Goal: Contribute content: Contribute content

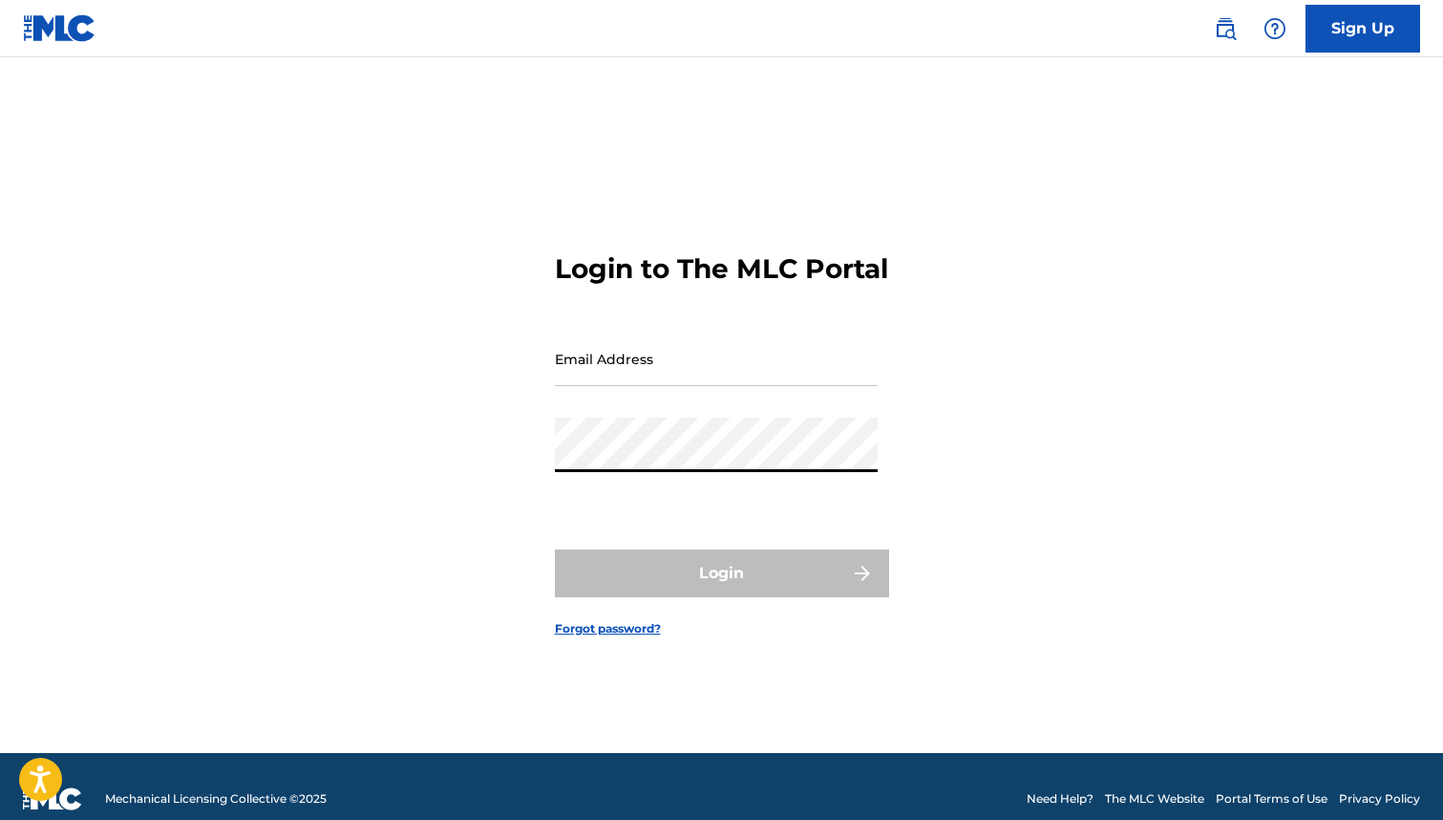
click at [734, 377] on input "Email Address" at bounding box center [716, 358] width 323 height 54
type input "[PERSON_NAME][EMAIL_ADDRESS][DOMAIN_NAME]"
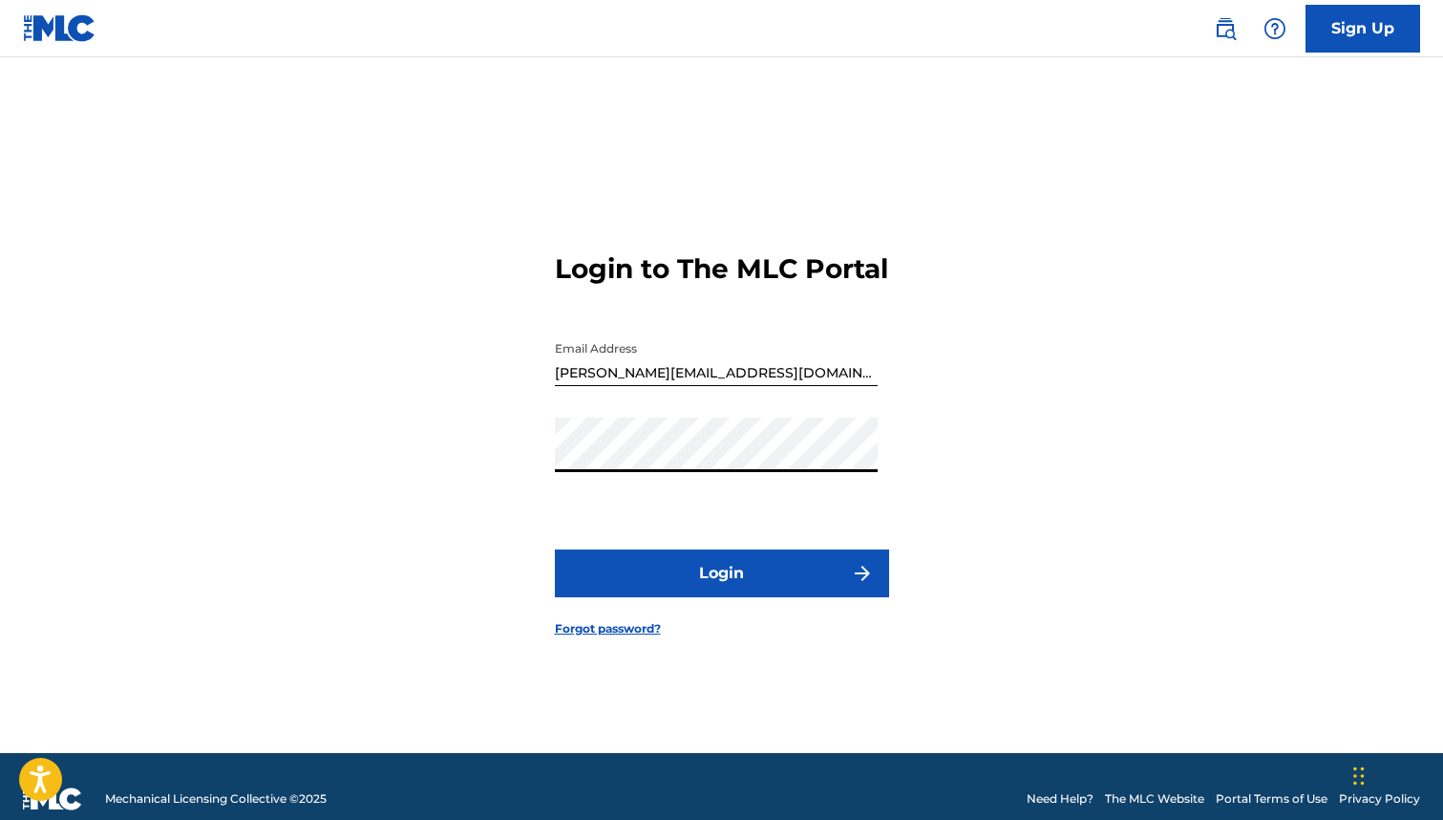
click at [555, 549] on button "Login" at bounding box center [722, 573] width 334 height 48
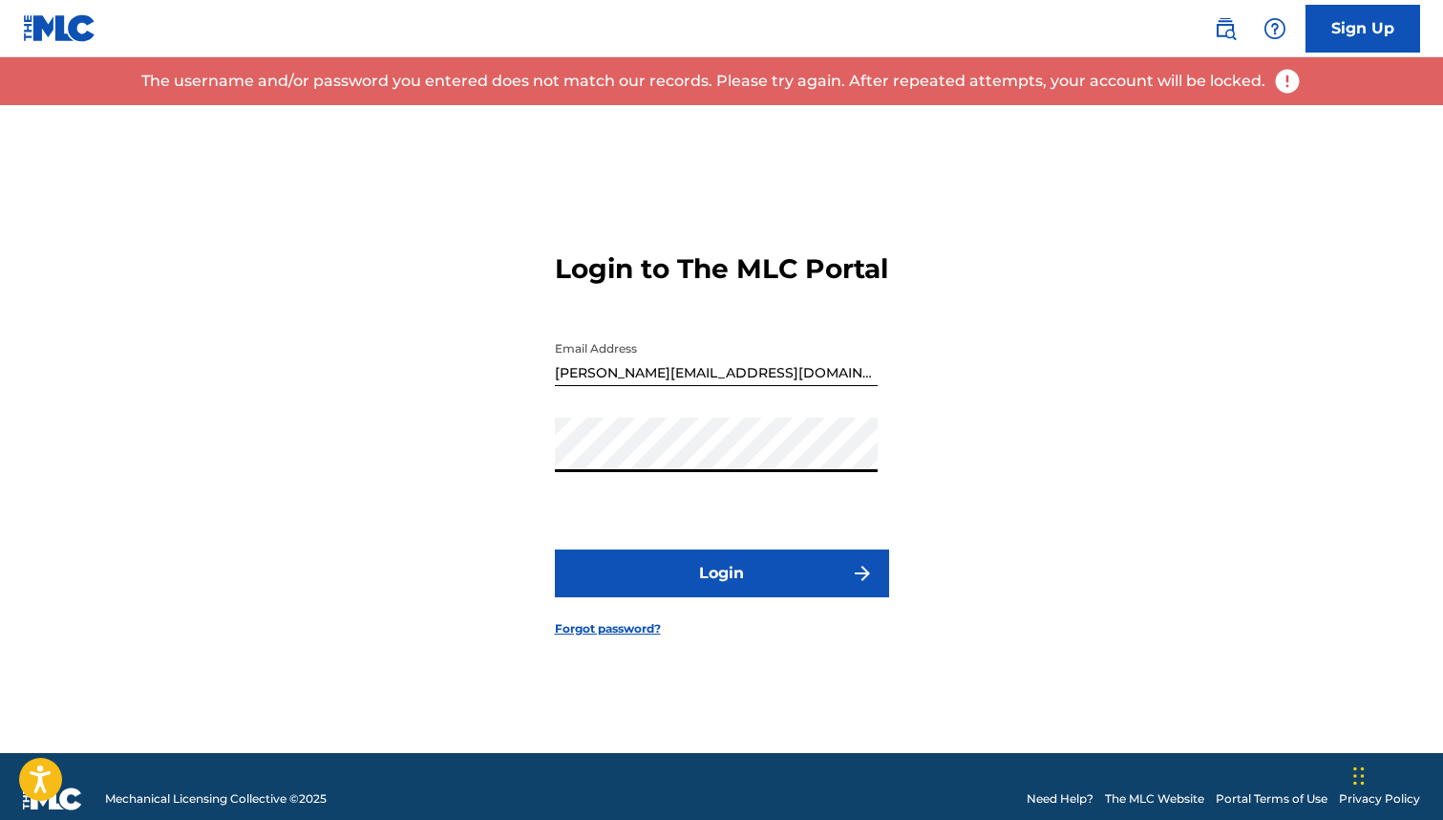
click at [555, 549] on button "Login" at bounding box center [722, 573] width 334 height 48
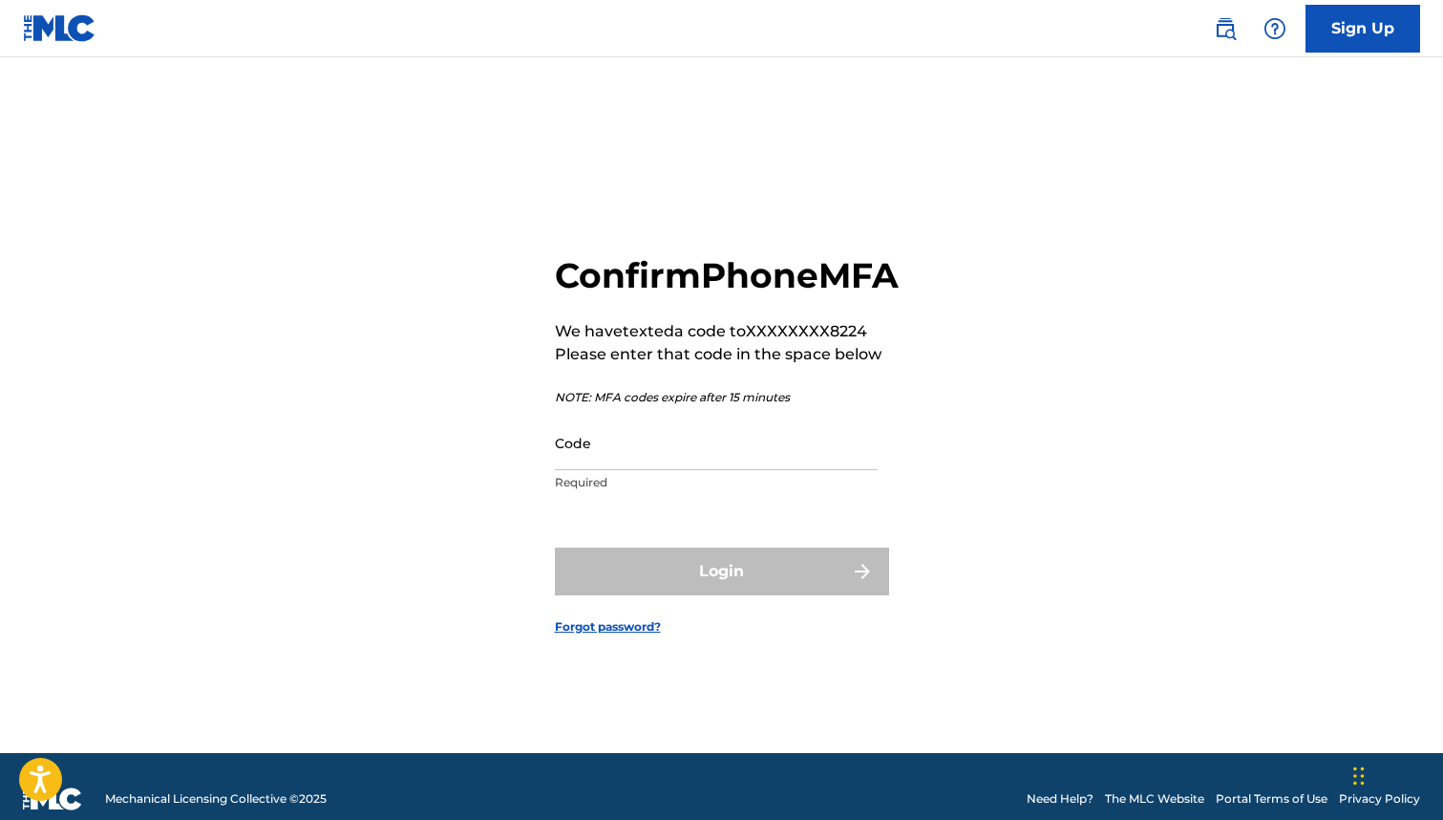
click at [712, 470] on input "Code" at bounding box center [716, 443] width 323 height 54
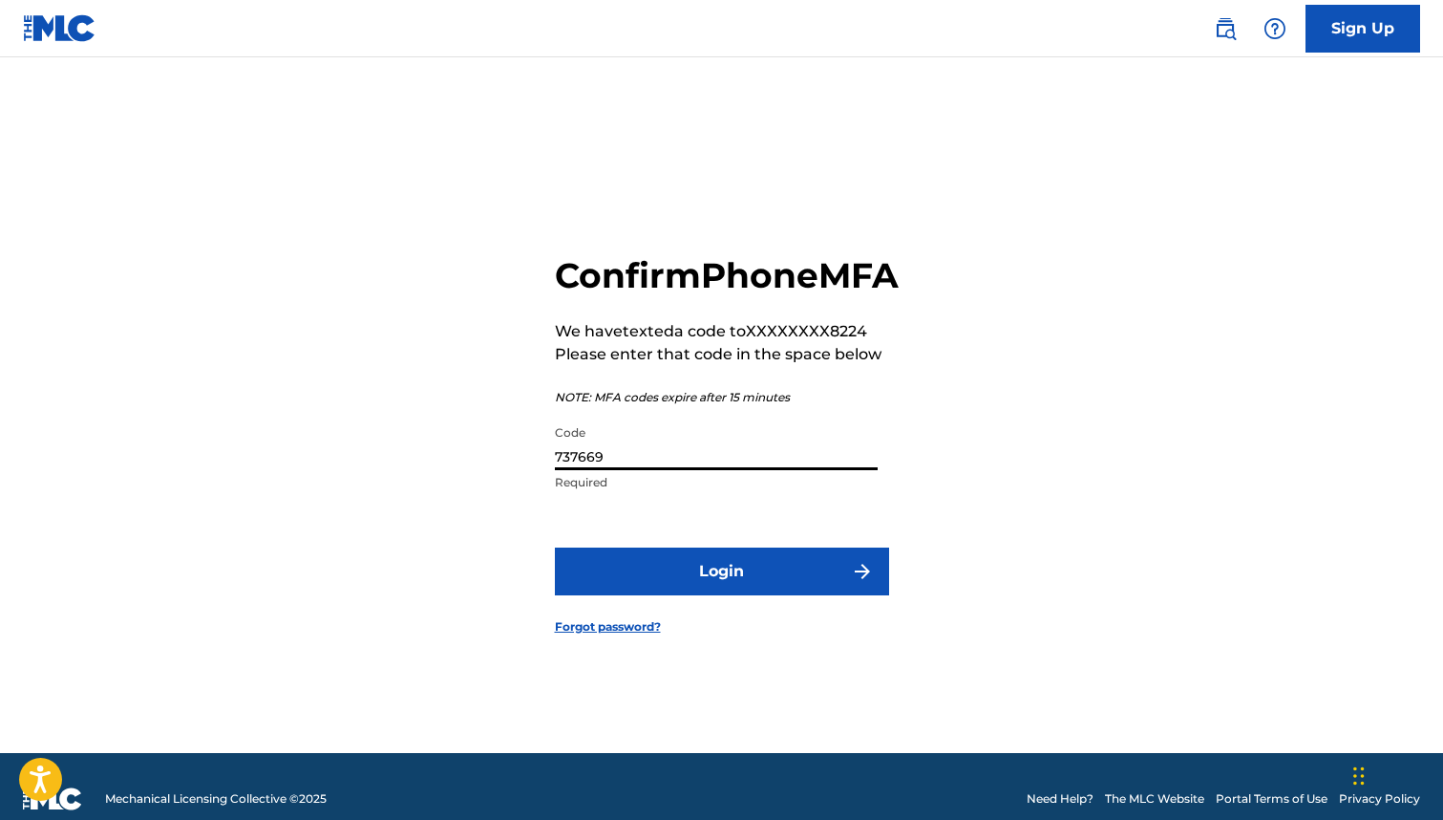
type input "737669"
click at [555, 547] on button "Login" at bounding box center [722, 571] width 334 height 48
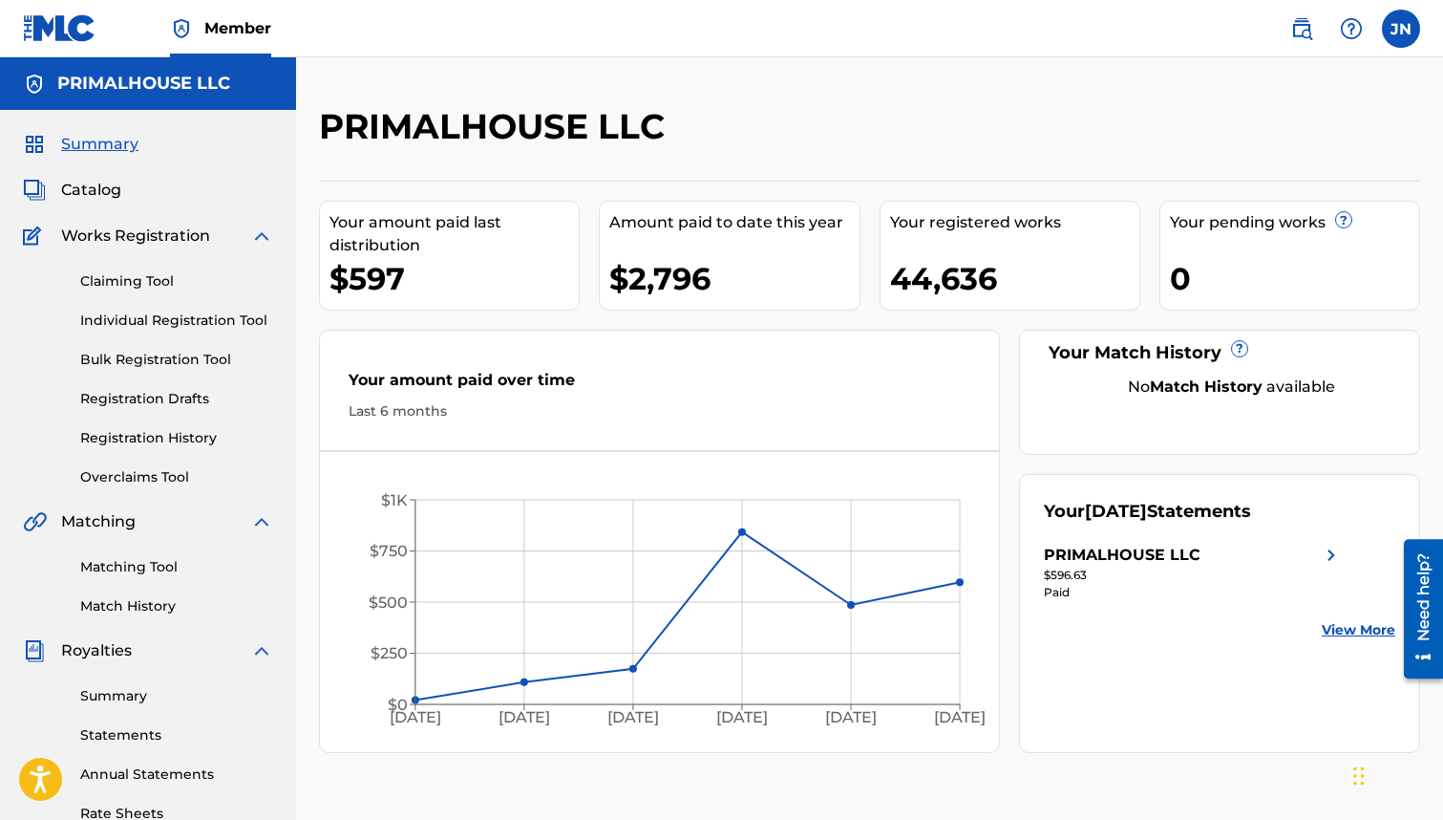
click at [148, 365] on link "Bulk Registration Tool" at bounding box center [176, 360] width 193 height 20
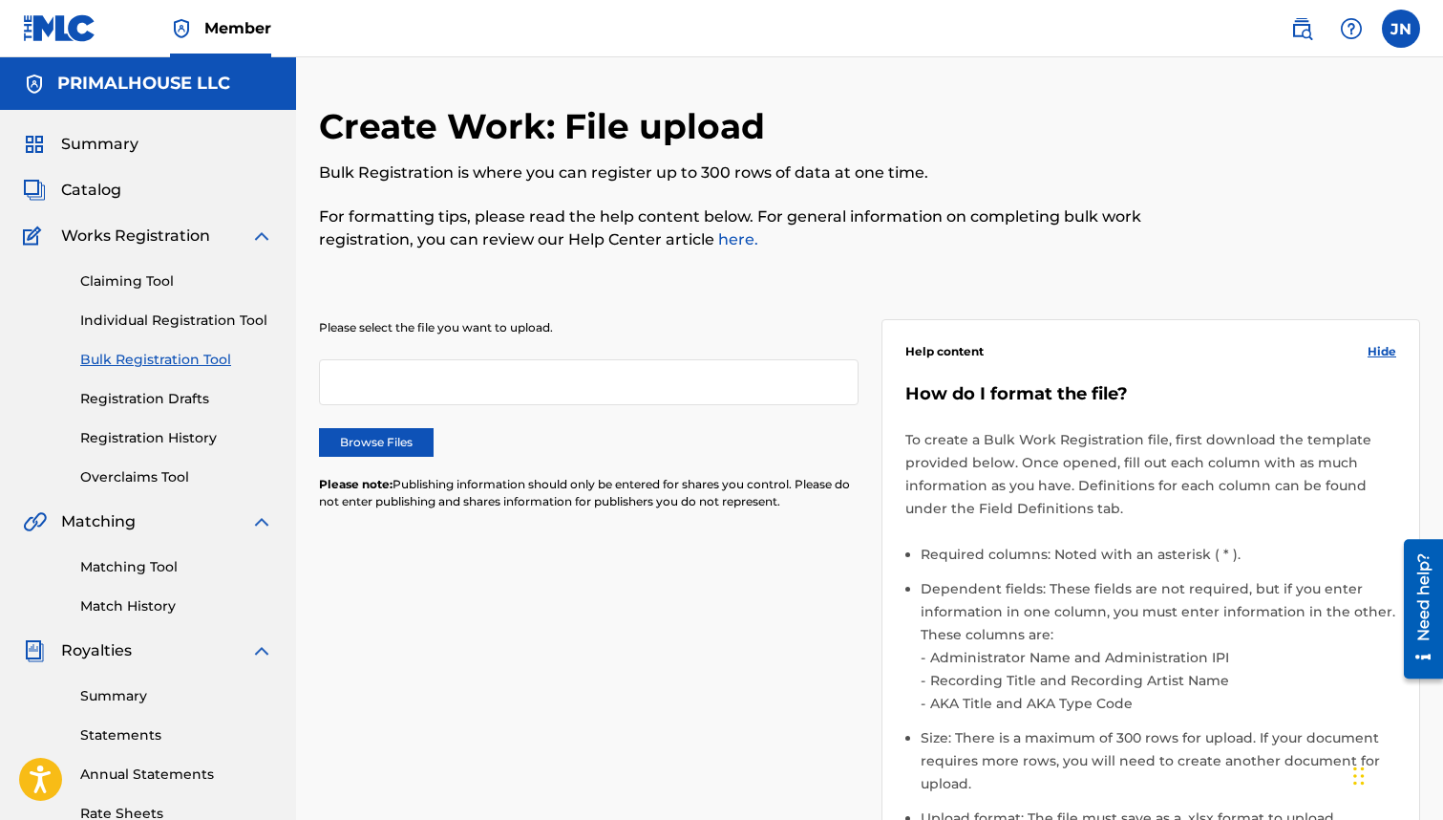
drag, startPoint x: 373, startPoint y: 437, endPoint x: 618, endPoint y: 248, distance: 309.1
click at [373, 437] on label "Browse Files" at bounding box center [376, 442] width 115 height 29
click at [0, 0] on input "Browse Files" at bounding box center [0, 0] width 0 height 0
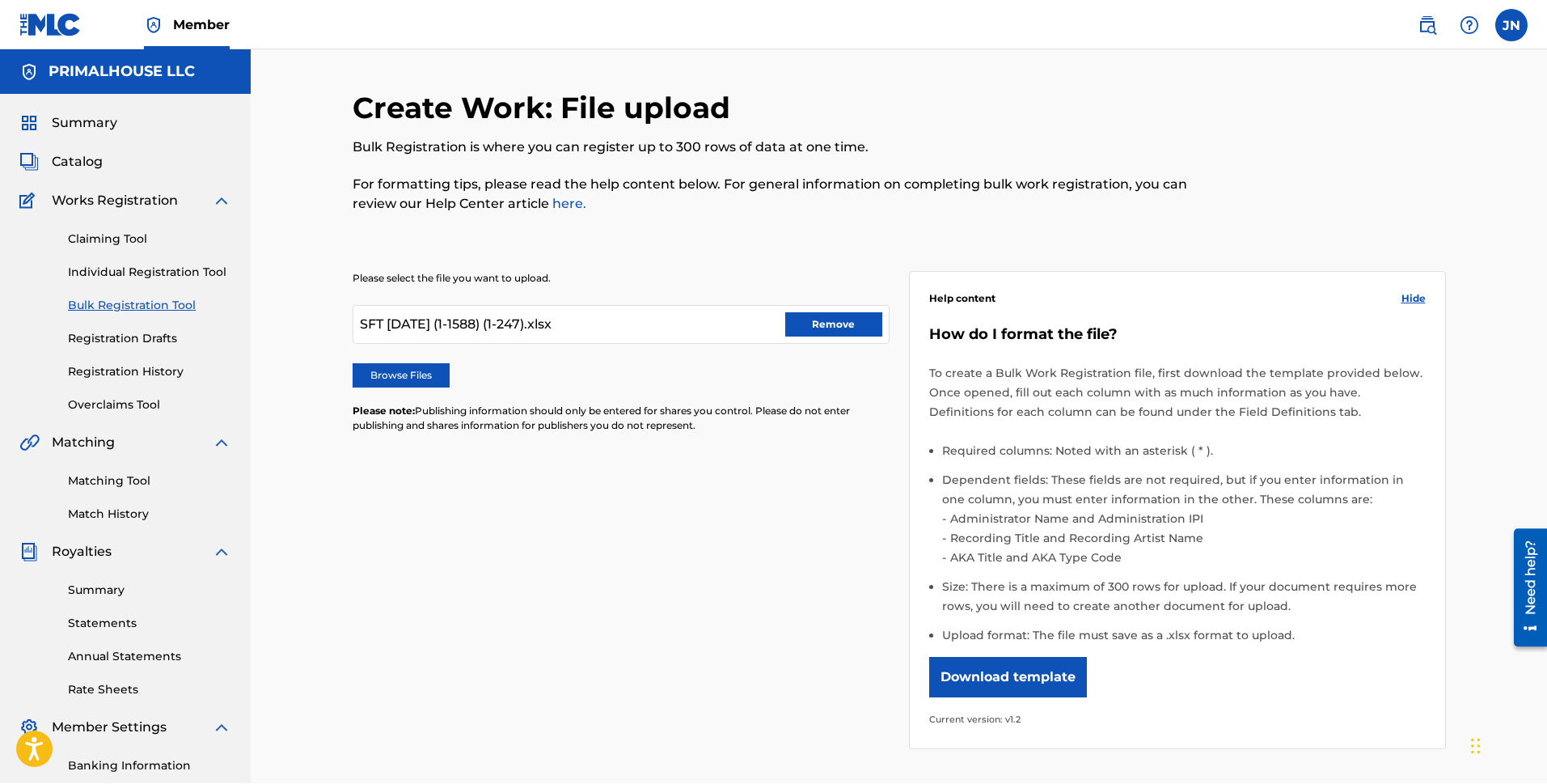
scroll to position [219, 0]
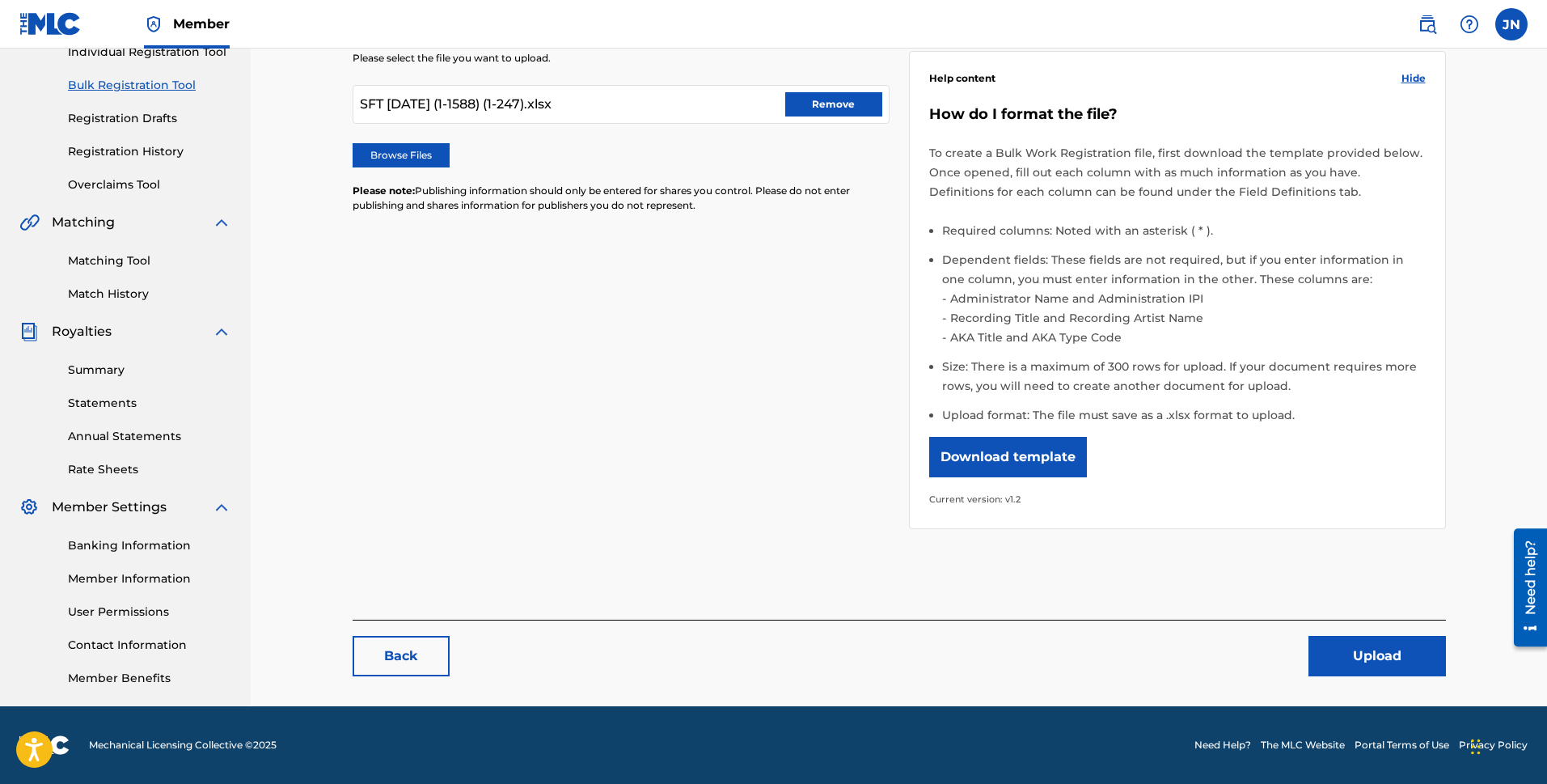
click at [1221, 660] on button "Upload" at bounding box center [1378, 656] width 137 height 41
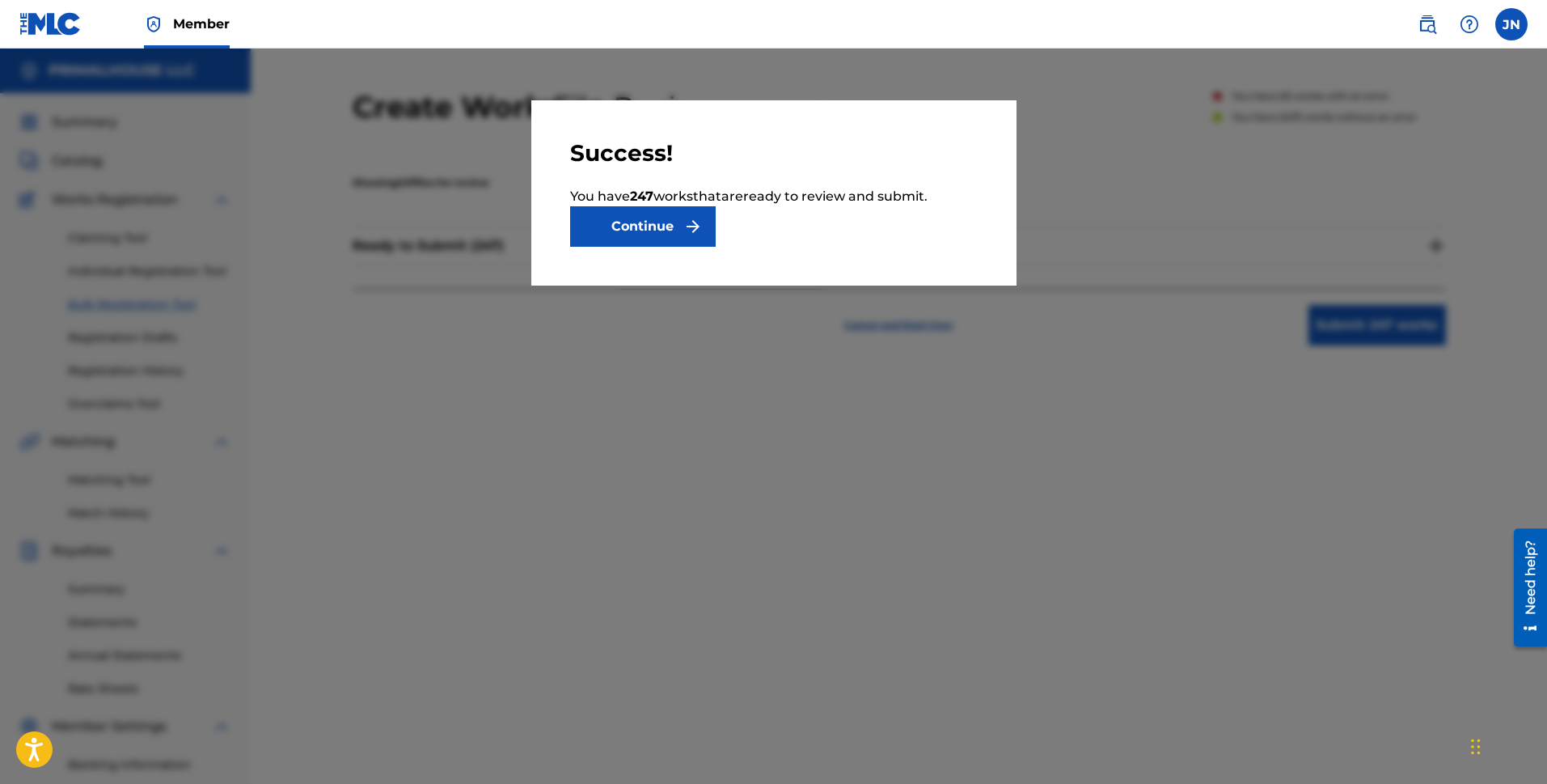
click at [661, 241] on button "Continue" at bounding box center [643, 227] width 146 height 41
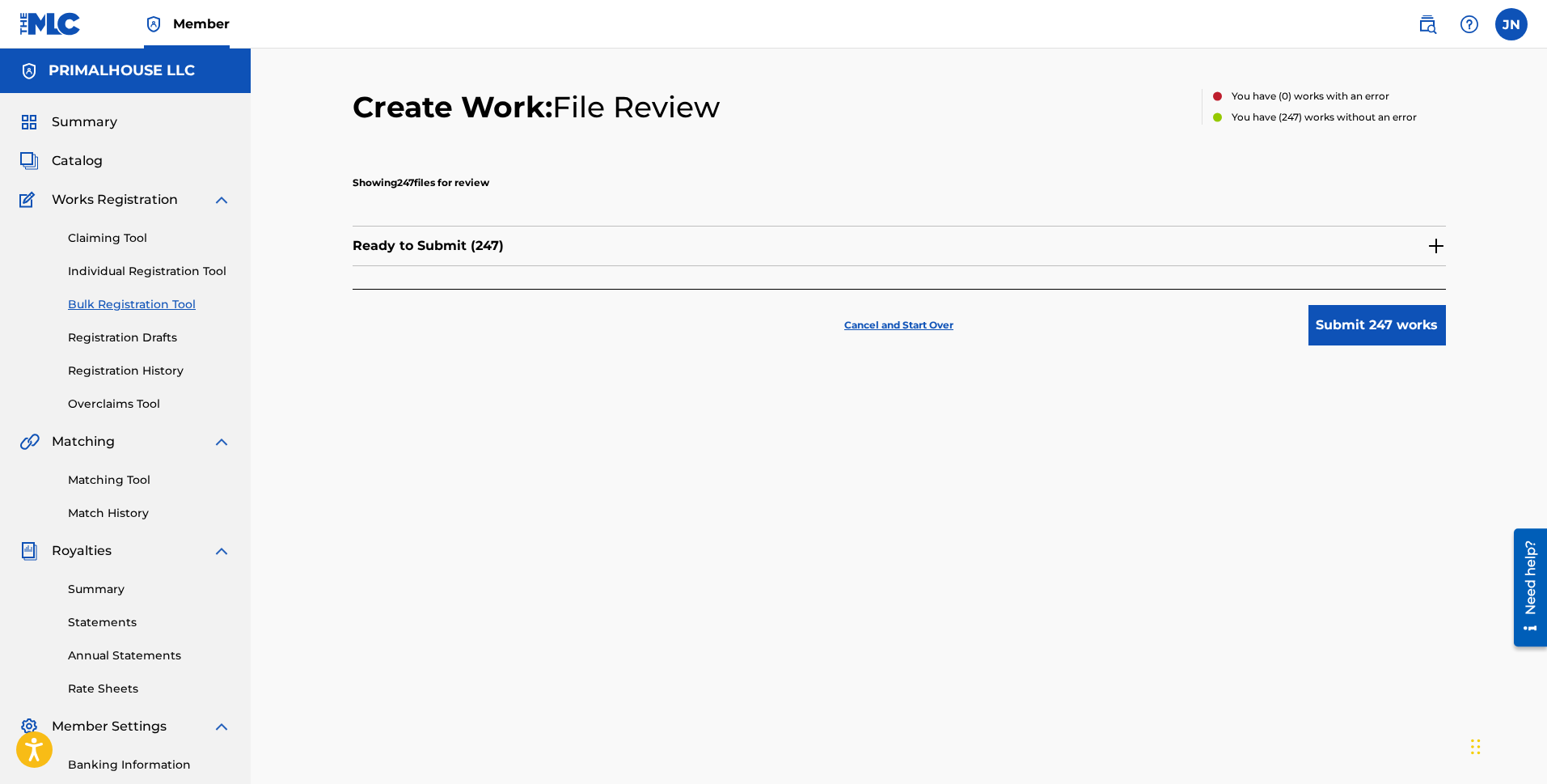
click at [1221, 329] on button "Submit 247 works" at bounding box center [1378, 325] width 137 height 41
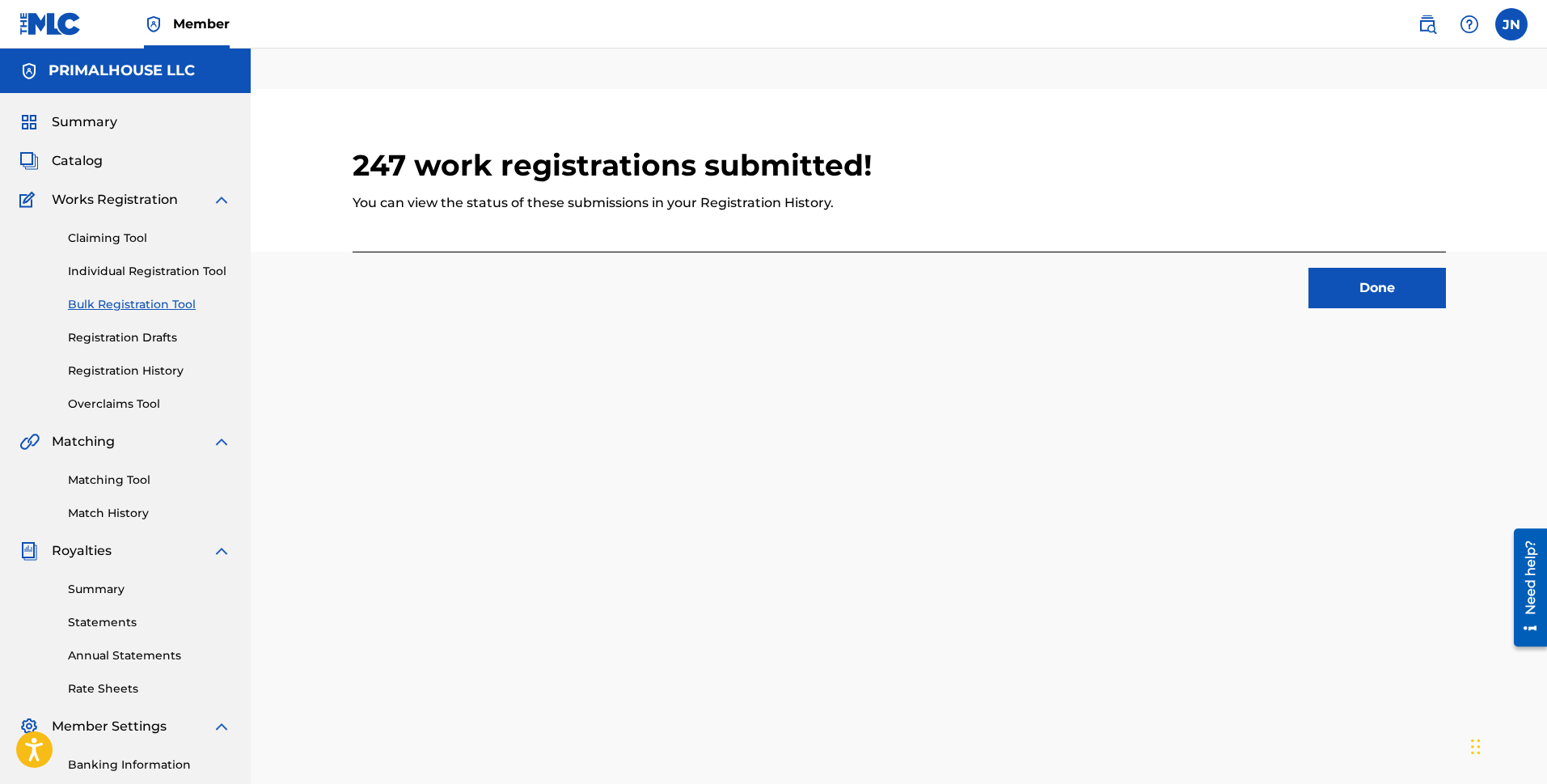
click at [1221, 294] on button "Done" at bounding box center [1378, 288] width 137 height 41
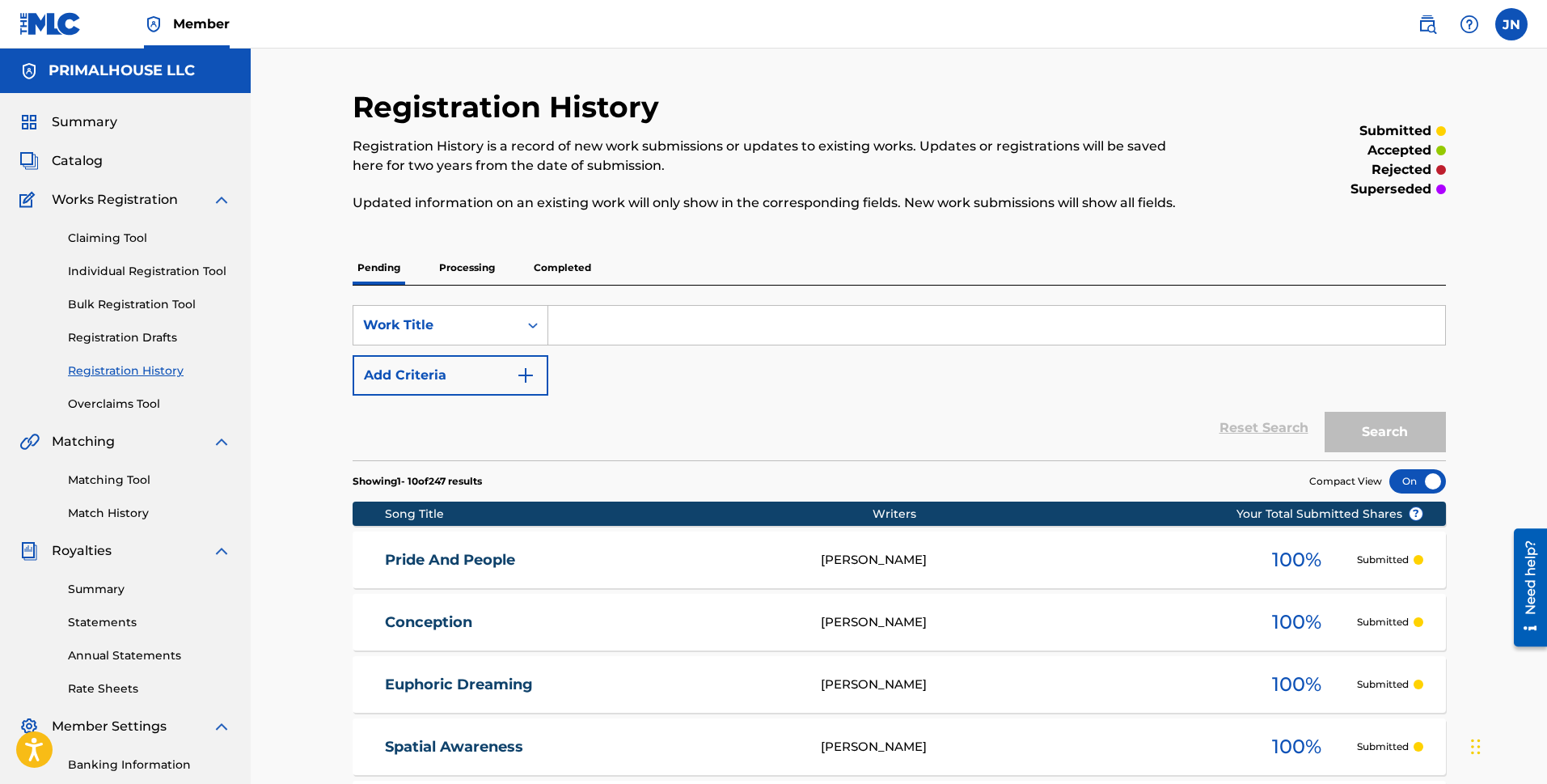
click at [131, 312] on link "Bulk Registration Tool" at bounding box center [149, 305] width 163 height 17
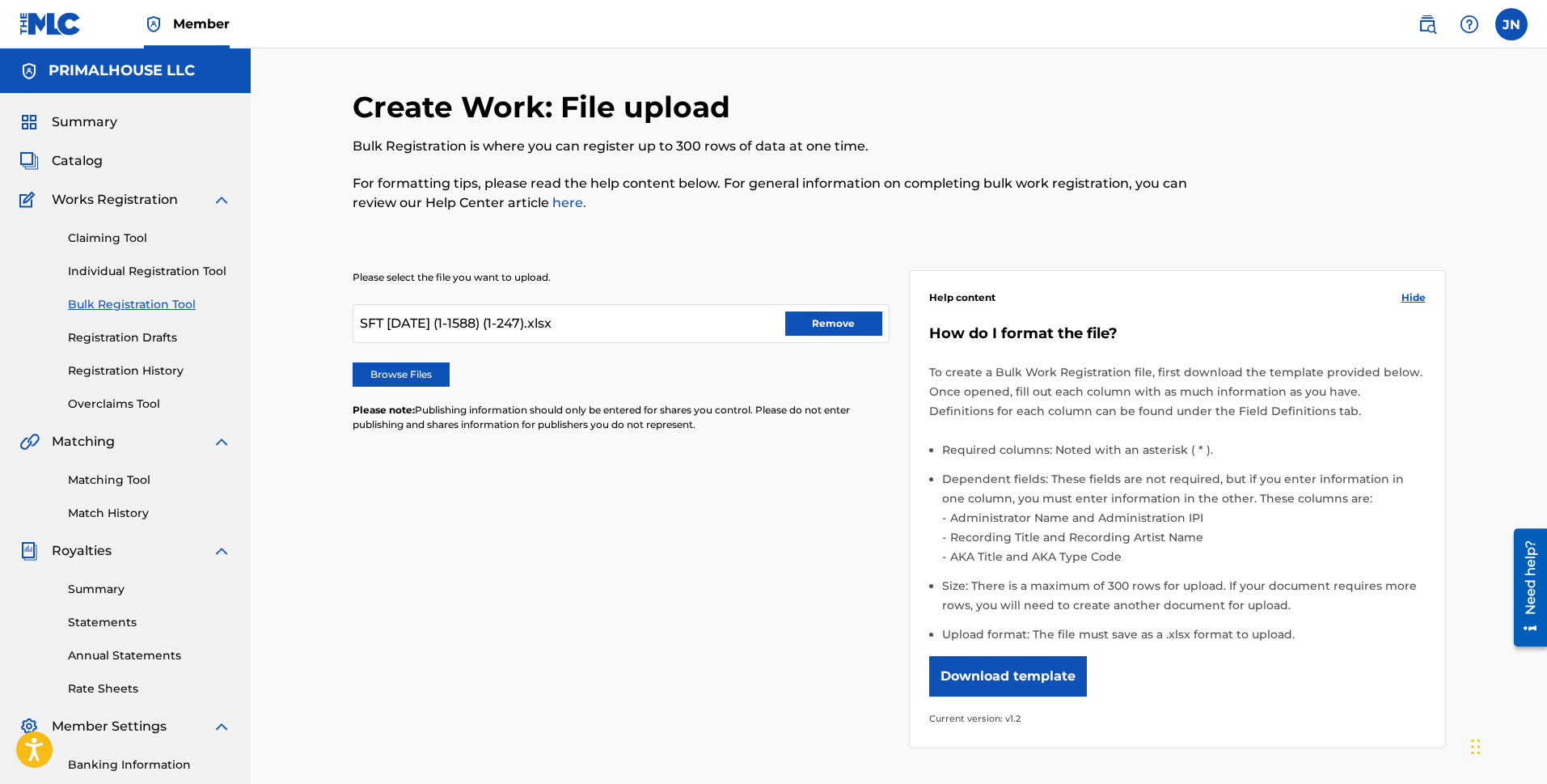
click at [421, 374] on label "Browse Files" at bounding box center [401, 374] width 97 height 25
click at [0, 0] on input "Browse Files" at bounding box center [0, 0] width 0 height 0
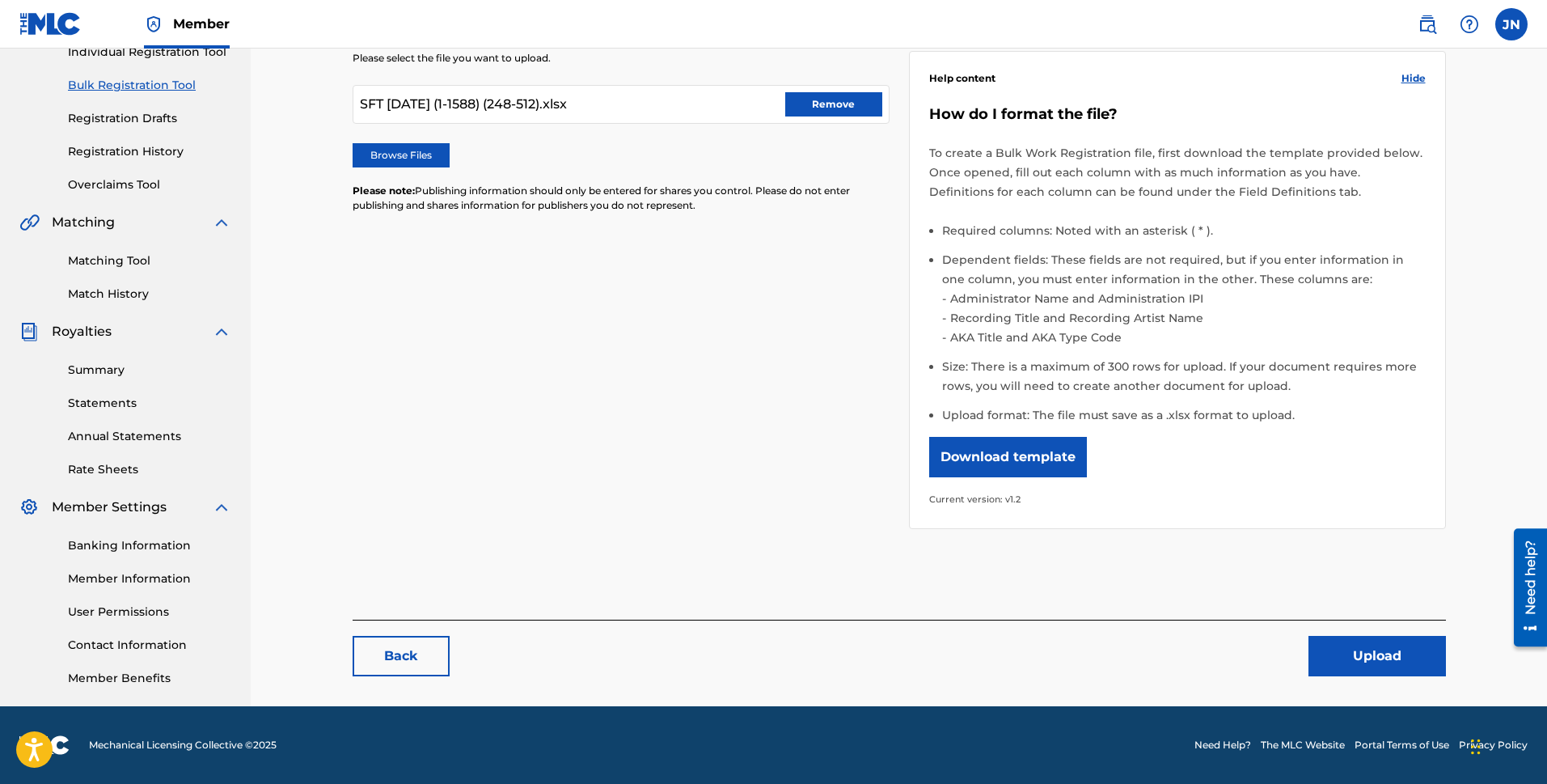
click at [1221, 653] on button "Upload" at bounding box center [1378, 656] width 137 height 41
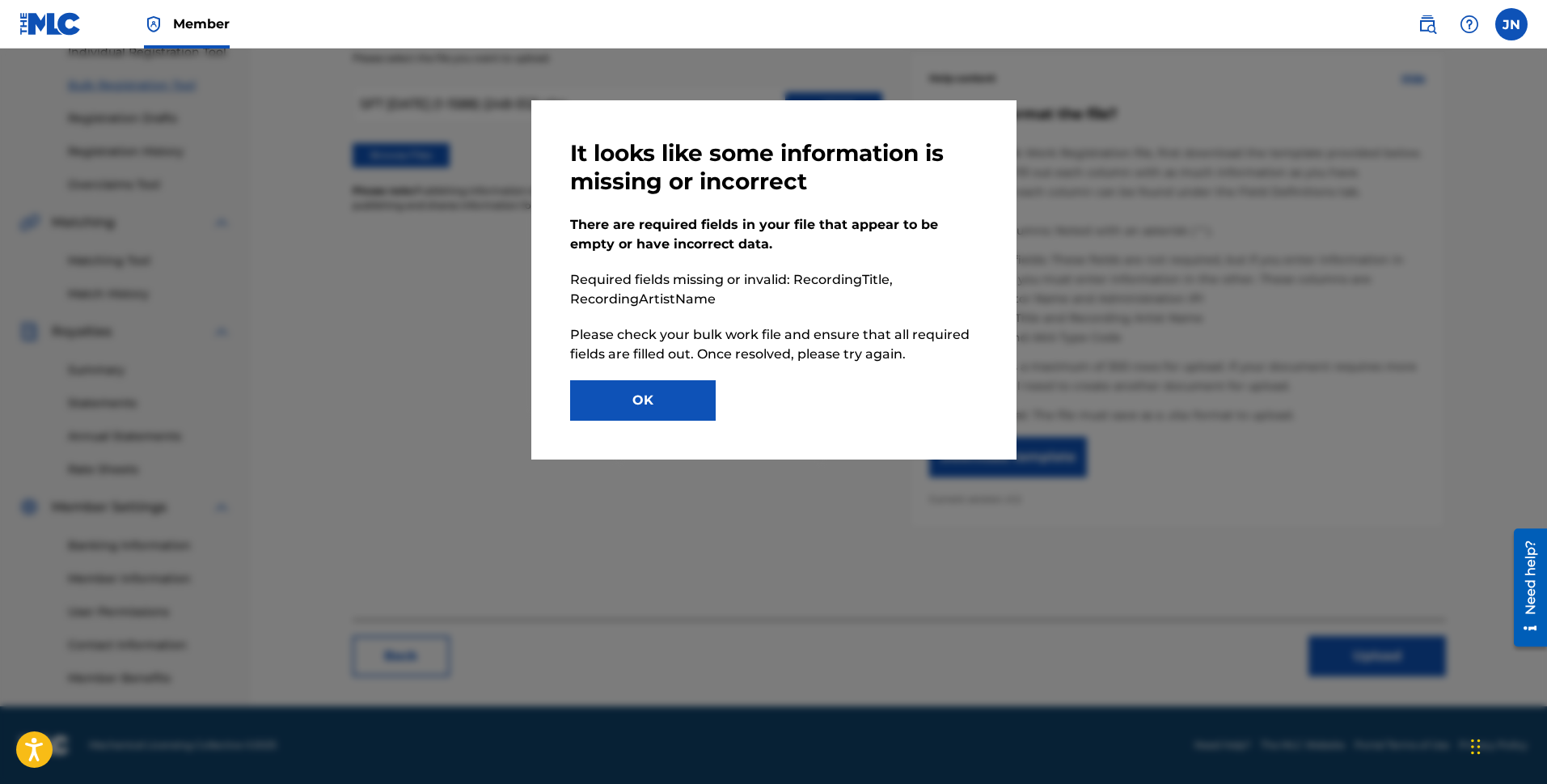
click at [652, 397] on button "OK" at bounding box center [643, 400] width 146 height 41
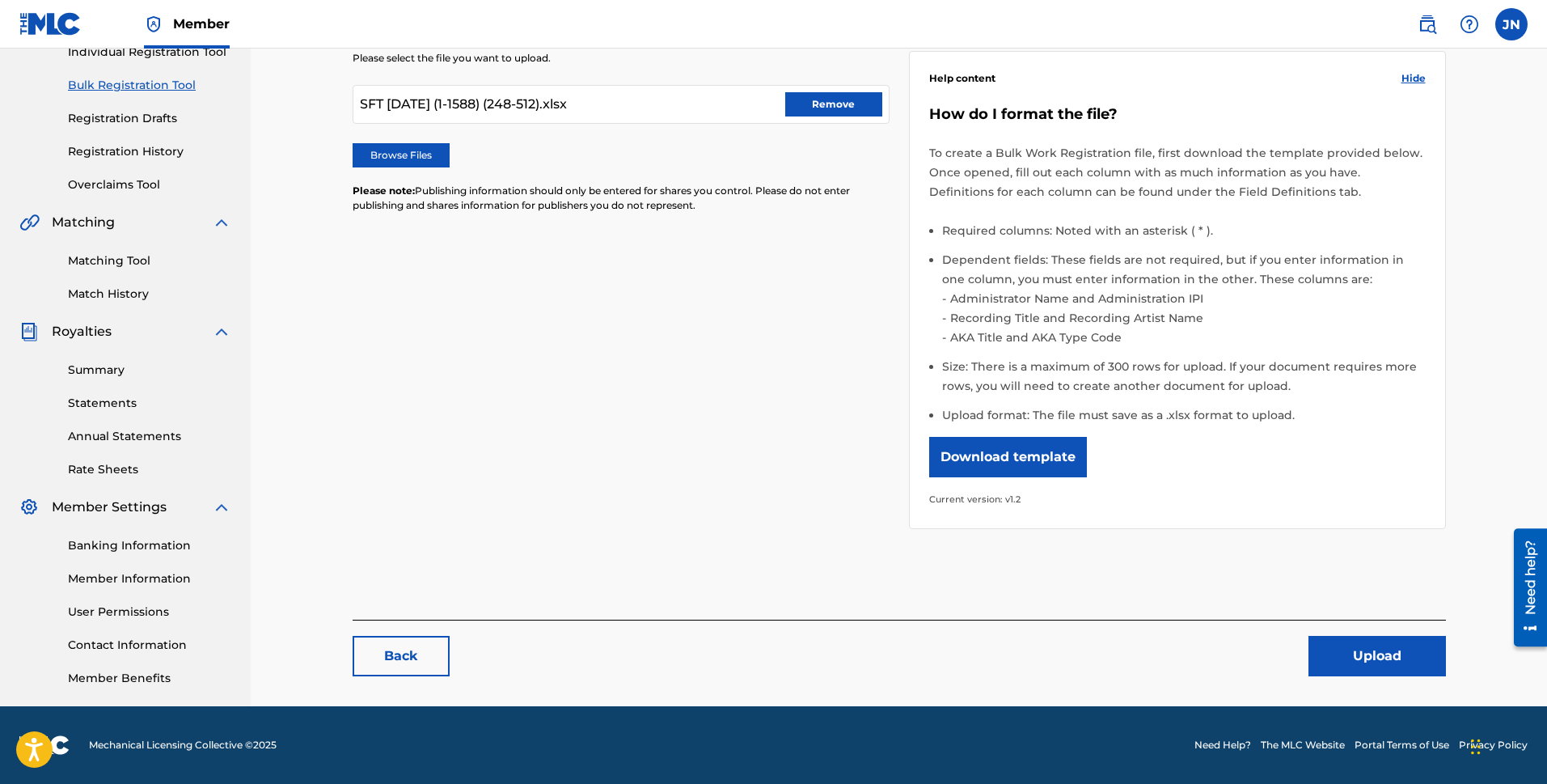
click at [1221, 674] on button "Upload" at bounding box center [1378, 656] width 137 height 41
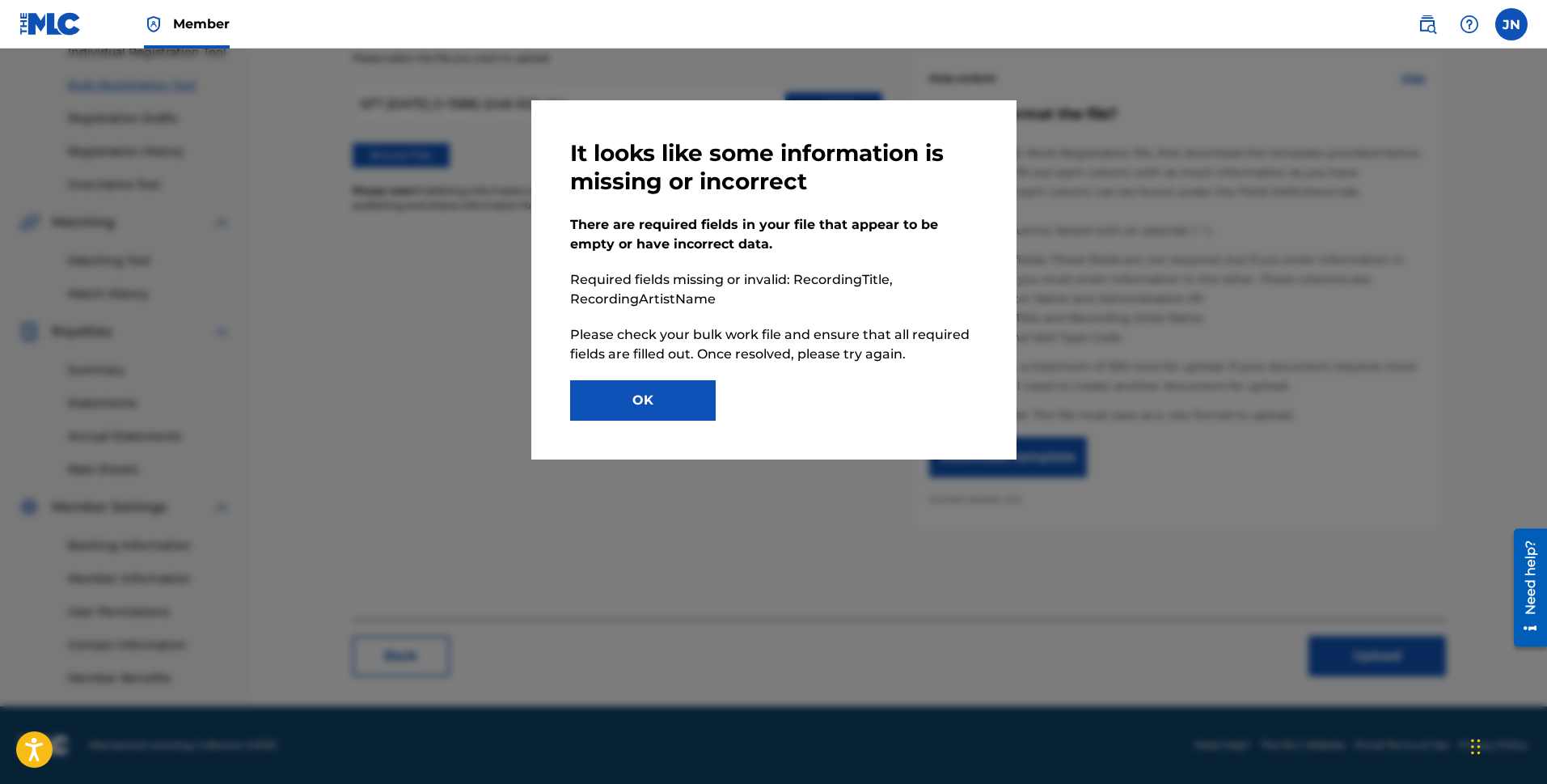
click at [706, 403] on button "OK" at bounding box center [643, 400] width 146 height 41
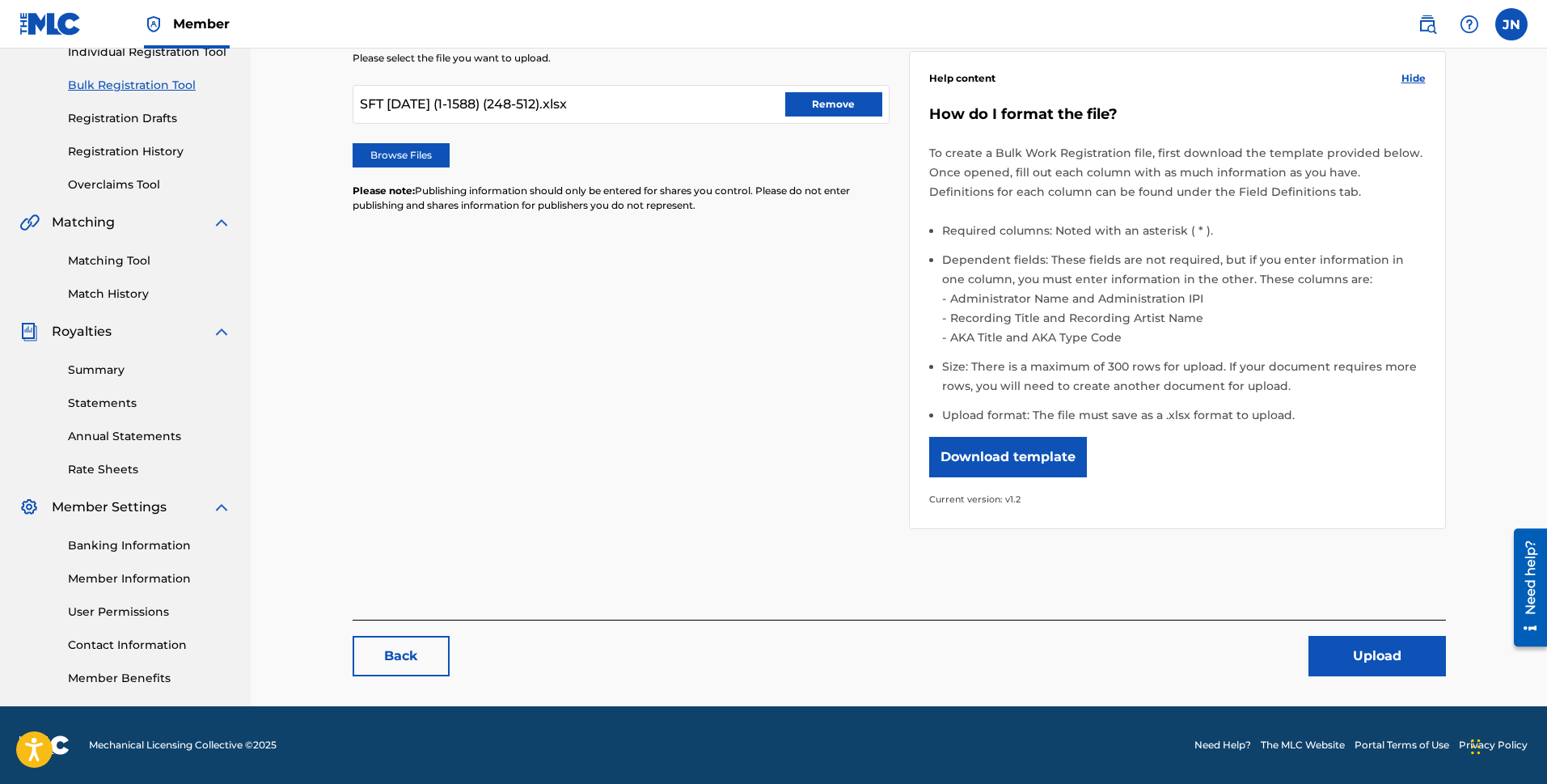
click at [813, 99] on button "Remove" at bounding box center [834, 104] width 97 height 25
click at [358, 153] on label "Browse Files" at bounding box center [401, 155] width 97 height 25
click at [0, 0] on input "Browse Files" at bounding box center [0, 0] width 0 height 0
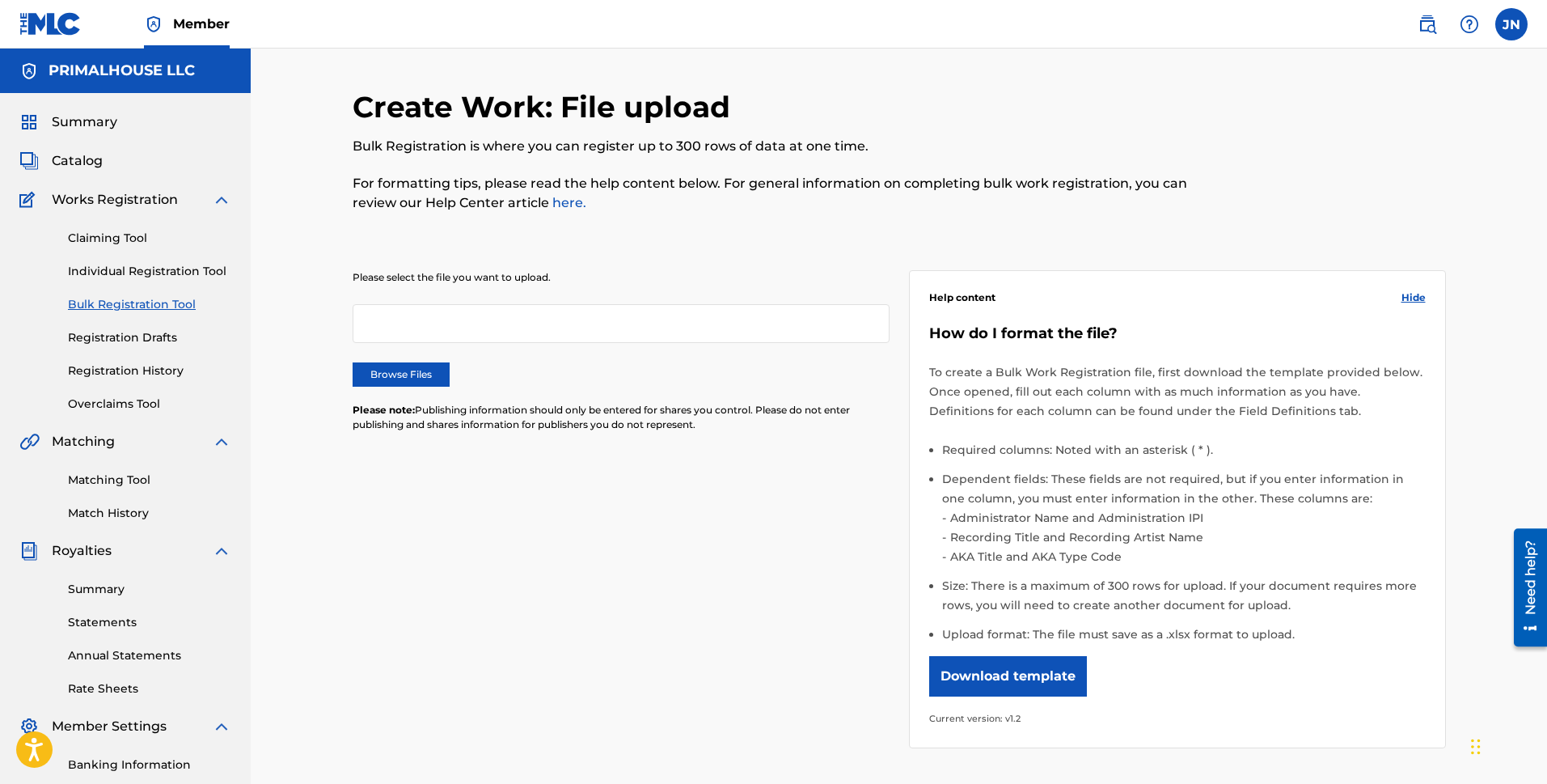
click at [97, 65] on h5 "PRIMALHOUSE LLC" at bounding box center [121, 71] width 146 height 19
click at [63, 15] on img at bounding box center [51, 24] width 63 height 24
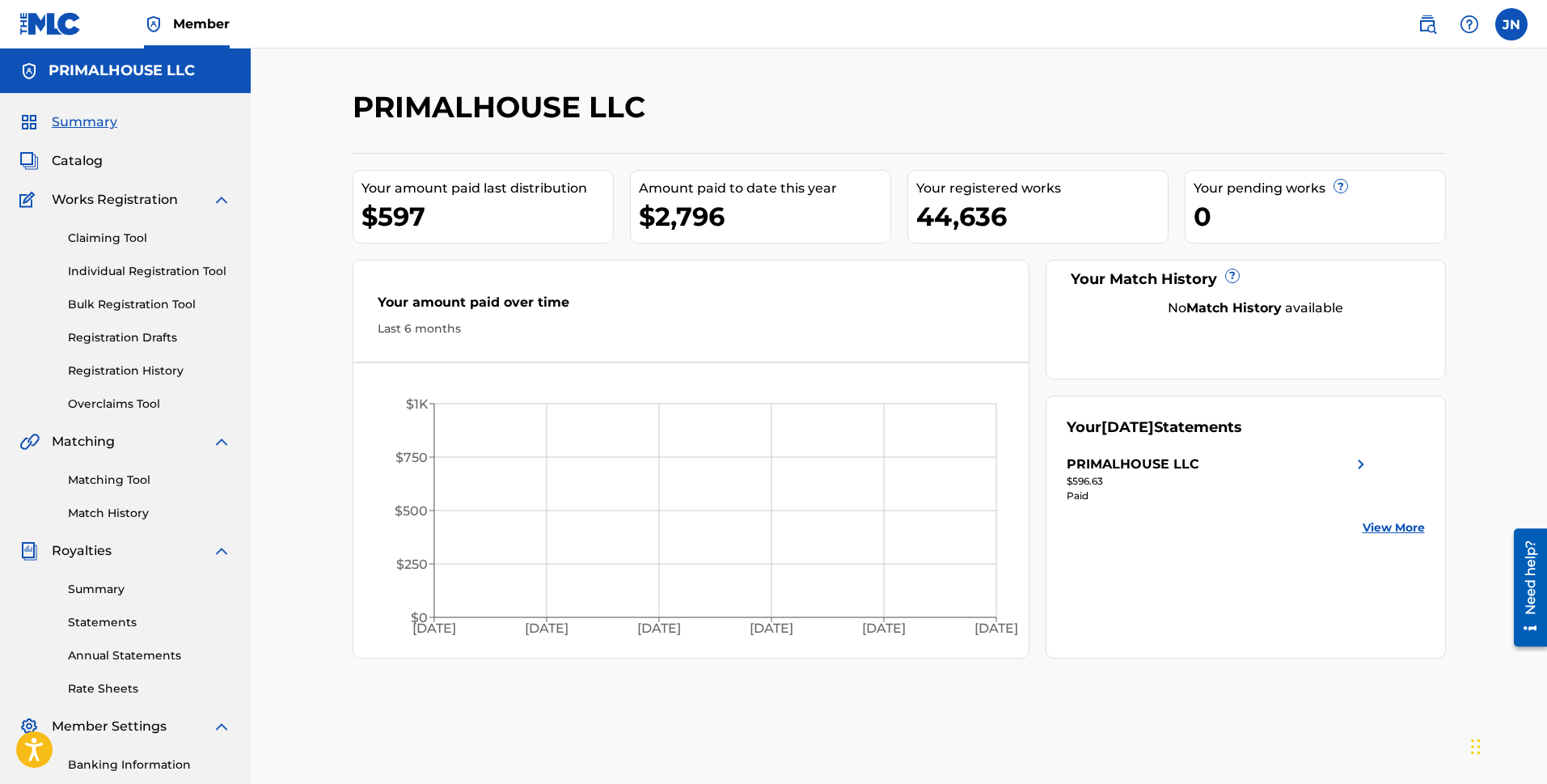
click at [101, 301] on link "Bulk Registration Tool" at bounding box center [149, 305] width 163 height 17
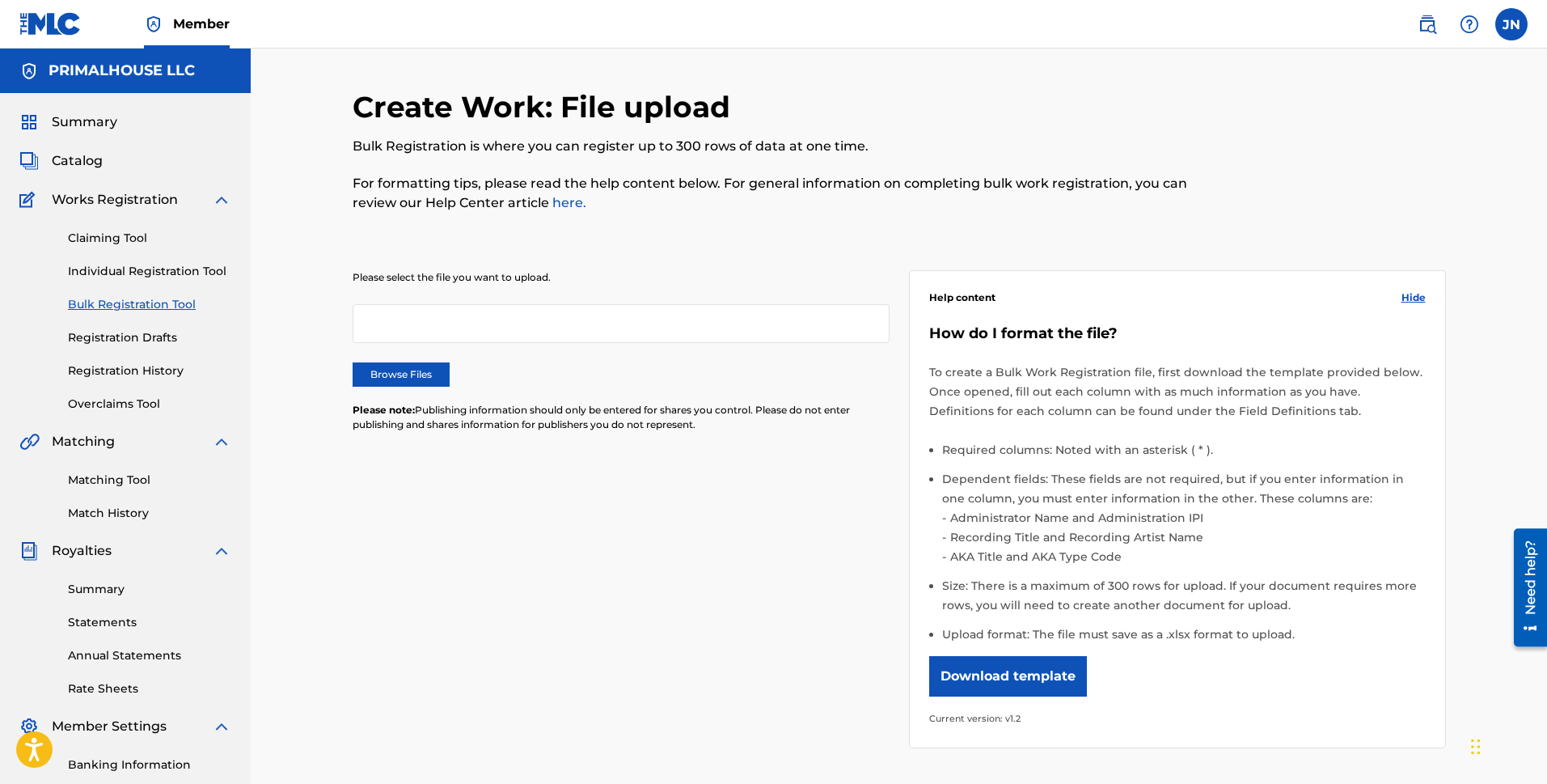
click at [412, 370] on label "Browse Files" at bounding box center [401, 374] width 97 height 25
click at [0, 0] on input "Browse Files" at bounding box center [0, 0] width 0 height 0
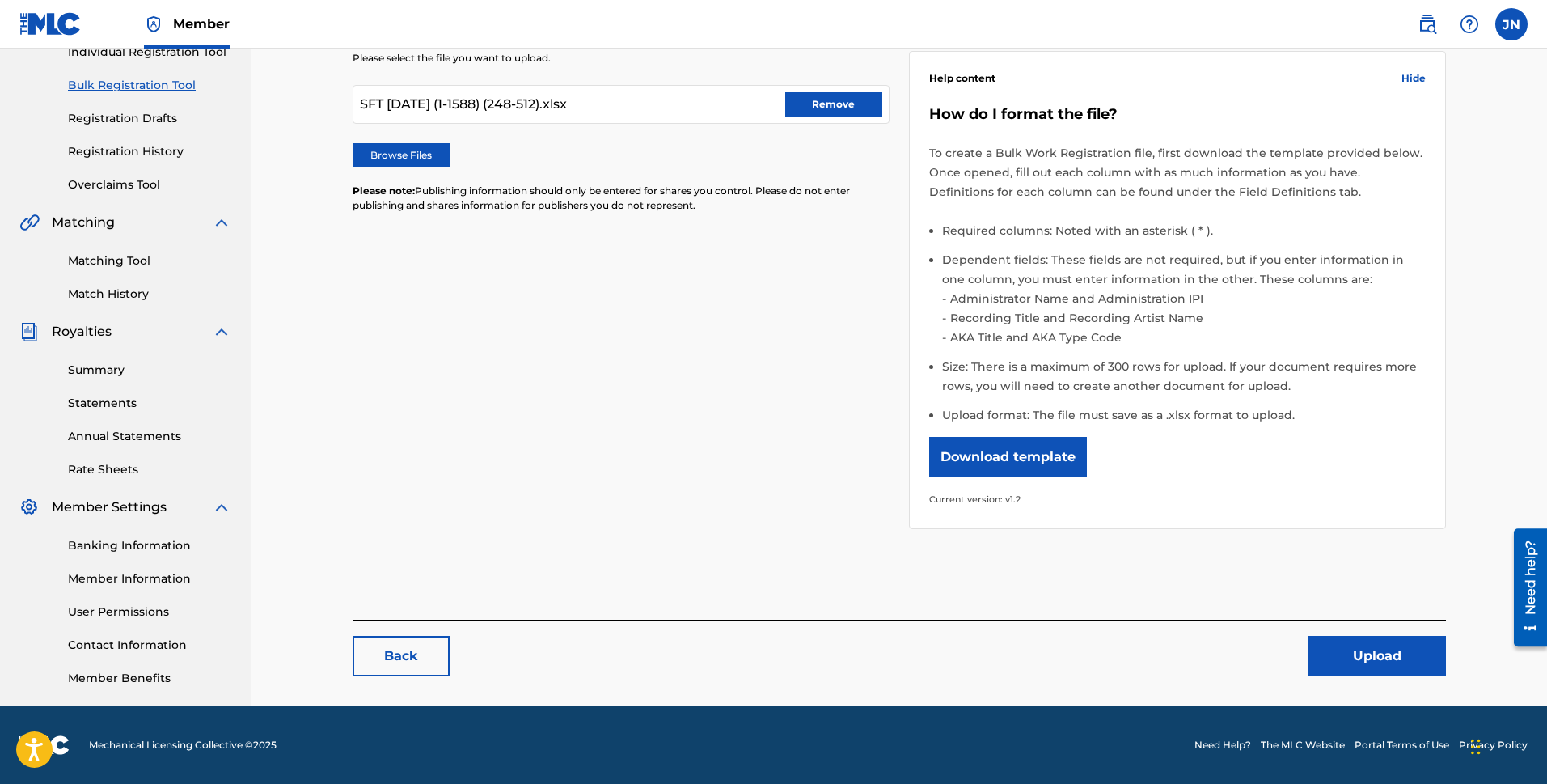
click at [1221, 666] on button "Upload" at bounding box center [1378, 656] width 137 height 41
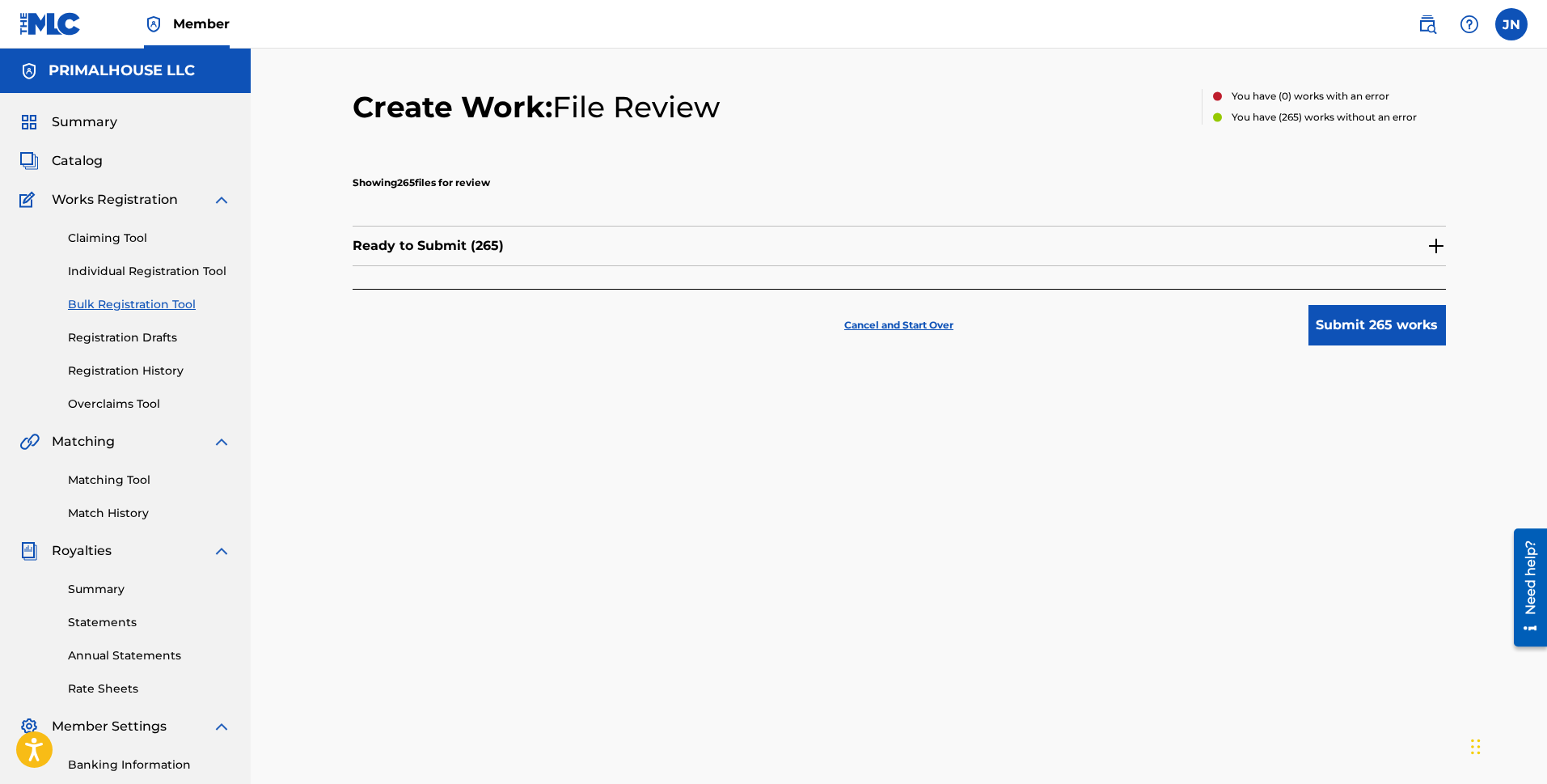
click at [1221, 322] on button "Submit 265 works" at bounding box center [1378, 325] width 137 height 41
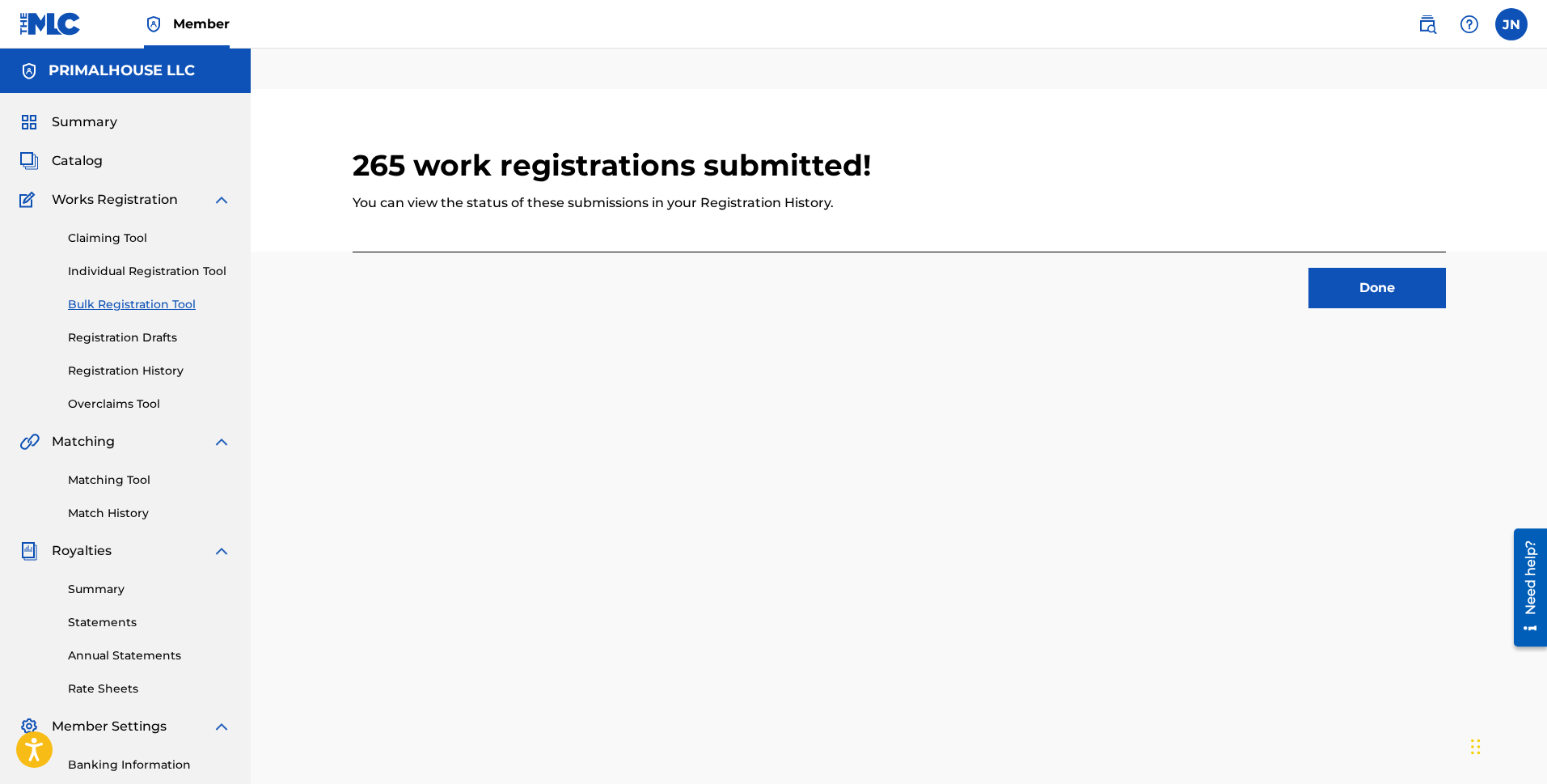
drag, startPoint x: 1387, startPoint y: 287, endPoint x: 1502, endPoint y: 286, distance: 115.0
click at [1221, 287] on button "Done" at bounding box center [1378, 288] width 137 height 41
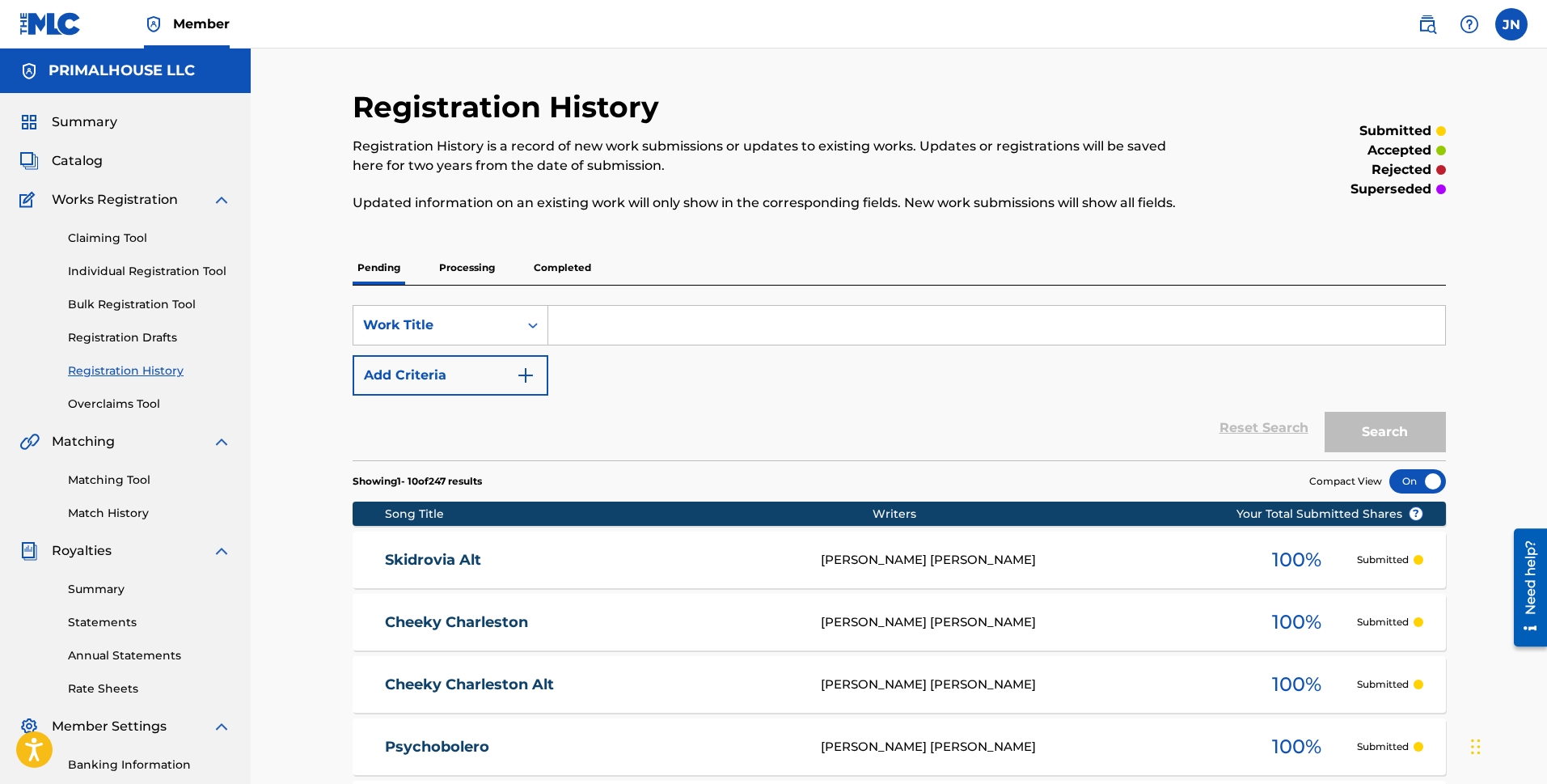
drag, startPoint x: 821, startPoint y: 409, endPoint x: 766, endPoint y: 402, distance: 55.4
click at [821, 409] on div "Reset Search Search" at bounding box center [898, 428] width 1093 height 64
click at [147, 304] on link "Bulk Registration Tool" at bounding box center [149, 305] width 163 height 17
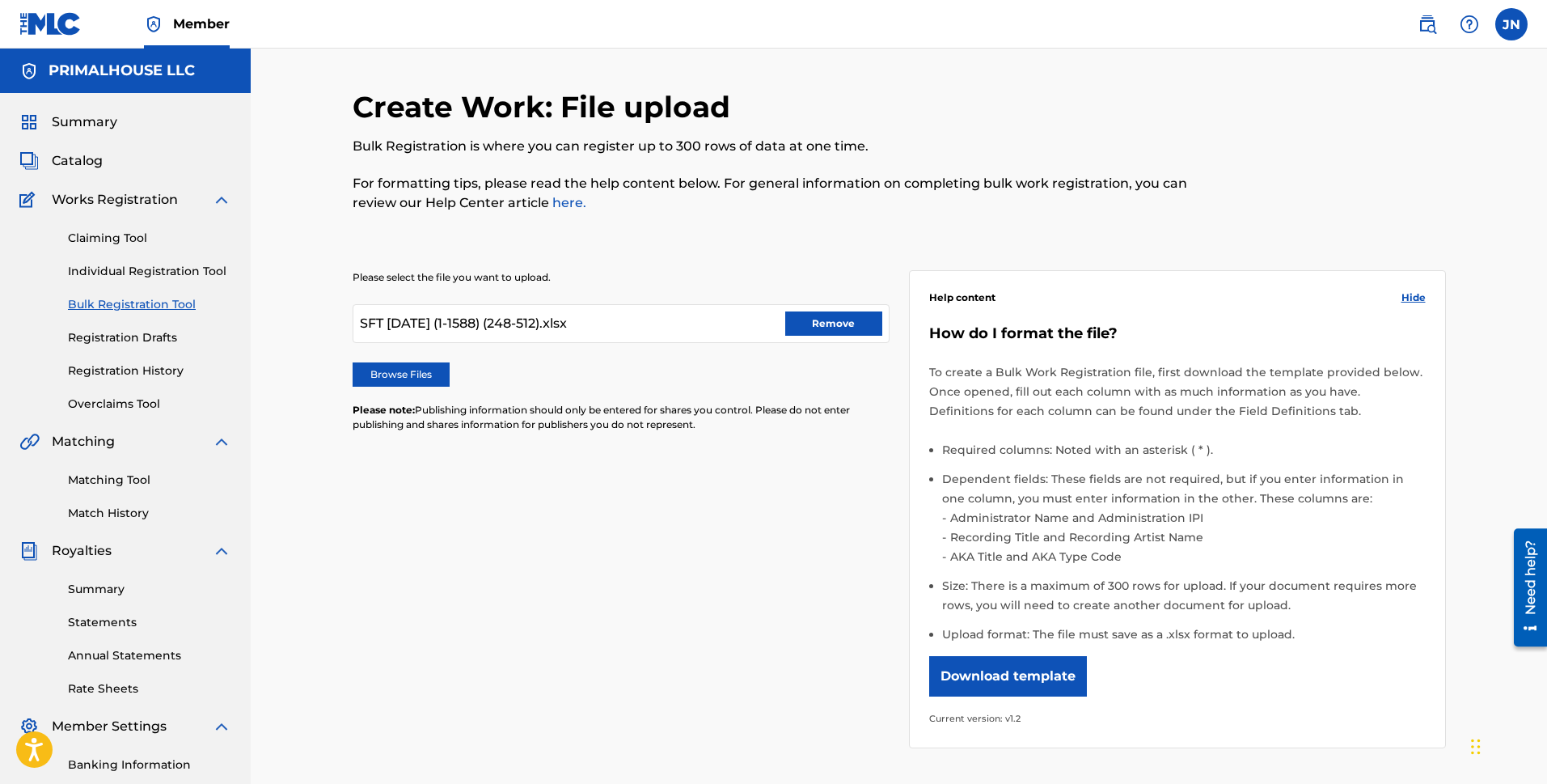
click at [834, 325] on button "Remove" at bounding box center [834, 323] width 97 height 25
click at [394, 368] on label "Browse Files" at bounding box center [401, 374] width 97 height 25
click at [0, 0] on input "Browse Files" at bounding box center [0, 0] width 0 height 0
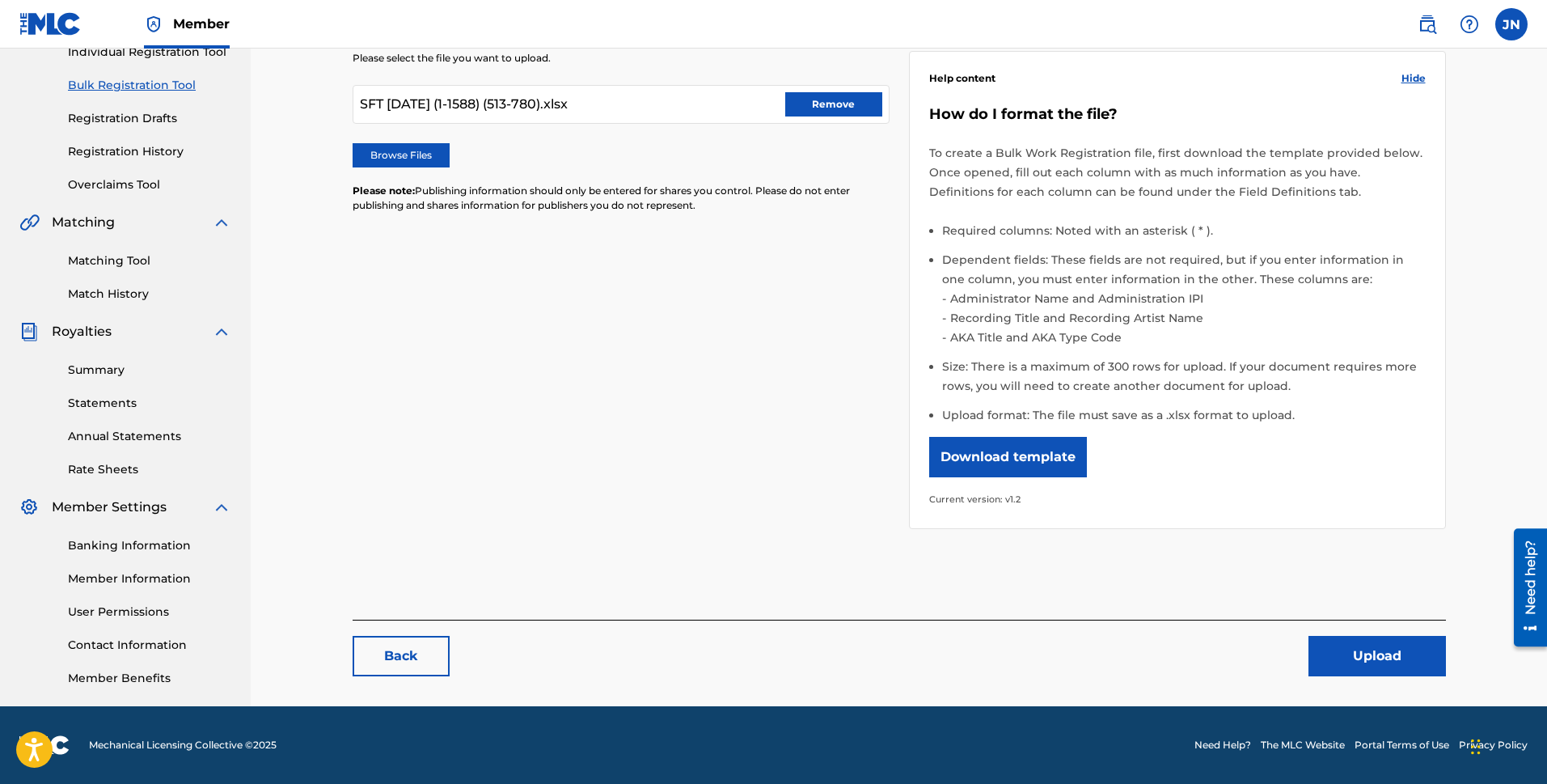
click at [1221, 661] on button "Upload" at bounding box center [1378, 656] width 137 height 41
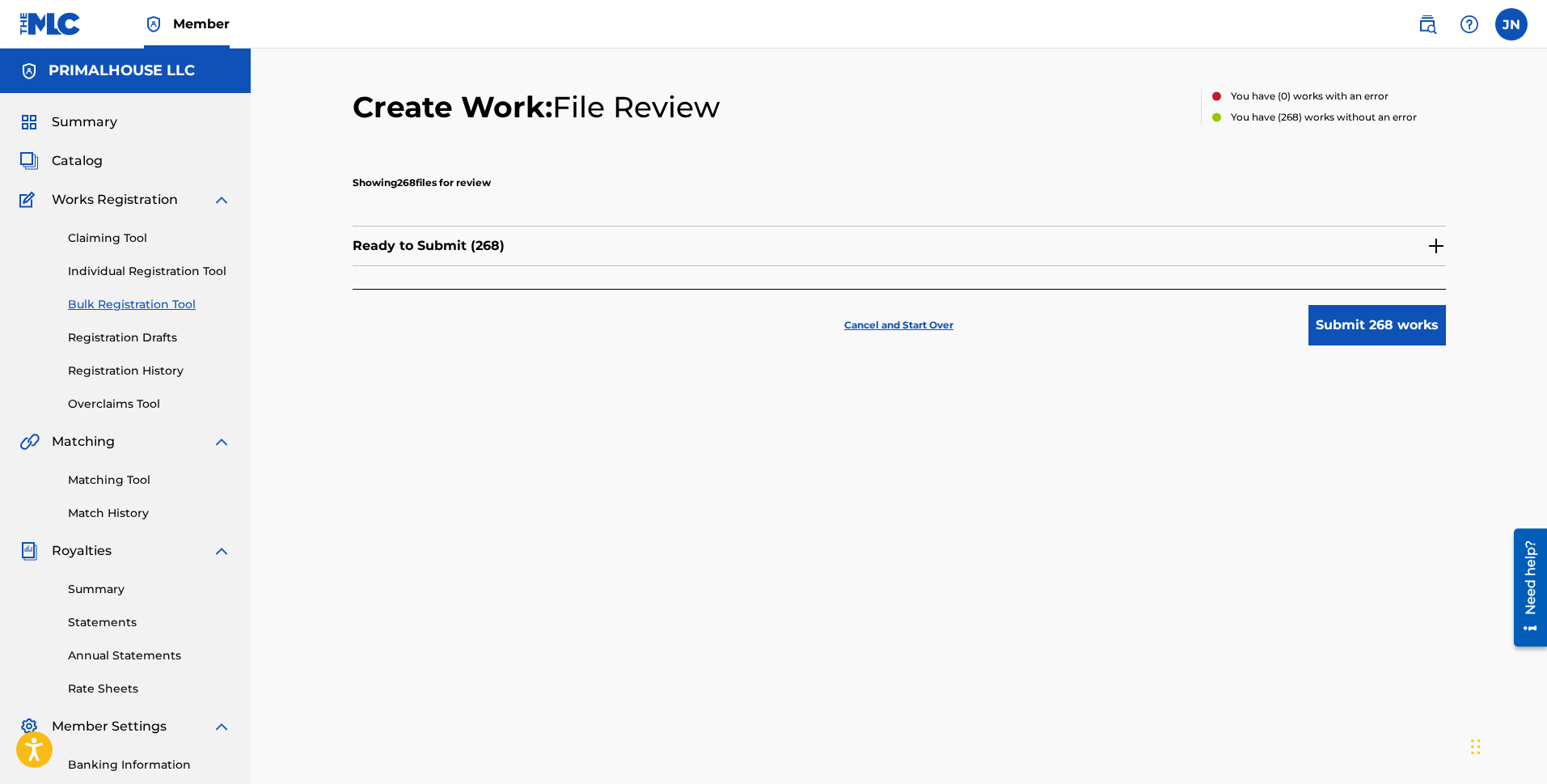
click at [1221, 316] on button "Submit 268 works" at bounding box center [1378, 325] width 137 height 41
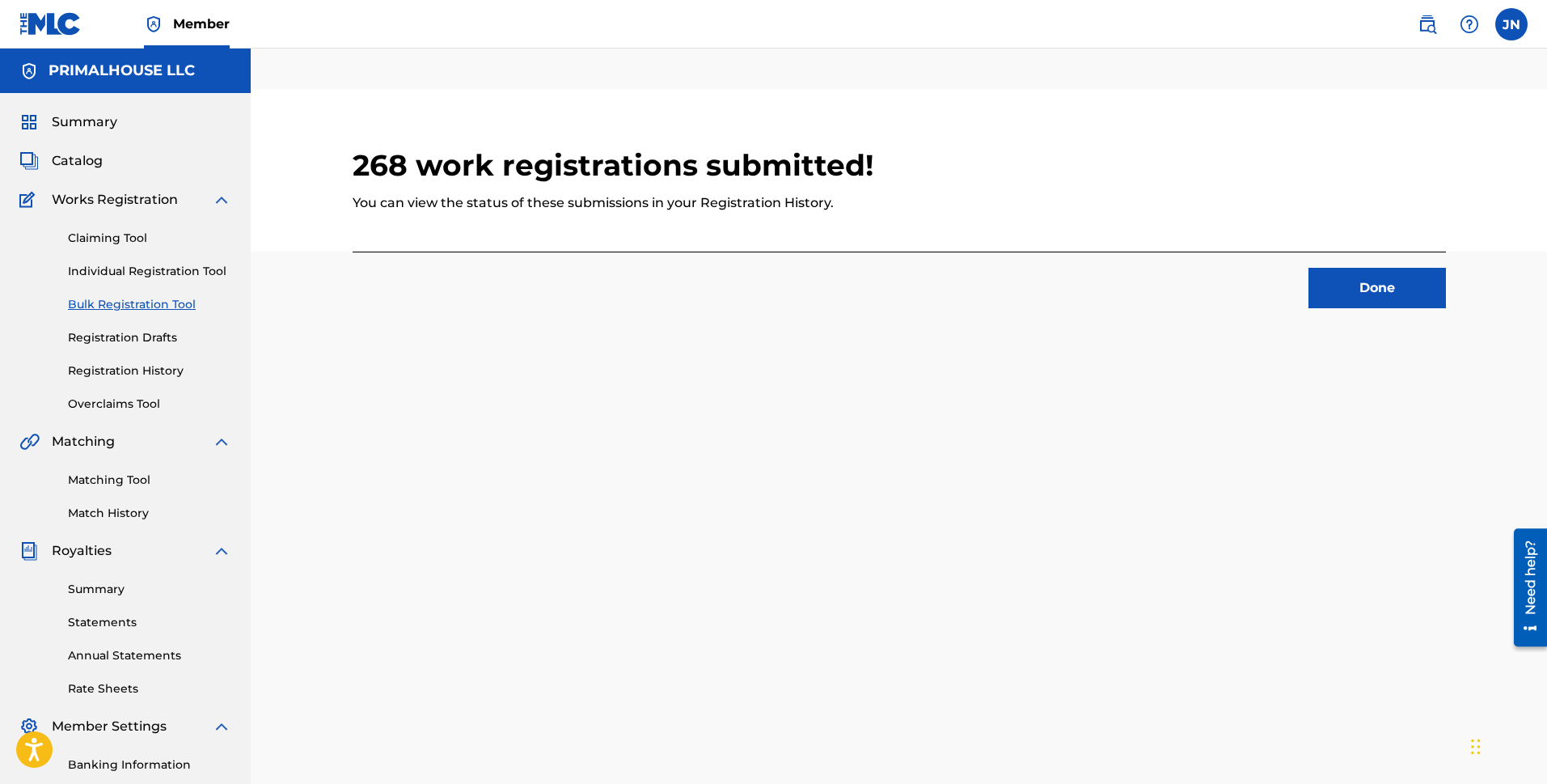
drag, startPoint x: 1354, startPoint y: 290, endPoint x: 289, endPoint y: 406, distance: 1071.3
click at [1221, 290] on button "Done" at bounding box center [1378, 288] width 137 height 41
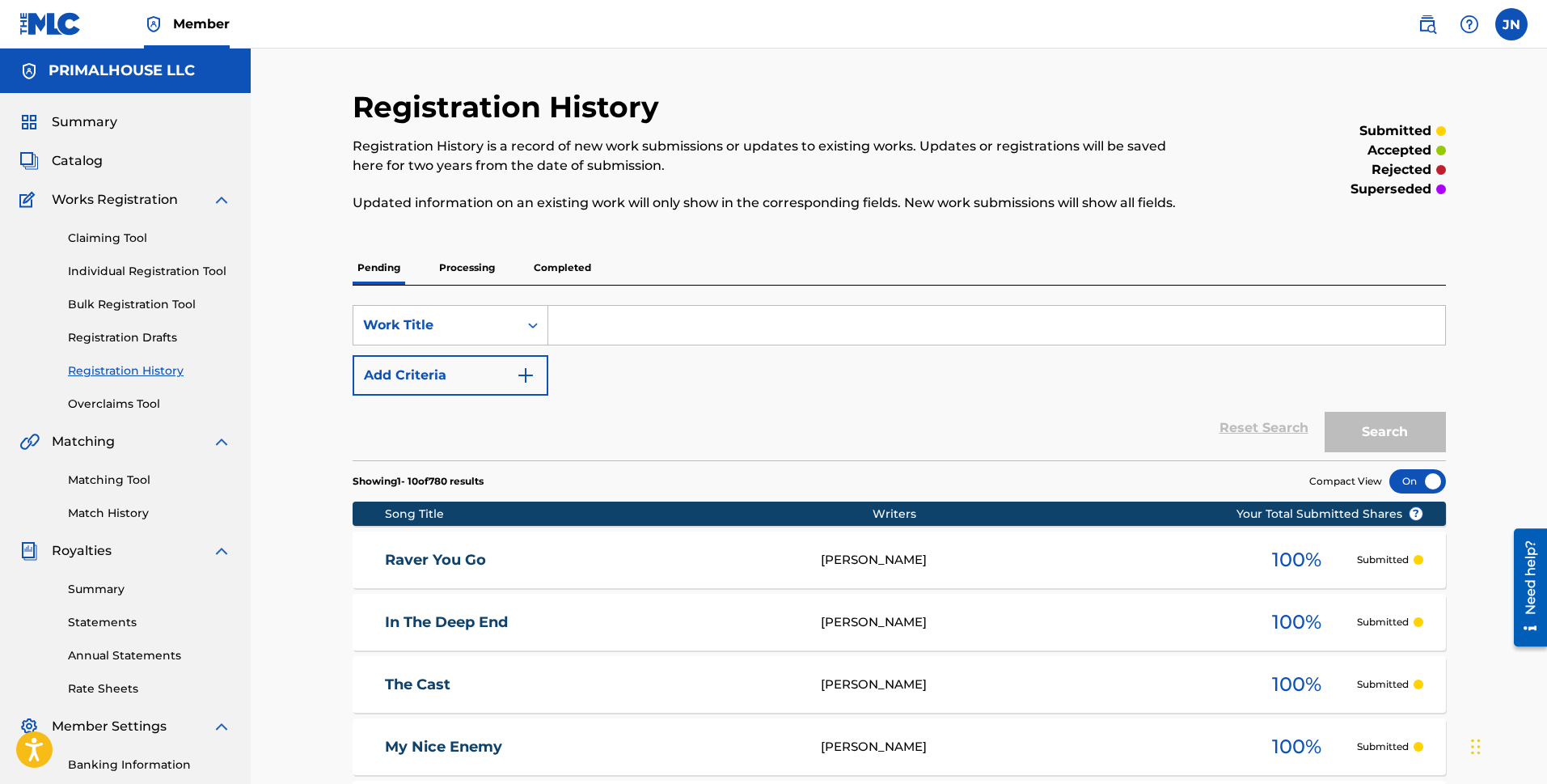
click at [137, 307] on link "Bulk Registration Tool" at bounding box center [149, 305] width 163 height 17
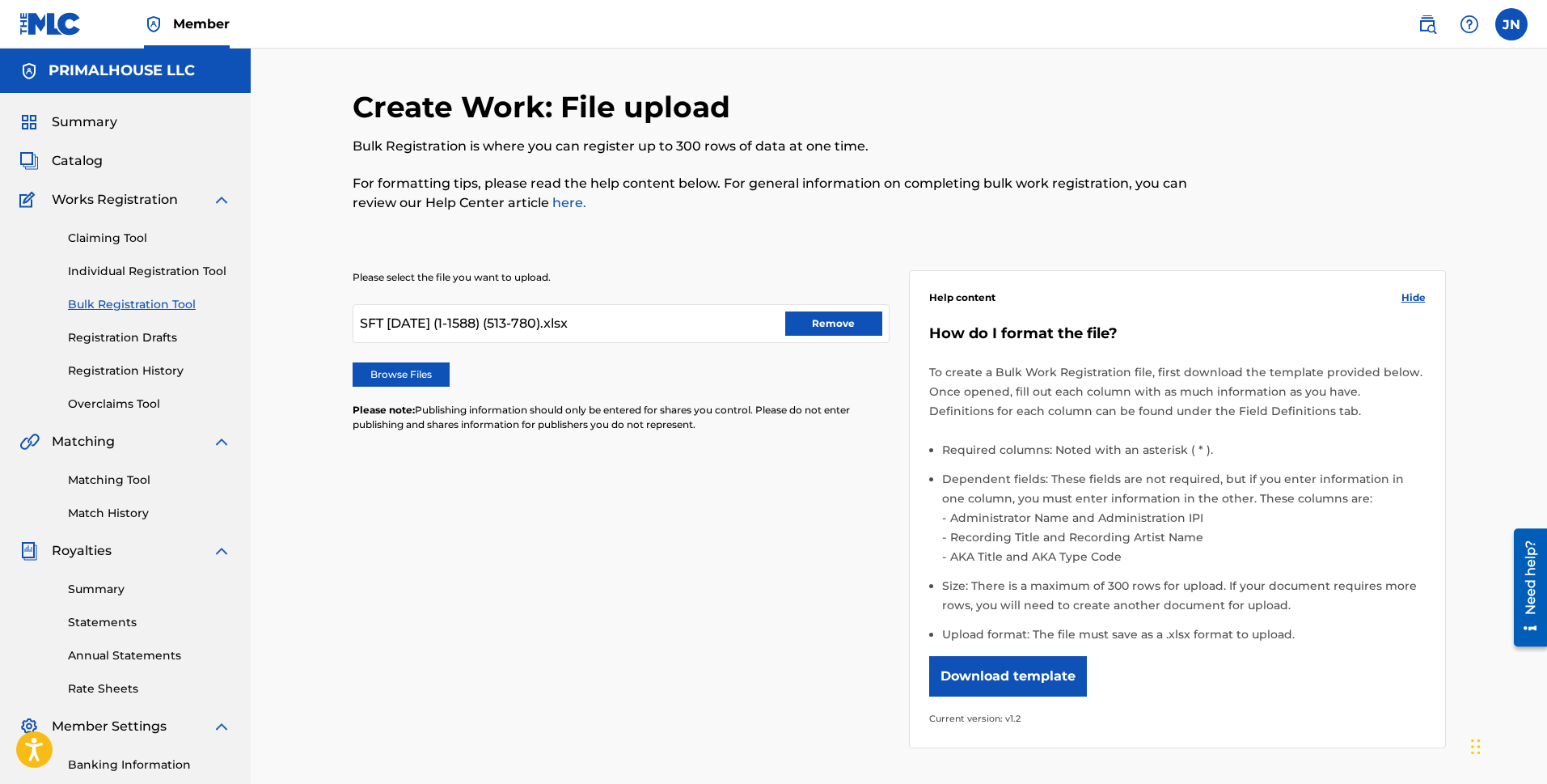
click at [851, 315] on button "Remove" at bounding box center [834, 323] width 97 height 25
click at [368, 374] on label "Browse Files" at bounding box center [401, 374] width 97 height 25
click at [0, 0] on input "Browse Files" at bounding box center [0, 0] width 0 height 0
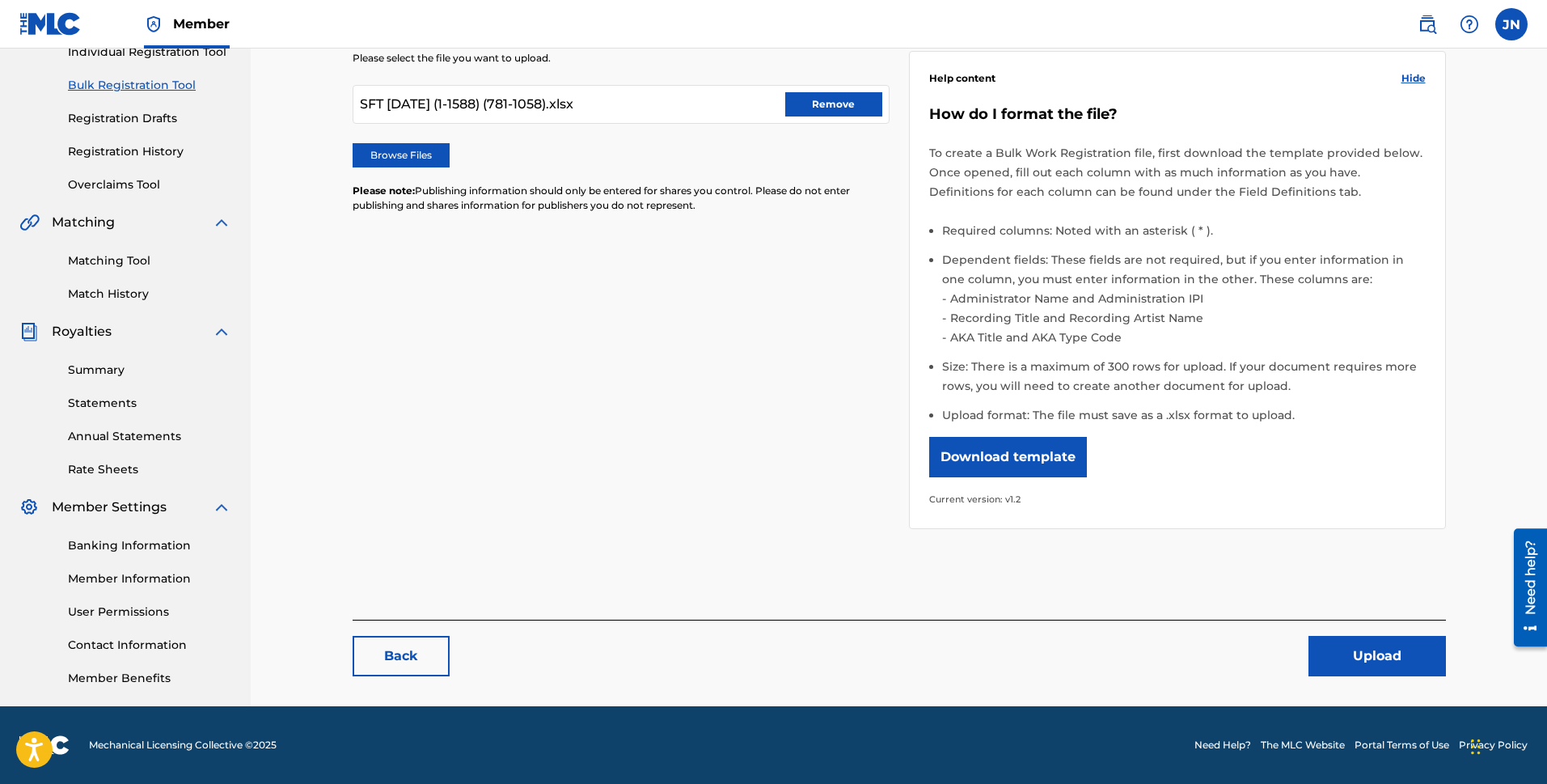
click at [1221, 655] on button "Upload" at bounding box center [1378, 656] width 137 height 41
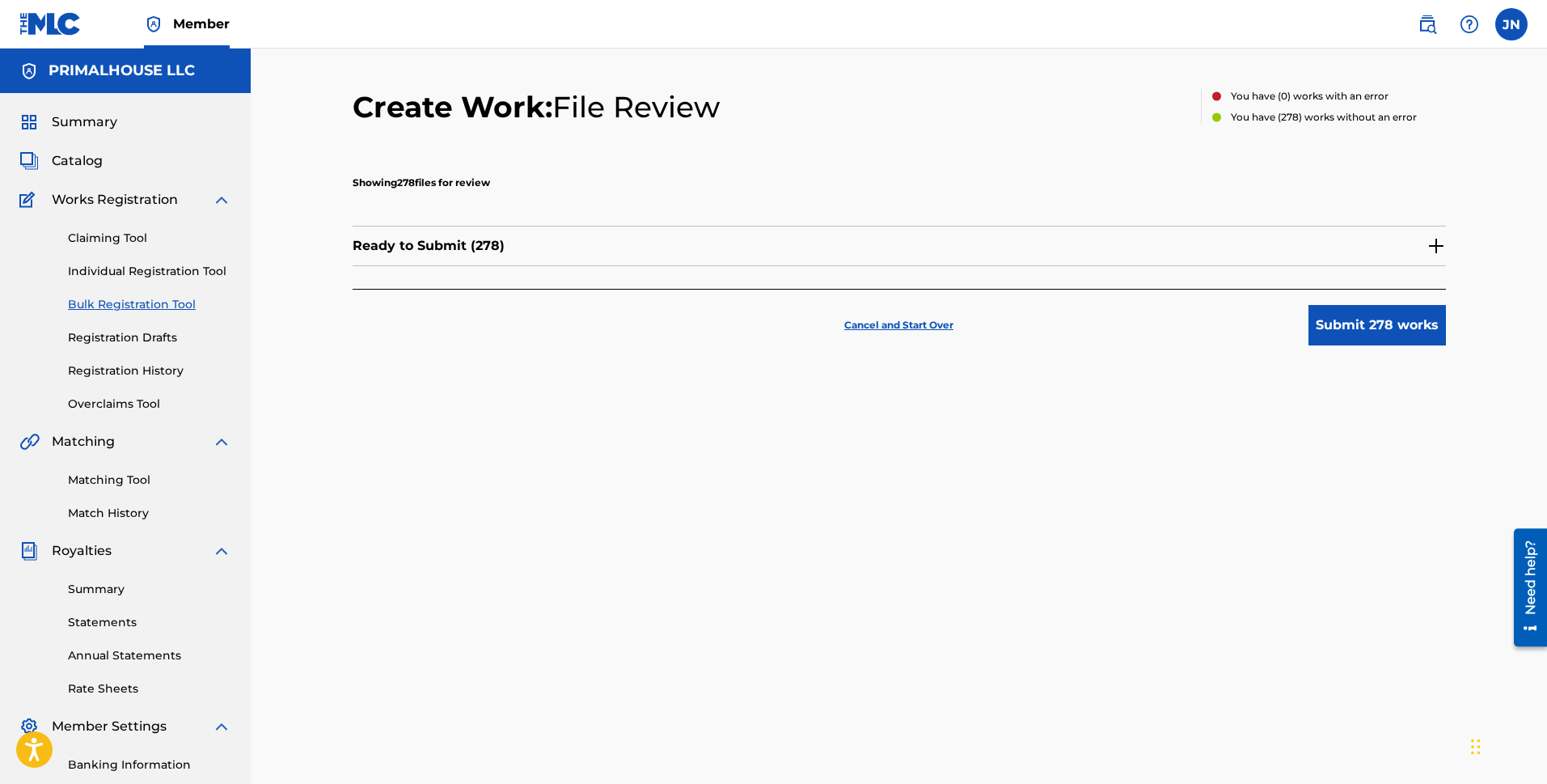
click at [1221, 322] on button "Submit 278 works" at bounding box center [1378, 325] width 137 height 41
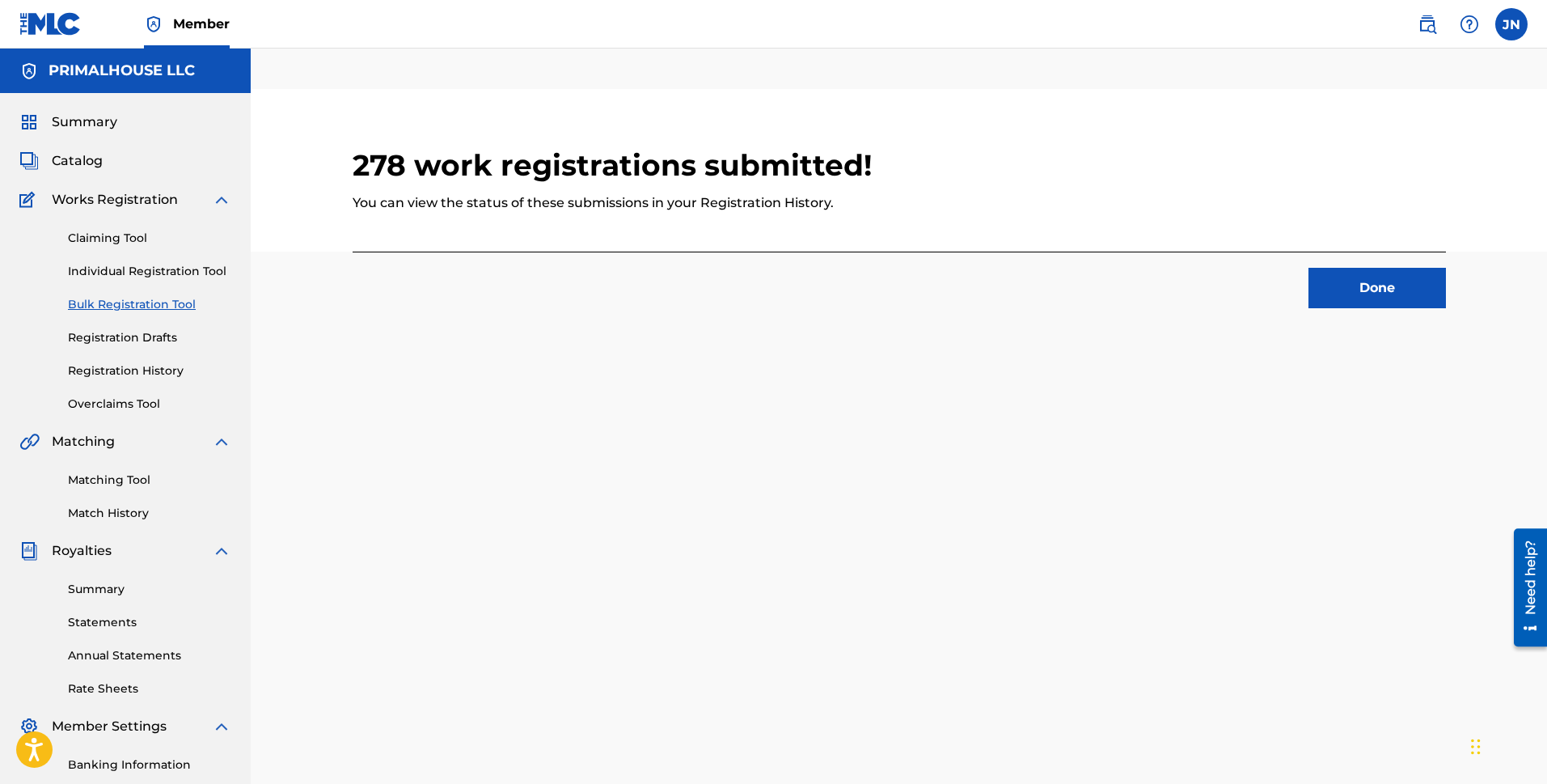
click at [1221, 295] on button "Done" at bounding box center [1378, 288] width 137 height 41
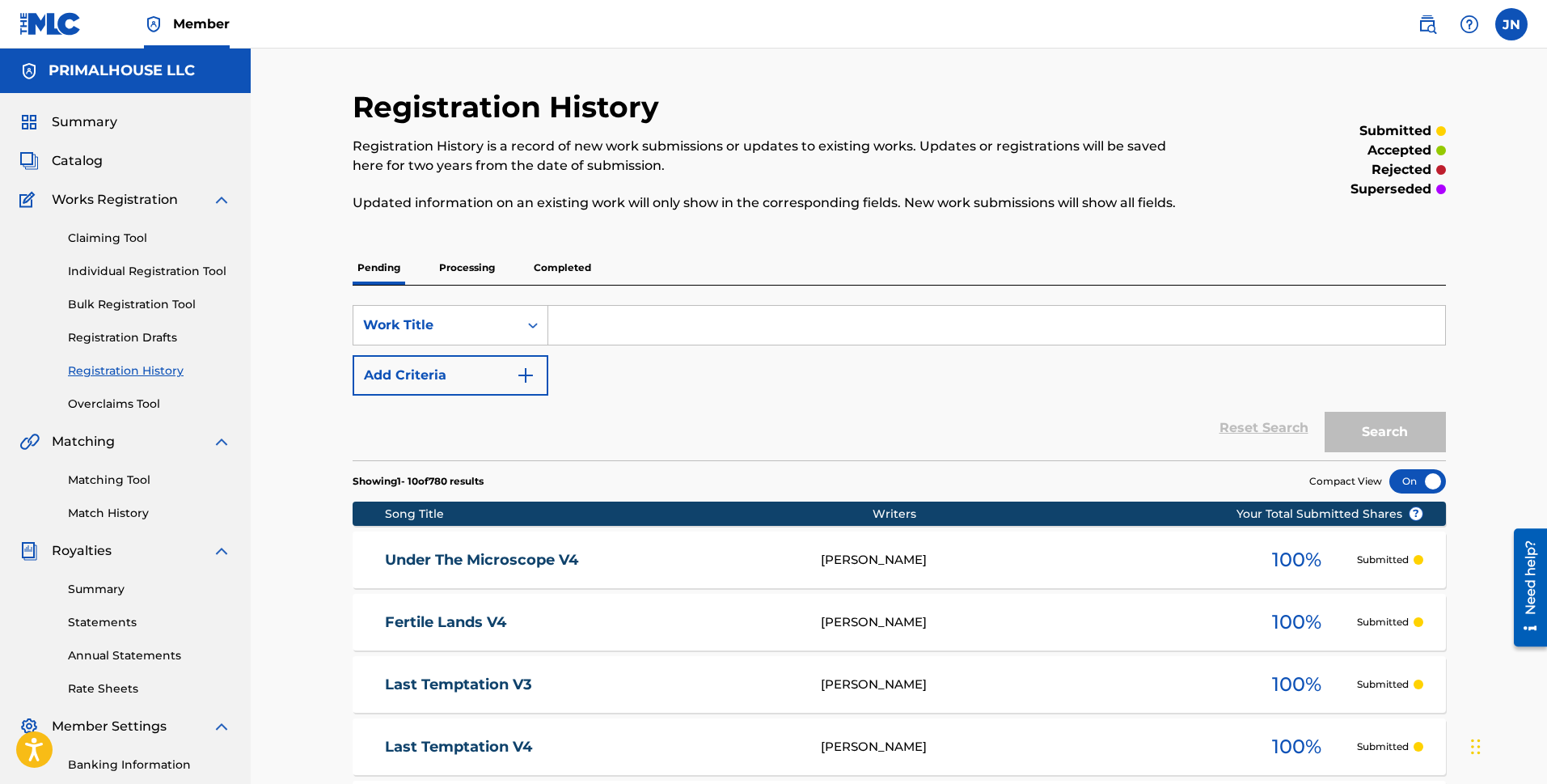
drag, startPoint x: 150, startPoint y: 301, endPoint x: 153, endPoint y: 278, distance: 23.2
click at [150, 300] on link "Bulk Registration Tool" at bounding box center [149, 305] width 163 height 17
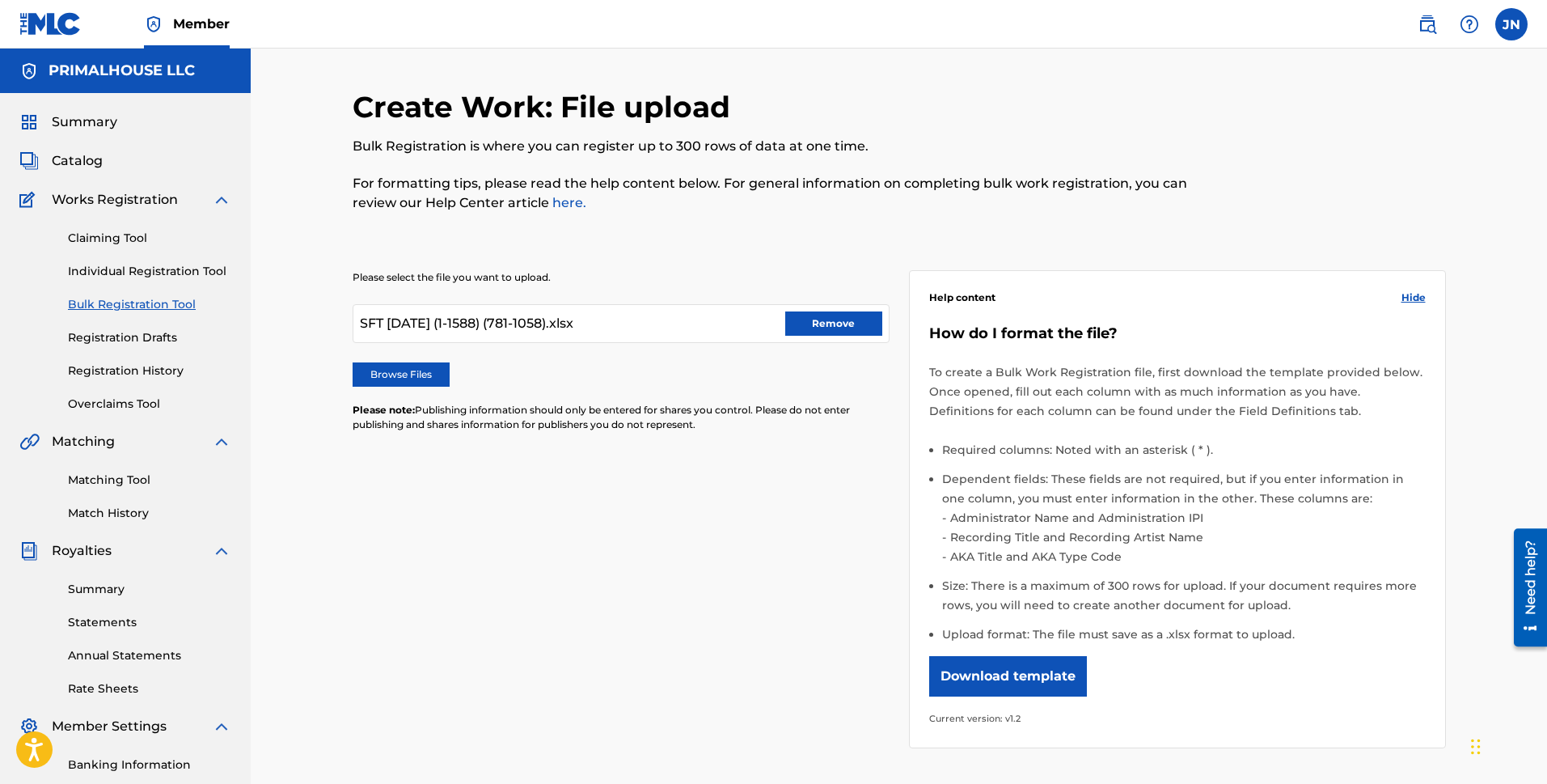
click at [859, 328] on button "Remove" at bounding box center [834, 323] width 97 height 25
click at [395, 381] on label "Browse Files" at bounding box center [401, 374] width 97 height 25
click at [0, 0] on input "Browse Files" at bounding box center [0, 0] width 0 height 0
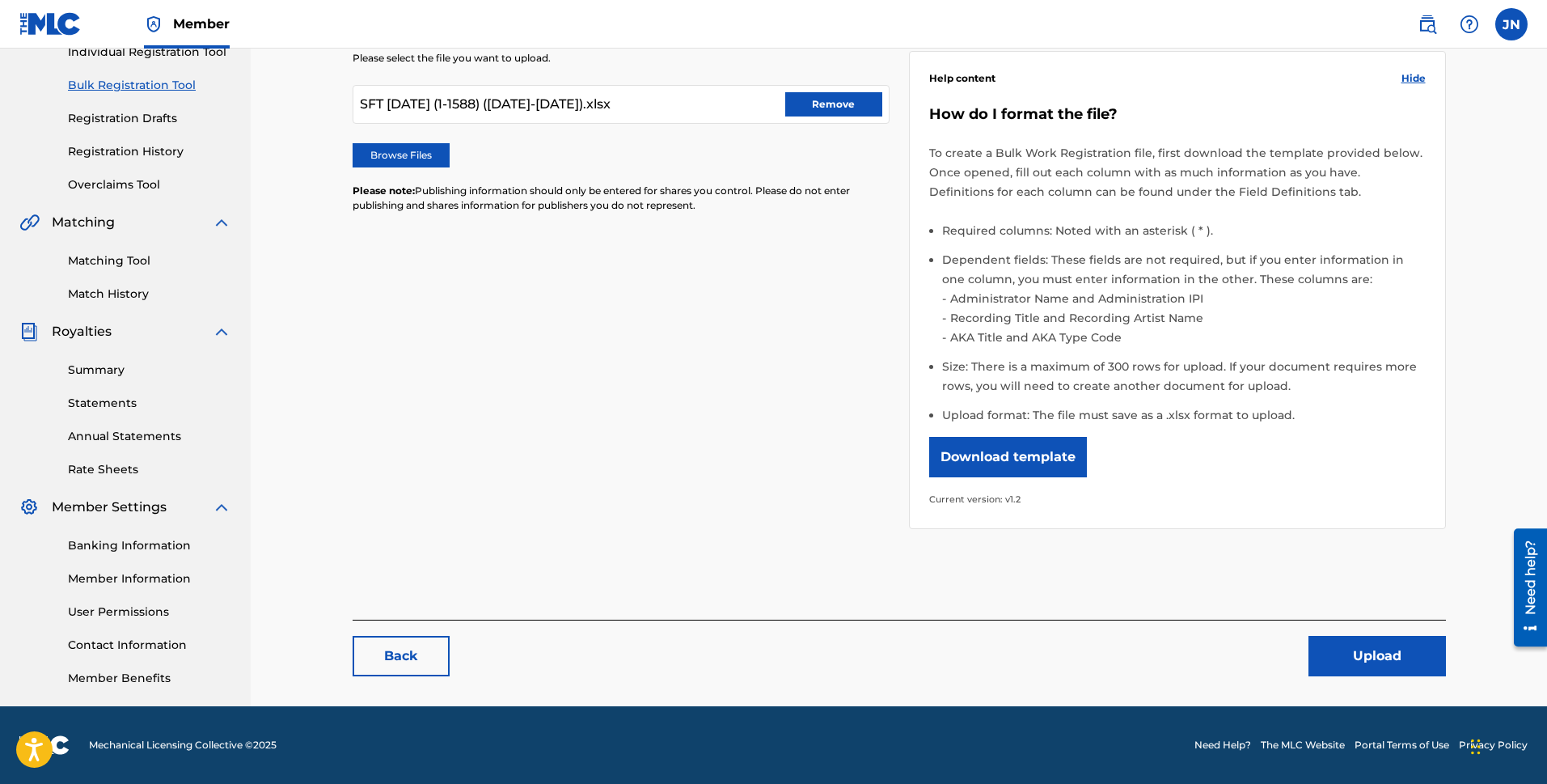
click at [1221, 662] on button "Upload" at bounding box center [1378, 656] width 137 height 41
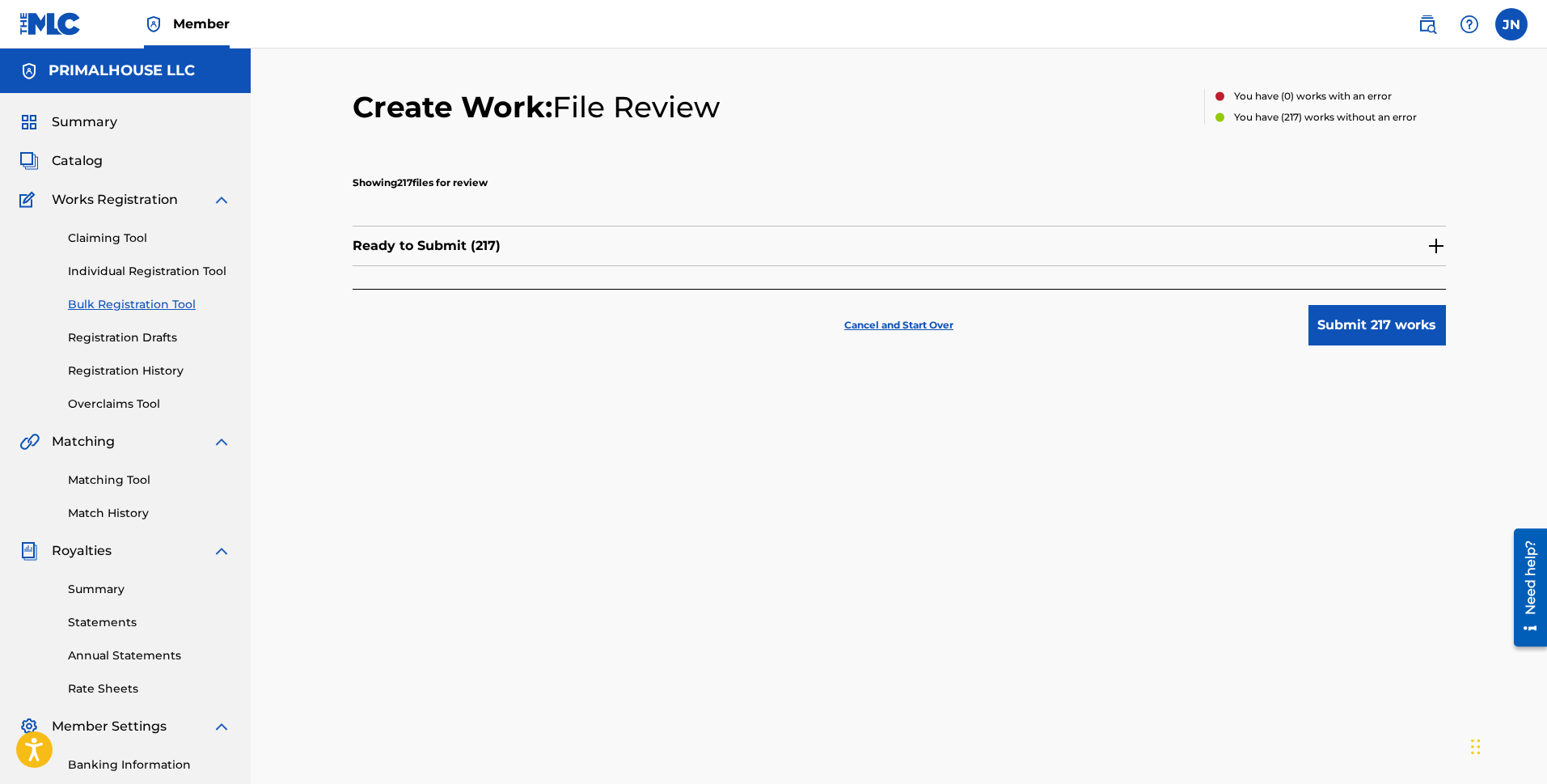
click at [1221, 315] on button "Submit 217 works" at bounding box center [1378, 325] width 137 height 41
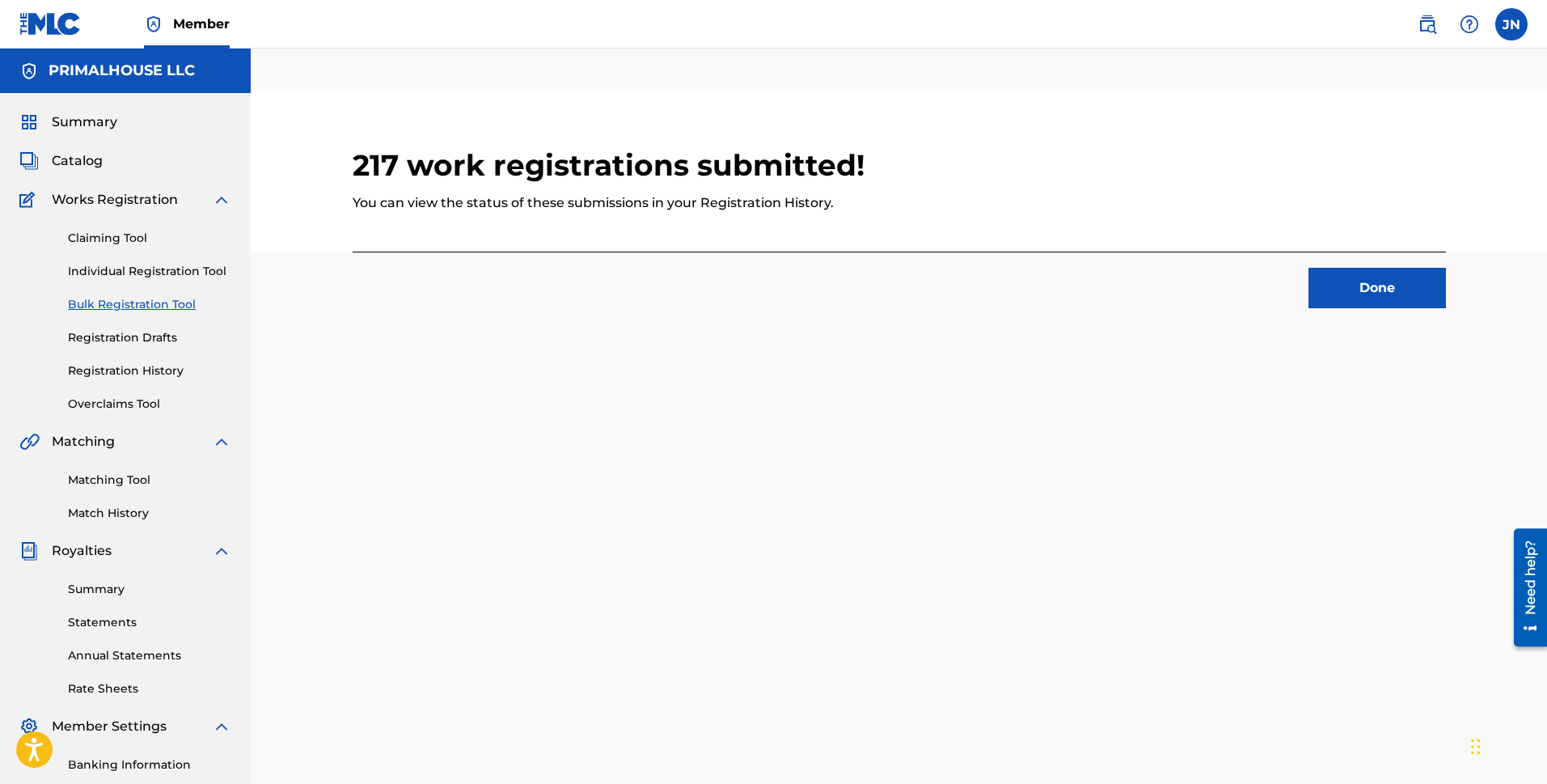
click at [1221, 282] on button "Done" at bounding box center [1378, 288] width 137 height 41
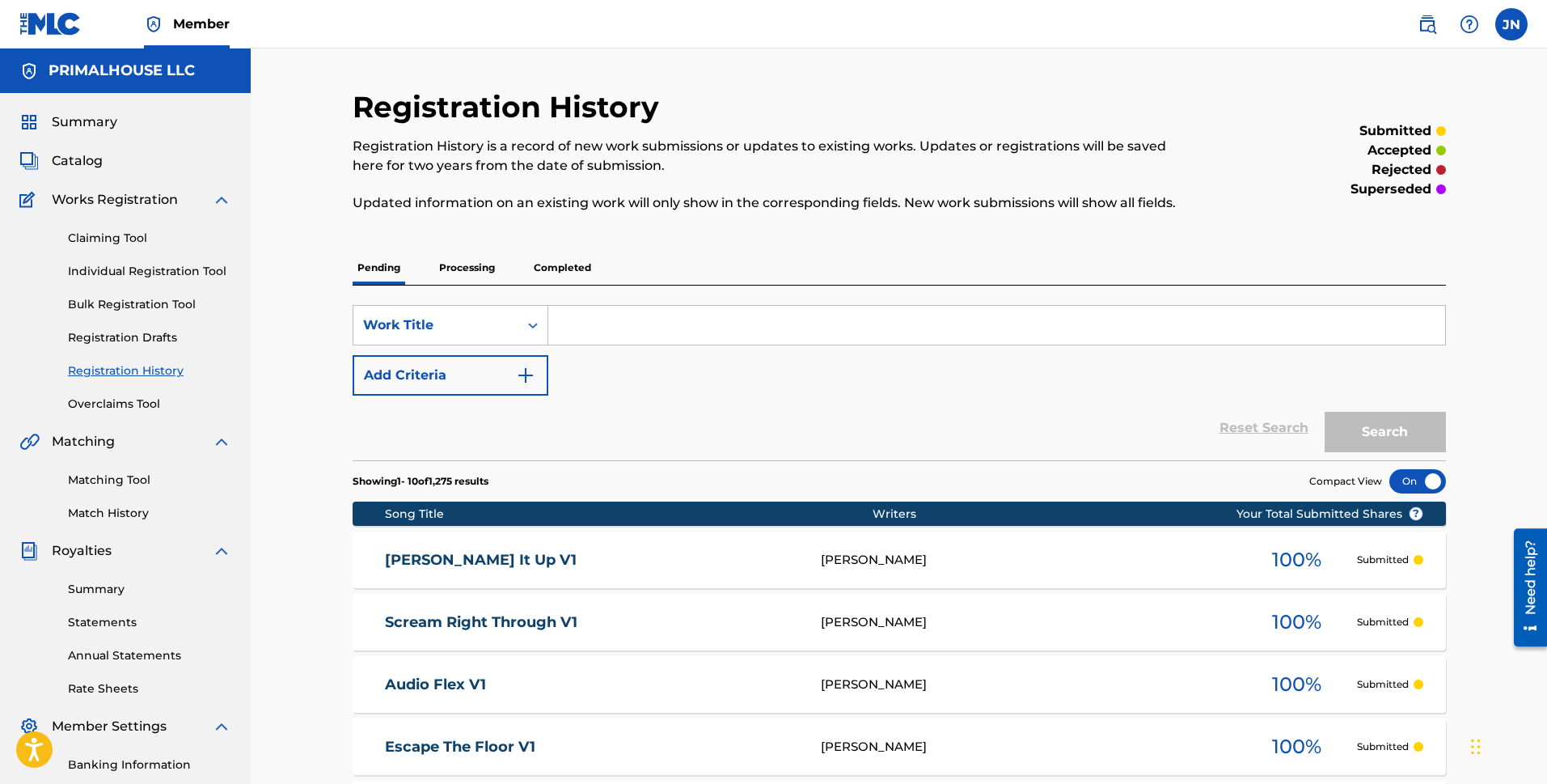
click at [163, 310] on link "Bulk Registration Tool" at bounding box center [149, 305] width 163 height 17
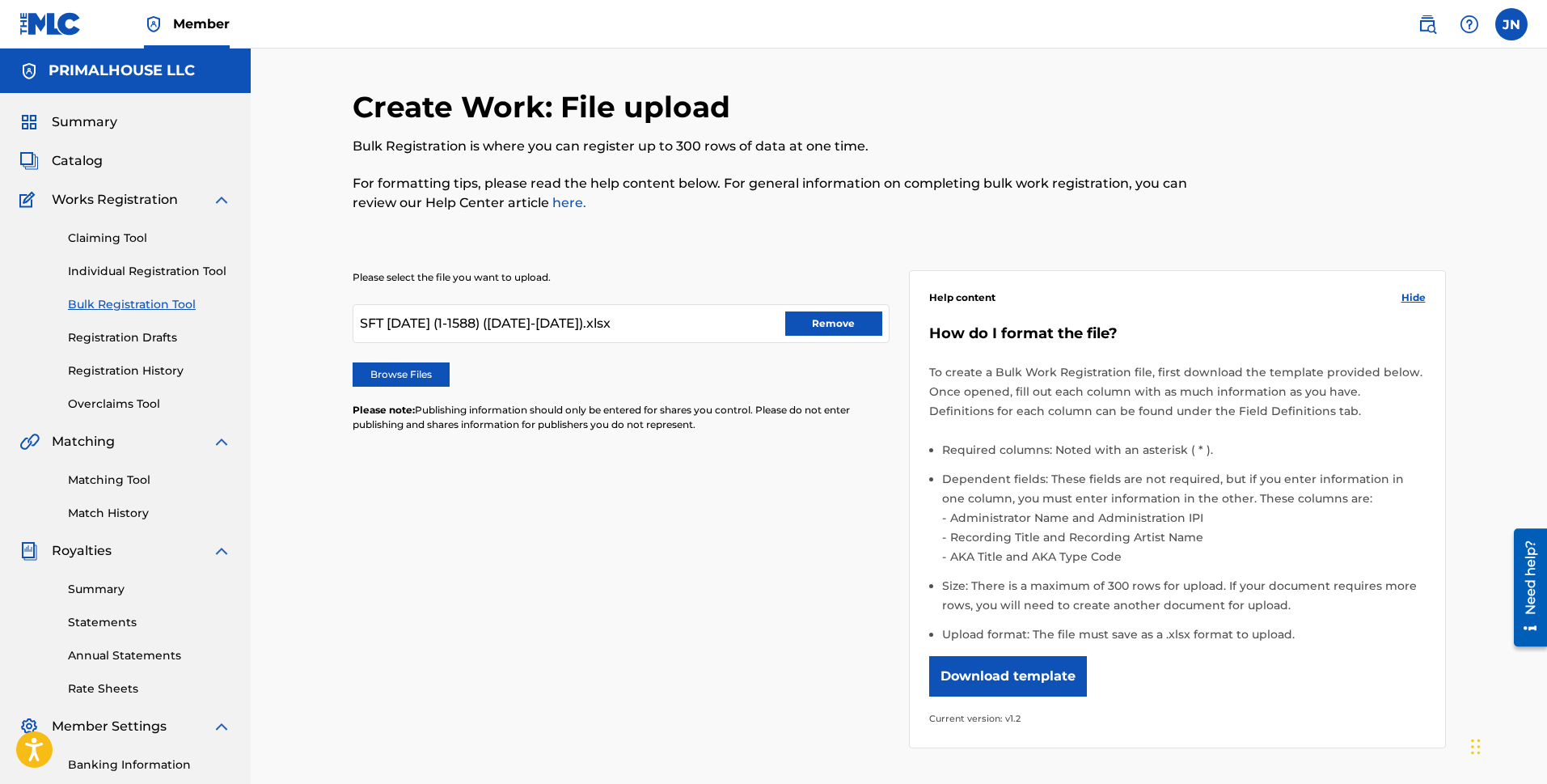
click at [409, 366] on label "Browse Files" at bounding box center [401, 374] width 97 height 25
click at [0, 0] on input "Browse Files" at bounding box center [0, 0] width 0 height 0
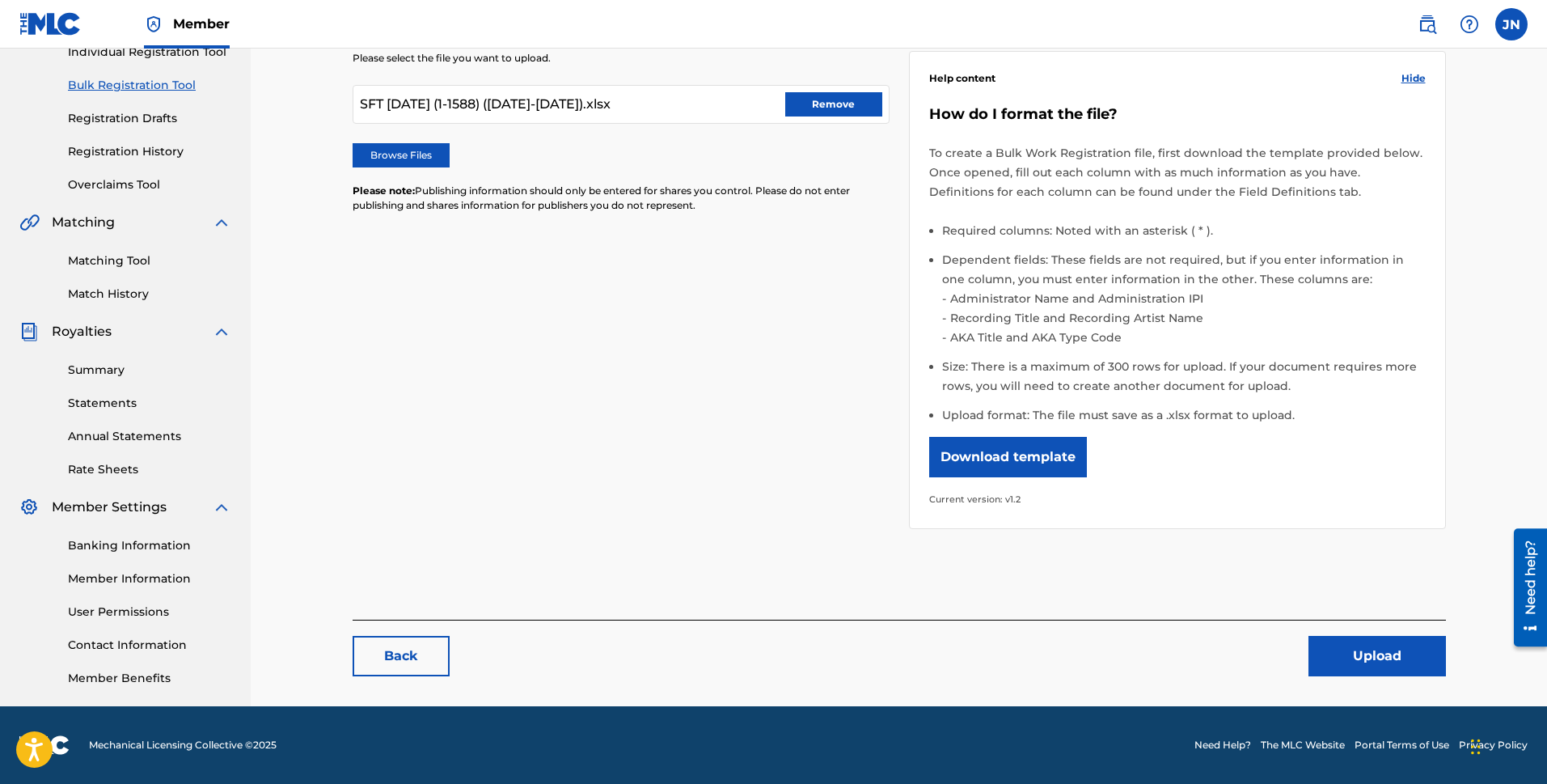
click at [1221, 667] on button "Upload" at bounding box center [1378, 656] width 137 height 41
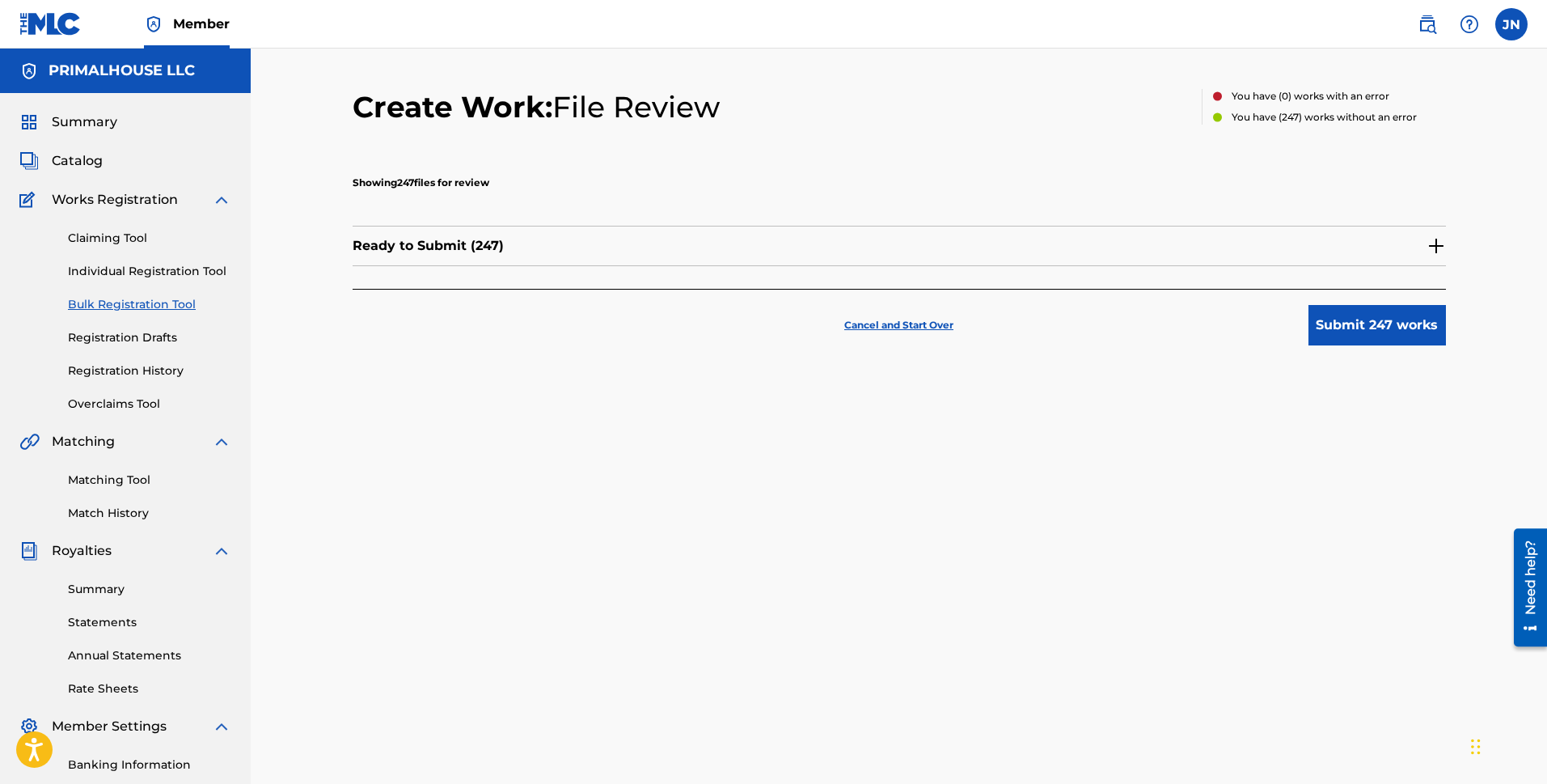
click at [1221, 328] on button "Submit 247 works" at bounding box center [1378, 325] width 137 height 41
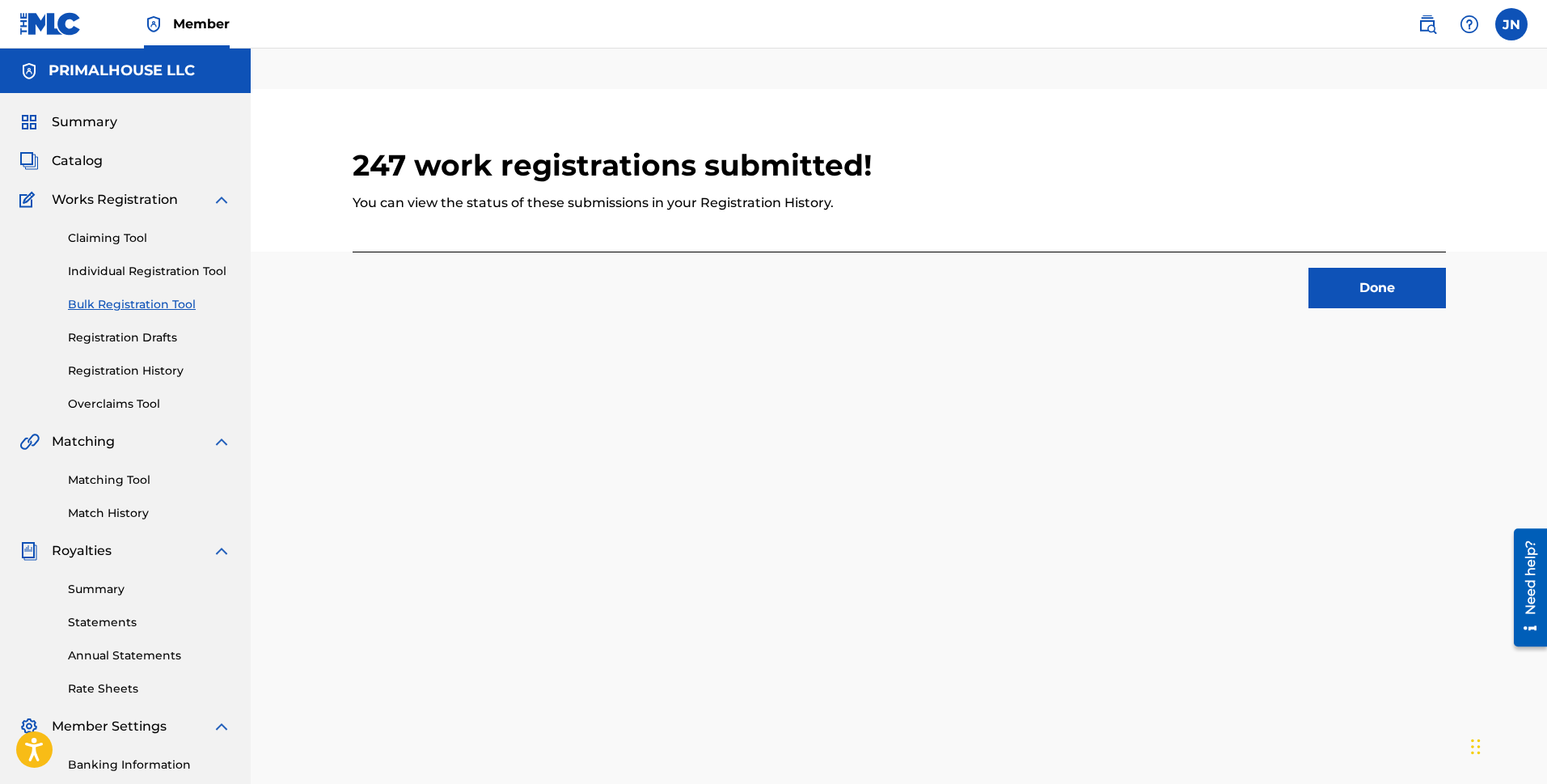
click at [1221, 288] on button "Done" at bounding box center [1378, 288] width 137 height 41
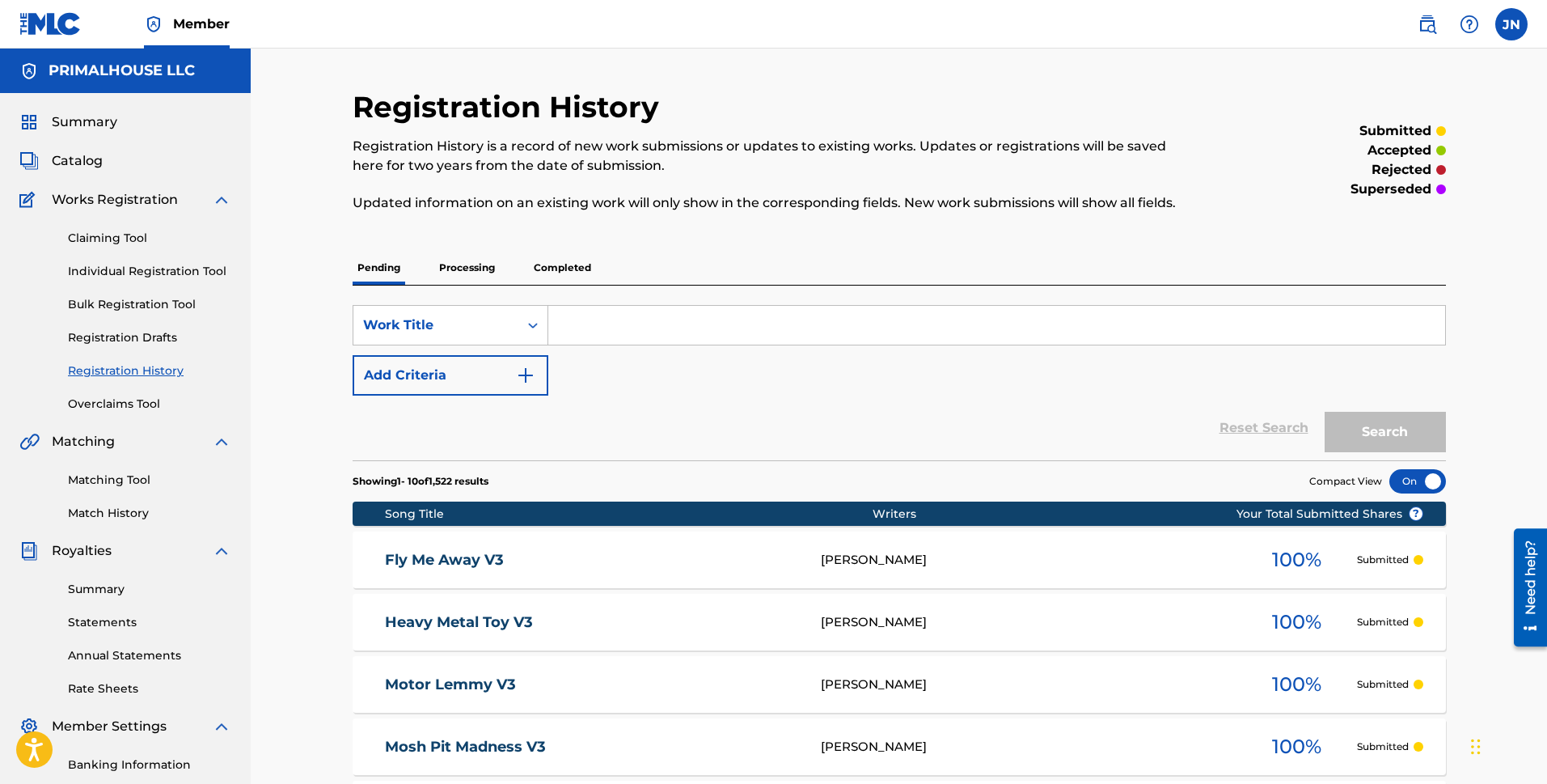
click at [186, 299] on link "Bulk Registration Tool" at bounding box center [149, 305] width 163 height 17
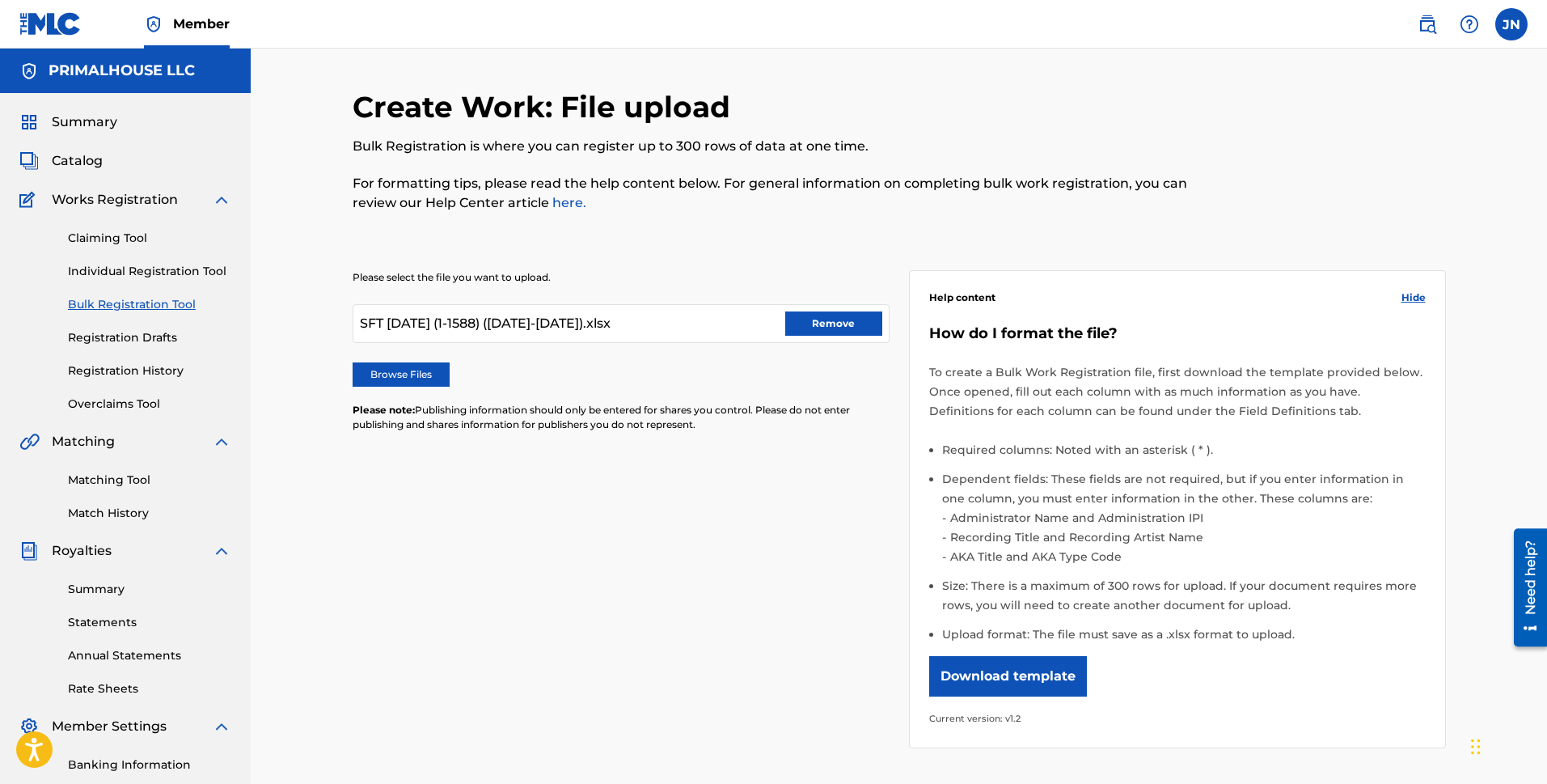
click at [408, 376] on label "Browse Files" at bounding box center [401, 374] width 97 height 25
click at [0, 0] on input "Browse Files" at bounding box center [0, 0] width 0 height 0
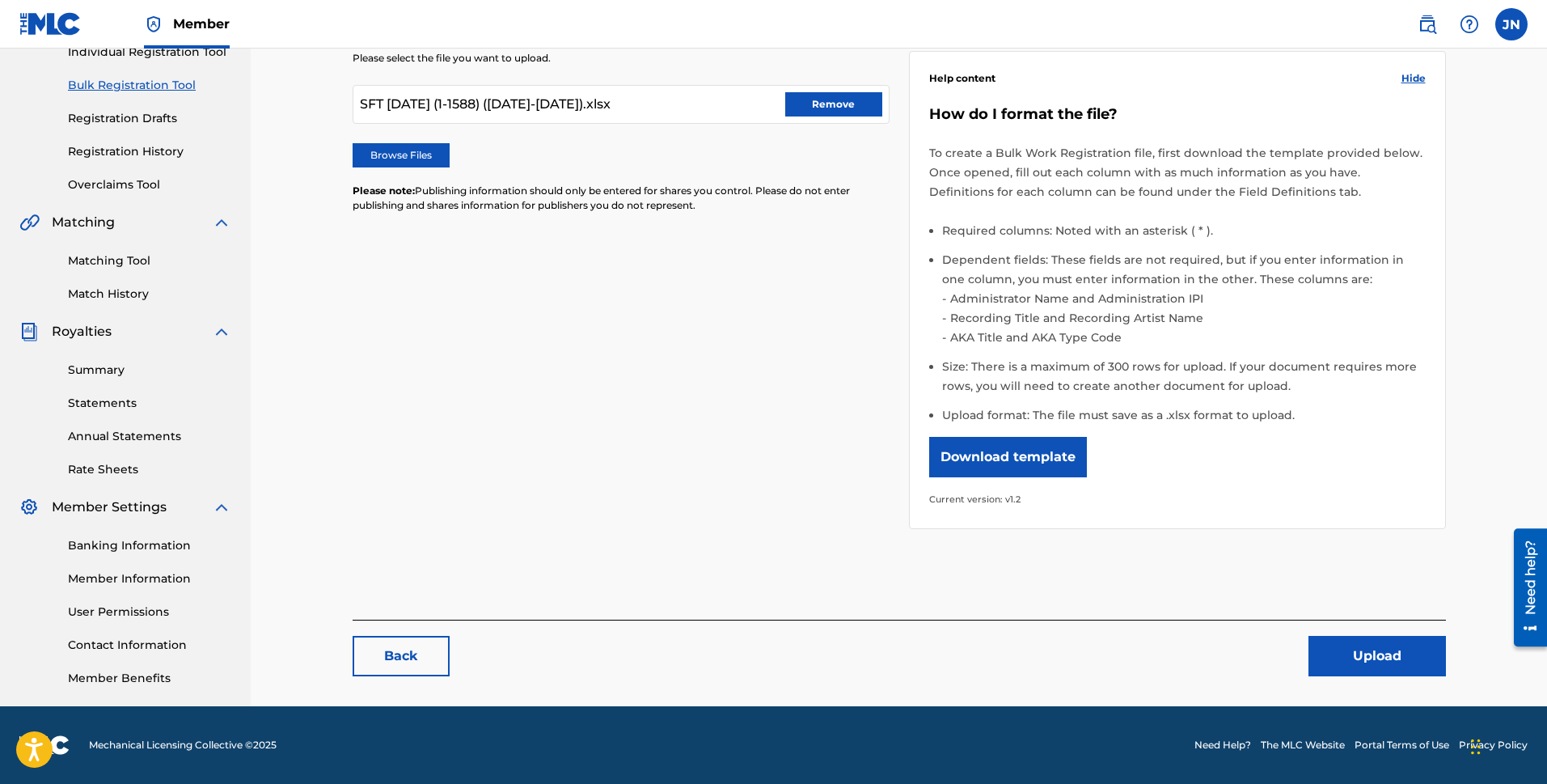
click at [1221, 654] on button "Upload" at bounding box center [1378, 656] width 137 height 41
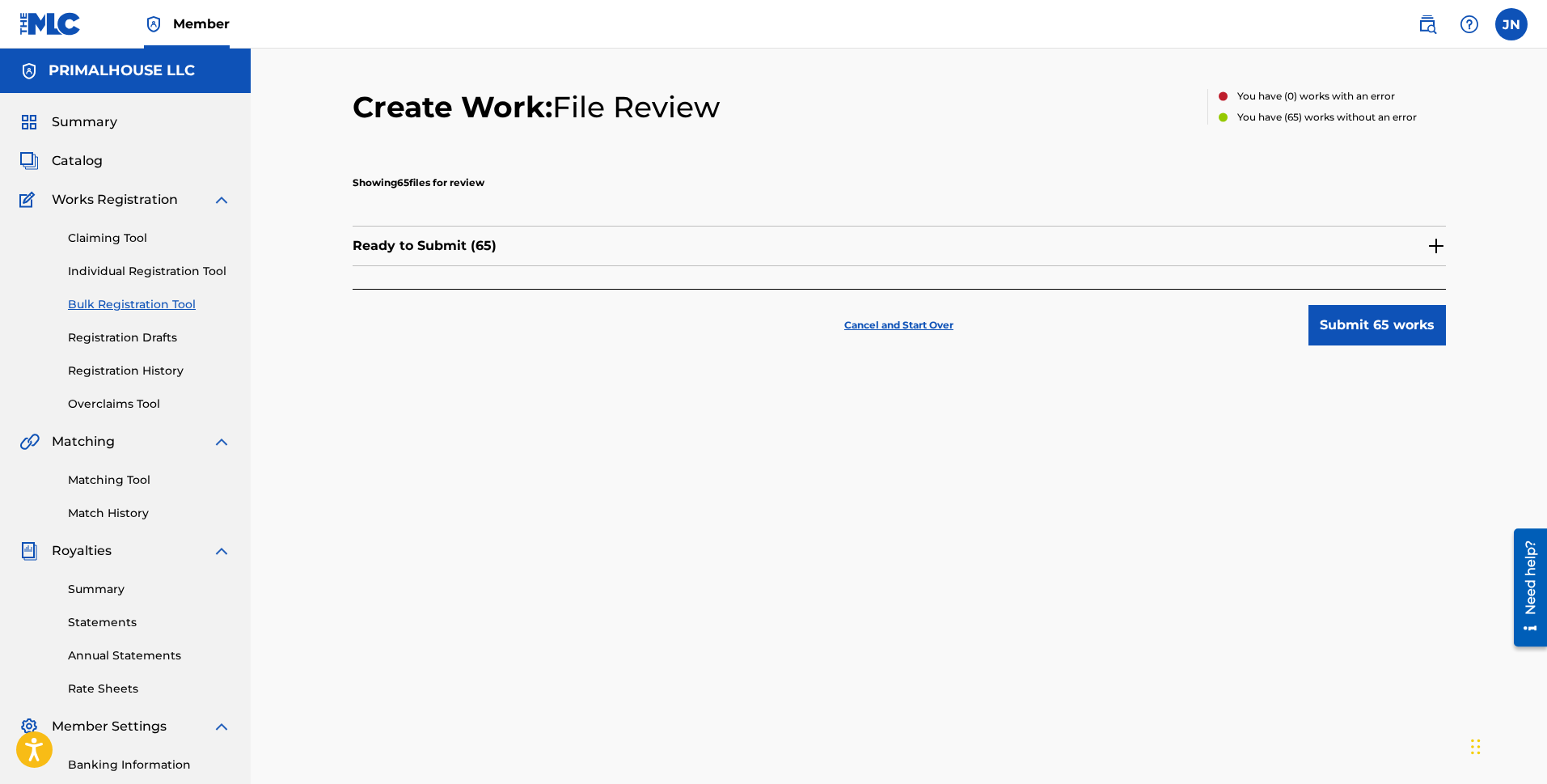
click at [1221, 316] on button "Submit 65 works" at bounding box center [1378, 325] width 137 height 41
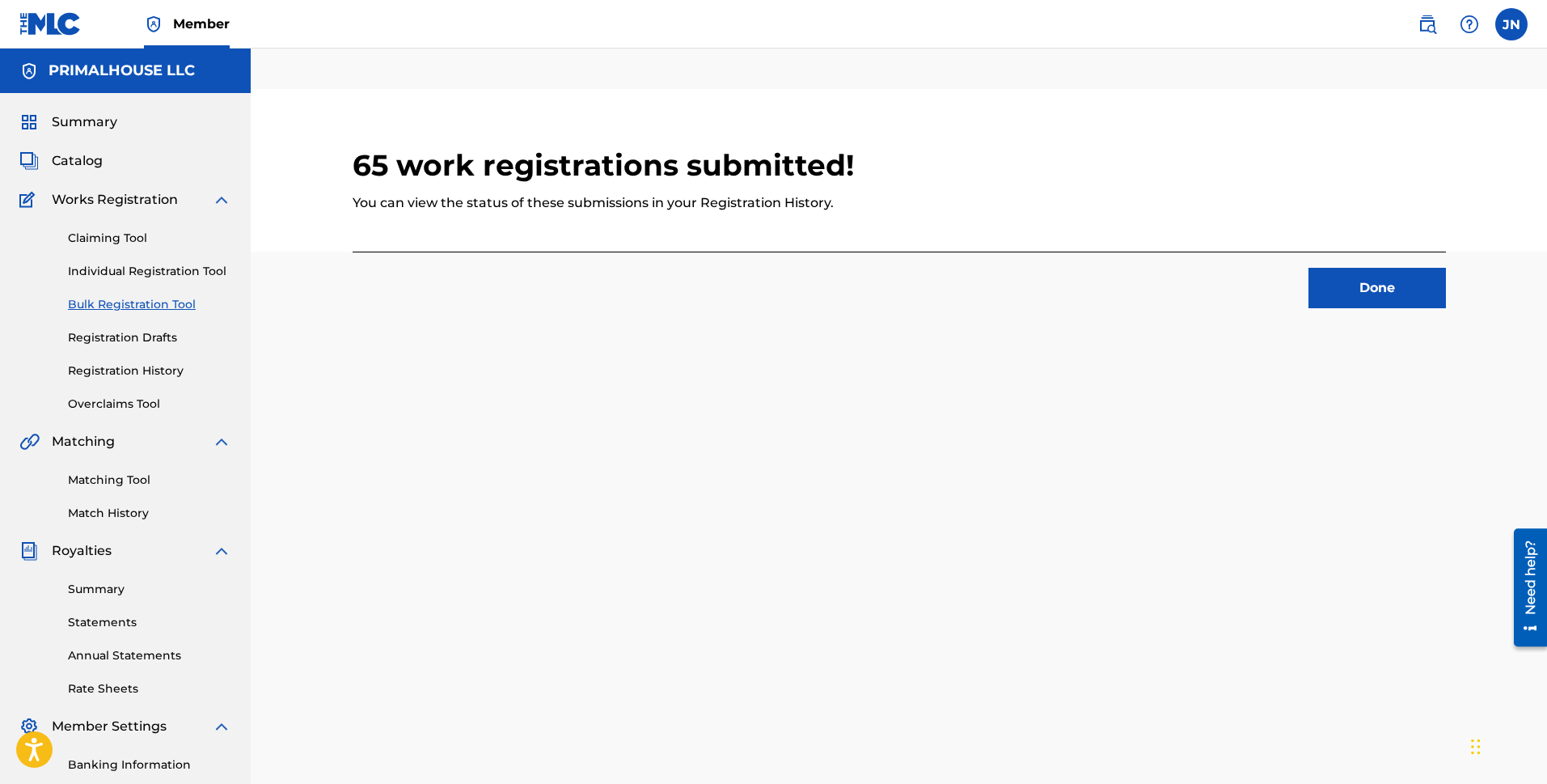
click at [1221, 279] on button "Done" at bounding box center [1378, 288] width 137 height 41
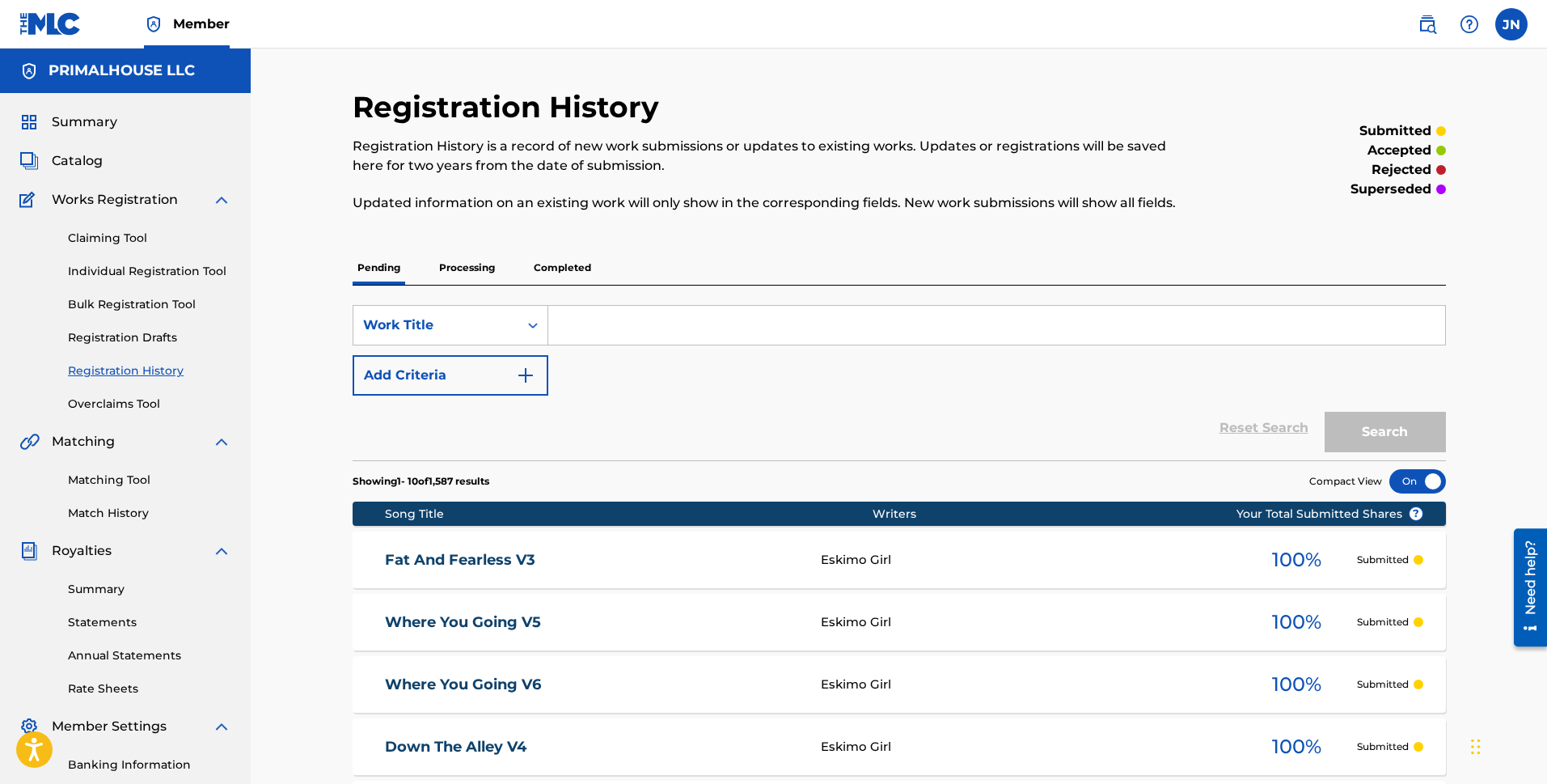
click at [128, 302] on link "Bulk Registration Tool" at bounding box center [149, 305] width 163 height 17
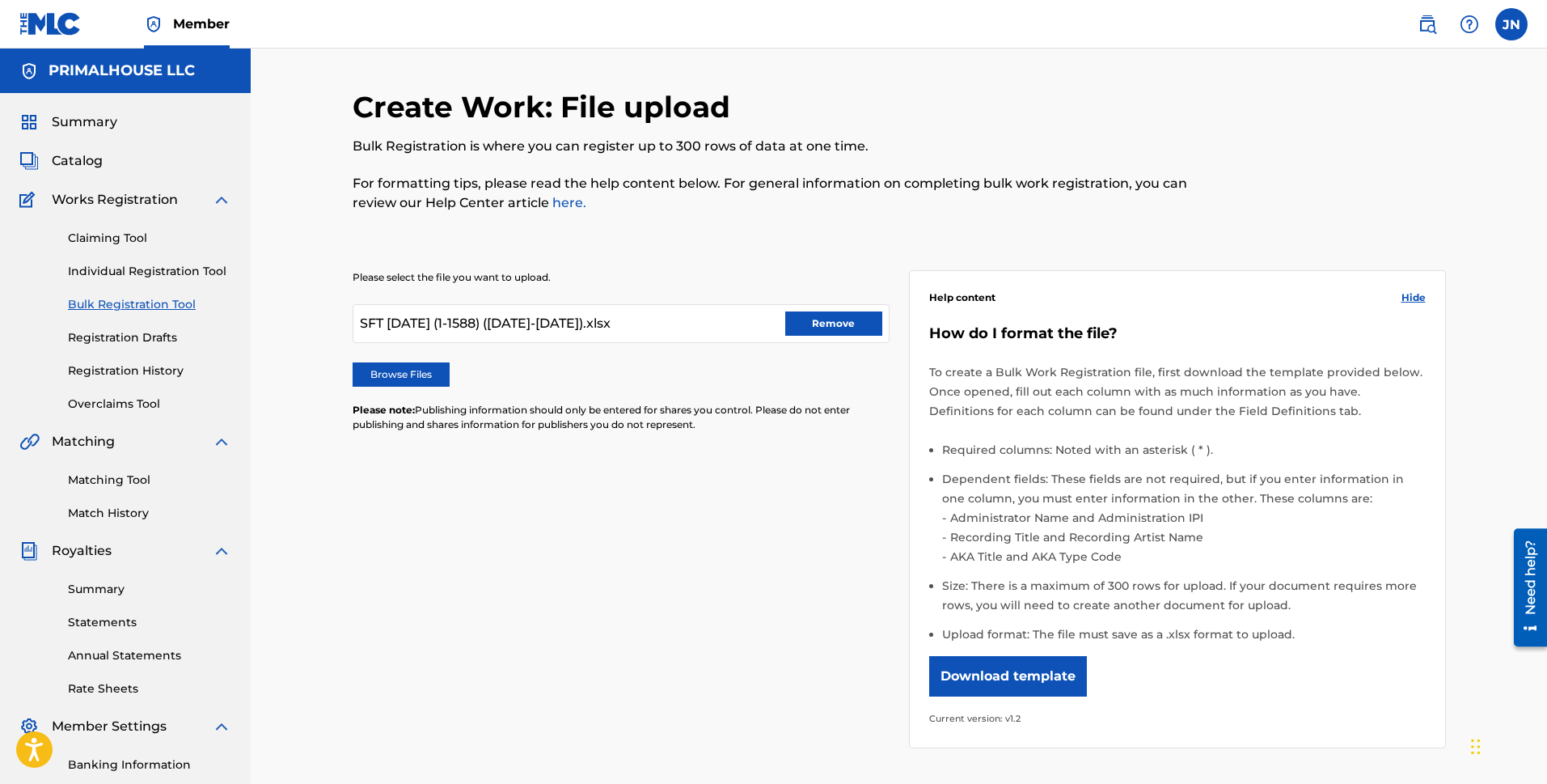
drag, startPoint x: 423, startPoint y: 378, endPoint x: 442, endPoint y: 418, distance: 44.3
click at [423, 378] on label "Browse Files" at bounding box center [401, 374] width 97 height 25
click at [0, 0] on input "Browse Files" at bounding box center [0, 0] width 0 height 0
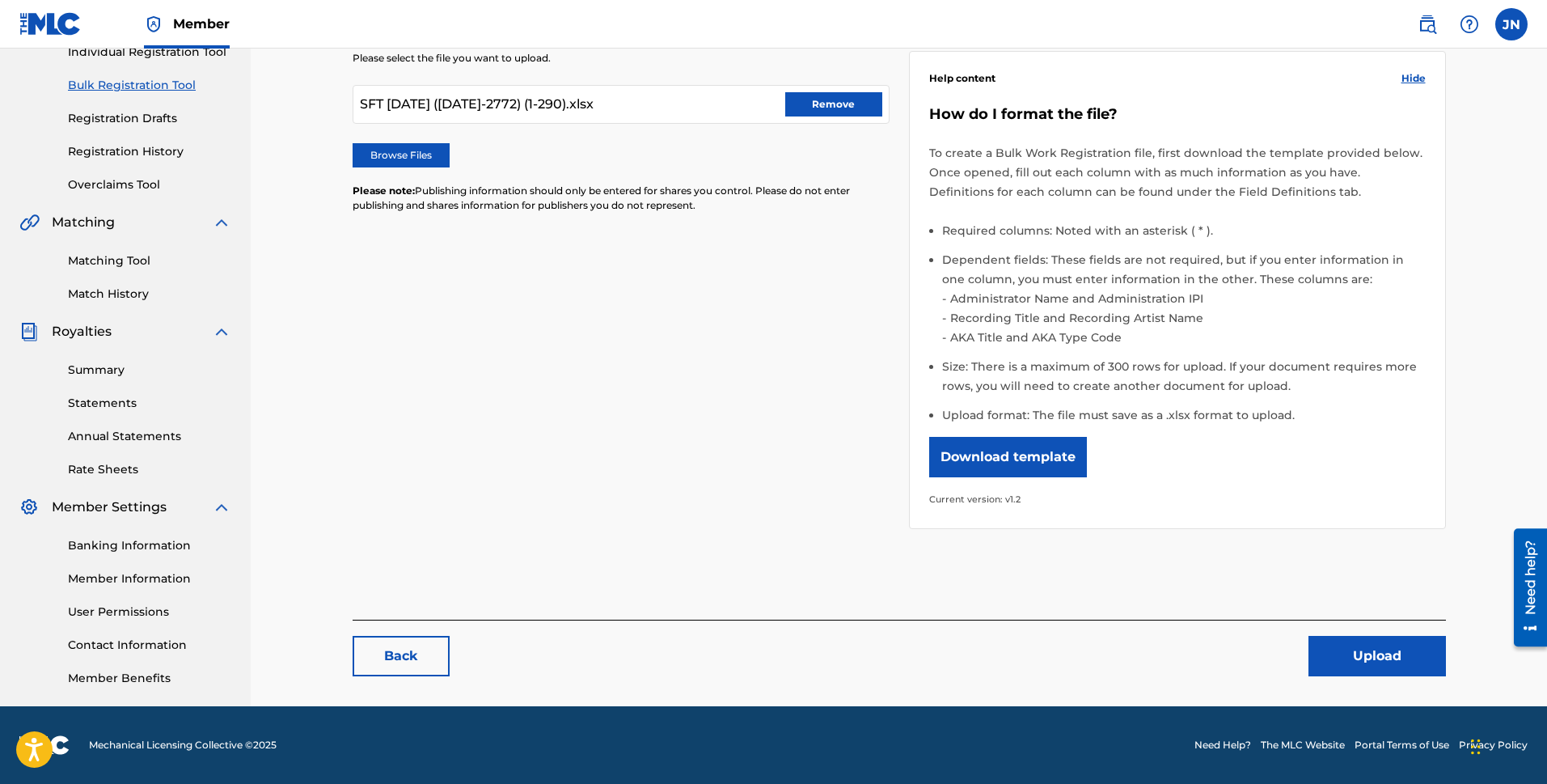
click at [1221, 653] on button "Upload" at bounding box center [1378, 656] width 137 height 41
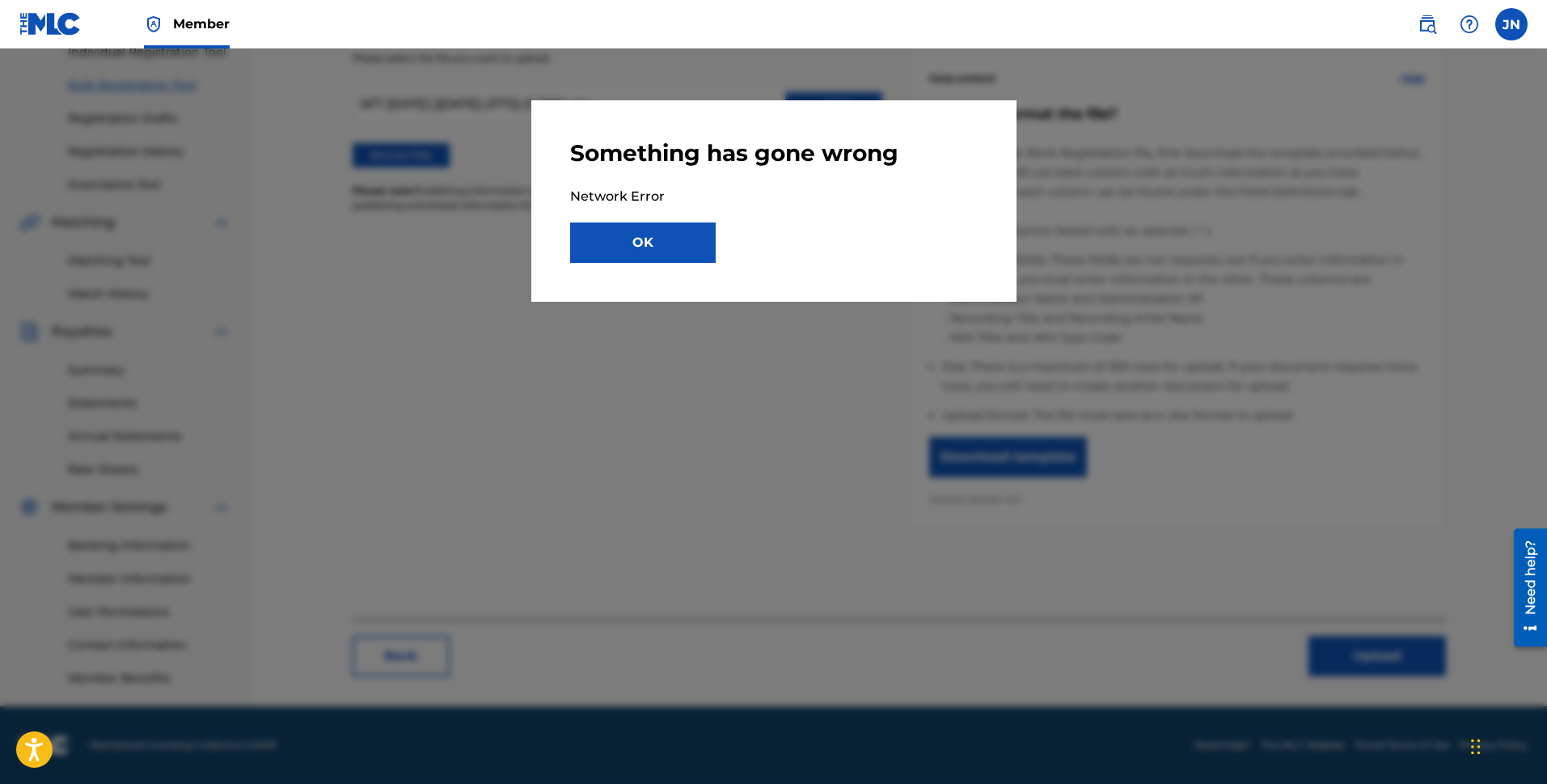
click at [619, 234] on button "OK" at bounding box center [643, 243] width 146 height 41
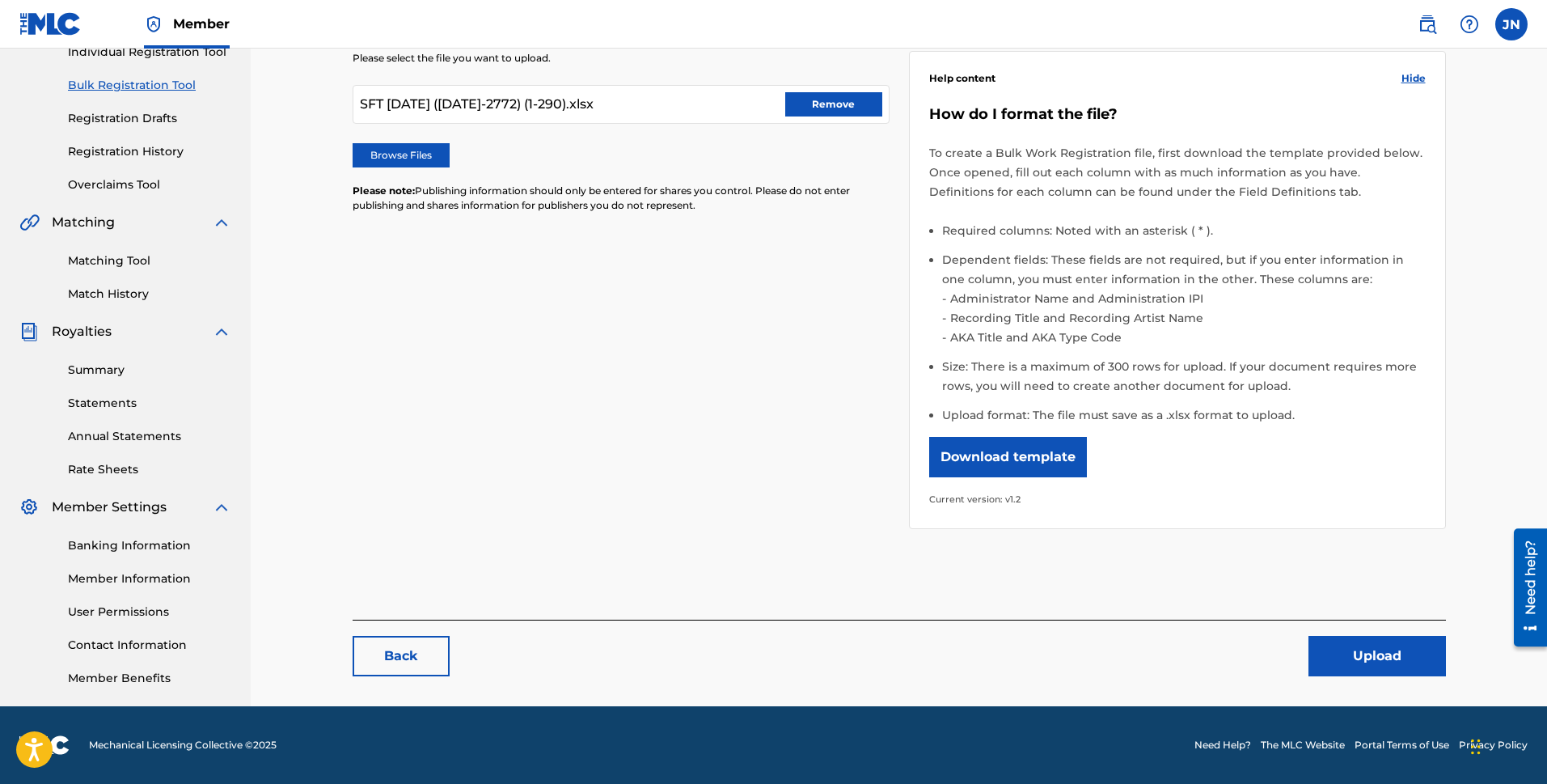
click at [827, 107] on button "Remove" at bounding box center [834, 104] width 97 height 25
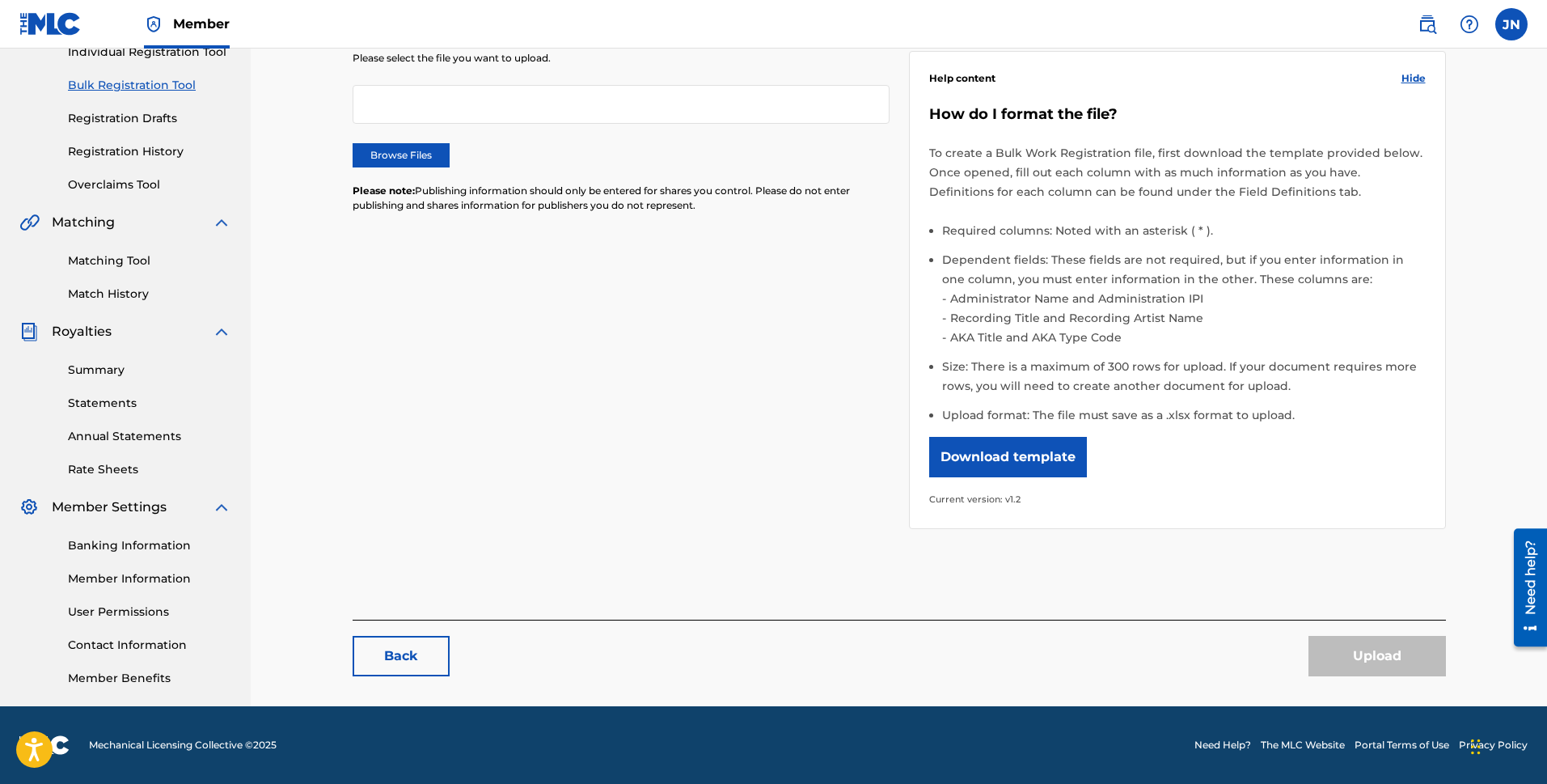
click at [382, 160] on label "Browse Files" at bounding box center [401, 155] width 97 height 25
click at [0, 0] on input "Browse Files" at bounding box center [0, 0] width 0 height 0
click at [77, 22] on img at bounding box center [51, 24] width 63 height 24
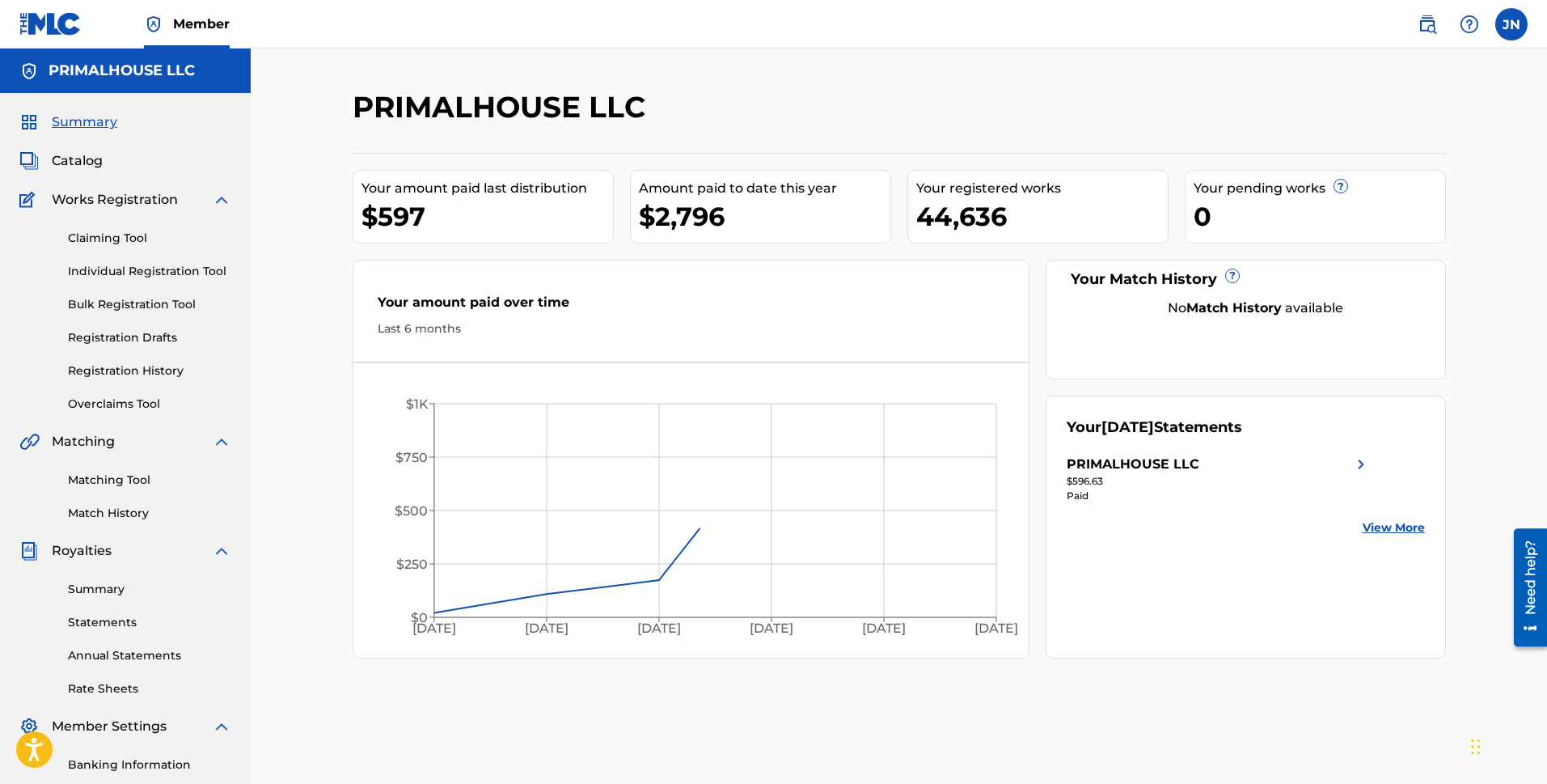
click at [157, 308] on link "Bulk Registration Tool" at bounding box center [149, 305] width 163 height 17
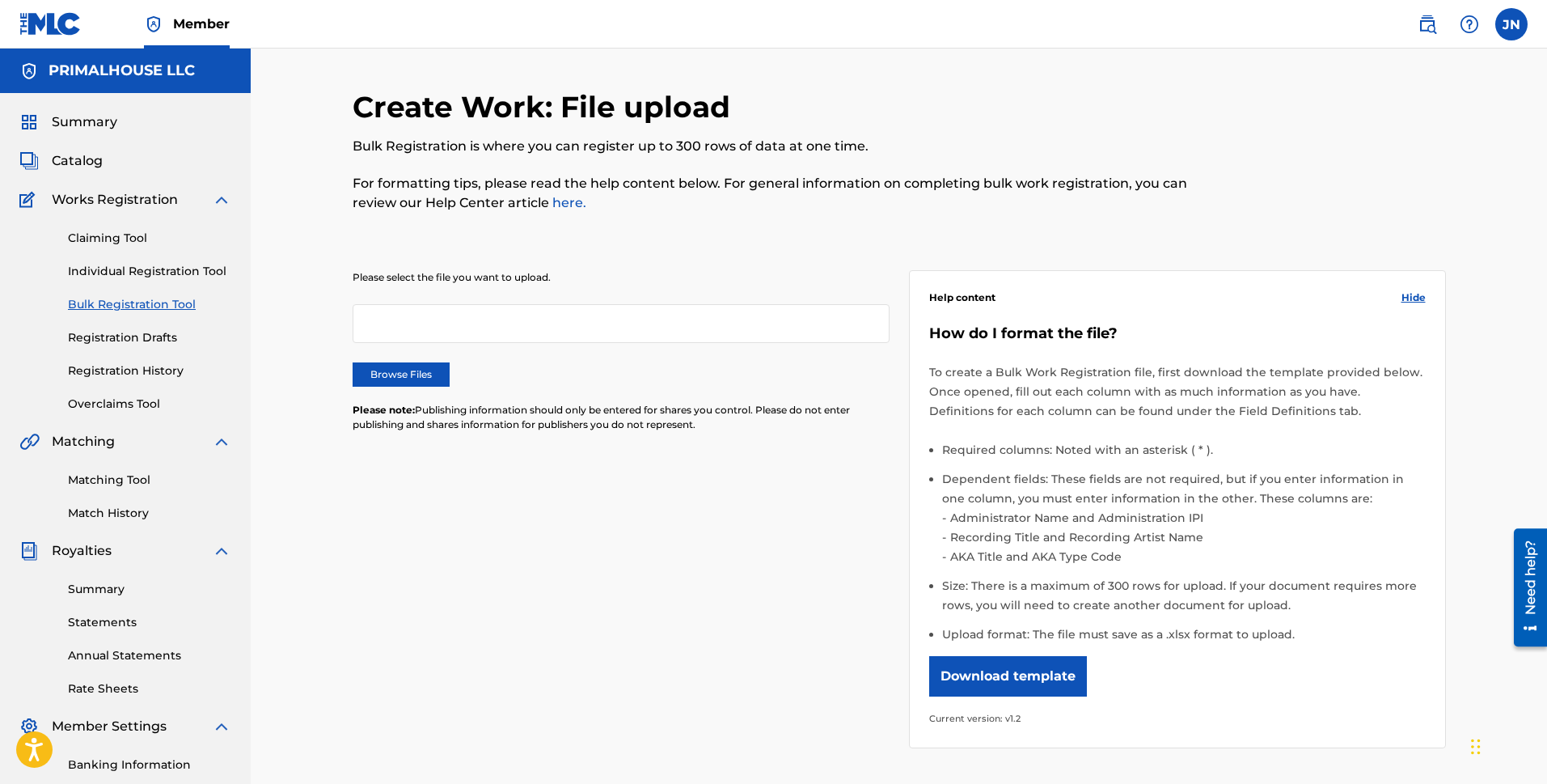
click at [439, 378] on label "Browse Files" at bounding box center [401, 374] width 97 height 25
click at [0, 0] on input "Browse Files" at bounding box center [0, 0] width 0 height 0
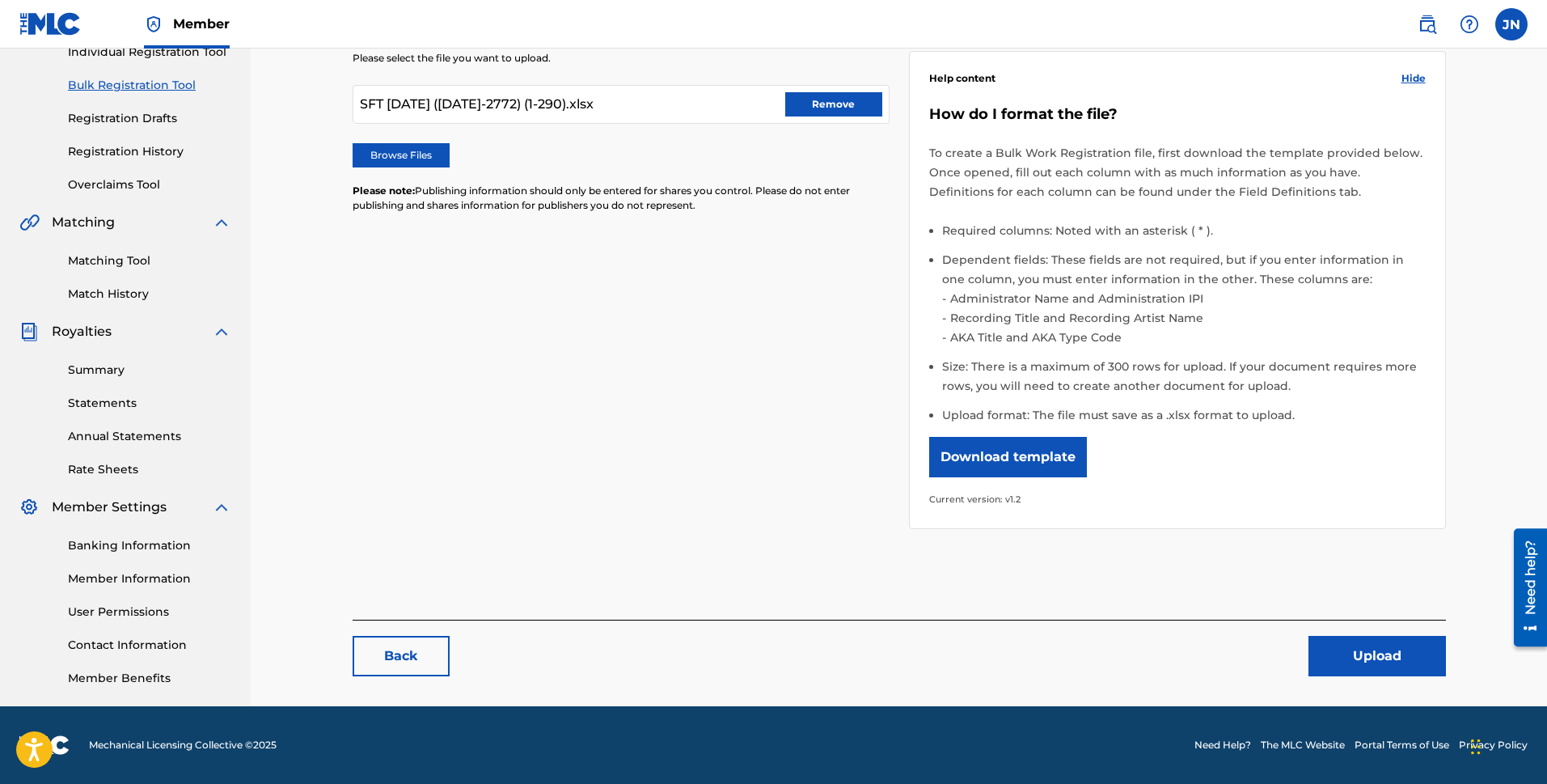
click at [1221, 654] on button "Upload" at bounding box center [1378, 656] width 137 height 41
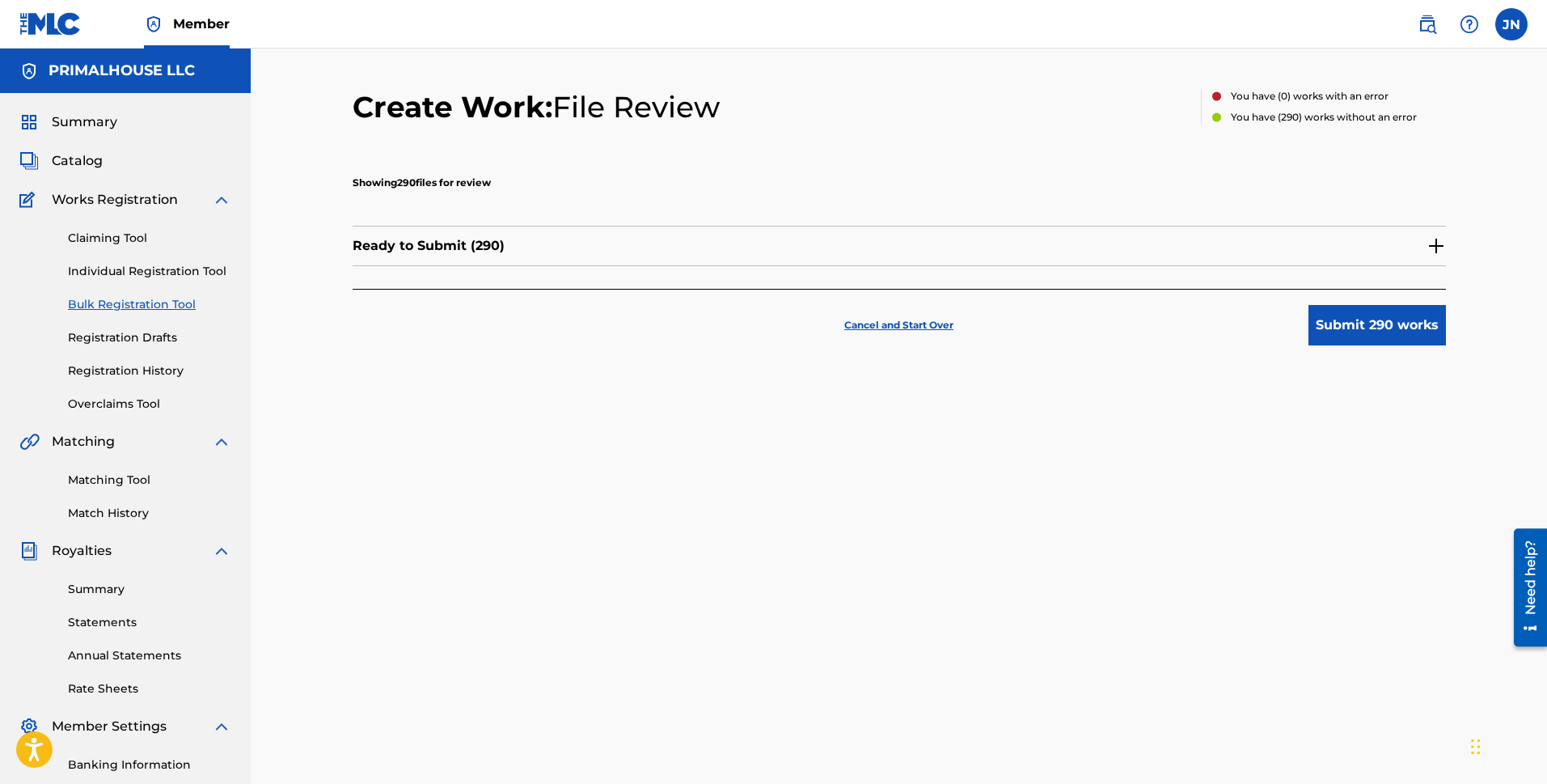
click at [1221, 310] on button "Submit 290 works" at bounding box center [1378, 325] width 137 height 41
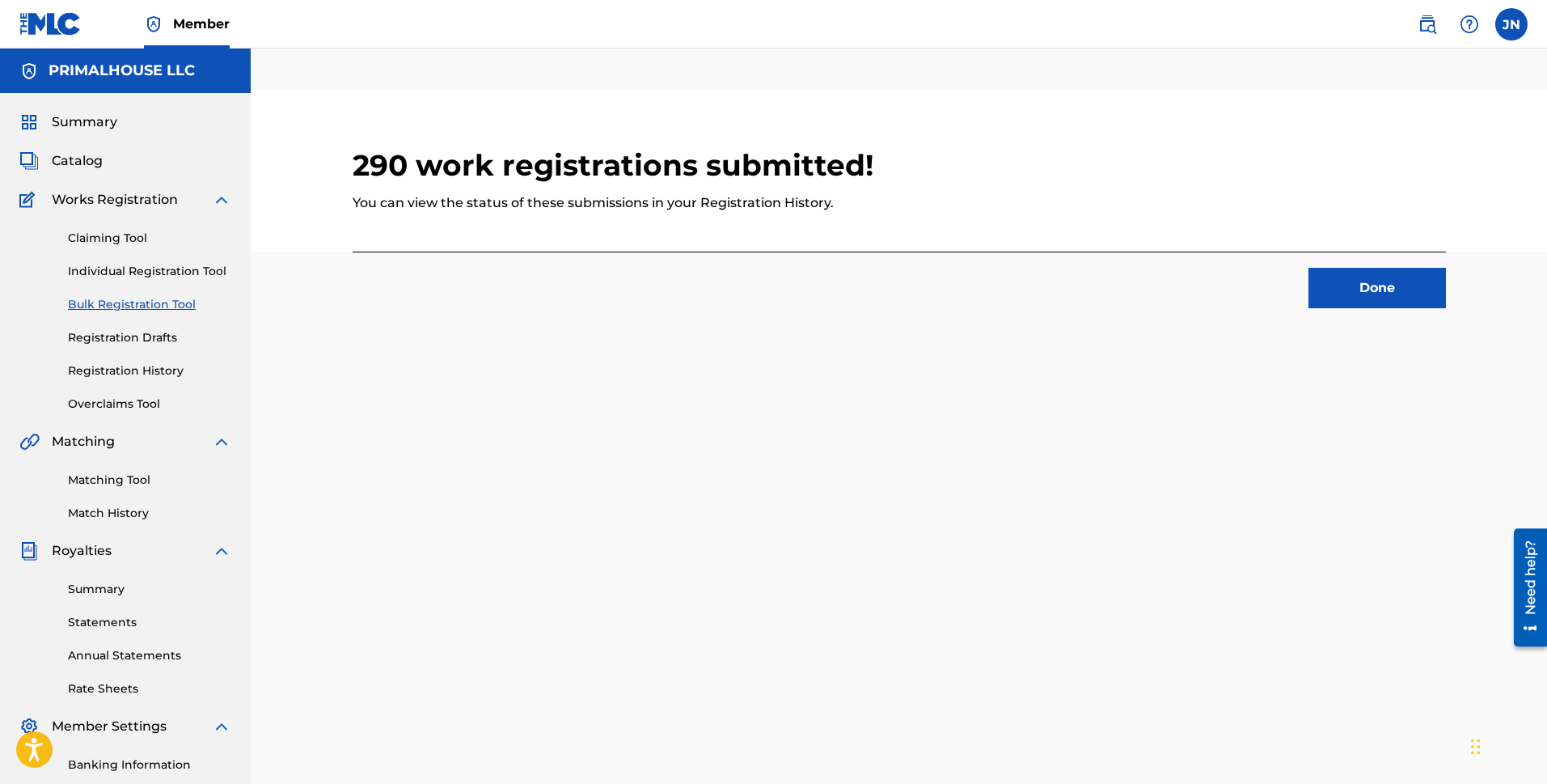
click at [1221, 298] on button "Done" at bounding box center [1378, 288] width 137 height 41
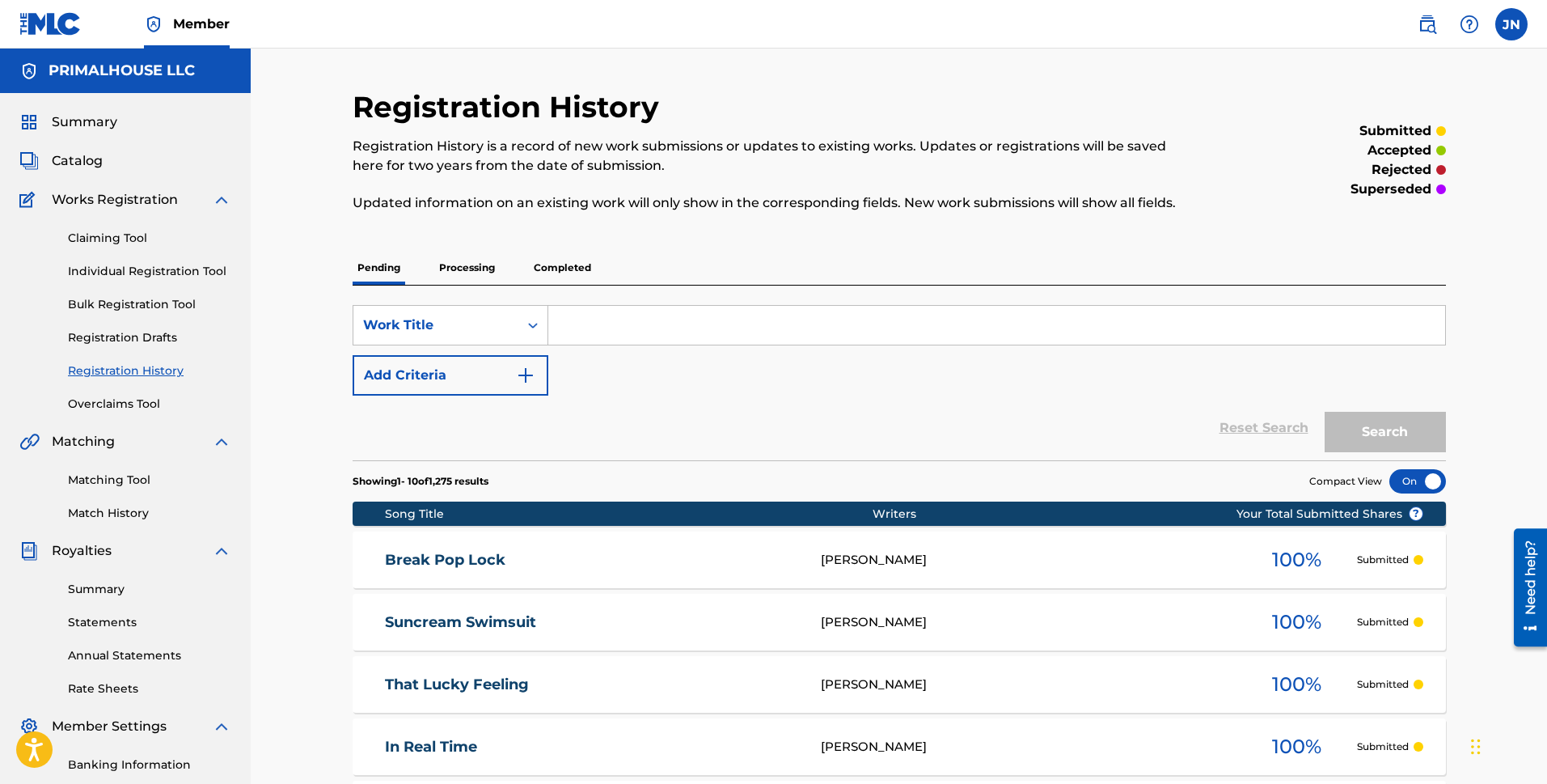
click at [108, 300] on link "Bulk Registration Tool" at bounding box center [149, 305] width 163 height 17
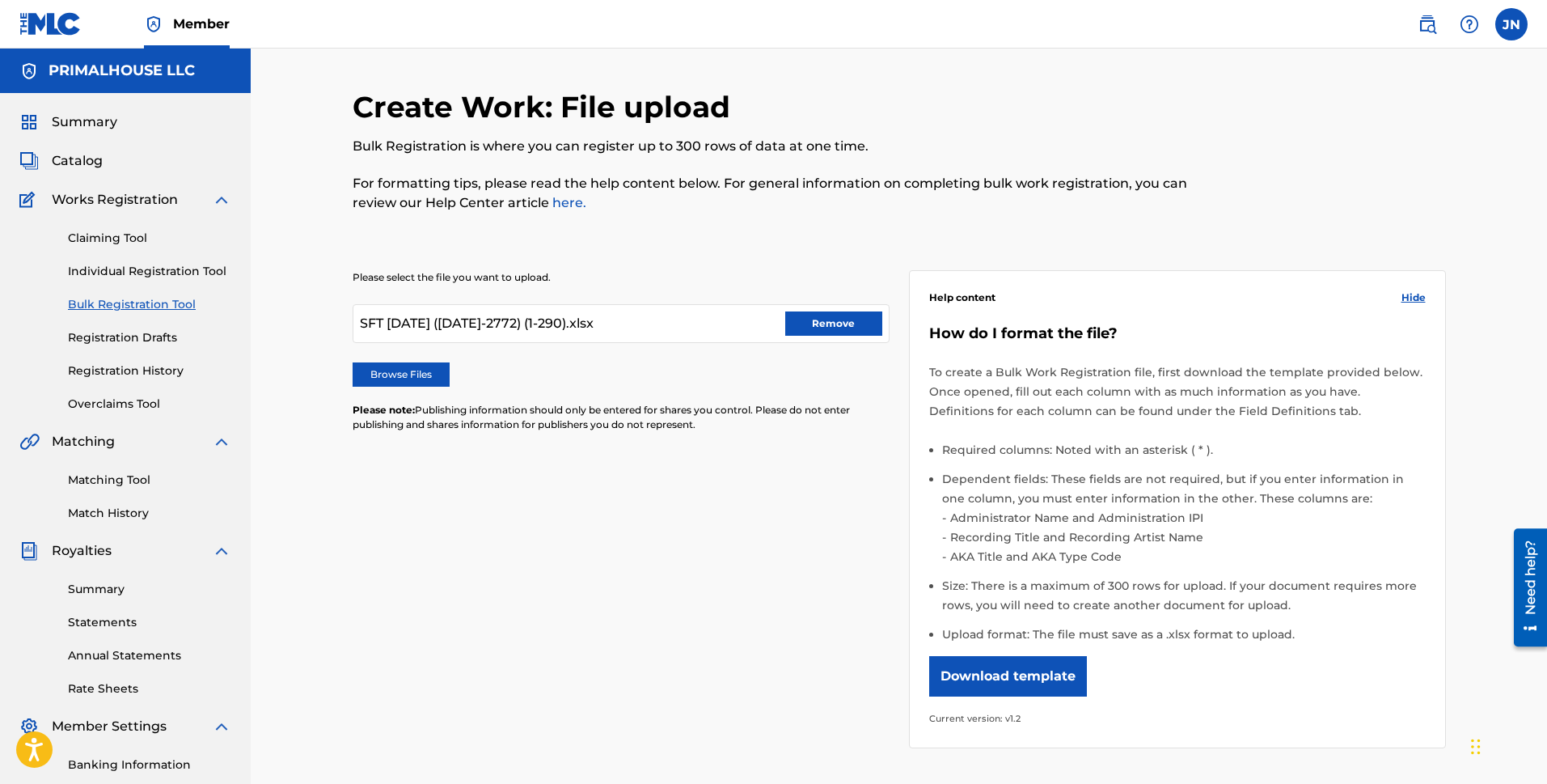
click at [853, 319] on button "Remove" at bounding box center [834, 323] width 97 height 25
click at [396, 373] on label "Browse Files" at bounding box center [401, 374] width 97 height 25
click at [0, 0] on input "Browse Files" at bounding box center [0, 0] width 0 height 0
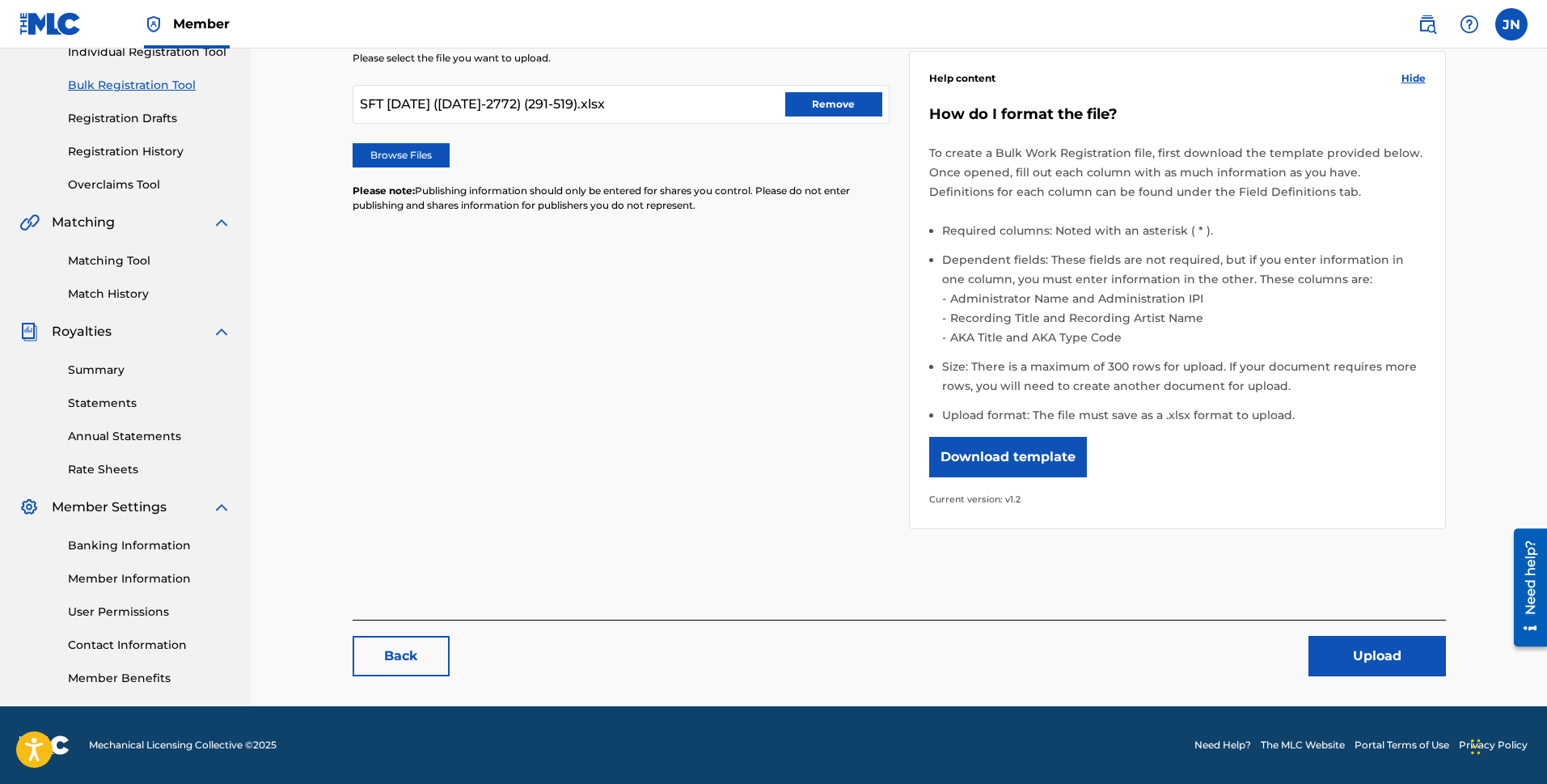
click at [1221, 673] on button "Upload" at bounding box center [1378, 656] width 137 height 41
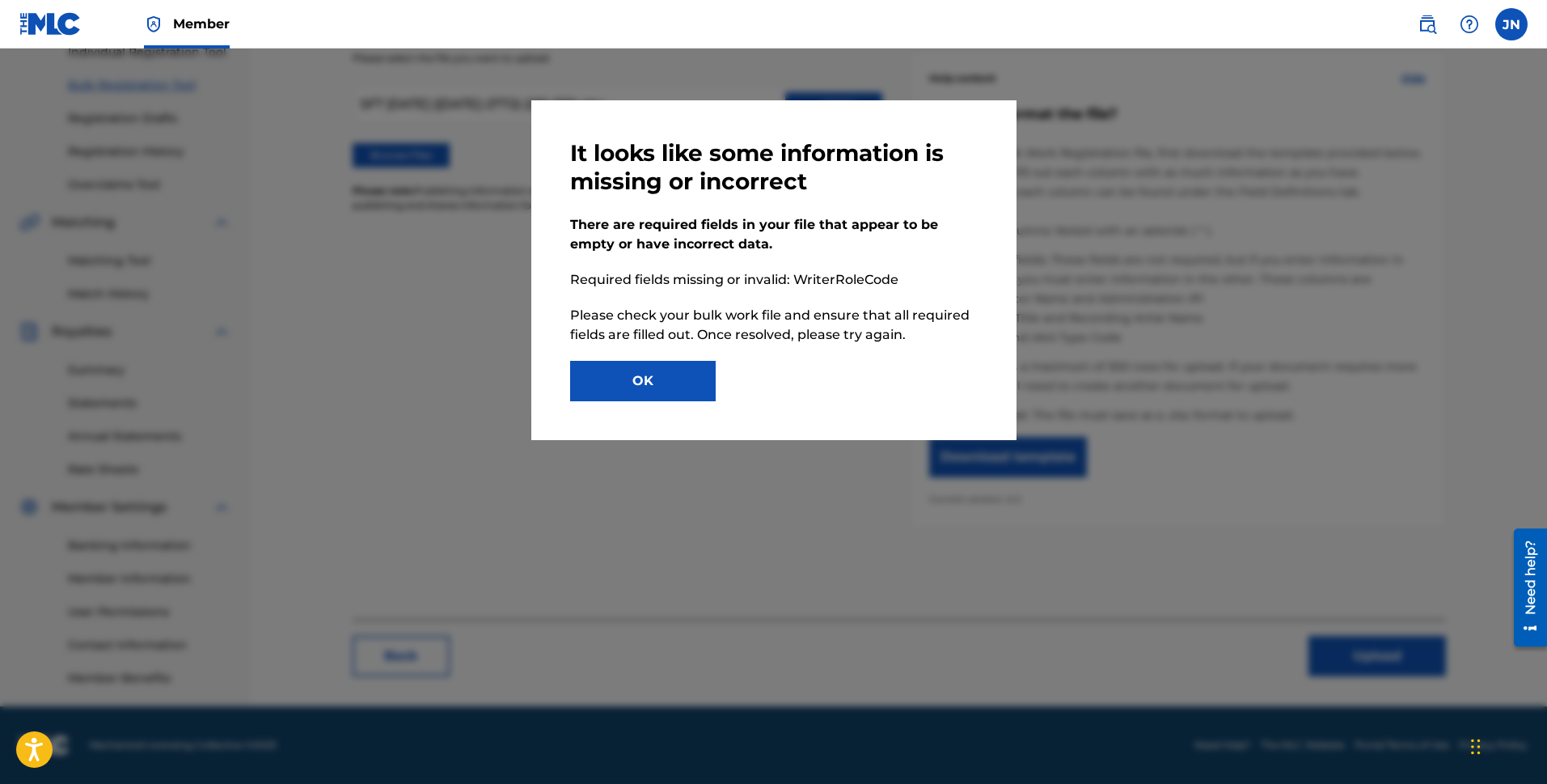
click at [654, 392] on button "OK" at bounding box center [643, 381] width 146 height 41
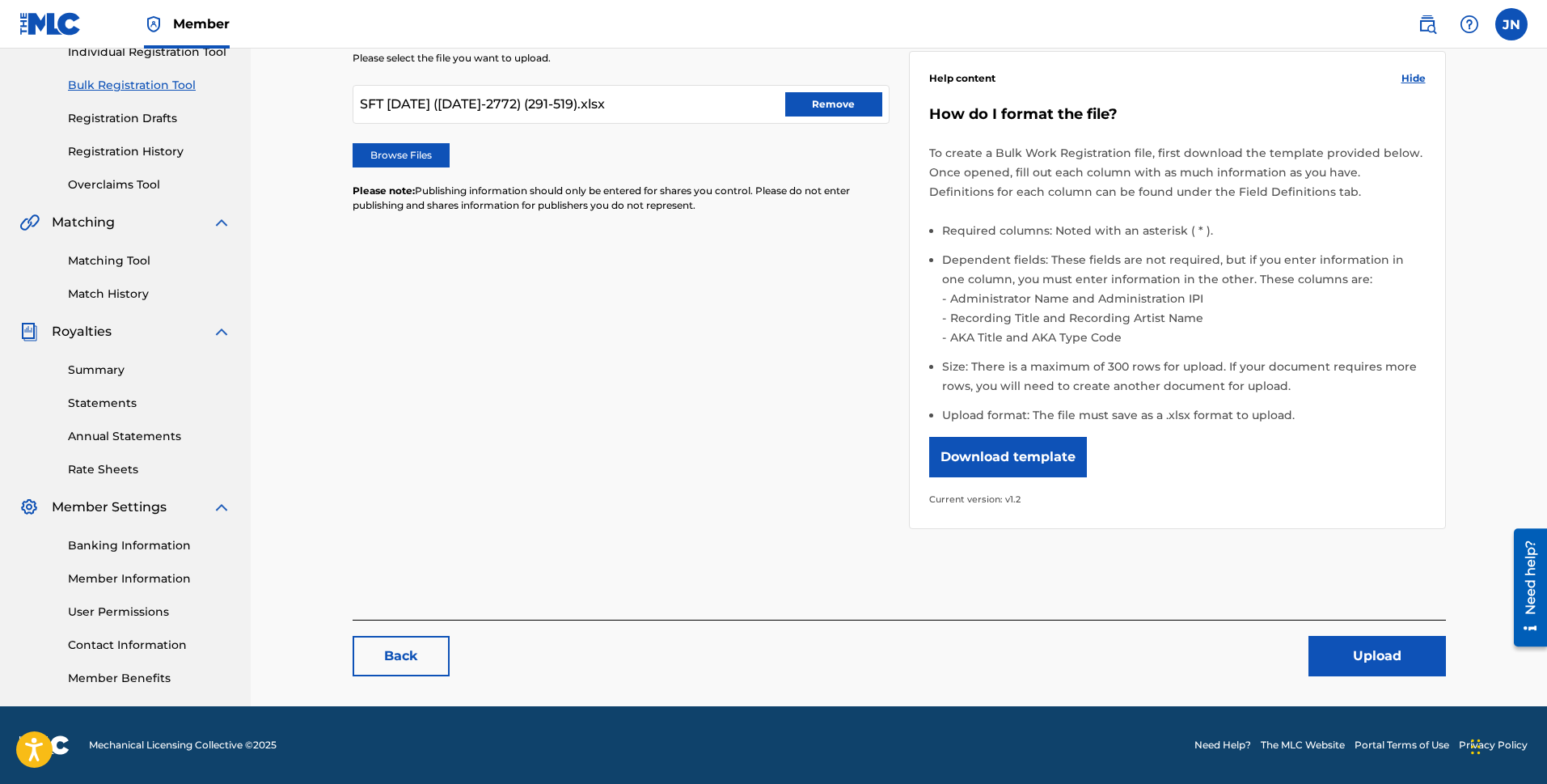
click at [69, 27] on img at bounding box center [51, 24] width 63 height 24
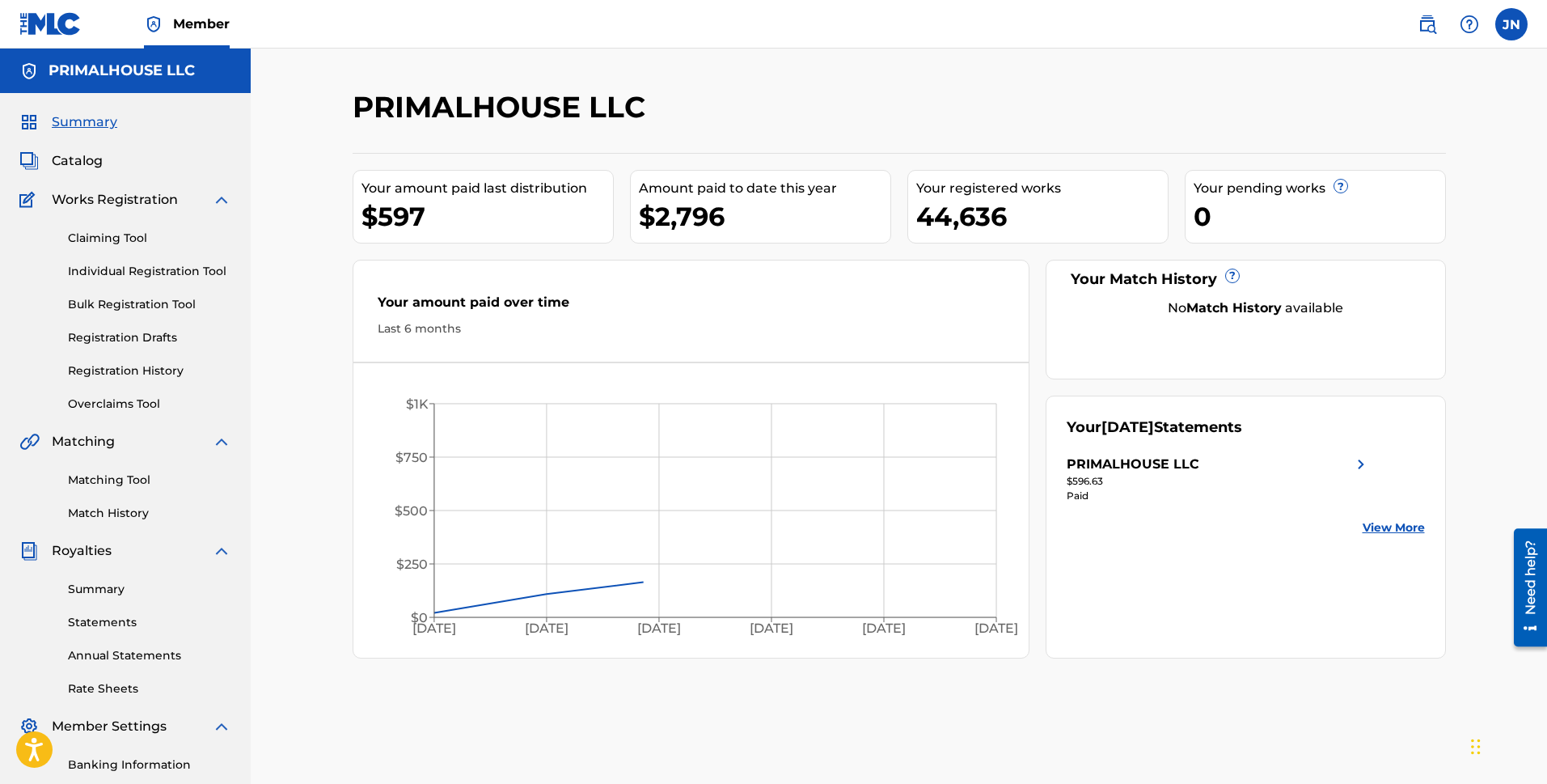
click at [108, 302] on link "Bulk Registration Tool" at bounding box center [149, 305] width 163 height 17
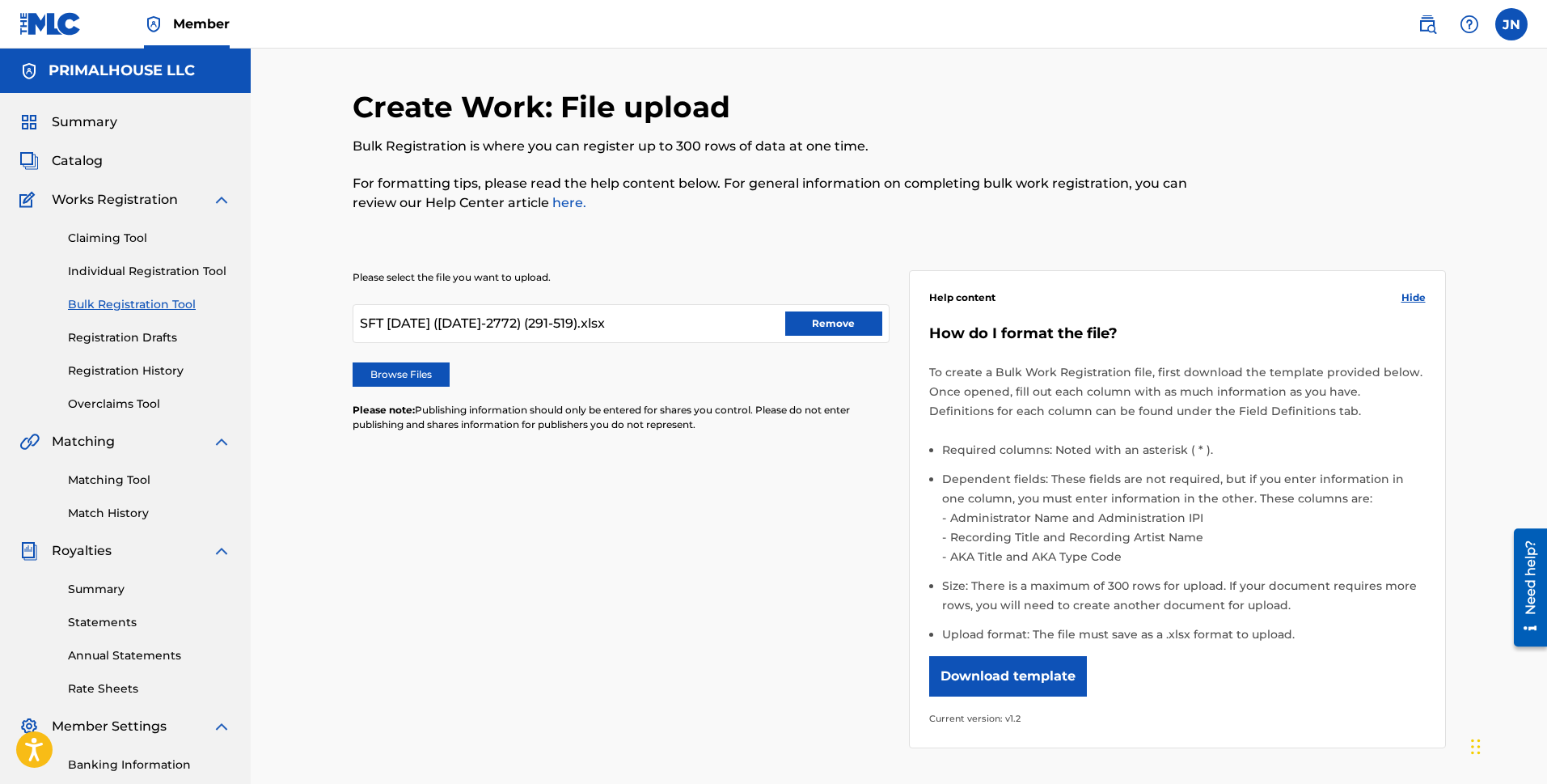
click at [863, 320] on button "Remove" at bounding box center [834, 323] width 97 height 25
click at [428, 377] on label "Browse Files" at bounding box center [401, 374] width 97 height 25
click at [0, 0] on input "Browse Files" at bounding box center [0, 0] width 0 height 0
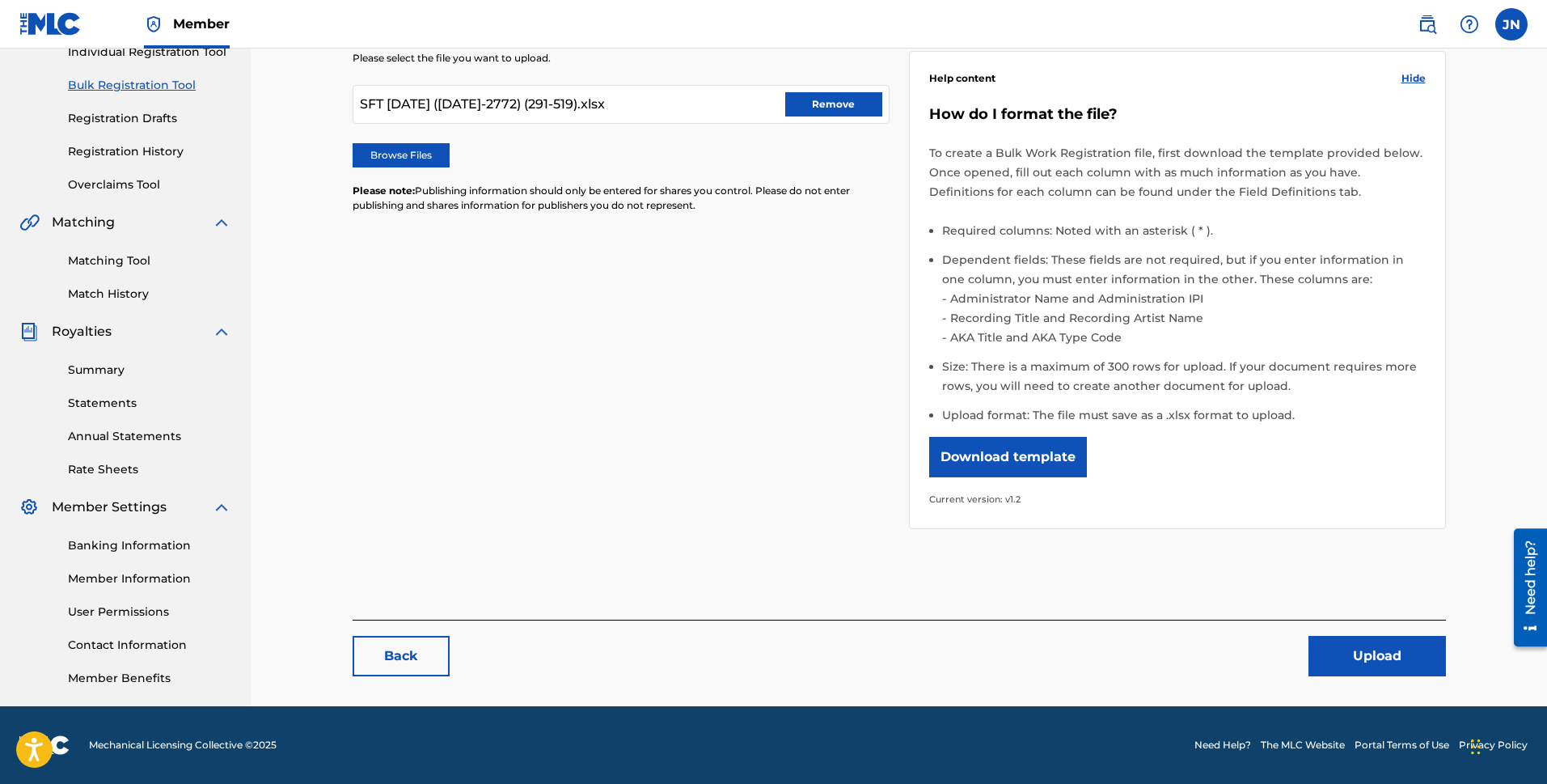
click at [1221, 653] on button "Upload" at bounding box center [1378, 656] width 137 height 41
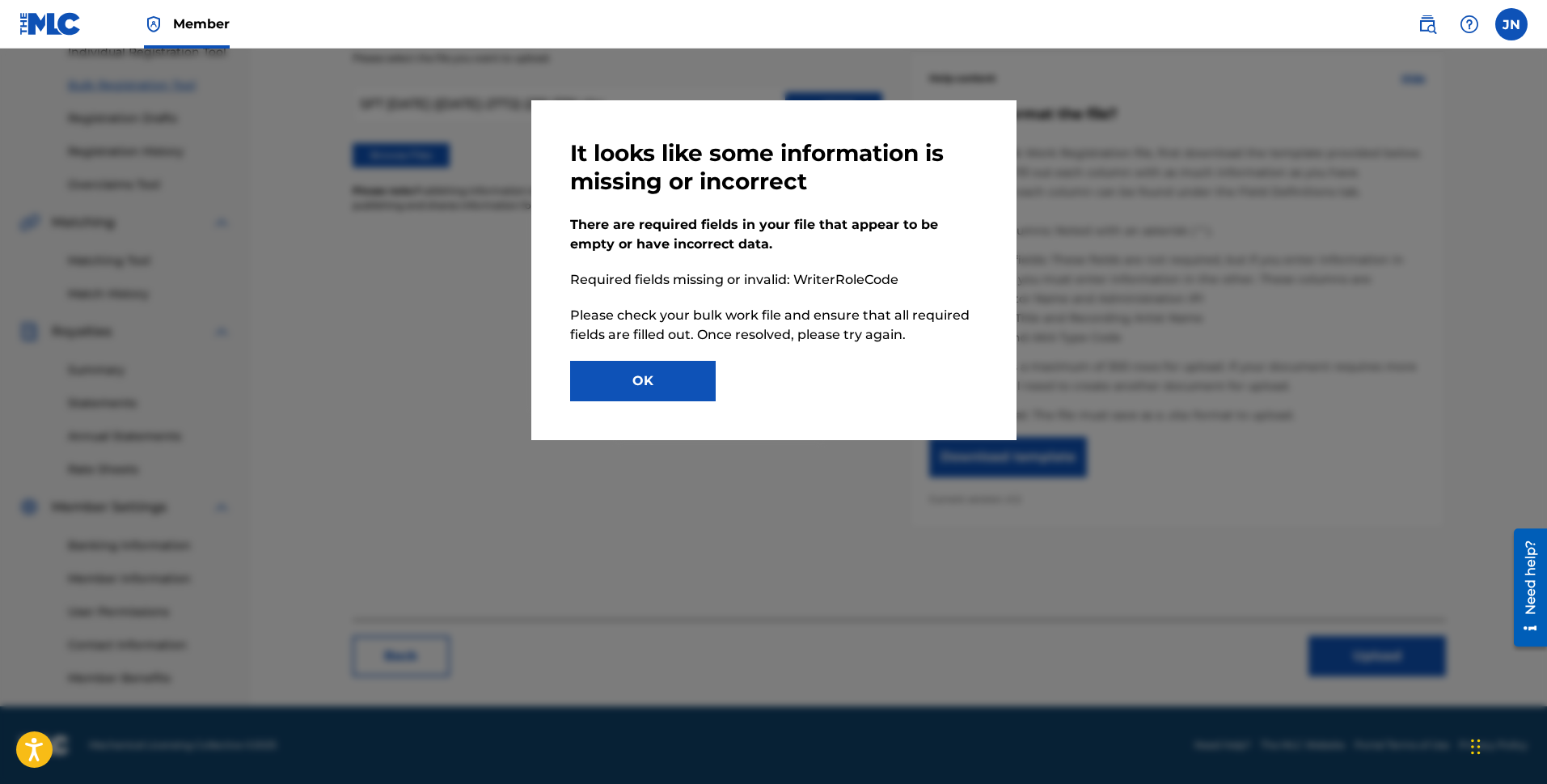
click at [637, 372] on button "OK" at bounding box center [643, 381] width 146 height 41
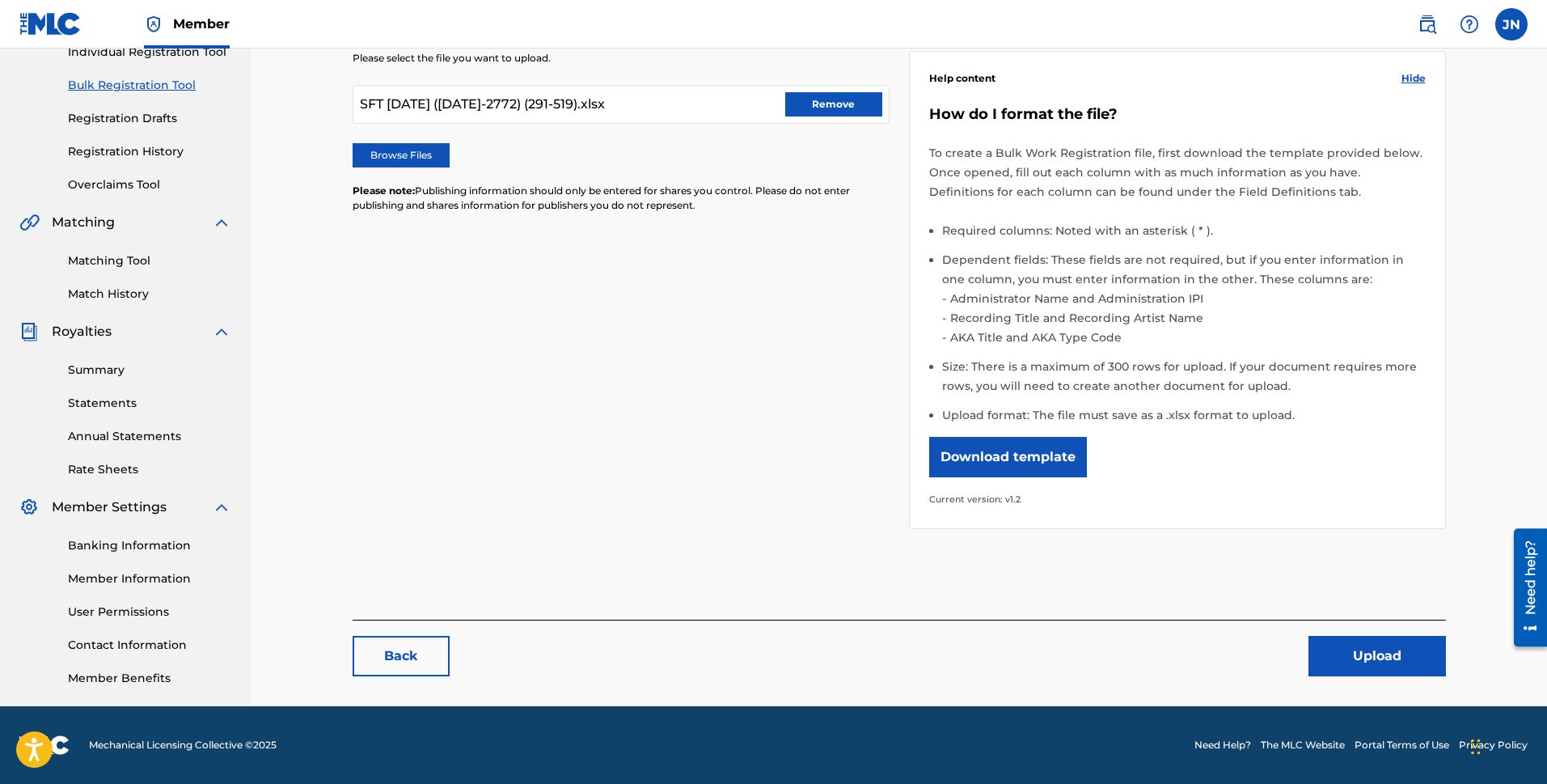
click at [830, 104] on button "Remove" at bounding box center [834, 104] width 97 height 25
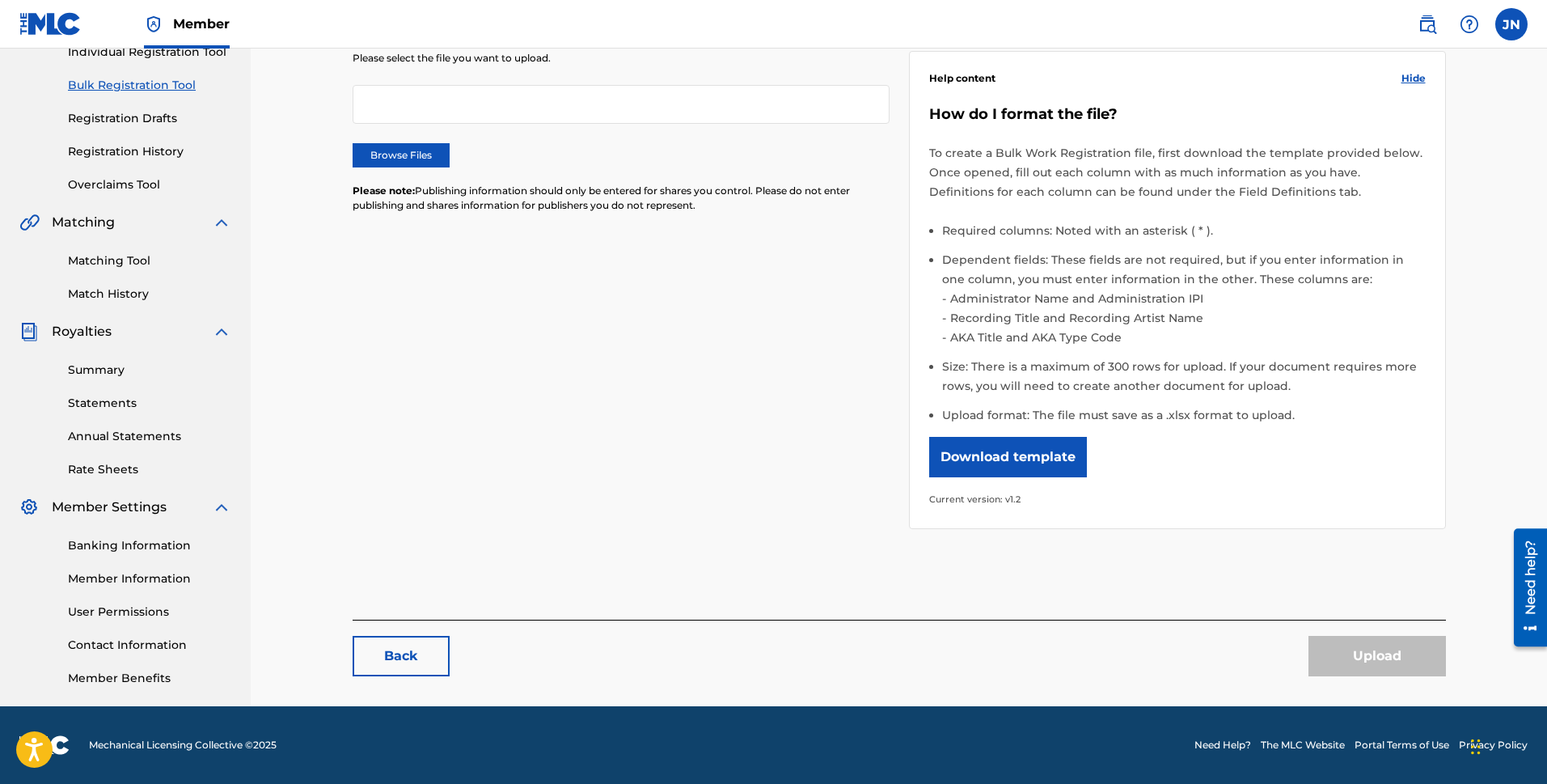
drag, startPoint x: 393, startPoint y: 158, endPoint x: 673, endPoint y: 216, distance: 285.9
click at [392, 157] on label "Browse Files" at bounding box center [401, 155] width 97 height 25
click at [0, 0] on input "Browse Files" at bounding box center [0, 0] width 0 height 0
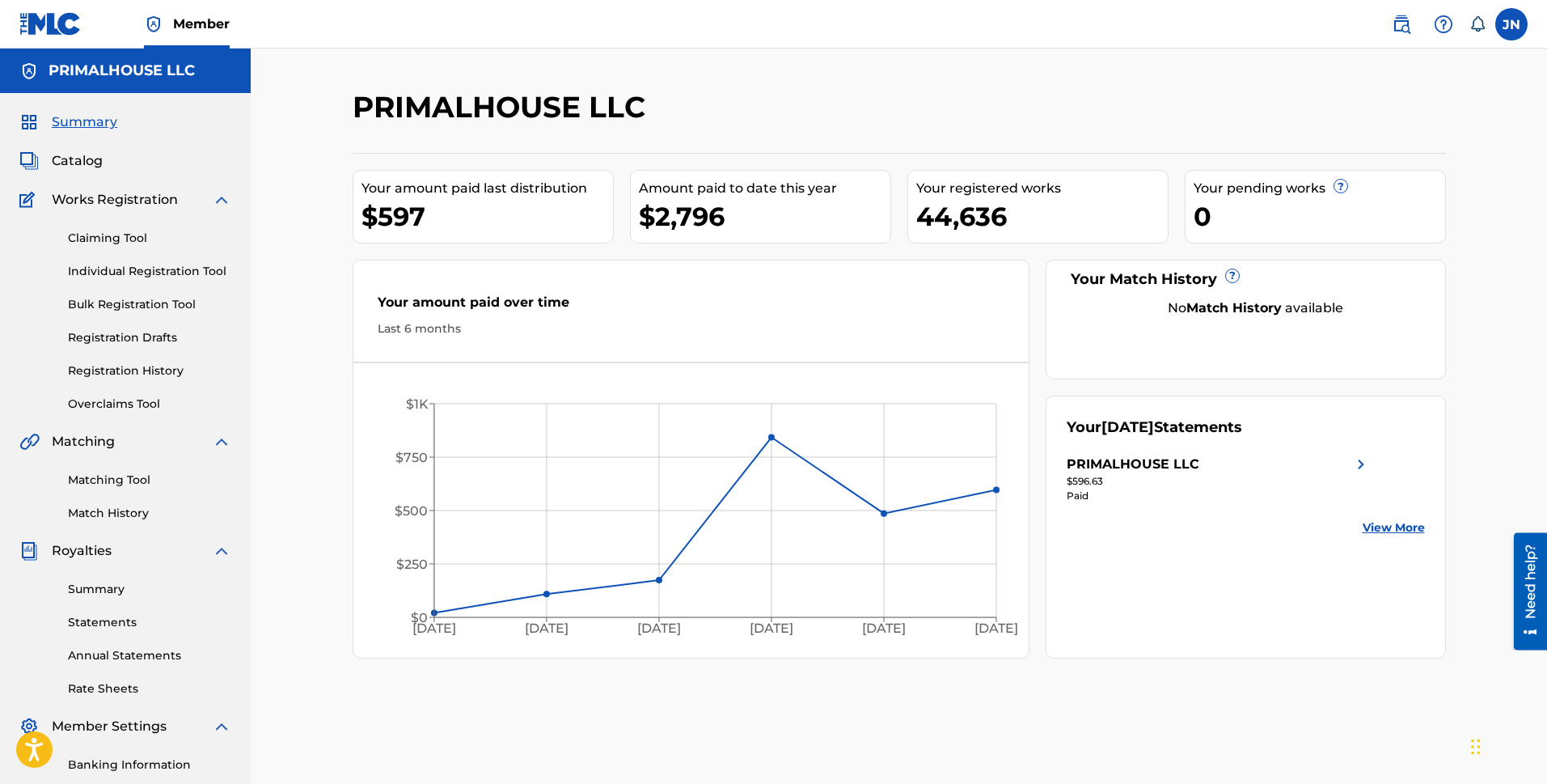
click at [147, 301] on link "Bulk Registration Tool" at bounding box center [149, 305] width 163 height 17
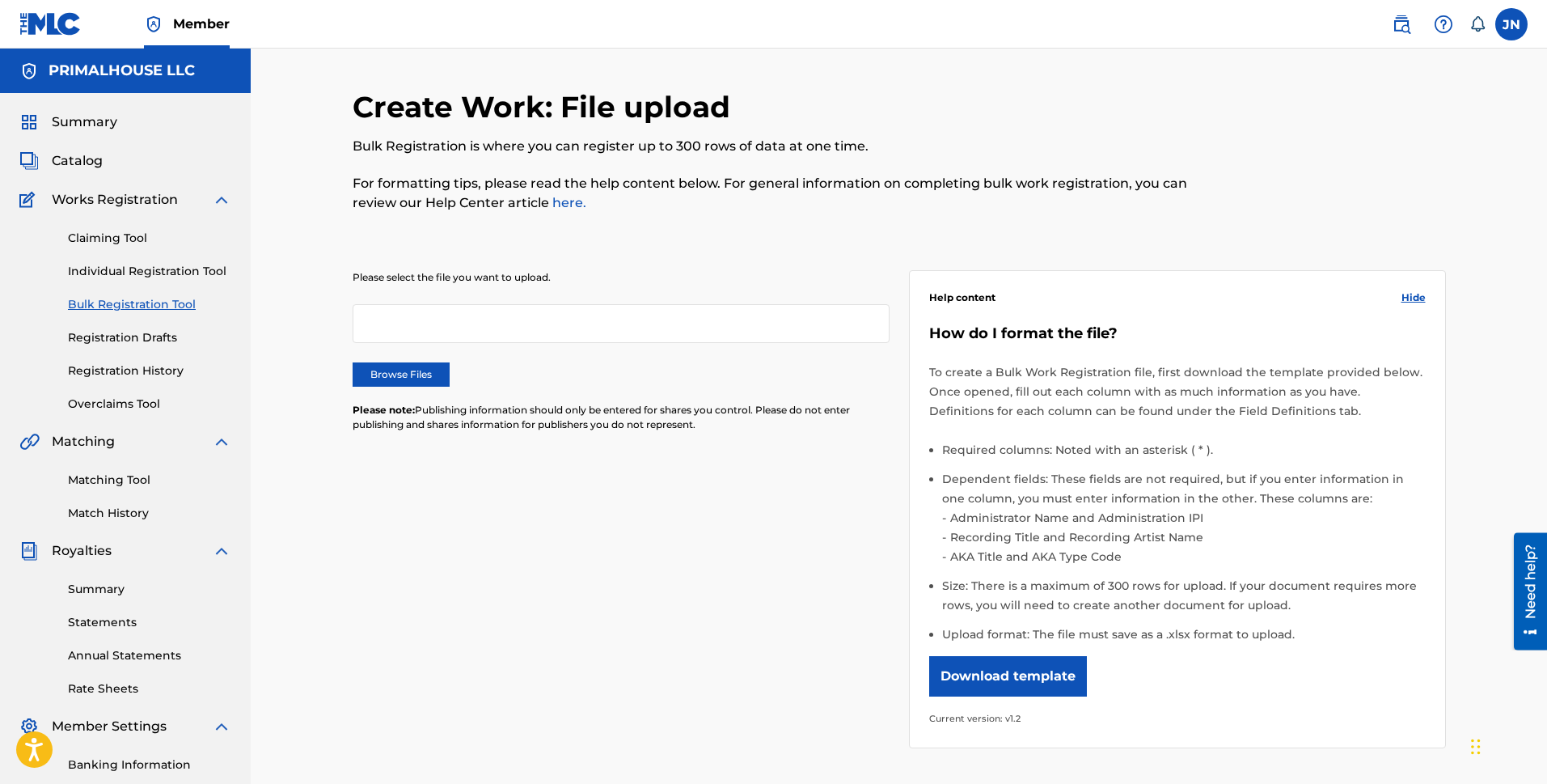
click at [401, 381] on label "Browse Files" at bounding box center [401, 374] width 97 height 25
click at [0, 0] on input "Browse Files" at bounding box center [0, 0] width 0 height 0
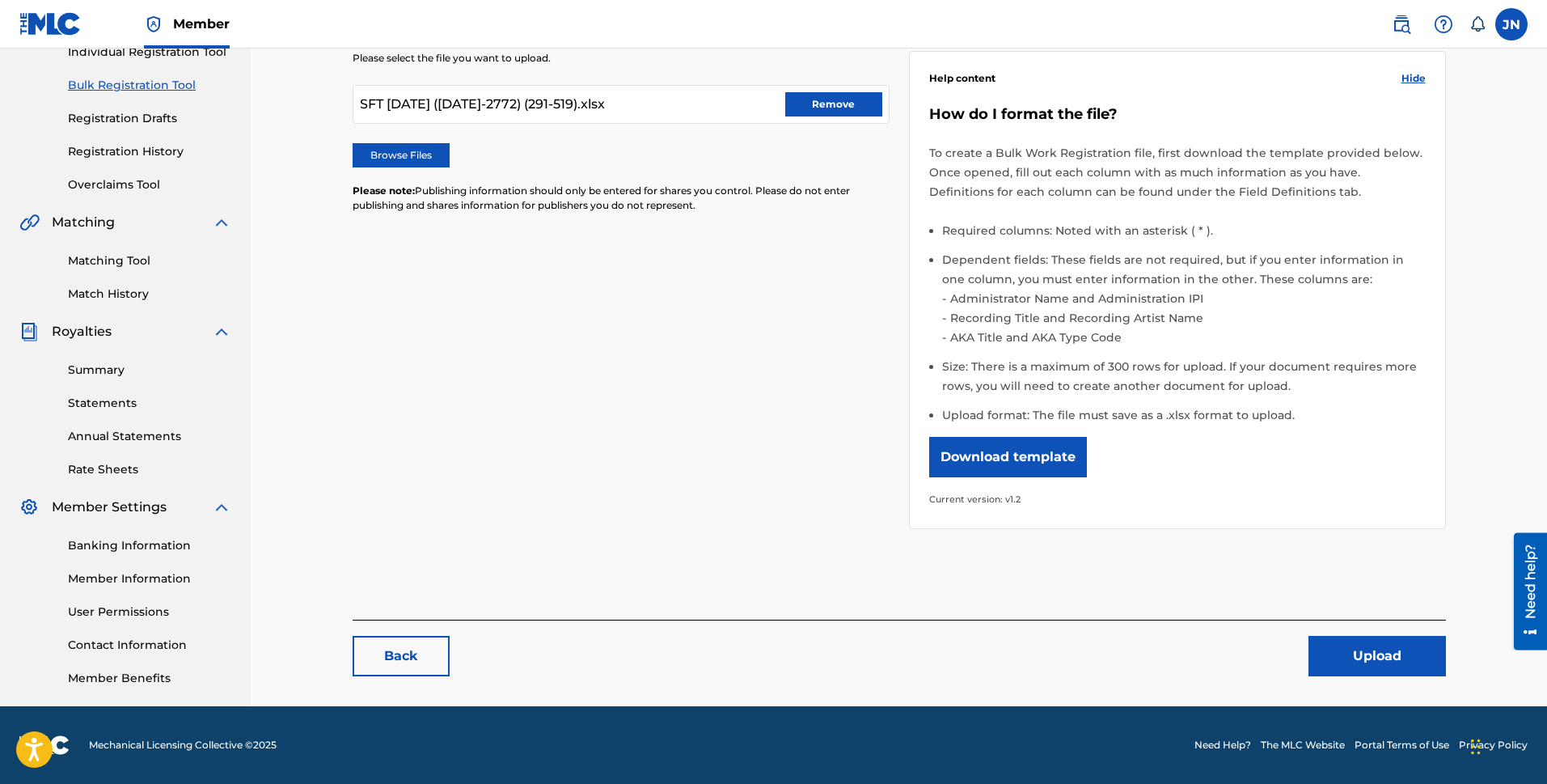
click at [1360, 648] on button "Upload" at bounding box center [1378, 656] width 137 height 41
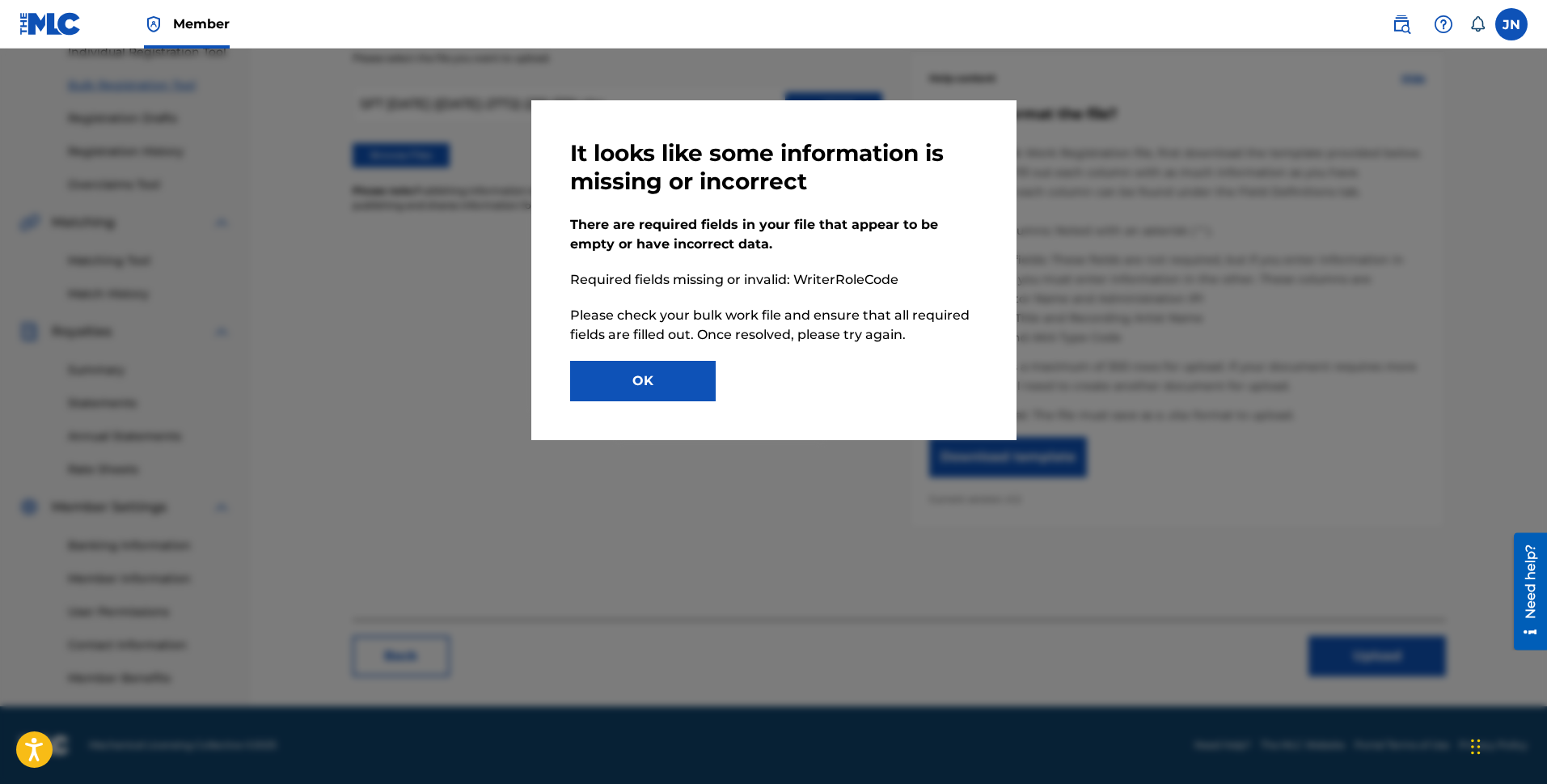
click at [615, 389] on button "OK" at bounding box center [643, 381] width 146 height 41
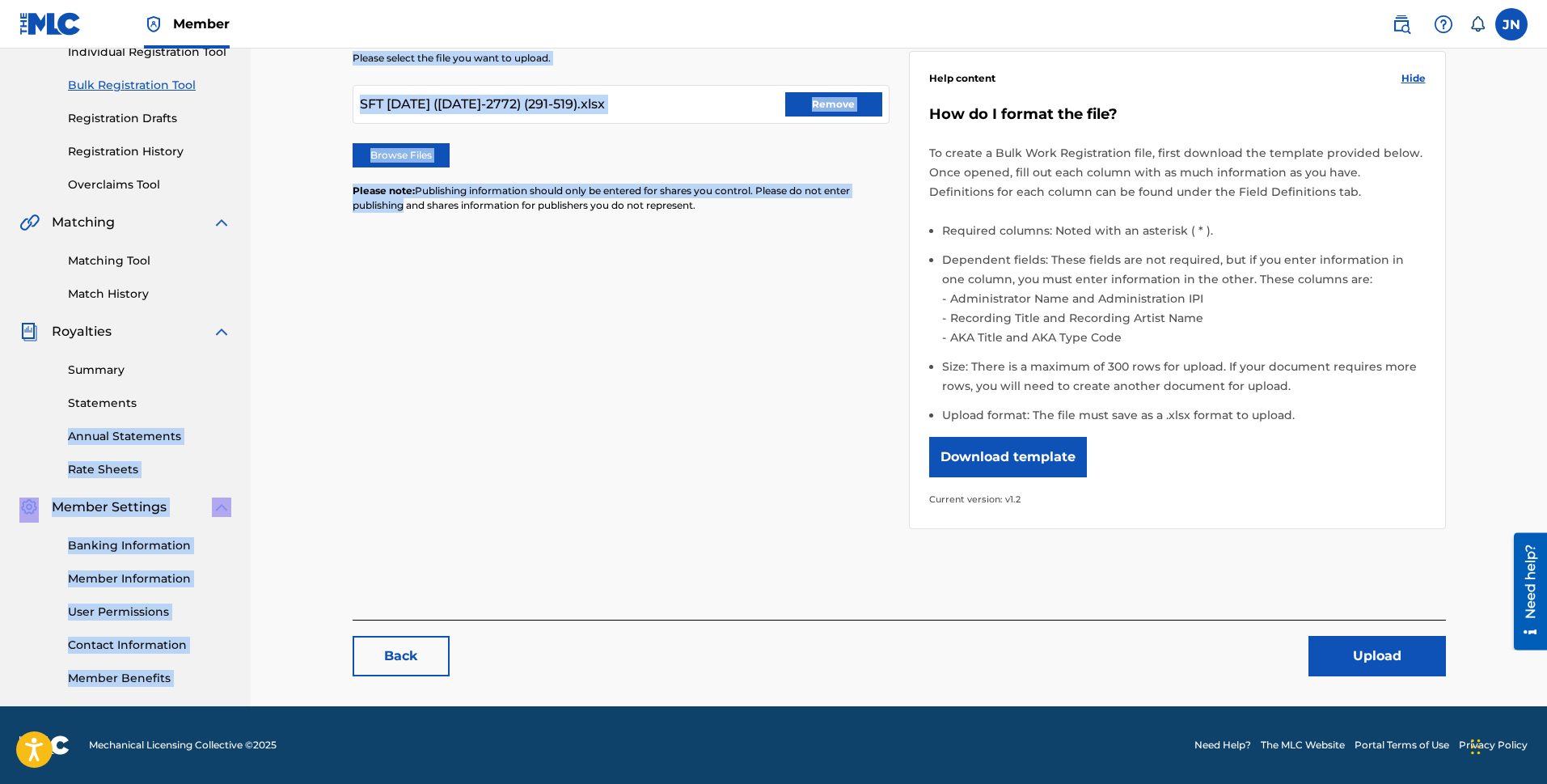
drag, startPoint x: 241, startPoint y: 406, endPoint x: 394, endPoint y: 404, distance: 153.0
click at [394, 404] on main "PRIMALHOUSE LLC Summary Catalog Works Registration Claiming Tool Individual Reg…" at bounding box center [773, 267] width 1547 height 876
click at [394, 404] on div "Please select the file you want to upload. SFT [DATE] ([DATE]-2772) (291-519).x…" at bounding box center [898, 279] width 1093 height 536
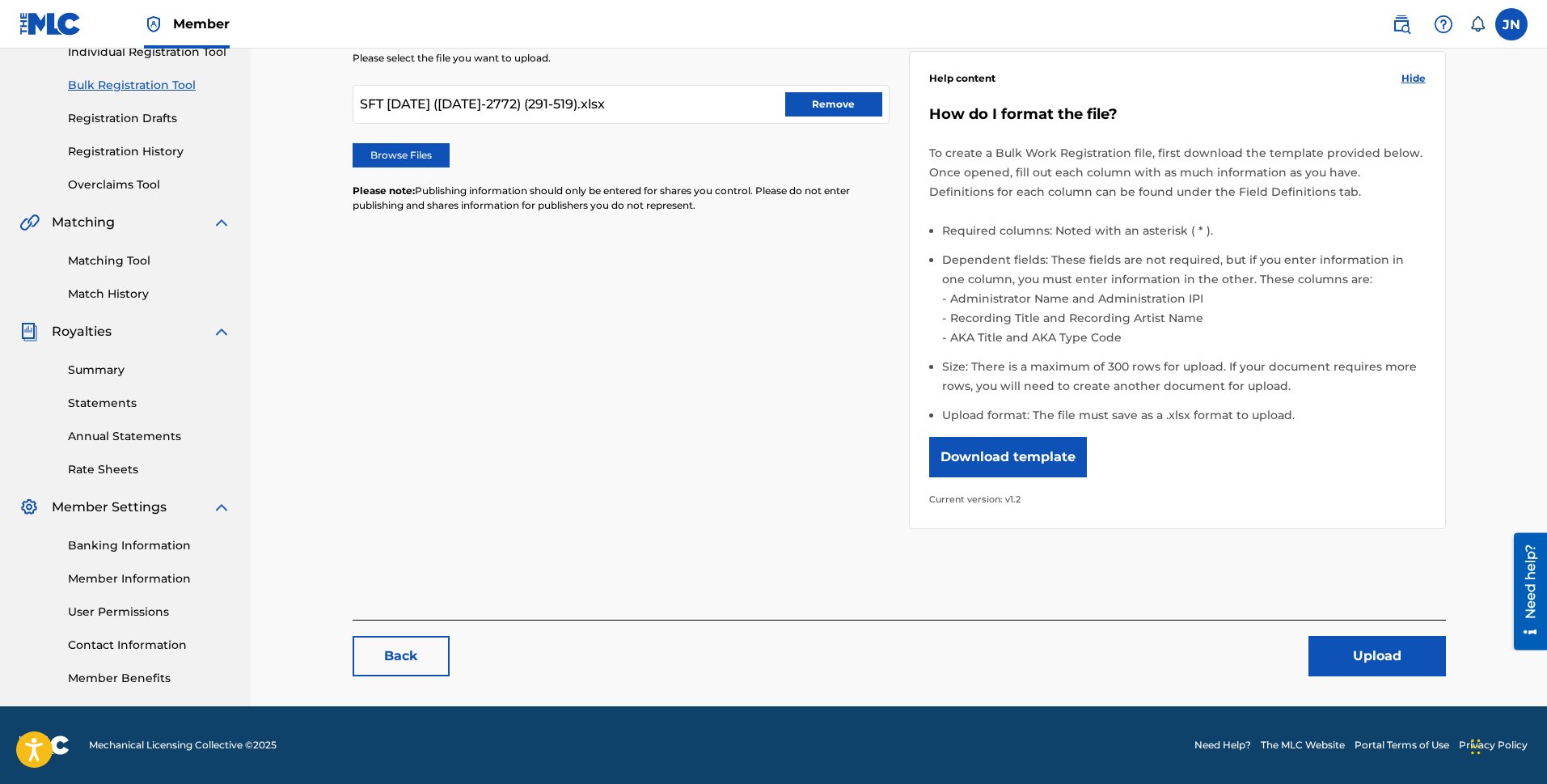
click at [67, 25] on img at bounding box center [51, 24] width 63 height 24
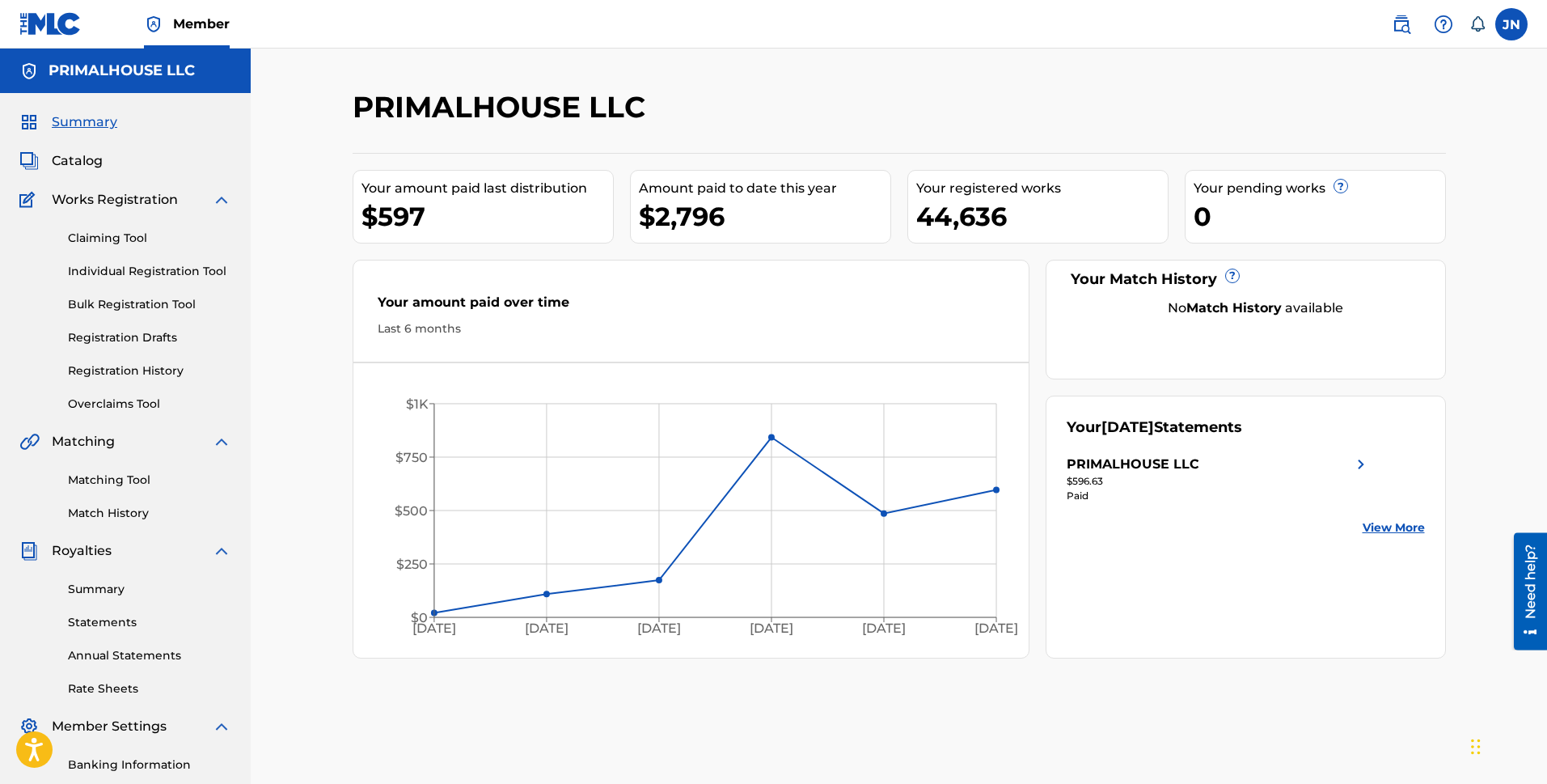
click at [112, 300] on link "Bulk Registration Tool" at bounding box center [149, 305] width 163 height 17
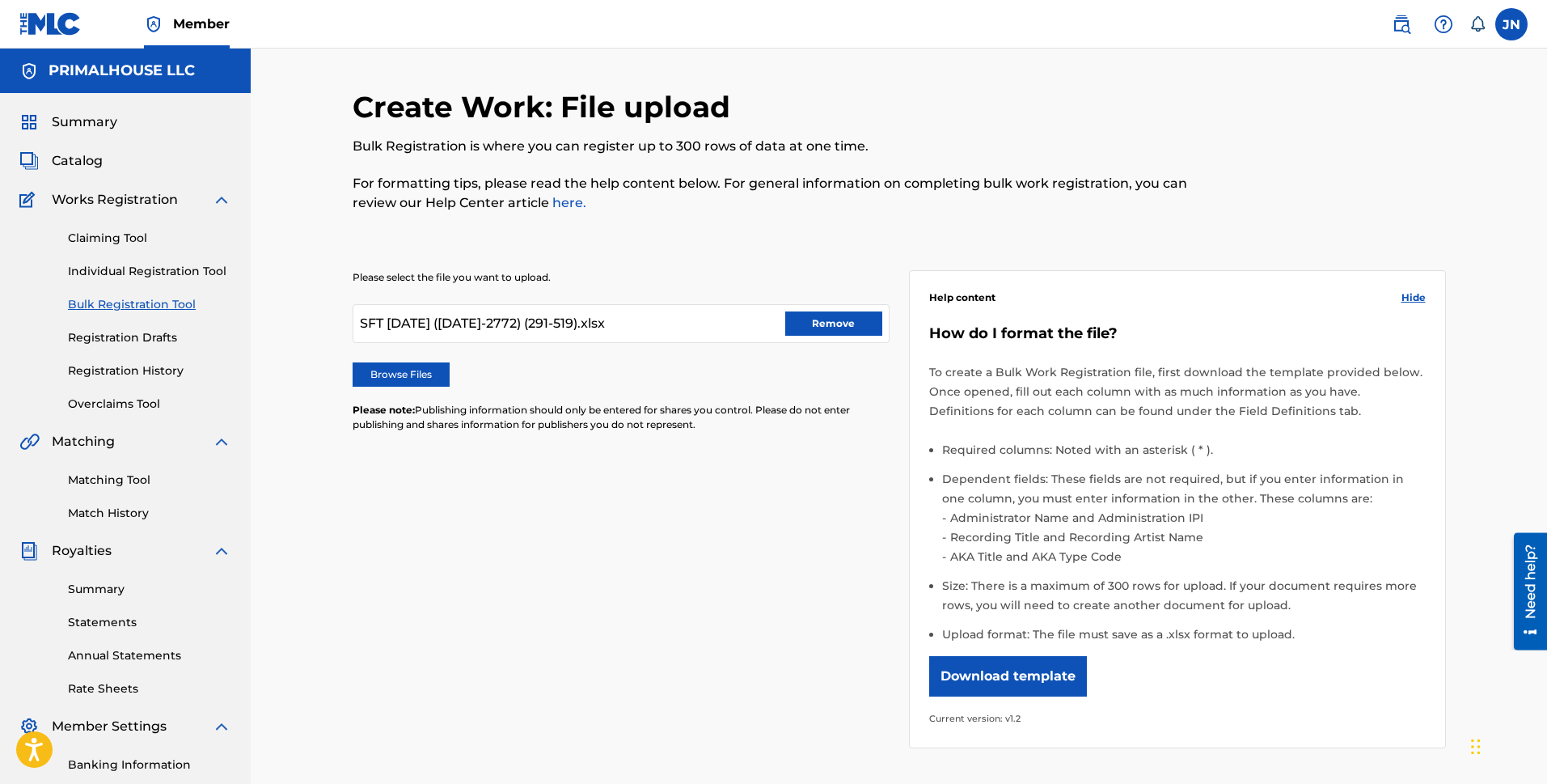
click at [835, 327] on button "Remove" at bounding box center [834, 323] width 97 height 25
click at [428, 370] on label "Browse Files" at bounding box center [401, 374] width 97 height 25
click at [0, 0] on input "Browse Files" at bounding box center [0, 0] width 0 height 0
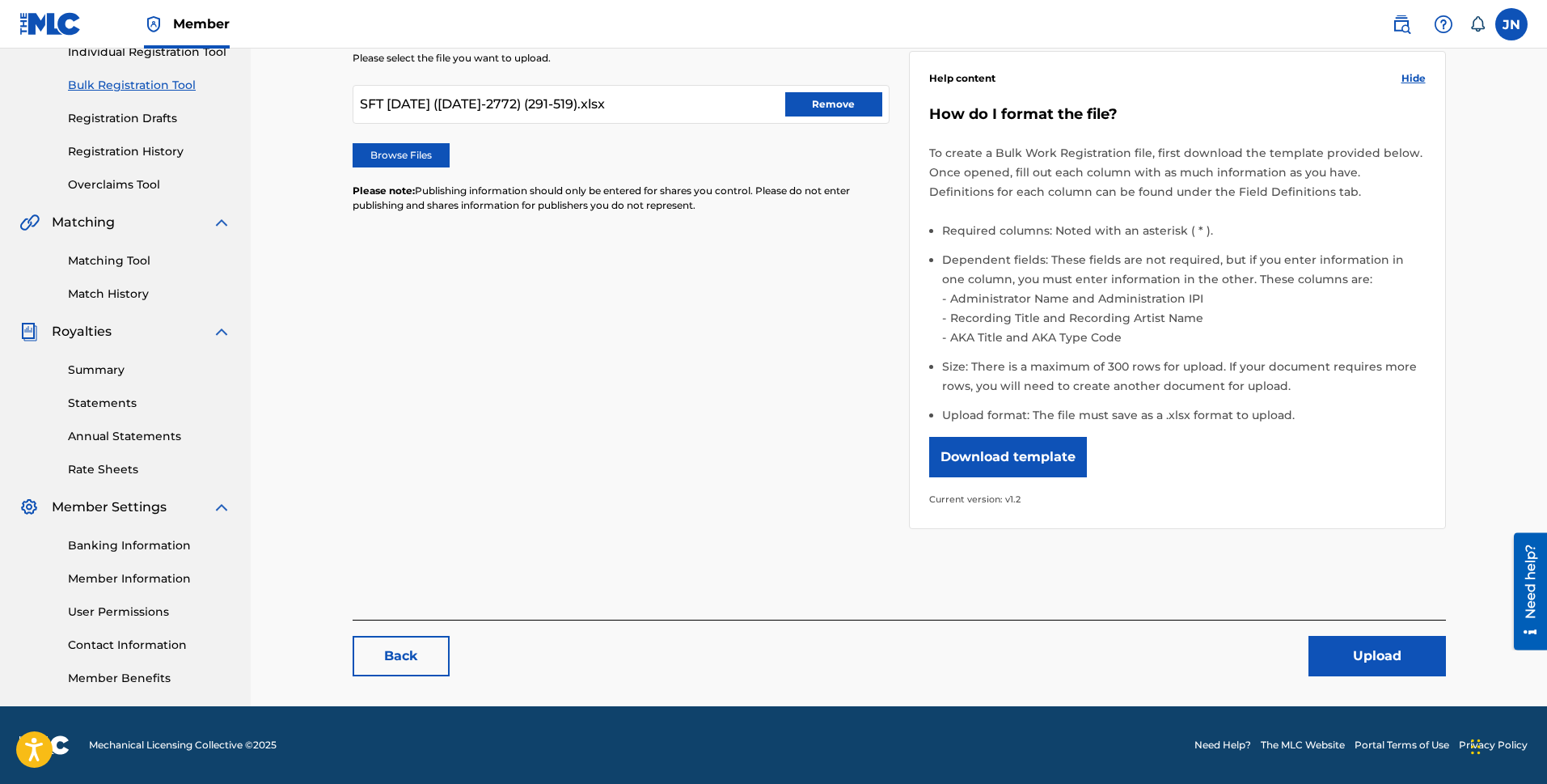
click at [1344, 660] on button "Upload" at bounding box center [1378, 656] width 137 height 41
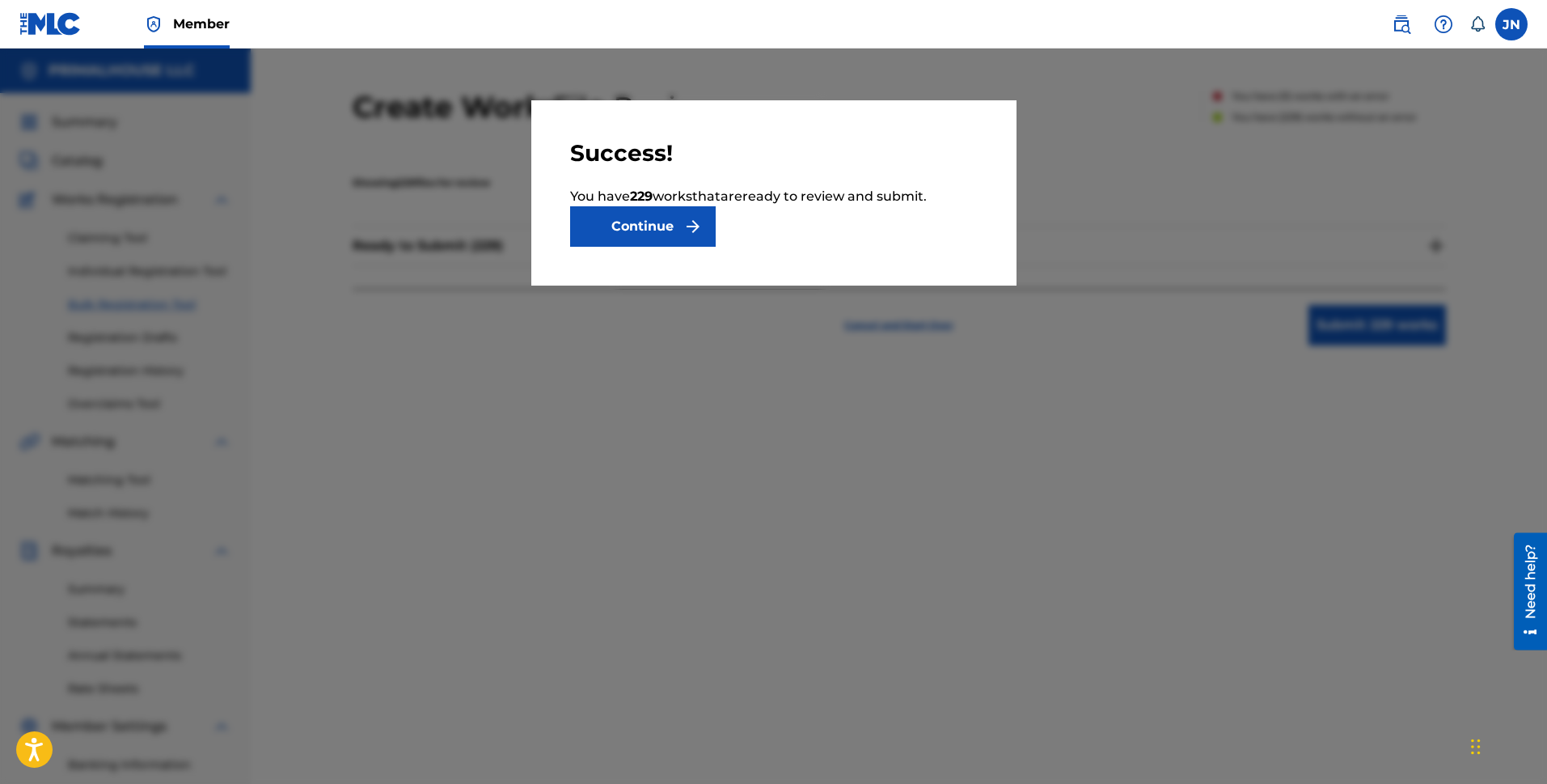
click at [615, 217] on button "Continue" at bounding box center [643, 227] width 146 height 41
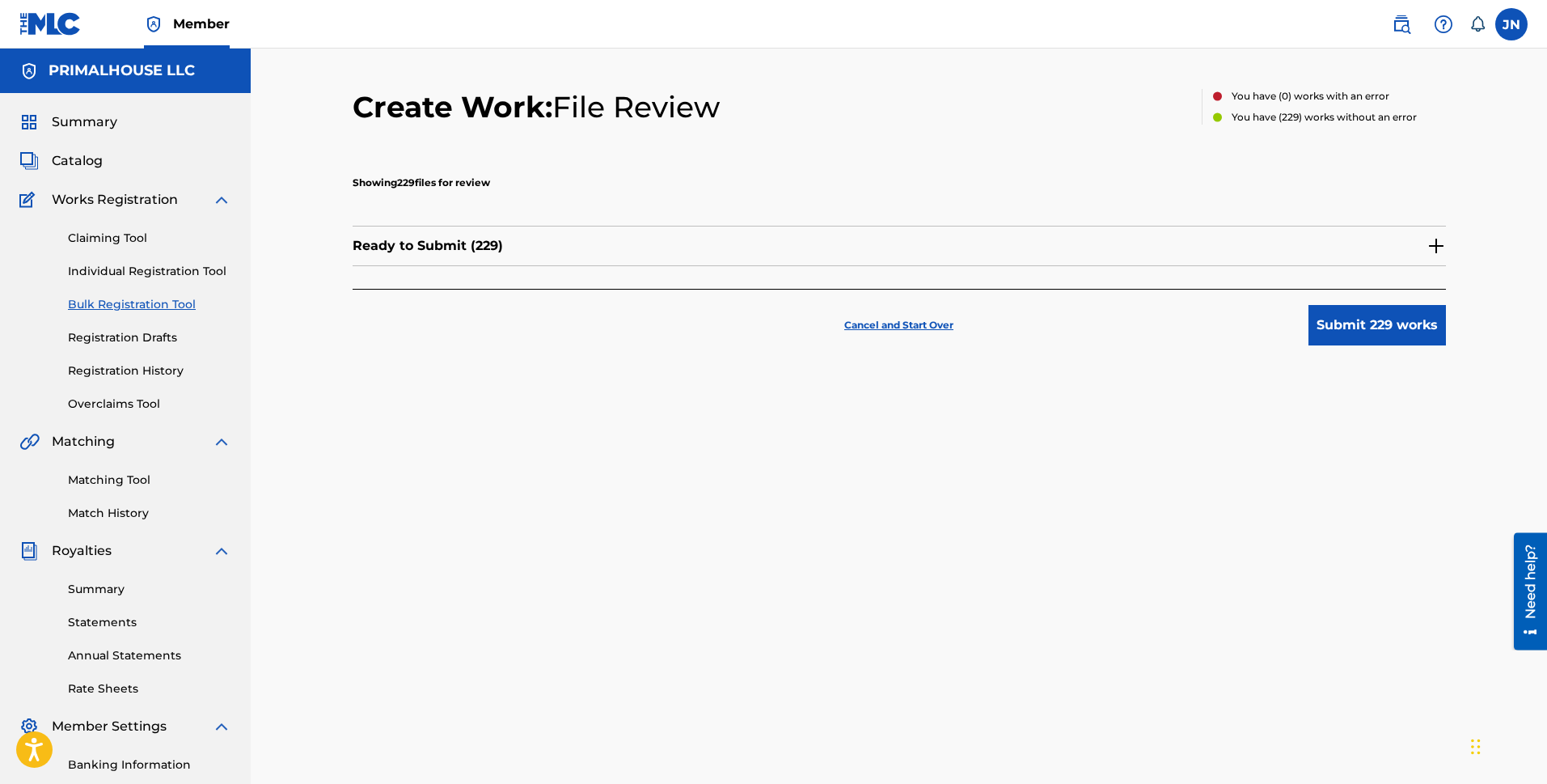
click at [1349, 324] on button "Submit 229 works" at bounding box center [1378, 325] width 137 height 41
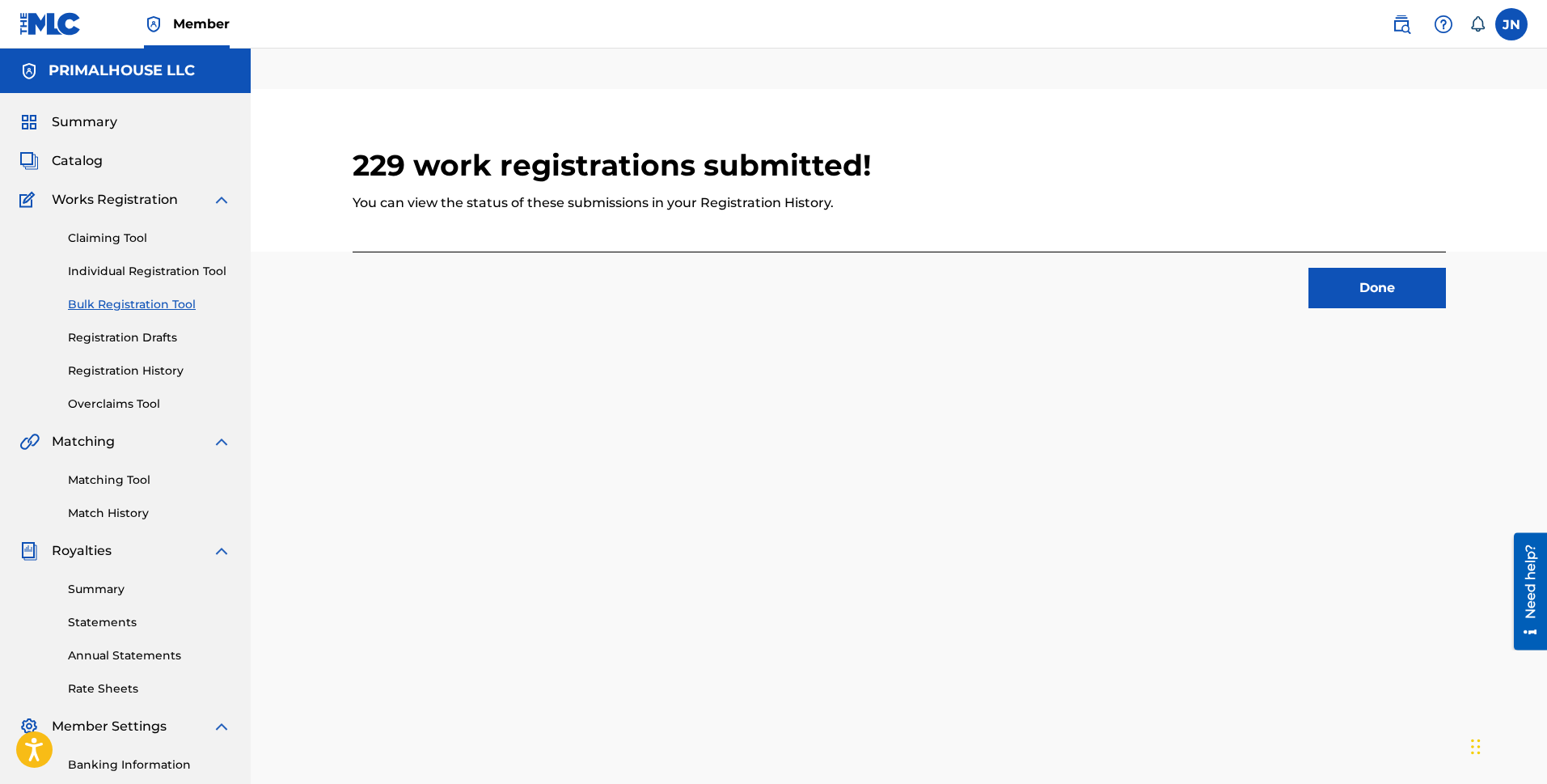
click at [1340, 286] on button "Done" at bounding box center [1378, 288] width 137 height 41
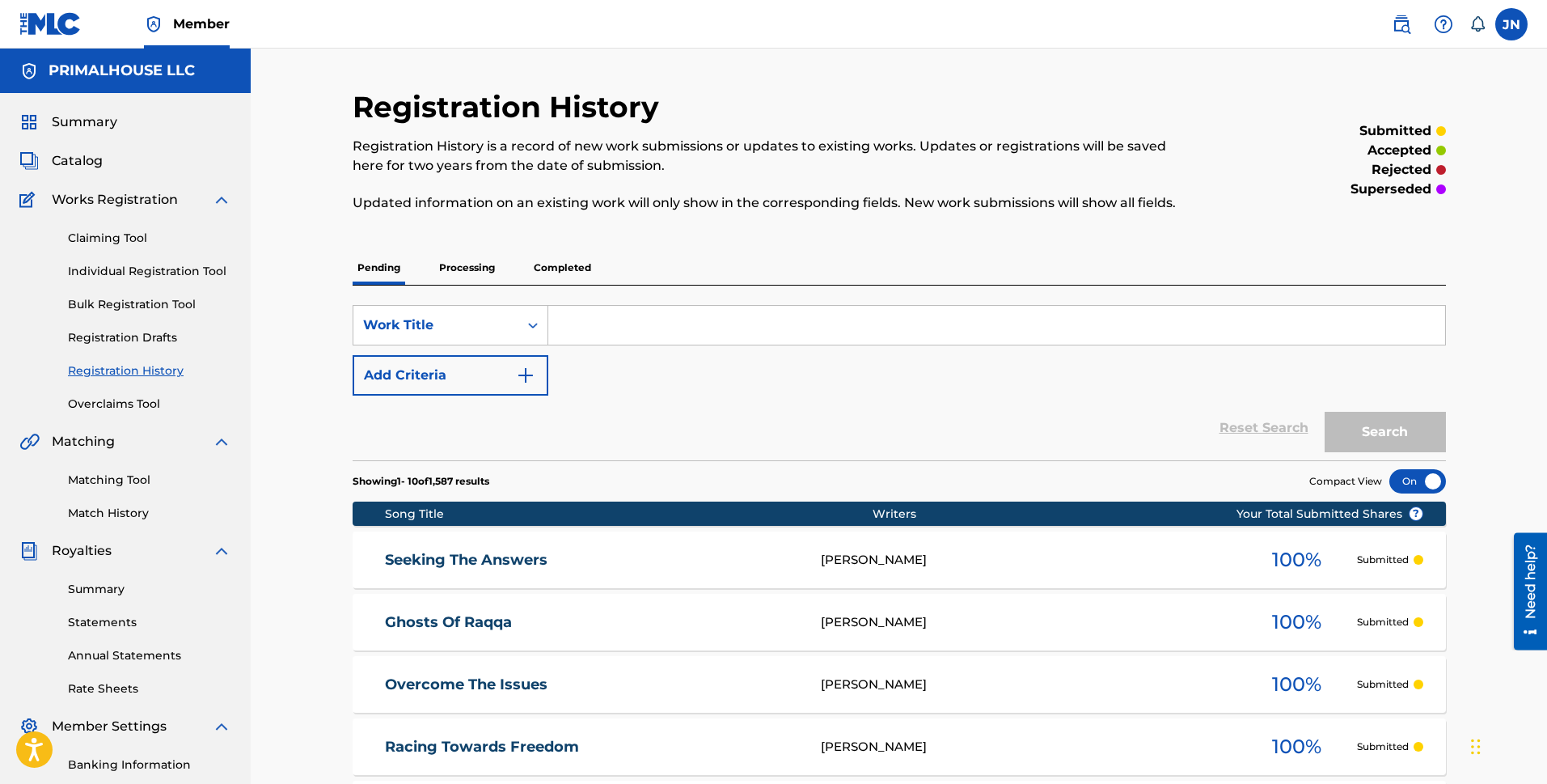
click at [164, 304] on link "Bulk Registration Tool" at bounding box center [149, 305] width 163 height 17
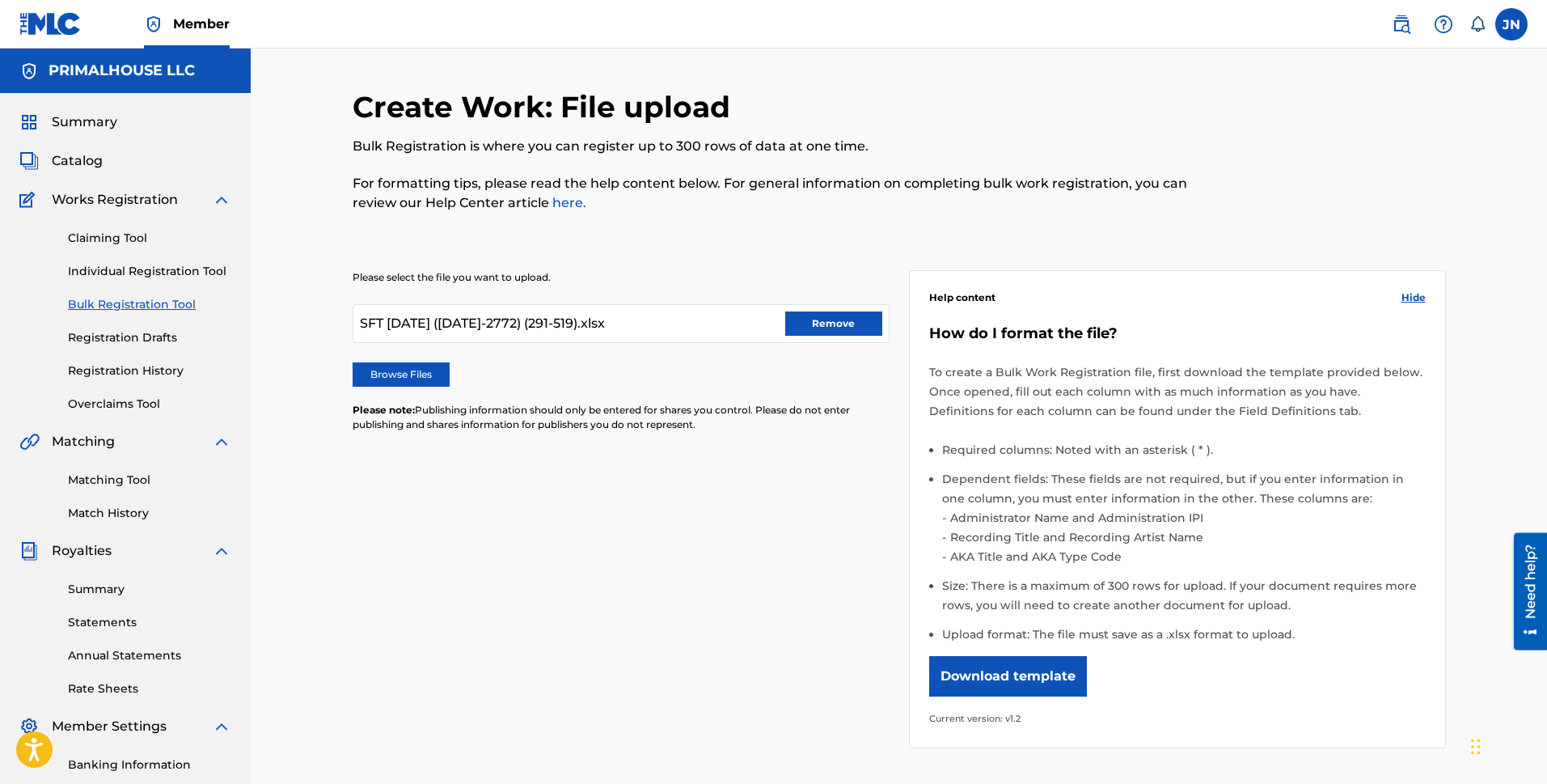
click at [381, 370] on label "Browse Files" at bounding box center [401, 374] width 97 height 25
click at [0, 0] on input "Browse Files" at bounding box center [0, 0] width 0 height 0
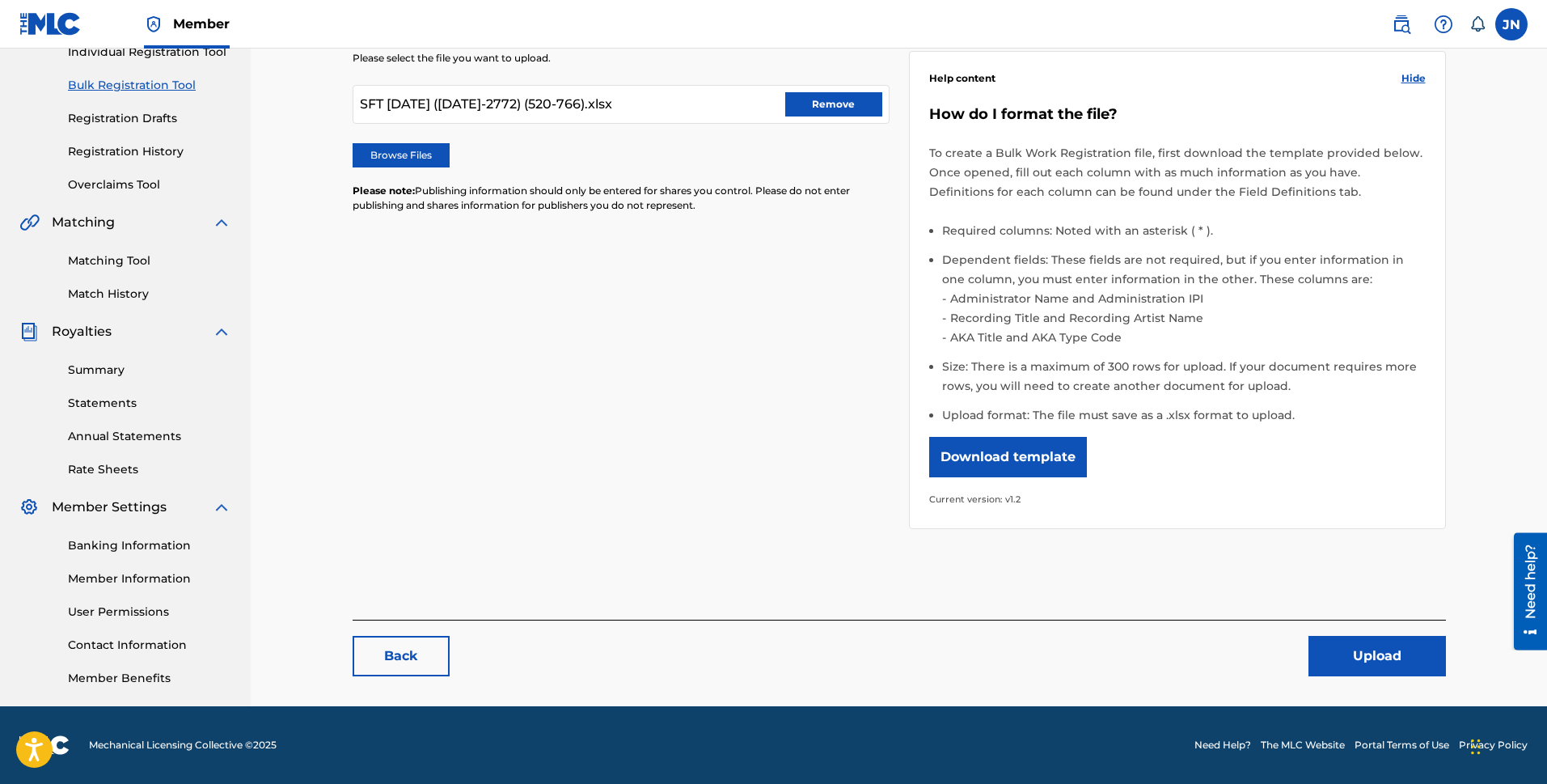
click at [1358, 662] on button "Upload" at bounding box center [1378, 656] width 137 height 41
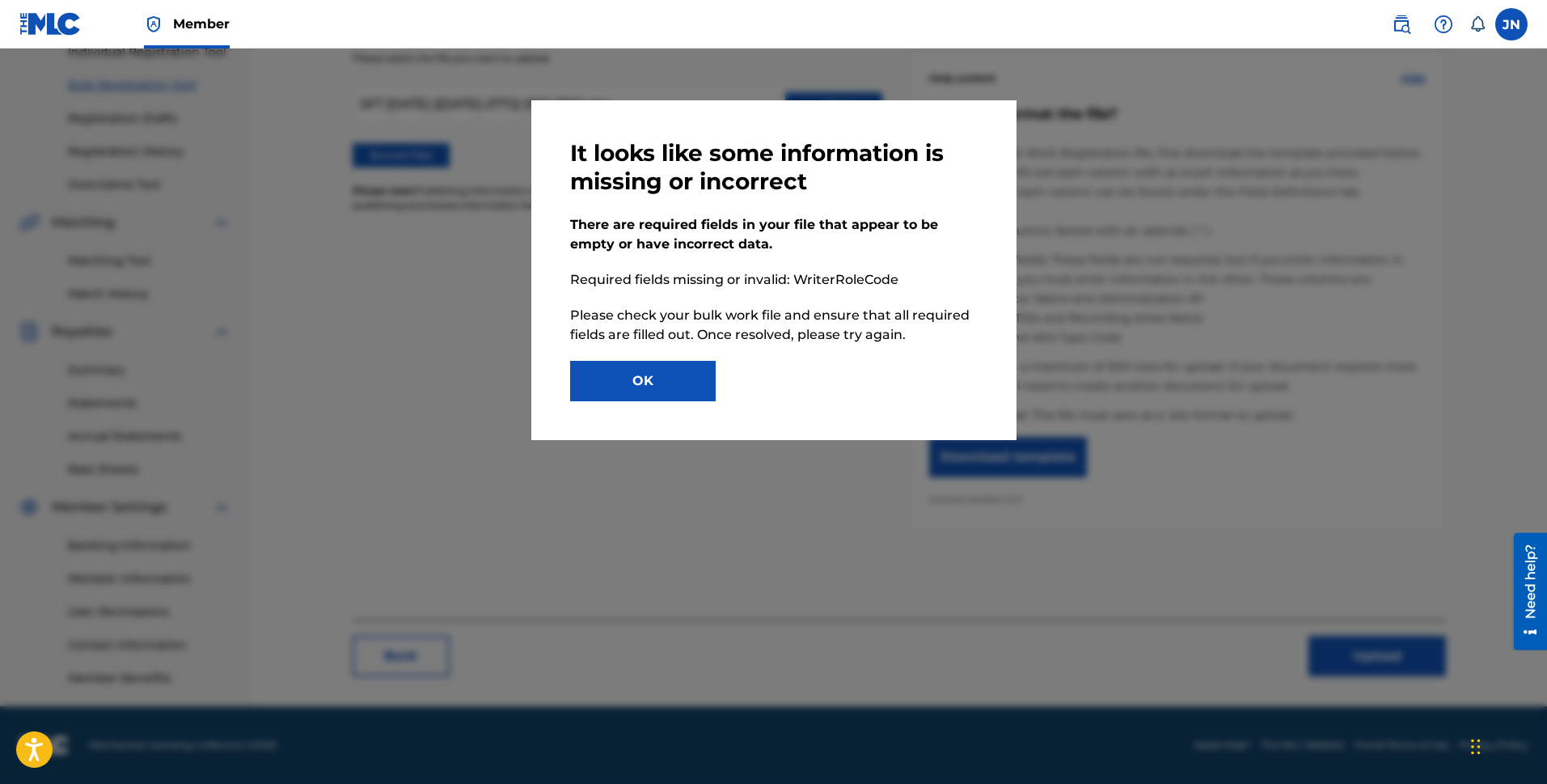
click at [696, 380] on button "OK" at bounding box center [643, 381] width 146 height 41
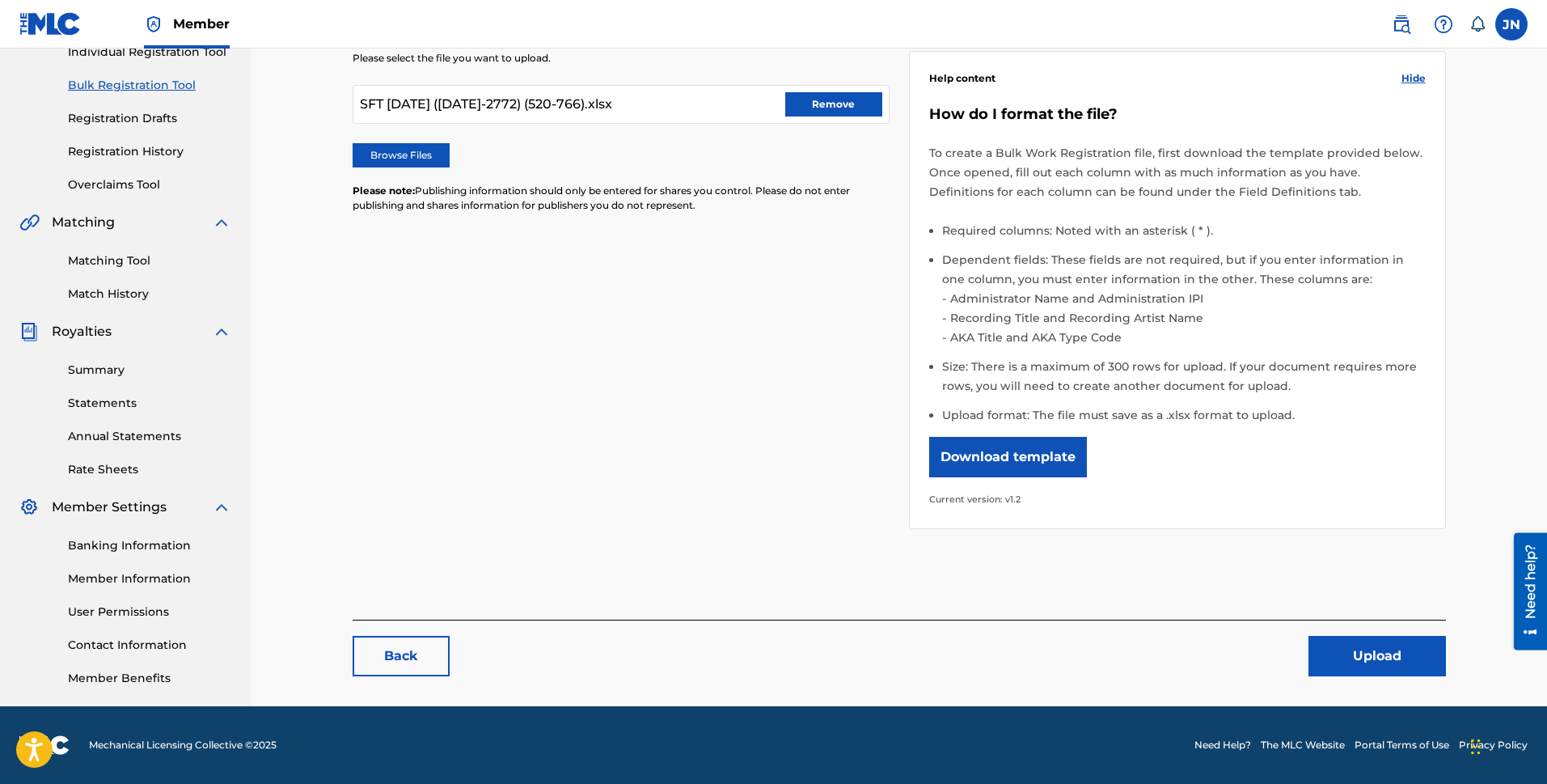
click at [27, 24] on img at bounding box center [51, 24] width 63 height 24
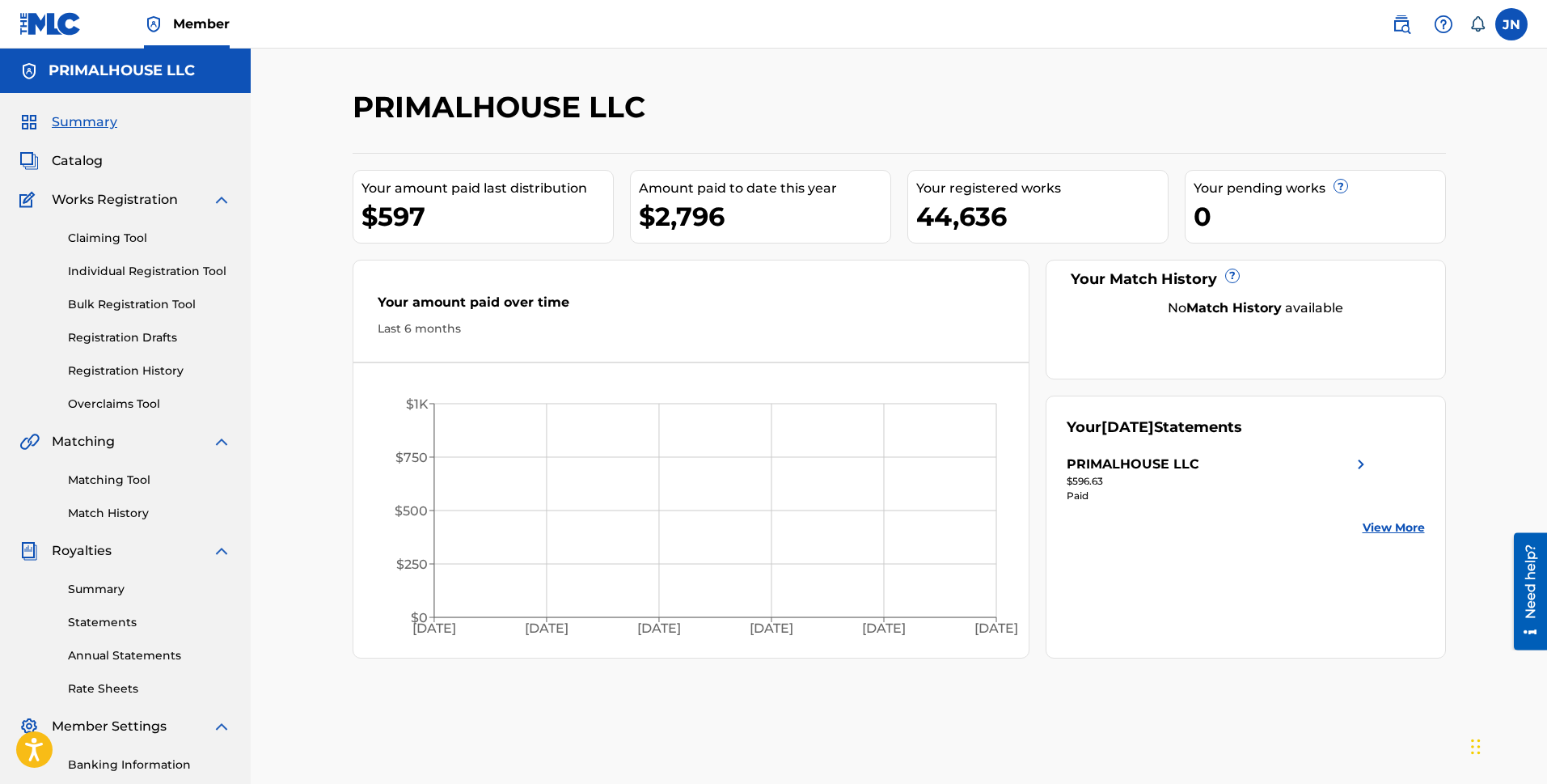
click at [125, 301] on link "Bulk Registration Tool" at bounding box center [149, 305] width 163 height 17
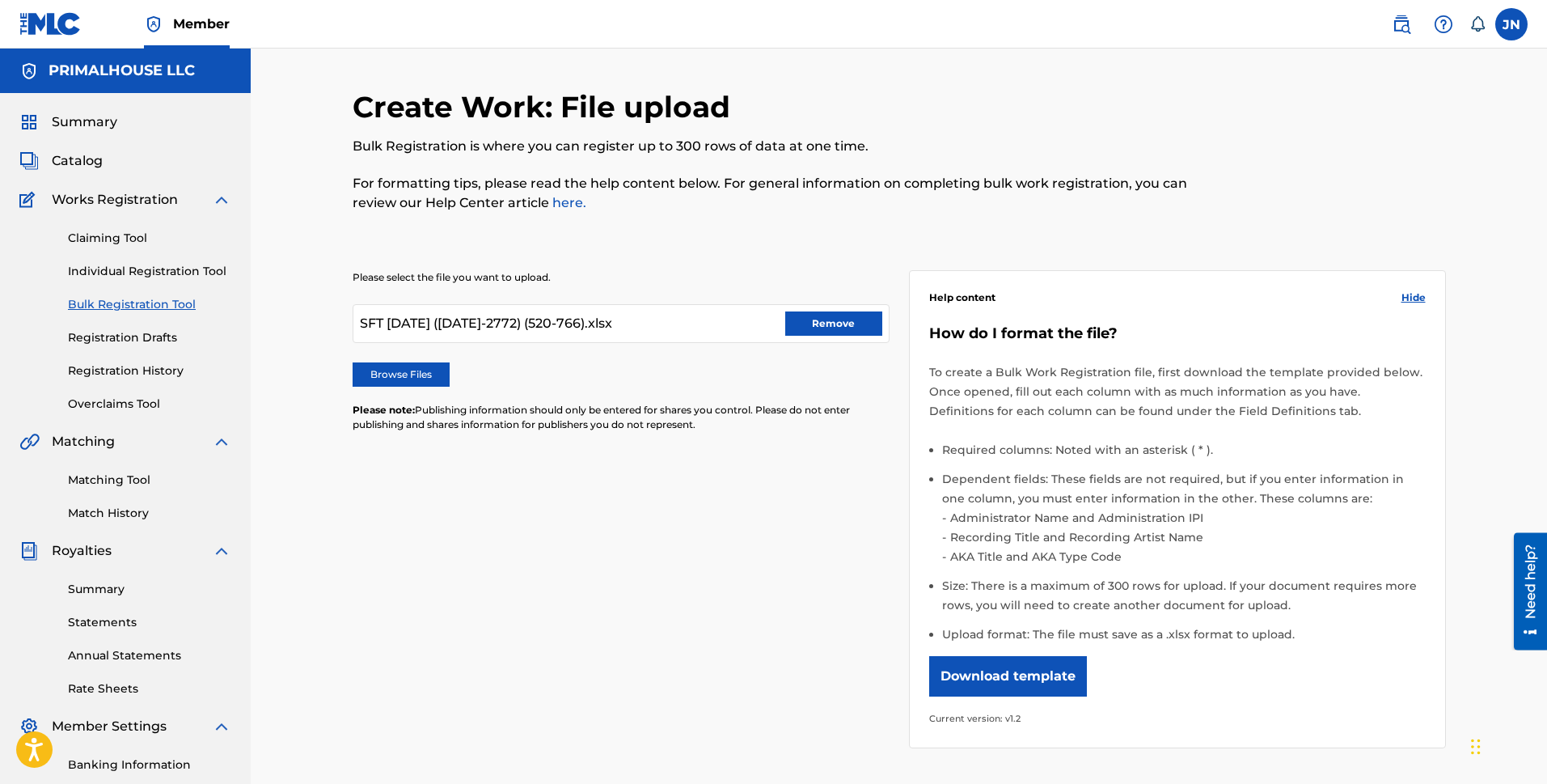
click at [836, 322] on button "Remove" at bounding box center [834, 323] width 97 height 25
click at [401, 374] on label "Browse Files" at bounding box center [401, 374] width 97 height 25
click at [0, 0] on input "Browse Files" at bounding box center [0, 0] width 0 height 0
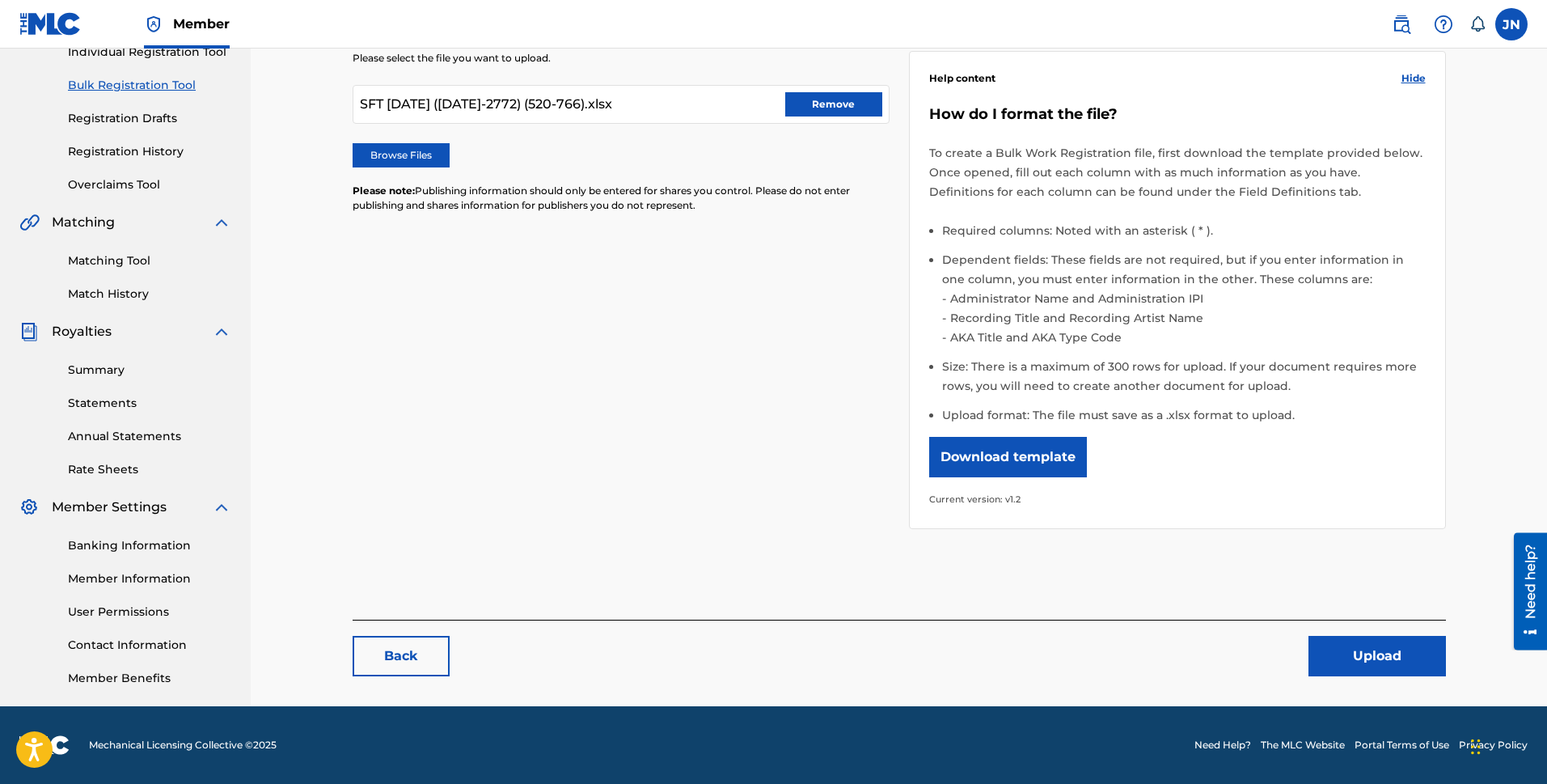
click at [1423, 649] on button "Upload" at bounding box center [1378, 656] width 137 height 41
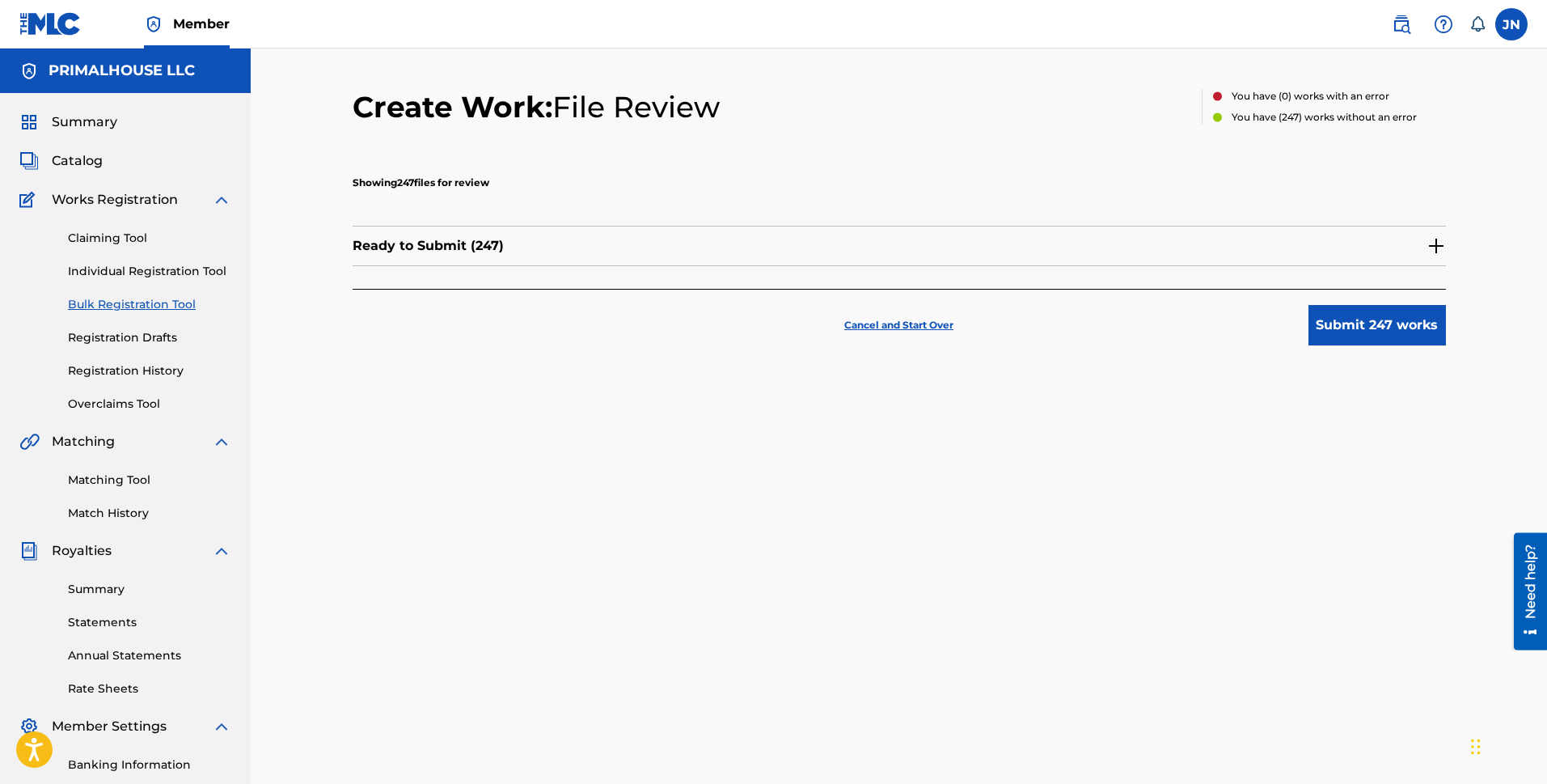
click at [1400, 337] on button "Submit 247 works" at bounding box center [1378, 325] width 137 height 41
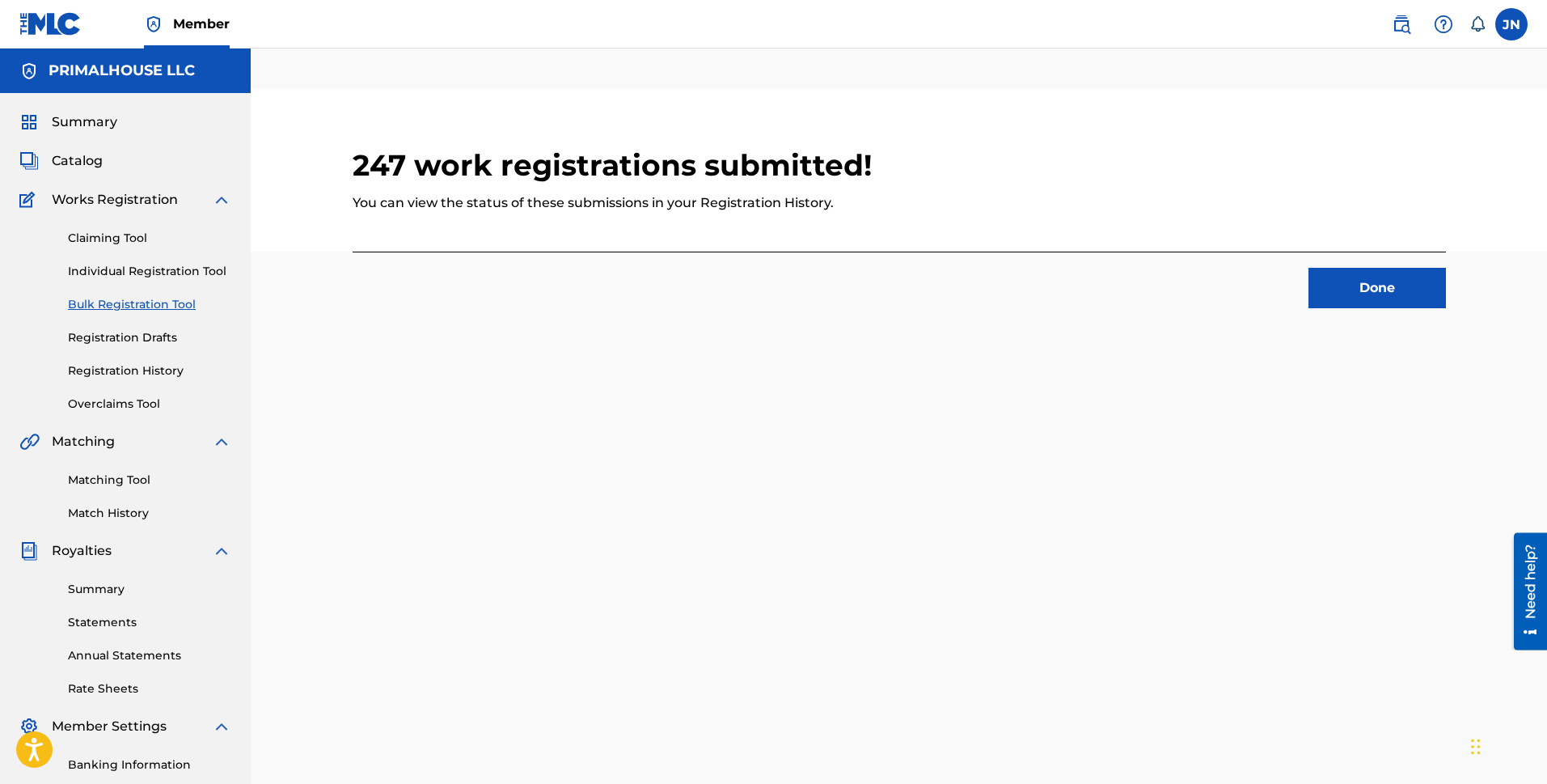
click at [1384, 290] on button "Done" at bounding box center [1378, 288] width 137 height 41
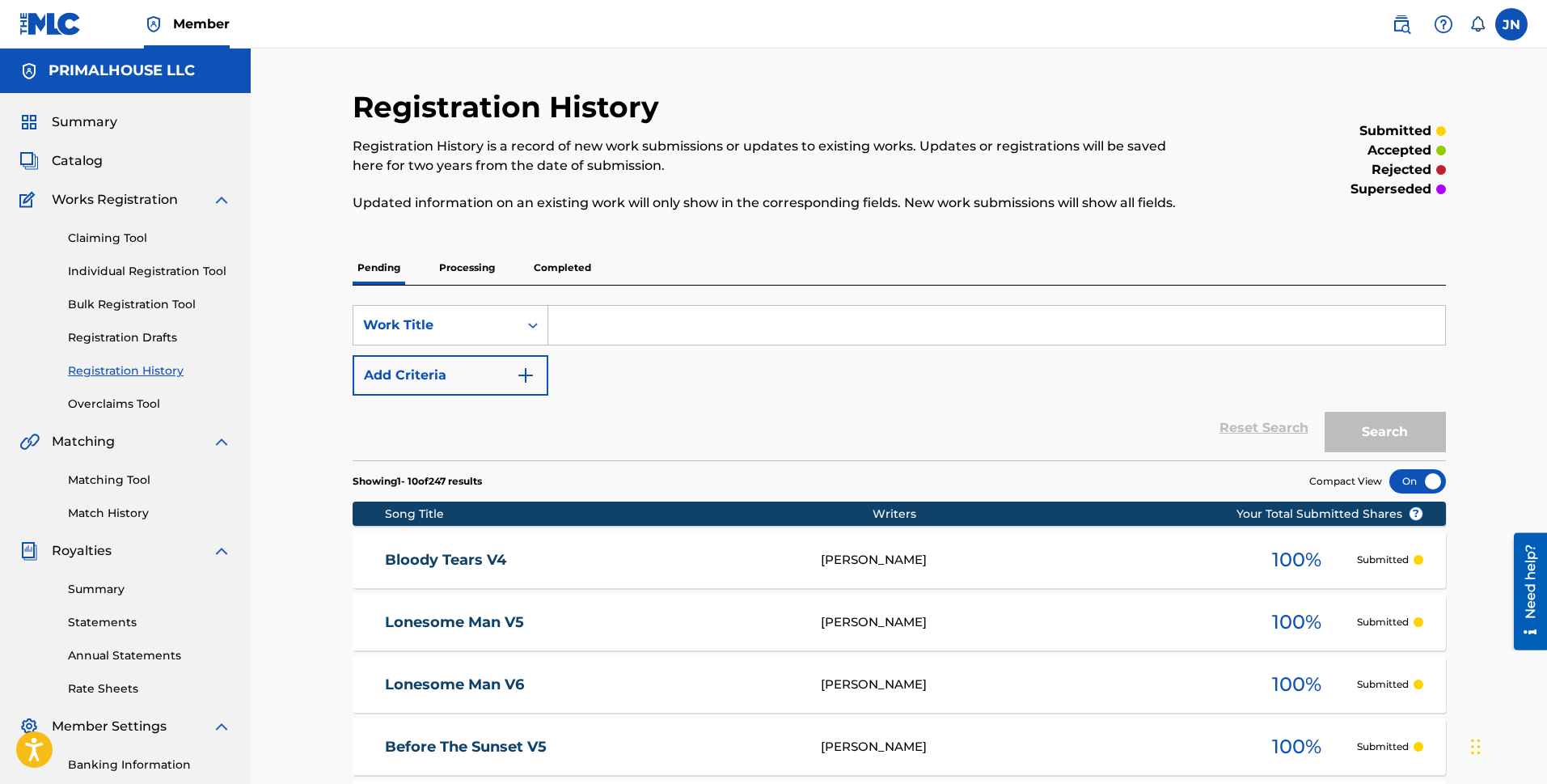
click at [107, 302] on link "Bulk Registration Tool" at bounding box center [149, 305] width 163 height 17
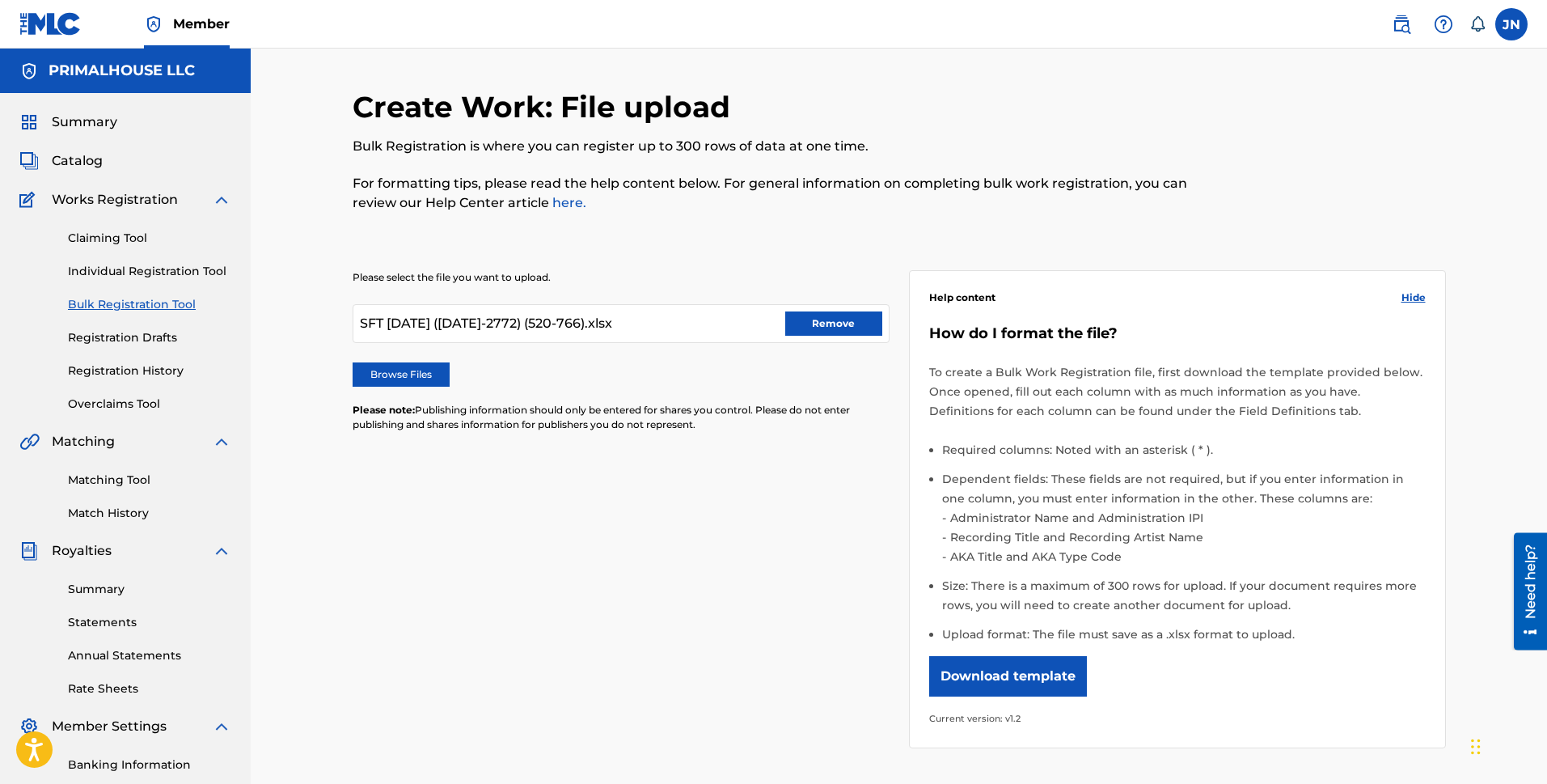
click at [411, 377] on label "Browse Files" at bounding box center [401, 374] width 97 height 25
click at [0, 0] on input "Browse Files" at bounding box center [0, 0] width 0 height 0
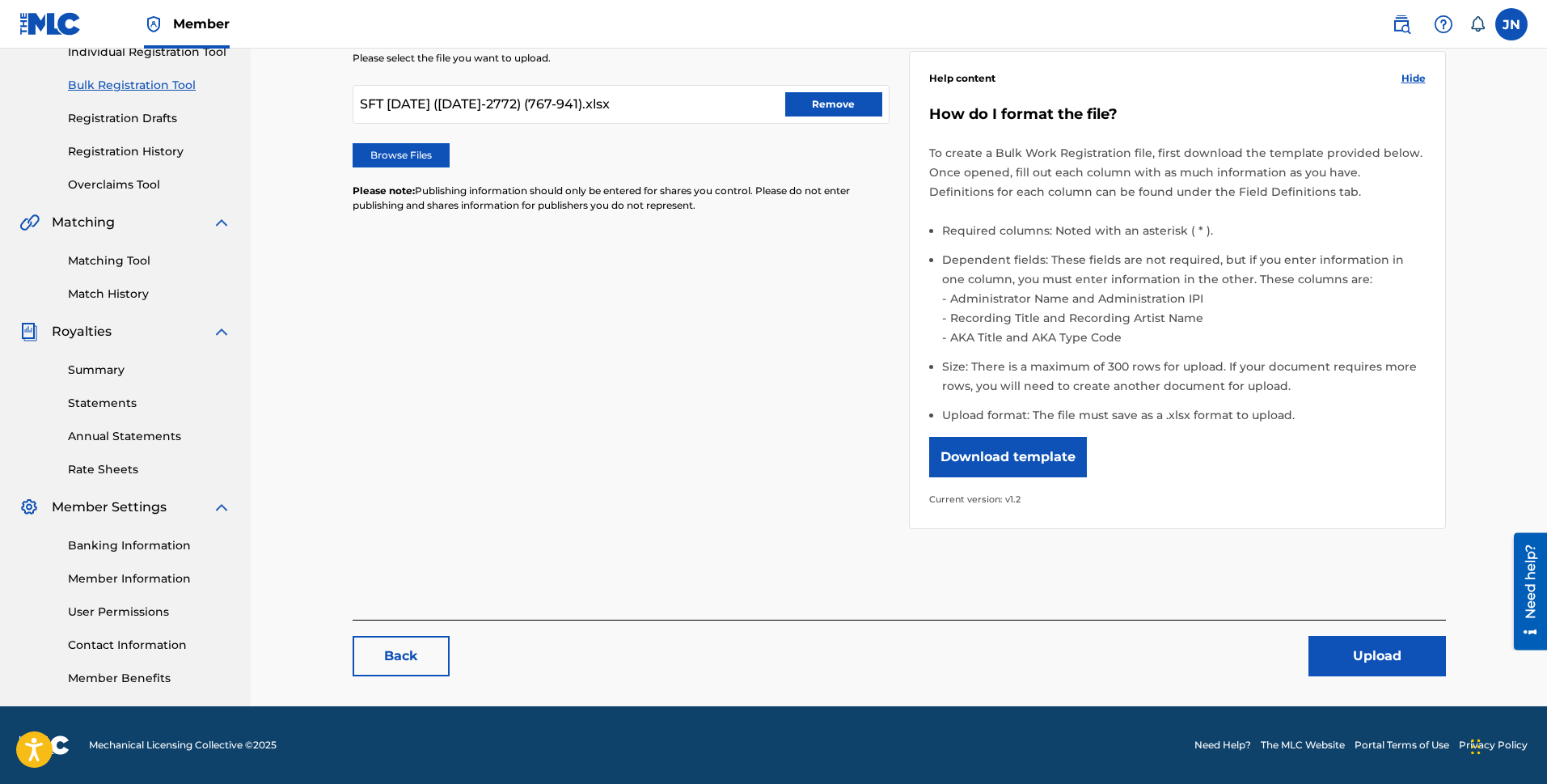
click at [1386, 636] on button "Upload" at bounding box center [1378, 656] width 137 height 41
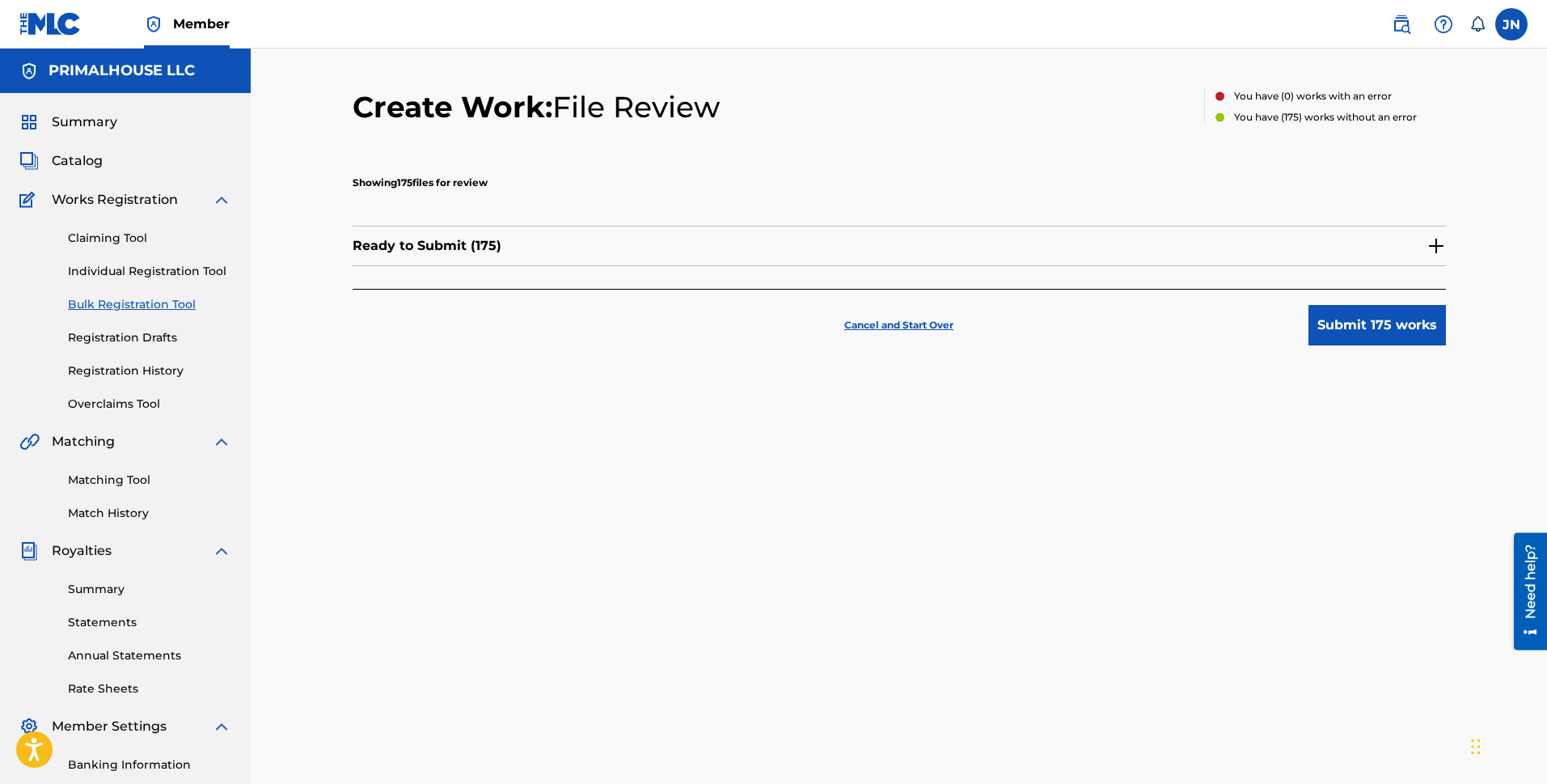
click at [1366, 329] on button "Submit 175 works" at bounding box center [1378, 325] width 137 height 41
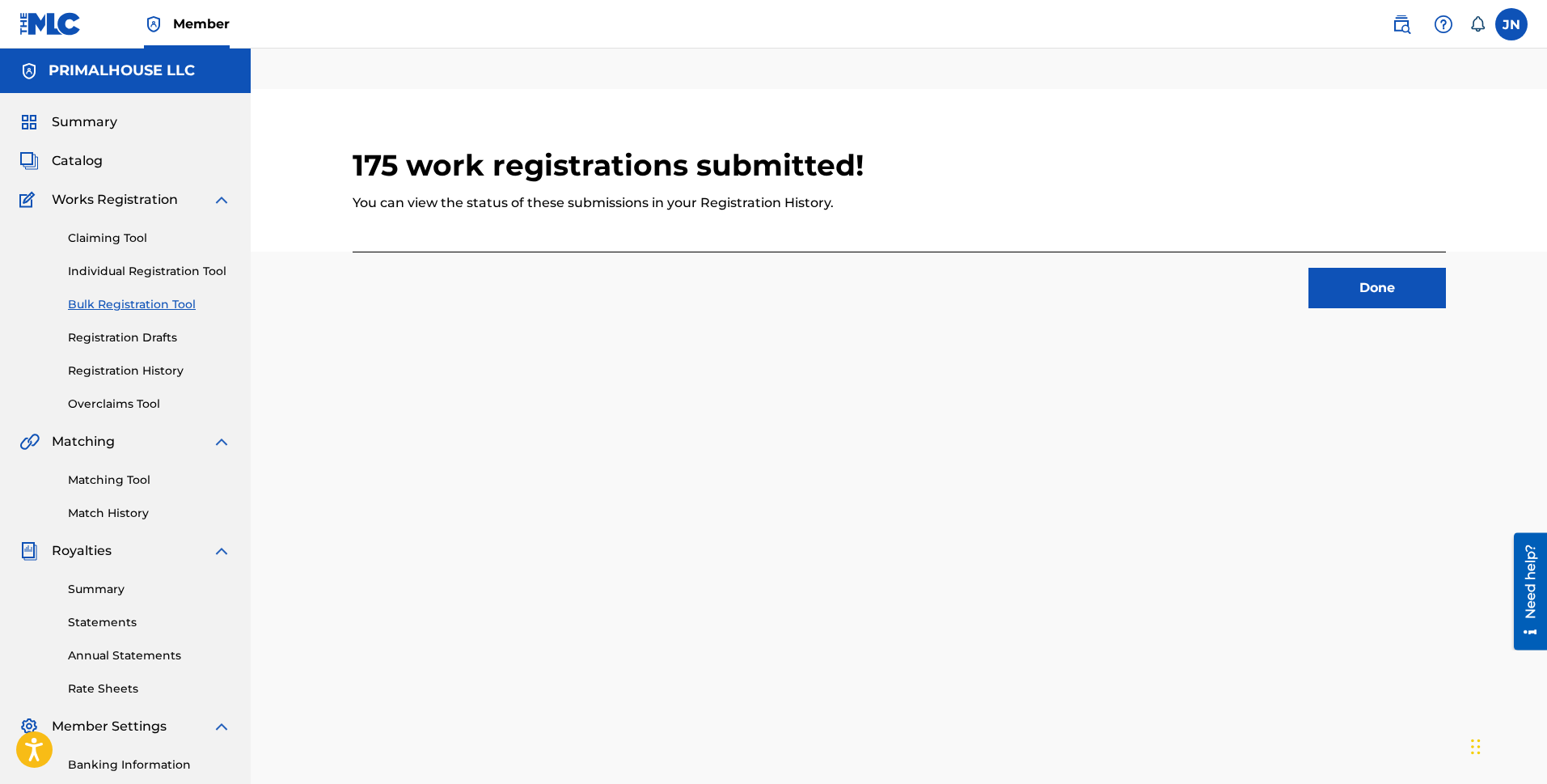
click at [1351, 290] on button "Done" at bounding box center [1378, 288] width 137 height 41
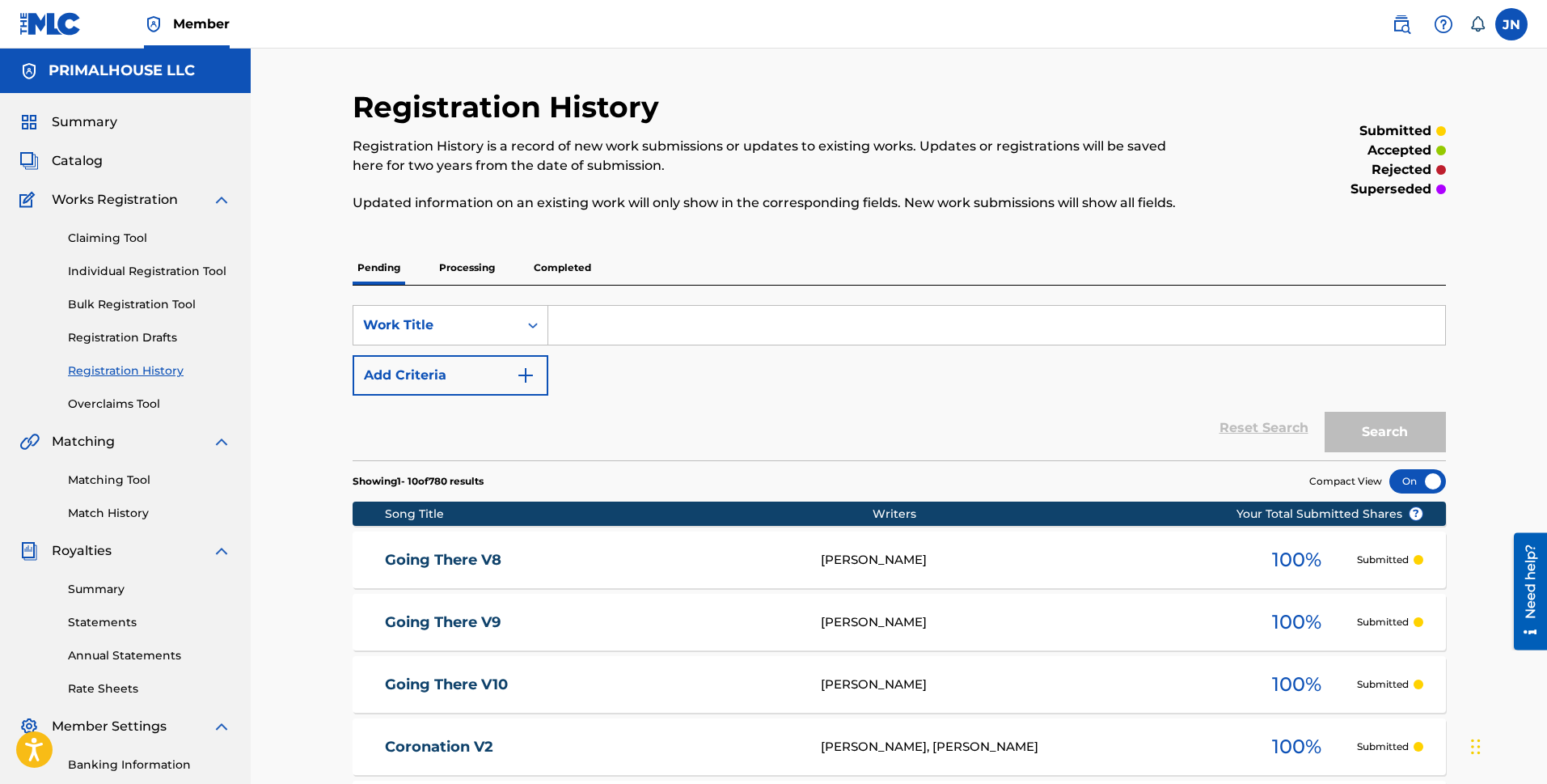
click at [166, 302] on link "Bulk Registration Tool" at bounding box center [149, 305] width 163 height 17
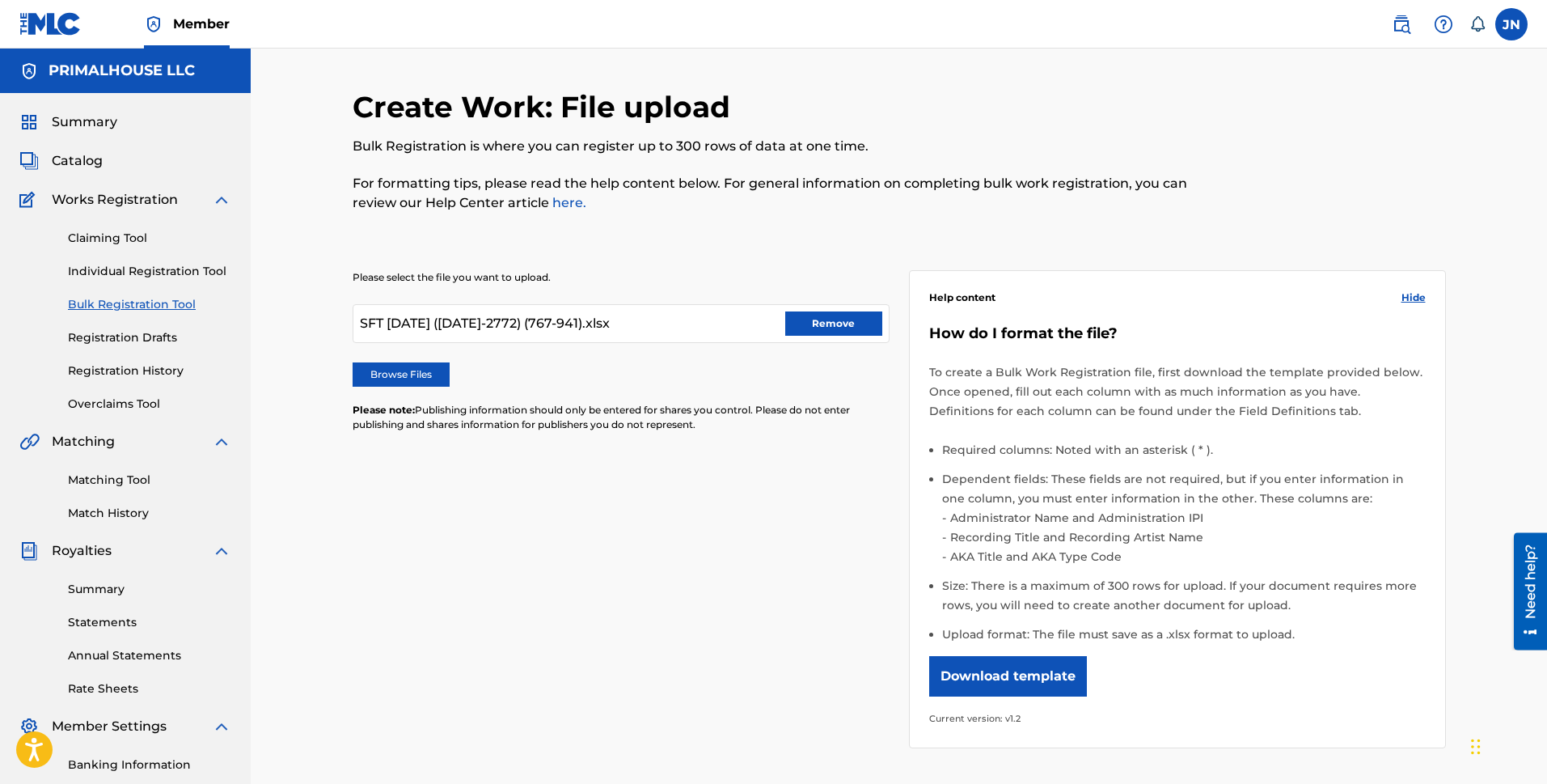
click at [800, 325] on button "Remove" at bounding box center [834, 323] width 97 height 25
click at [429, 377] on label "Browse Files" at bounding box center [401, 374] width 97 height 25
click at [0, 0] on input "Browse Files" at bounding box center [0, 0] width 0 height 0
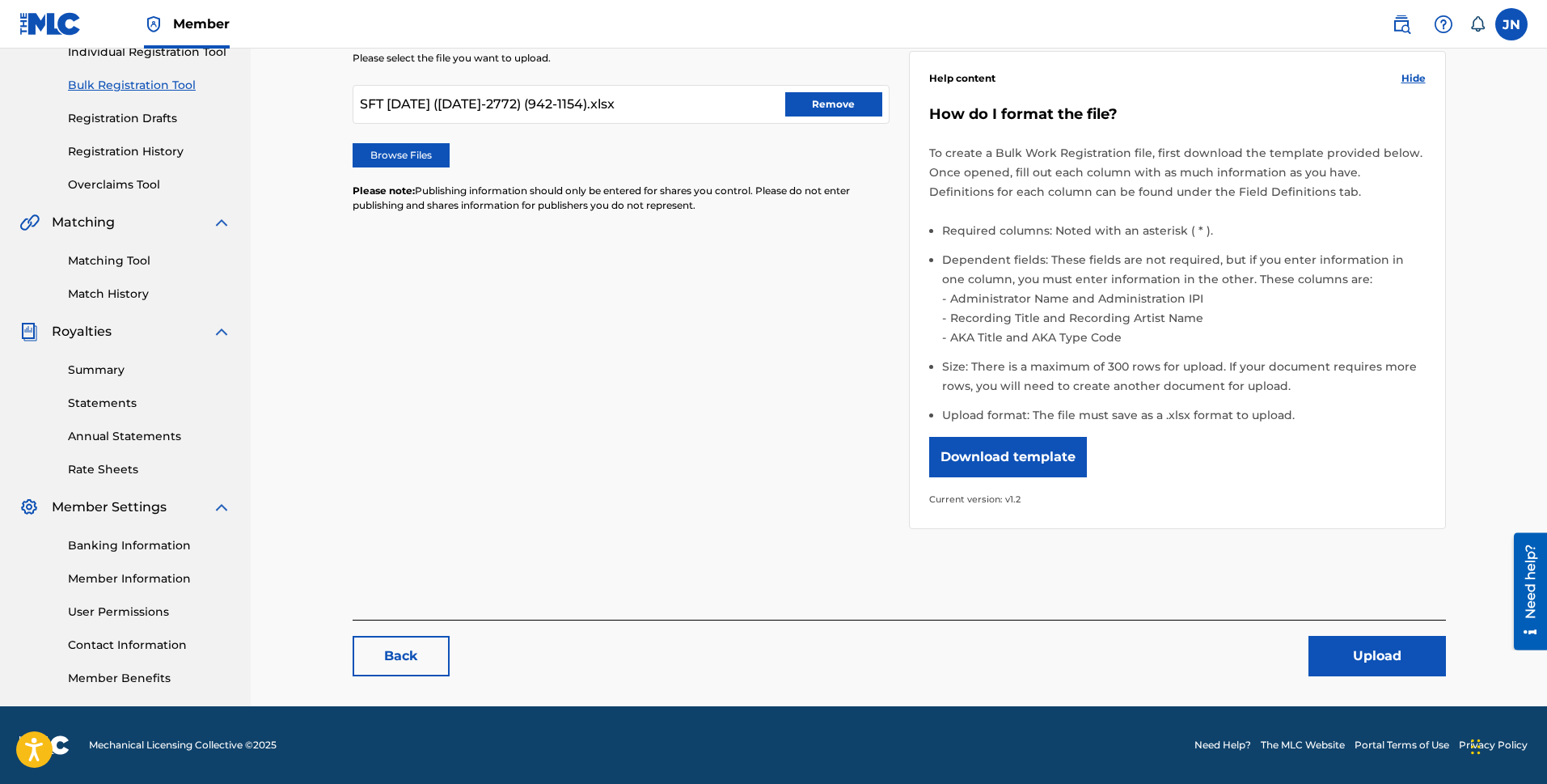
click at [1401, 664] on button "Upload" at bounding box center [1378, 656] width 137 height 41
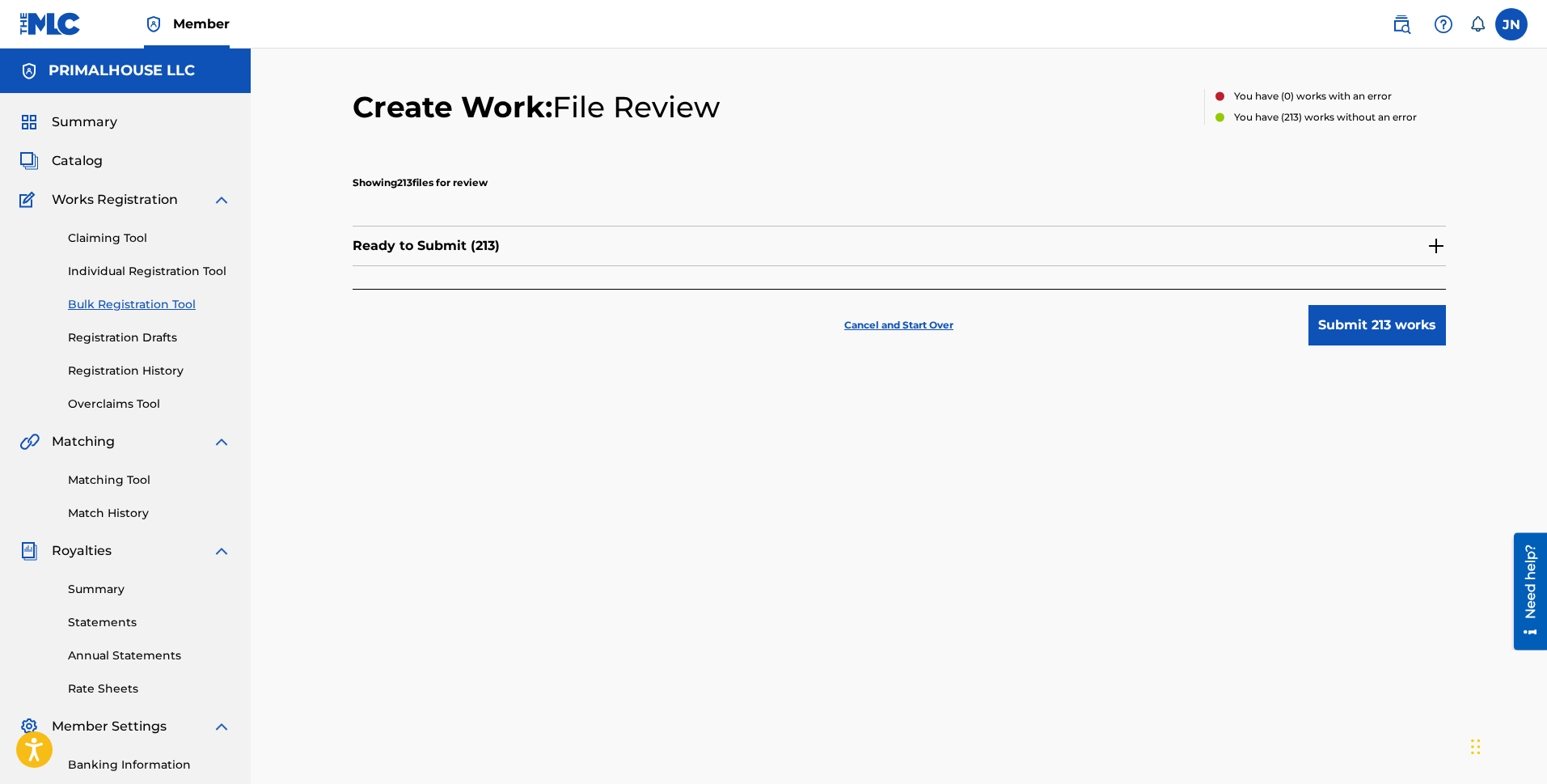
click at [1338, 328] on button "Submit 213 works" at bounding box center [1378, 325] width 137 height 41
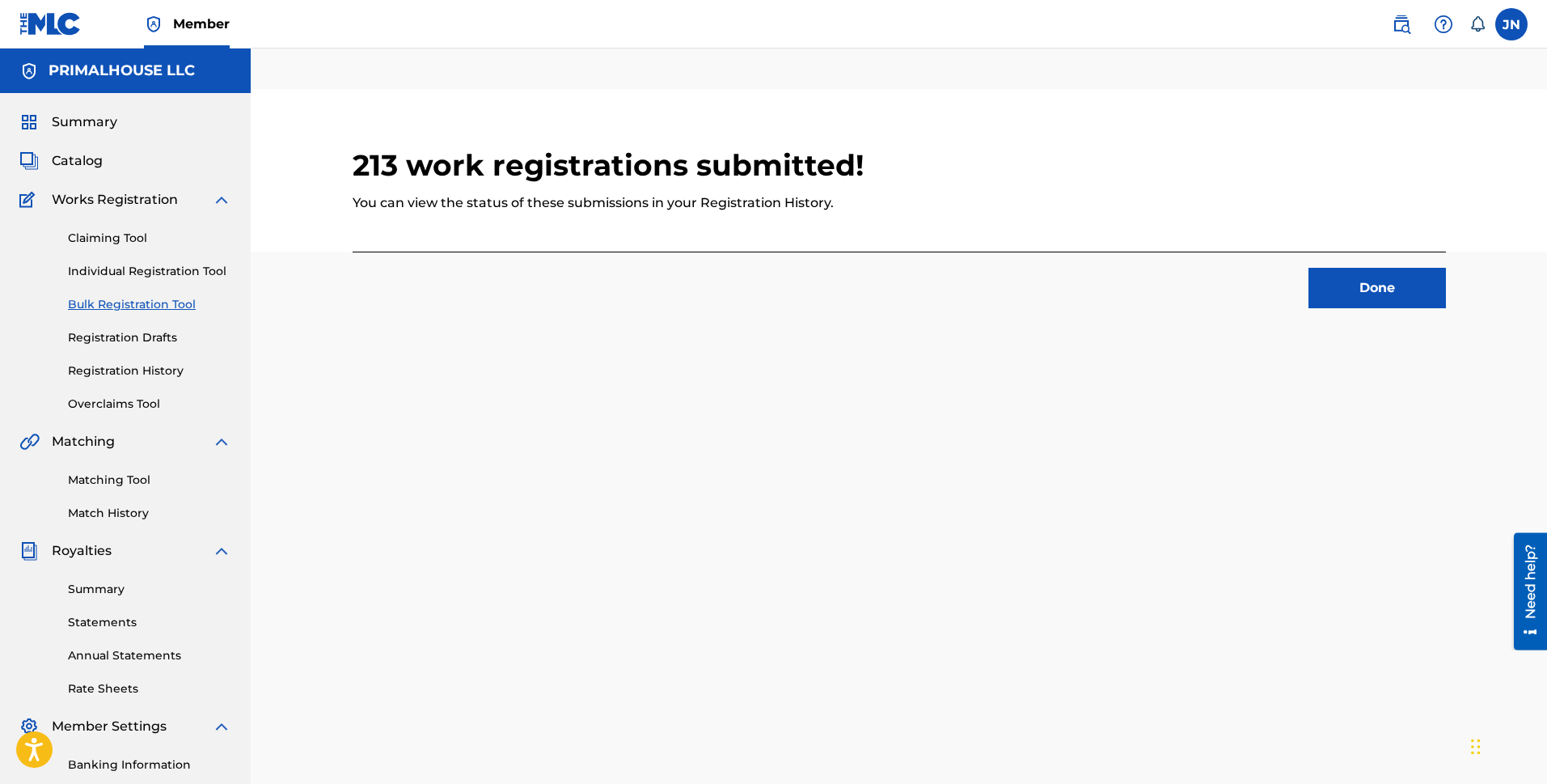
click at [1333, 289] on button "Done" at bounding box center [1378, 288] width 137 height 41
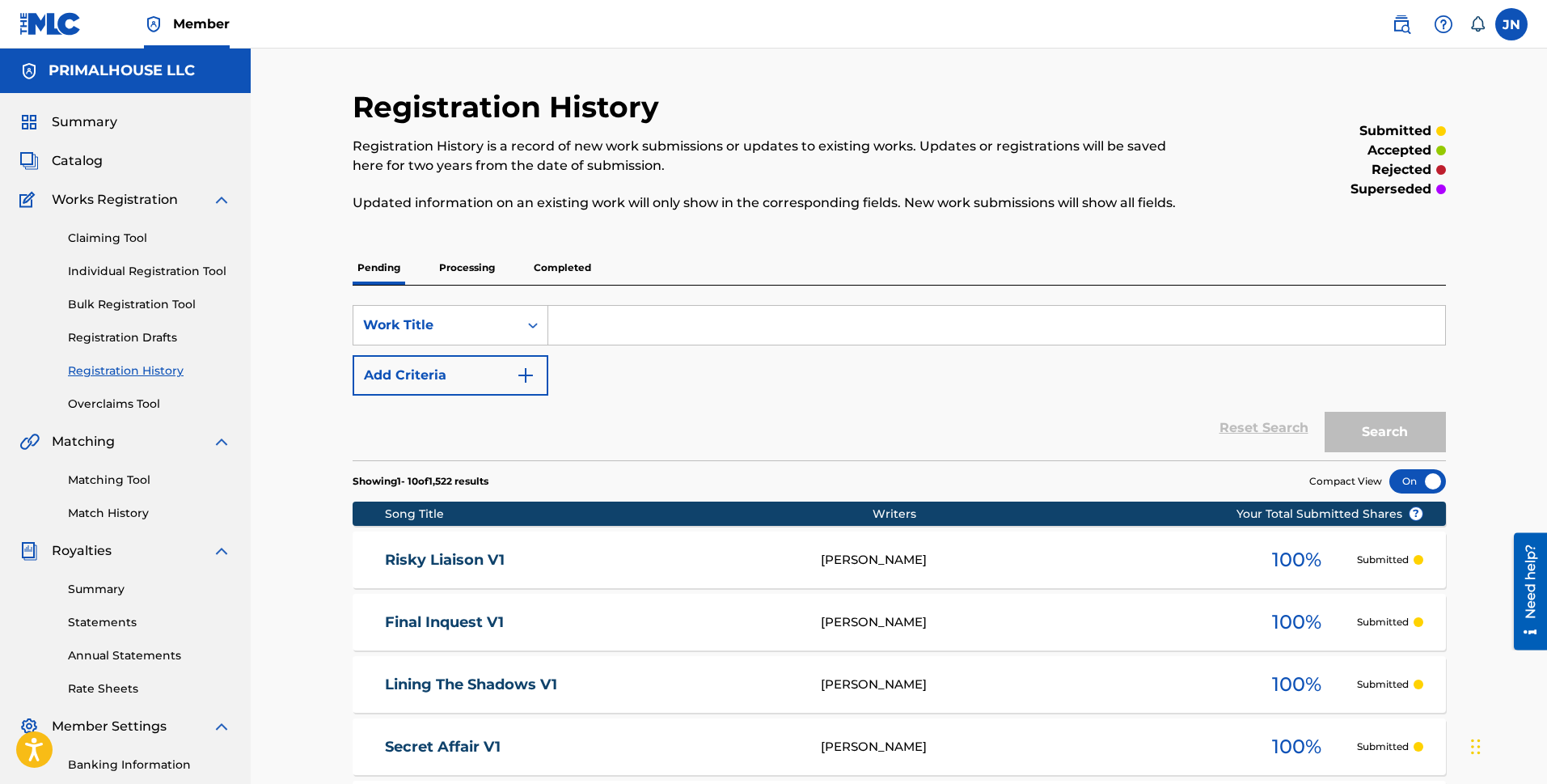
drag, startPoint x: 865, startPoint y: 221, endPoint x: 738, endPoint y: 215, distance: 127.1
click at [865, 221] on div "Registration History Registration History is a record of new work submissions o…" at bounding box center [773, 160] width 842 height 142
click at [148, 298] on link "Bulk Registration Tool" at bounding box center [149, 305] width 163 height 17
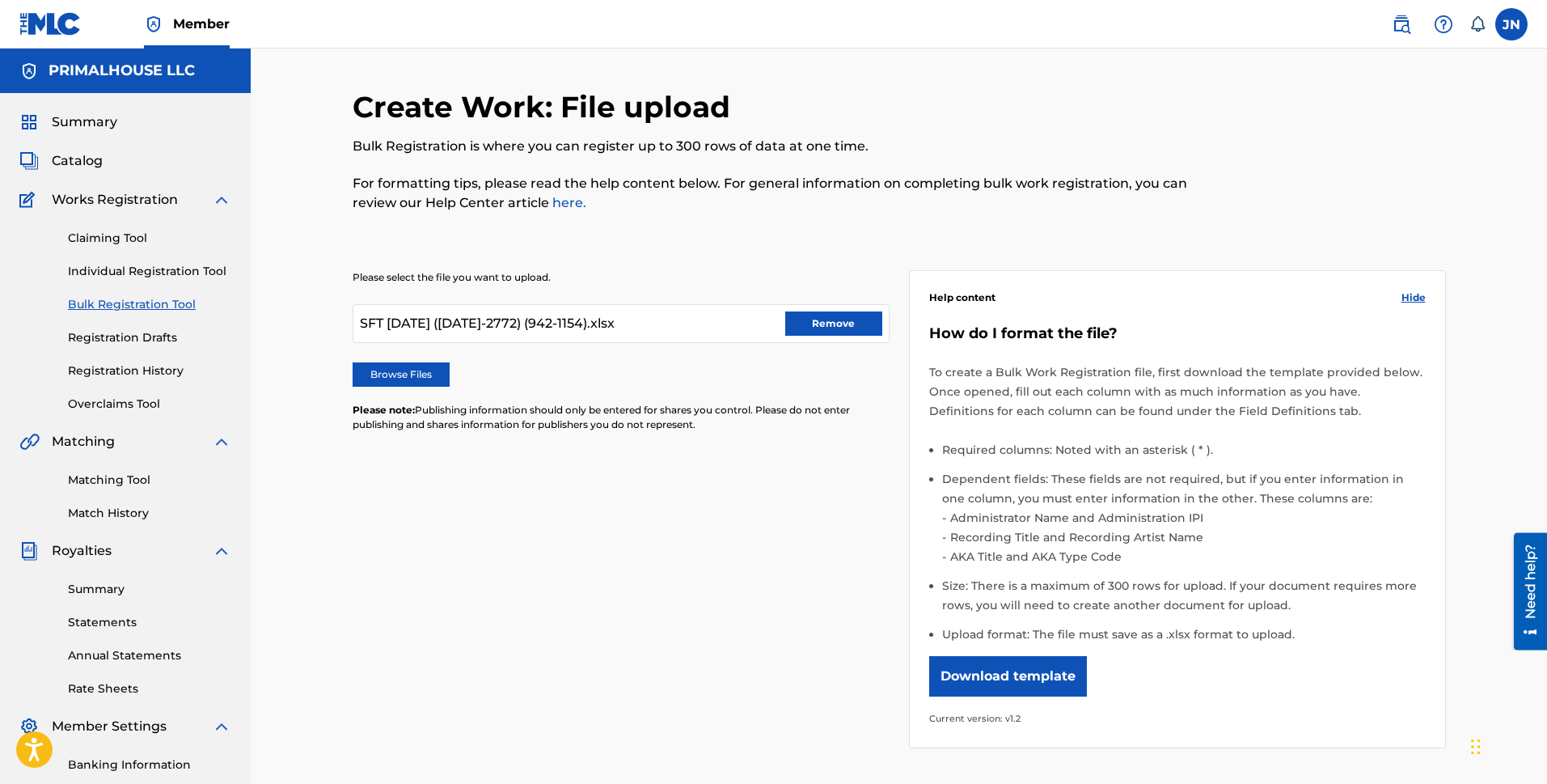
click at [440, 377] on label "Browse Files" at bounding box center [401, 374] width 97 height 25
click at [0, 0] on input "Browse Files" at bounding box center [0, 0] width 0 height 0
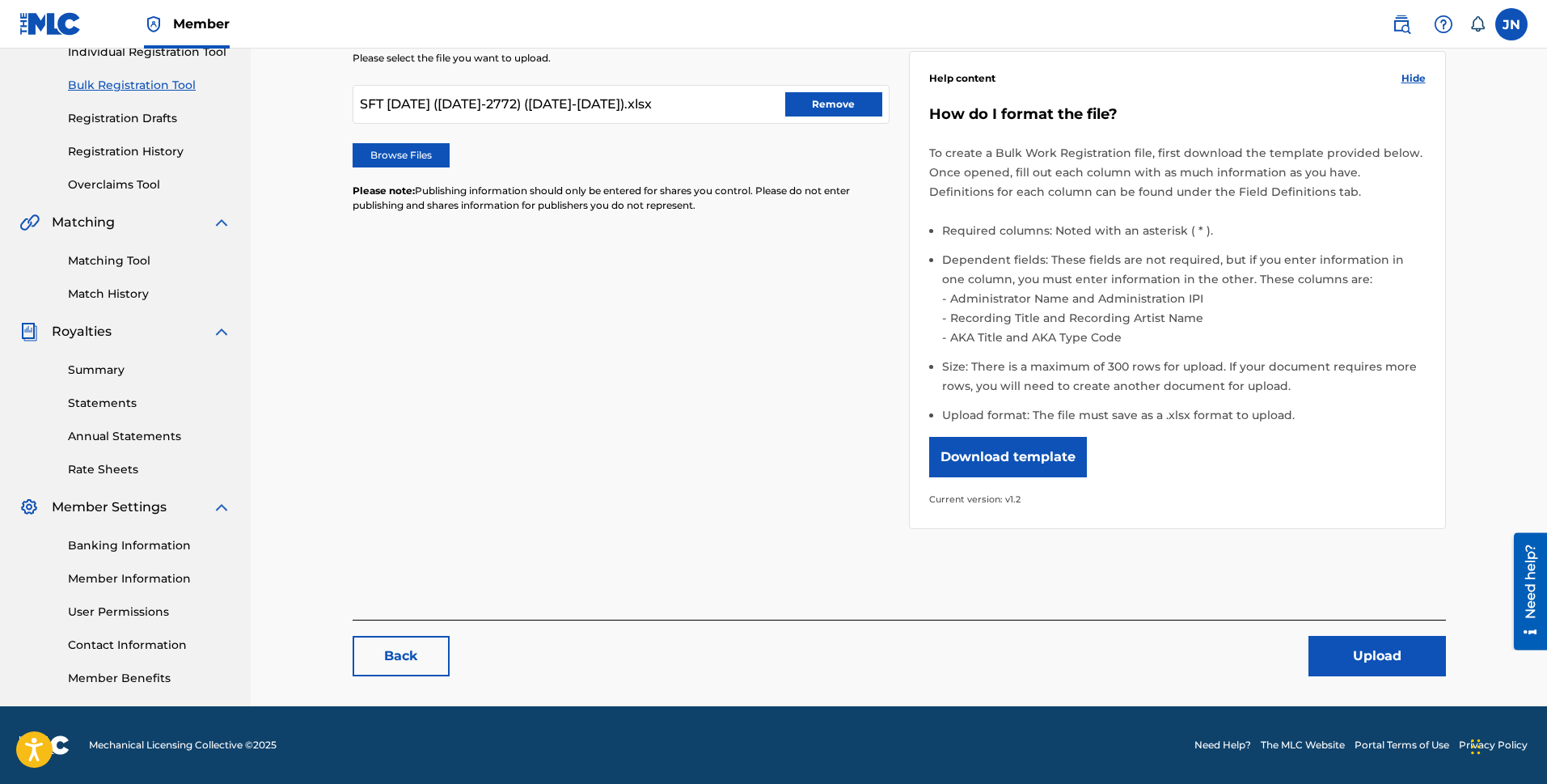
click at [1338, 654] on button "Upload" at bounding box center [1378, 656] width 137 height 41
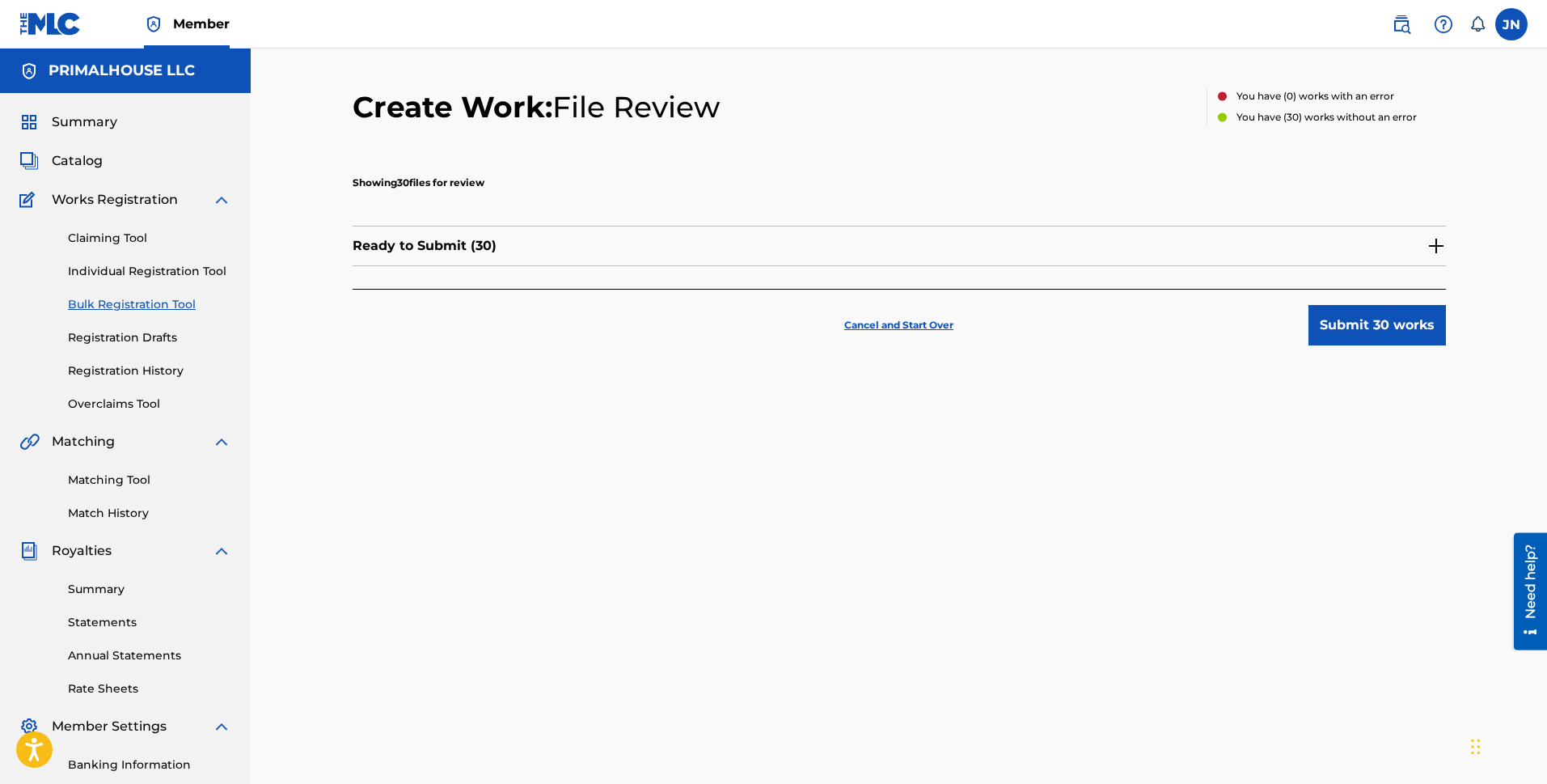
click at [1391, 329] on button "Submit 30 works" at bounding box center [1378, 325] width 137 height 41
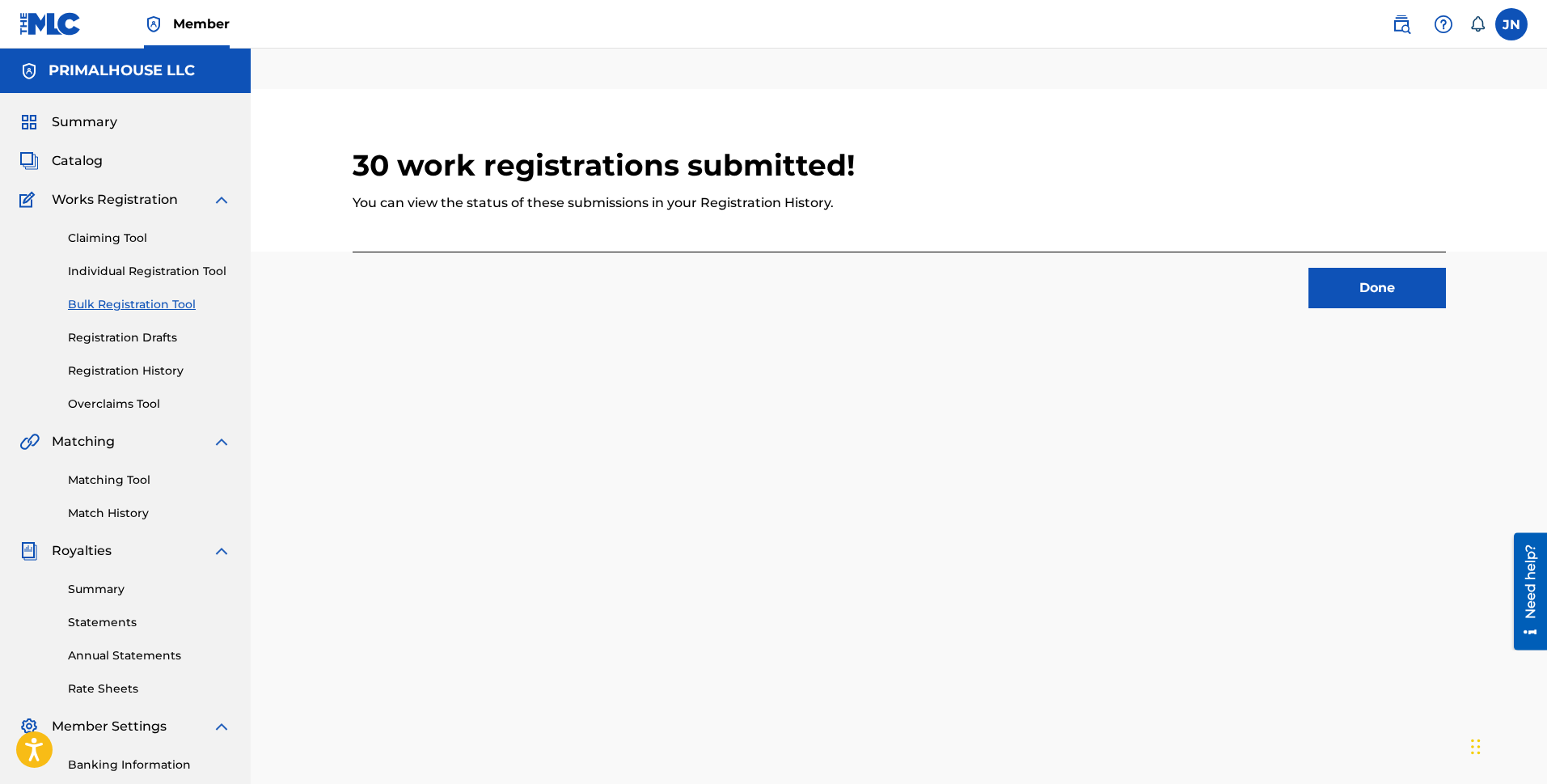
click at [1393, 292] on button "Done" at bounding box center [1378, 288] width 137 height 41
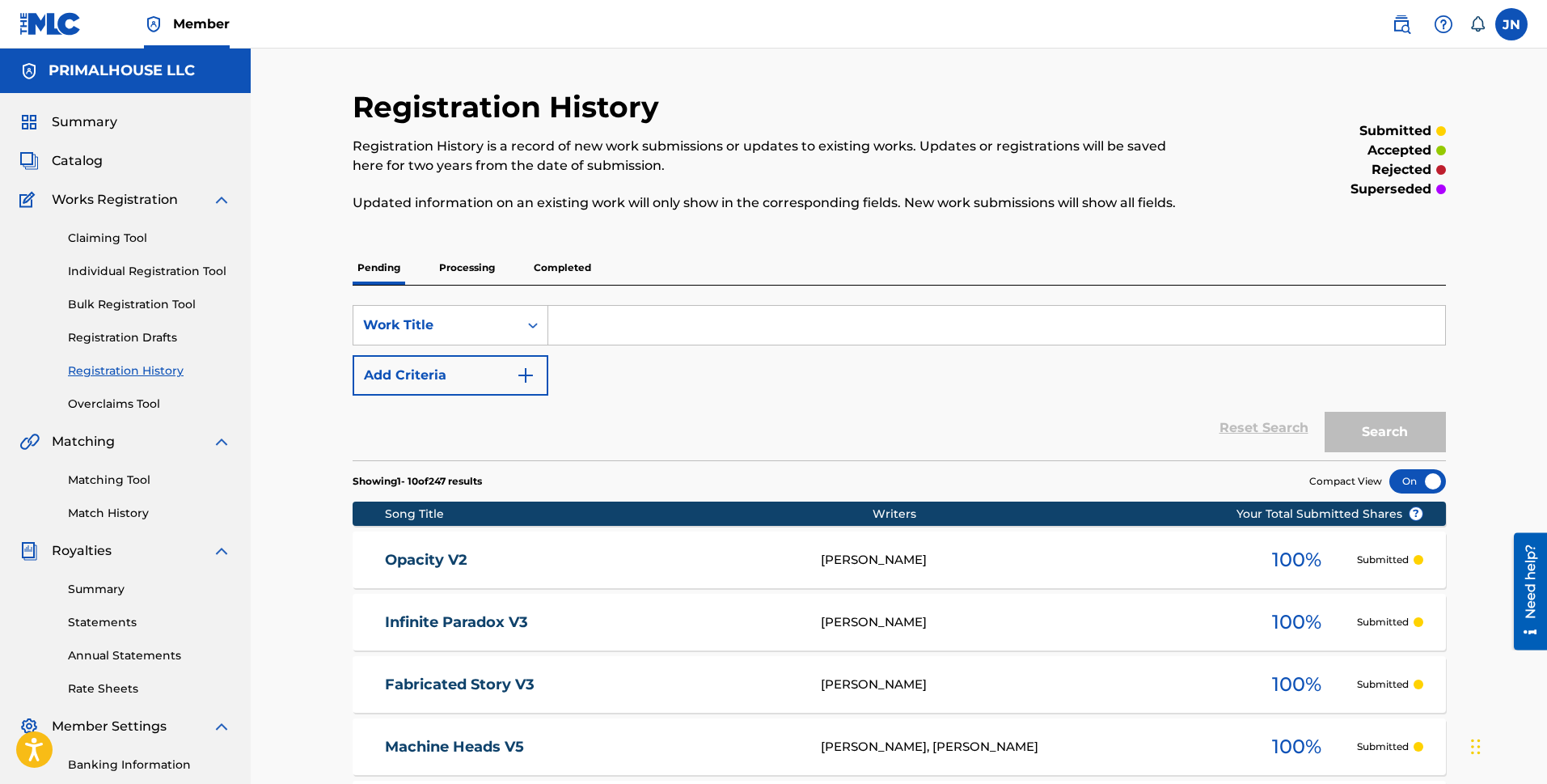
drag, startPoint x: 141, startPoint y: 308, endPoint x: 737, endPoint y: 266, distance: 597.5
click at [141, 308] on link "Bulk Registration Tool" at bounding box center [149, 305] width 163 height 17
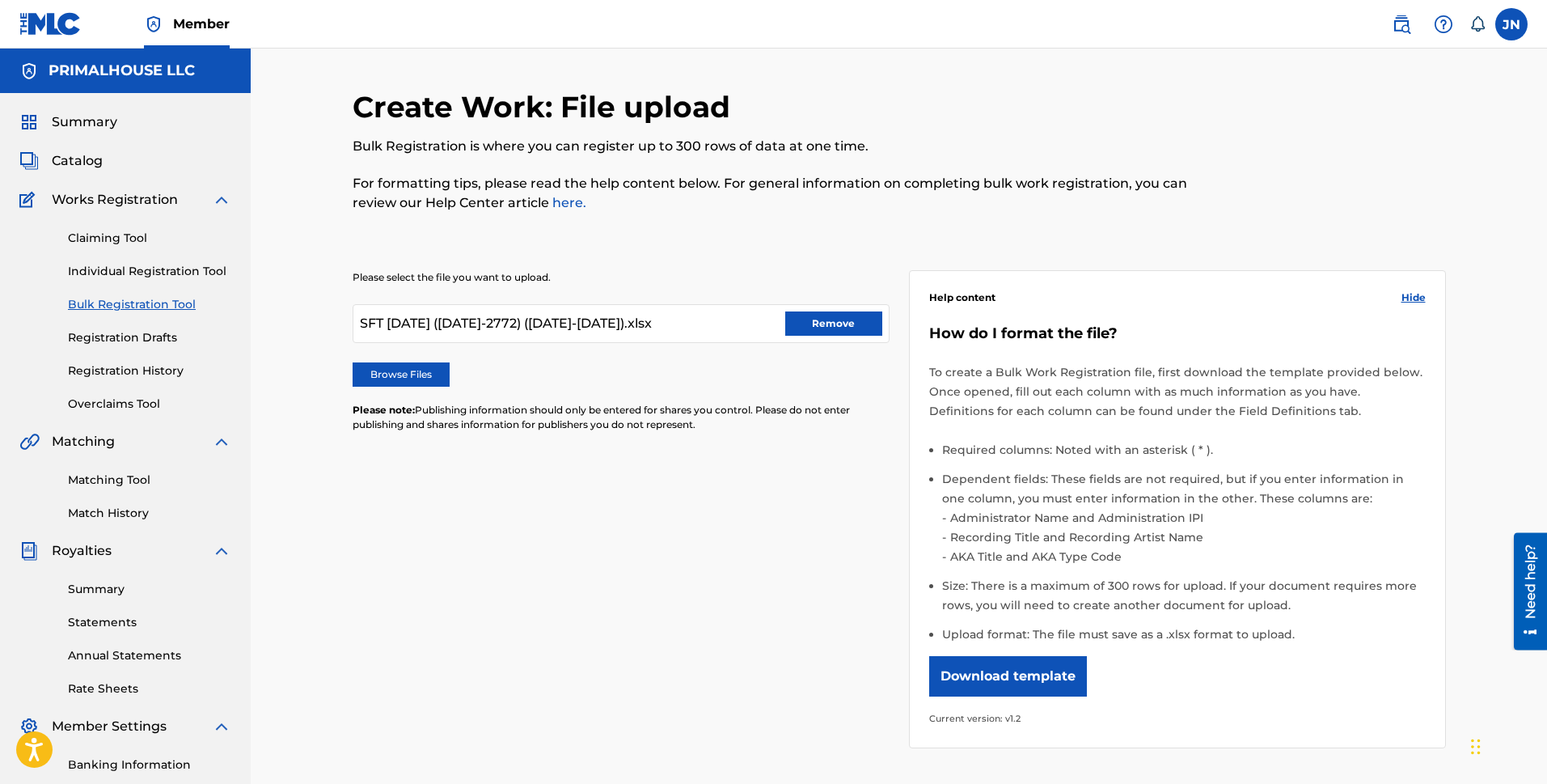
click at [406, 379] on label "Browse Files" at bounding box center [401, 374] width 97 height 25
click at [0, 0] on input "Browse Files" at bounding box center [0, 0] width 0 height 0
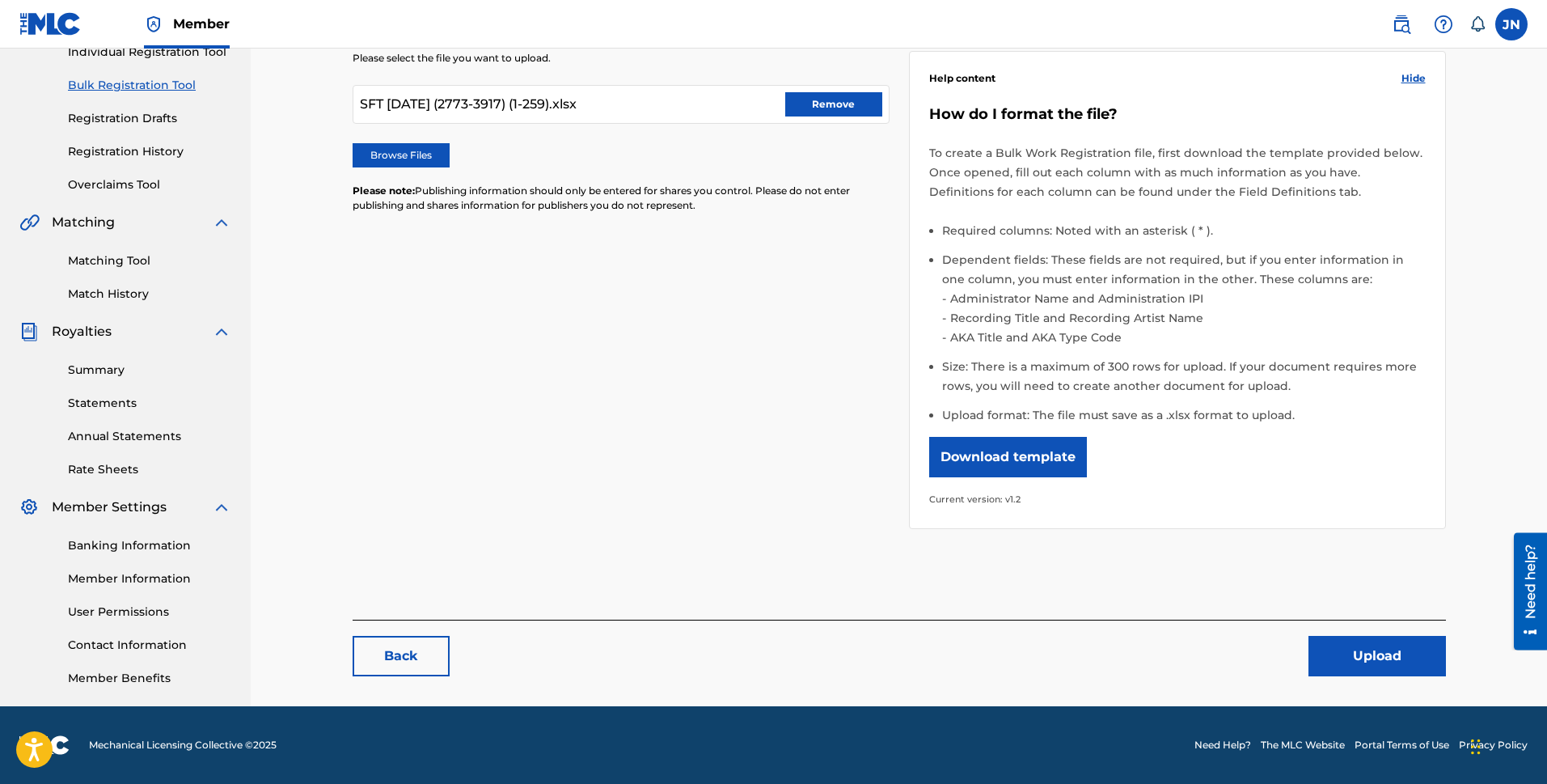
click at [1381, 641] on button "Upload" at bounding box center [1378, 656] width 137 height 41
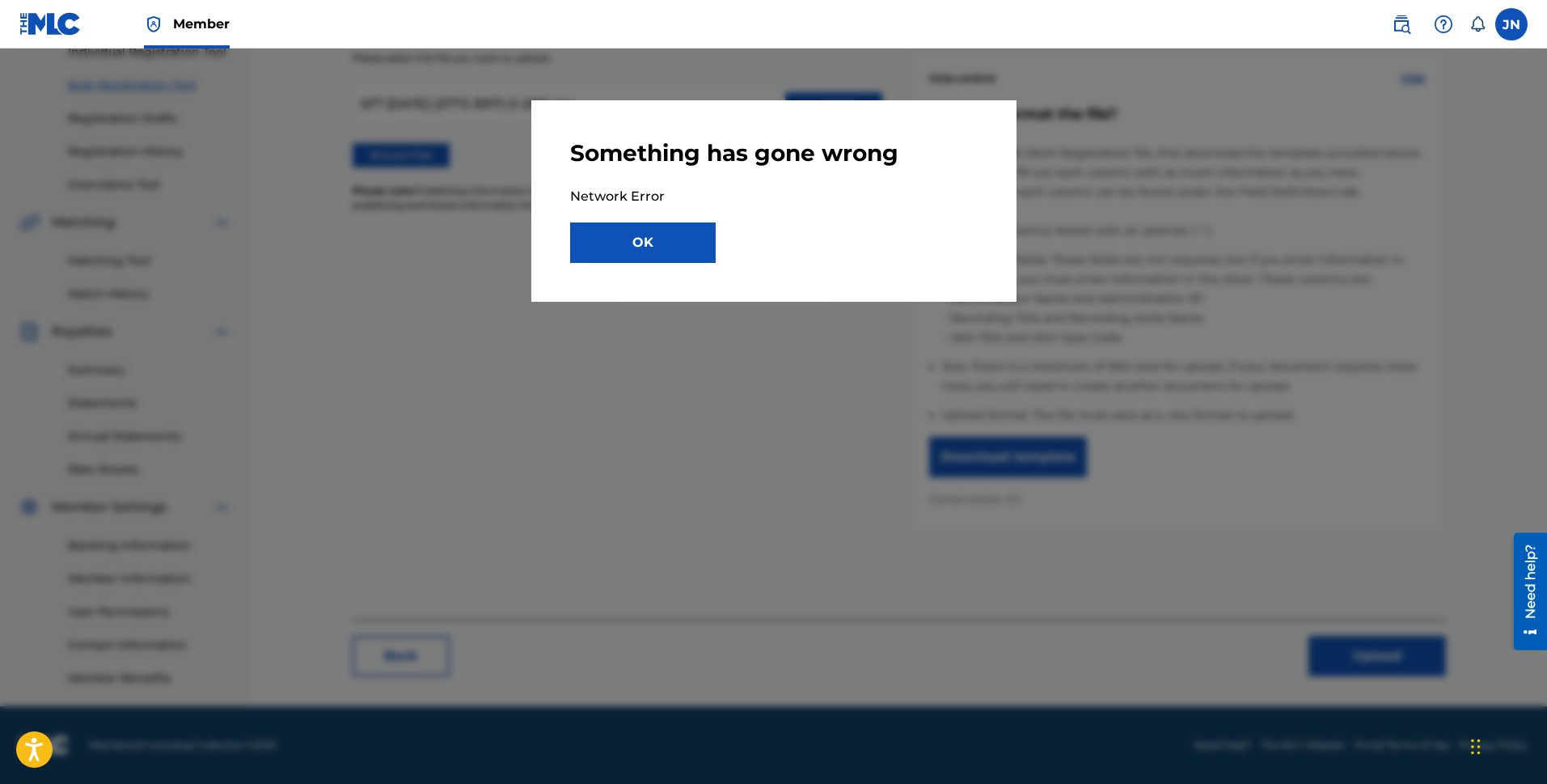
click at [634, 245] on button "OK" at bounding box center [643, 243] width 146 height 41
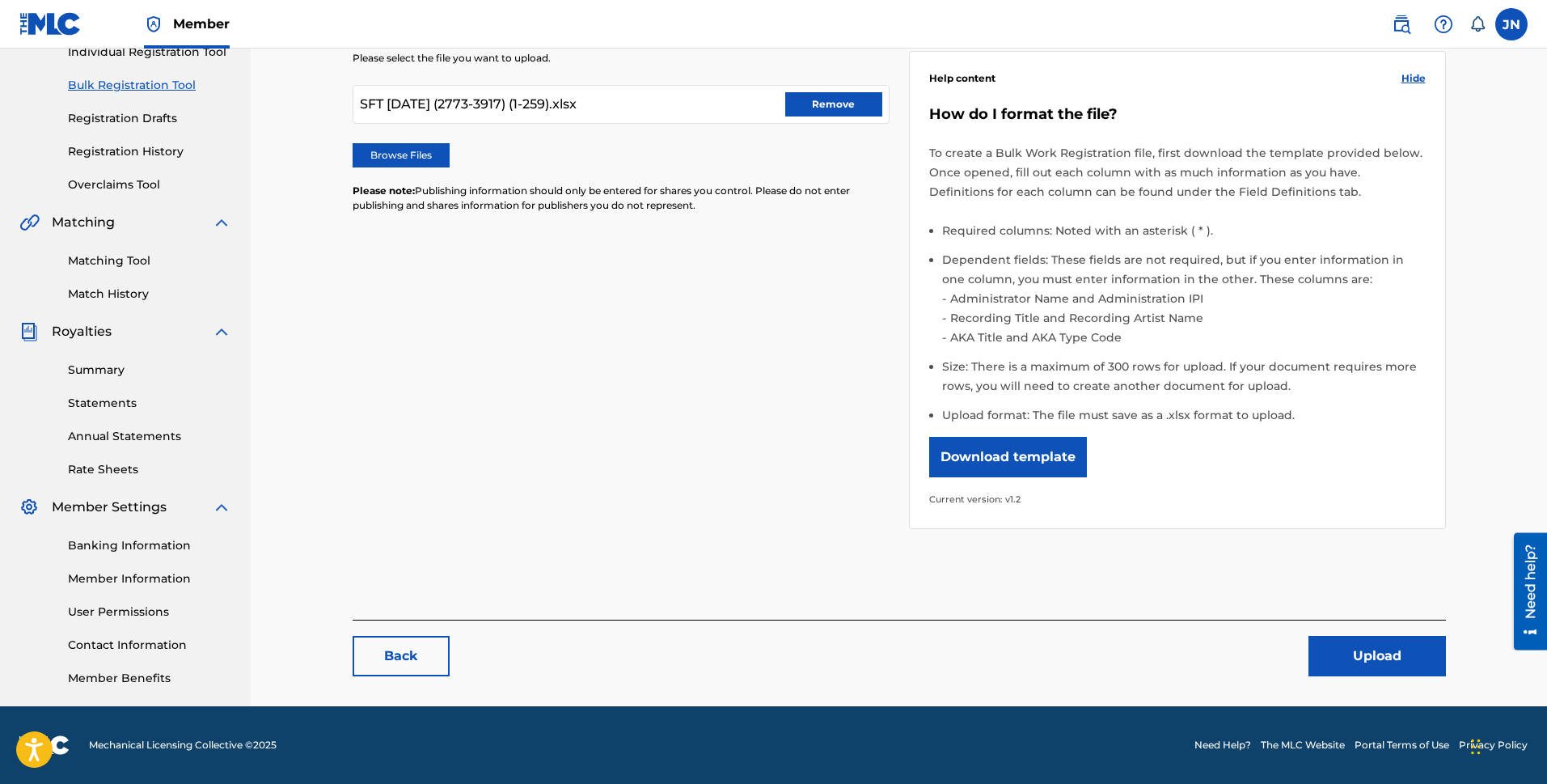
drag, startPoint x: 472, startPoint y: 68, endPoint x: 460, endPoint y: 50, distance: 21.6
click at [472, 68] on div "Please select the file you want to upload. SFT [DATE] (2773-3917) (1-259).xlsx …" at bounding box center [621, 141] width 537 height 181
click at [63, 23] on img at bounding box center [51, 24] width 63 height 24
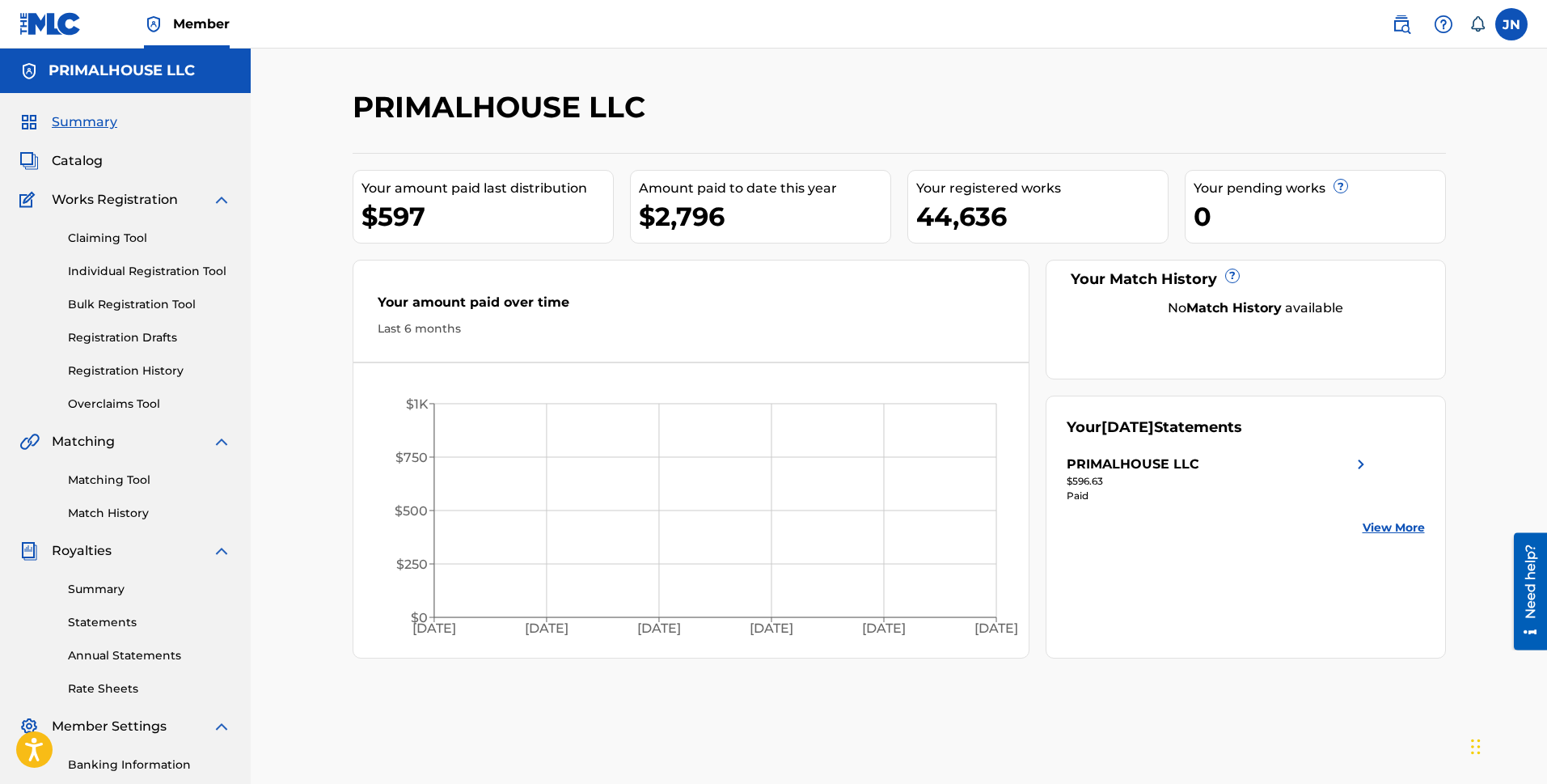
click at [108, 271] on link "Individual Registration Tool" at bounding box center [149, 271] width 163 height 17
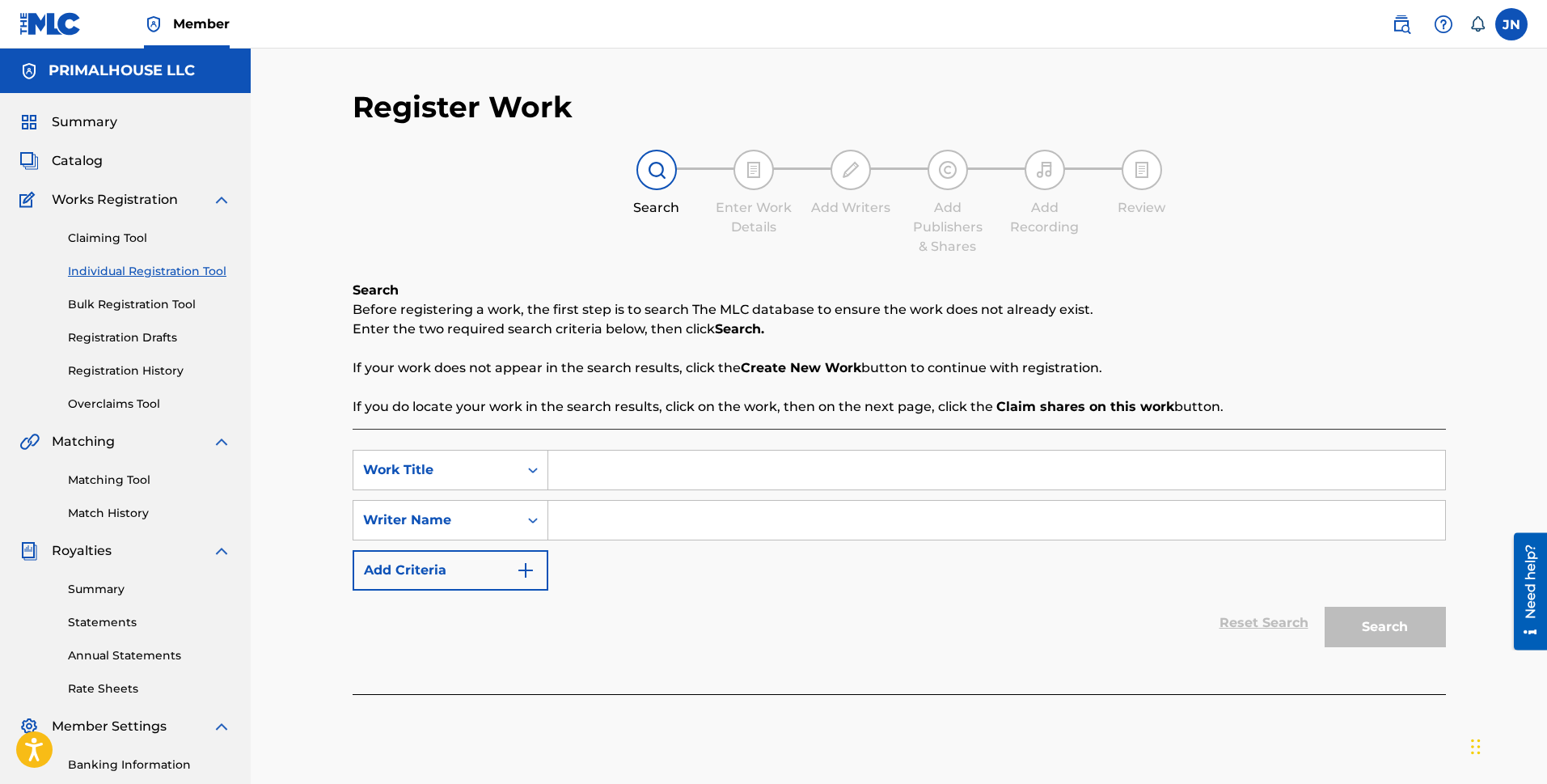
click at [46, 27] on img at bounding box center [51, 24] width 63 height 24
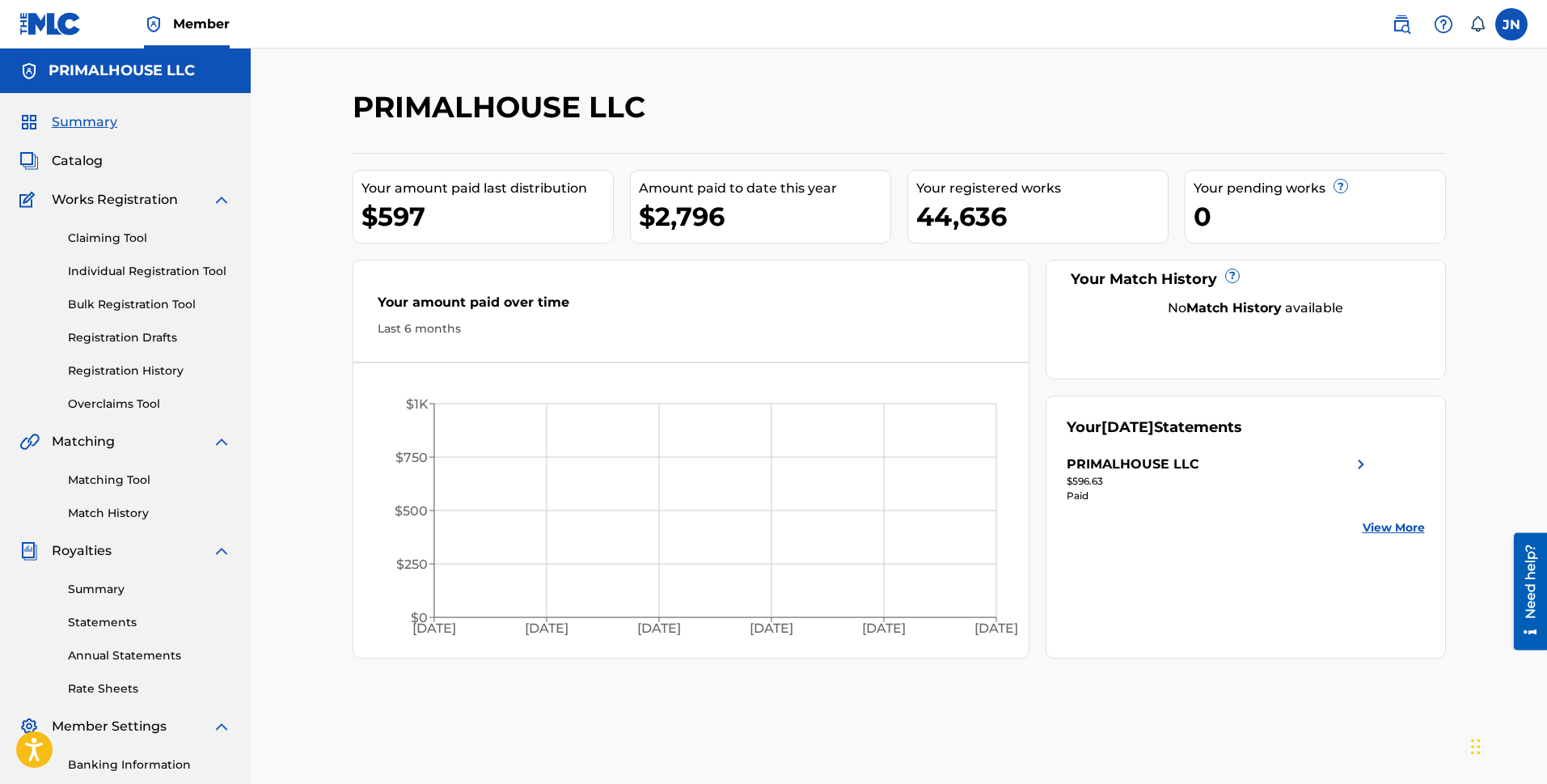
click at [139, 306] on link "Bulk Registration Tool" at bounding box center [149, 305] width 163 height 17
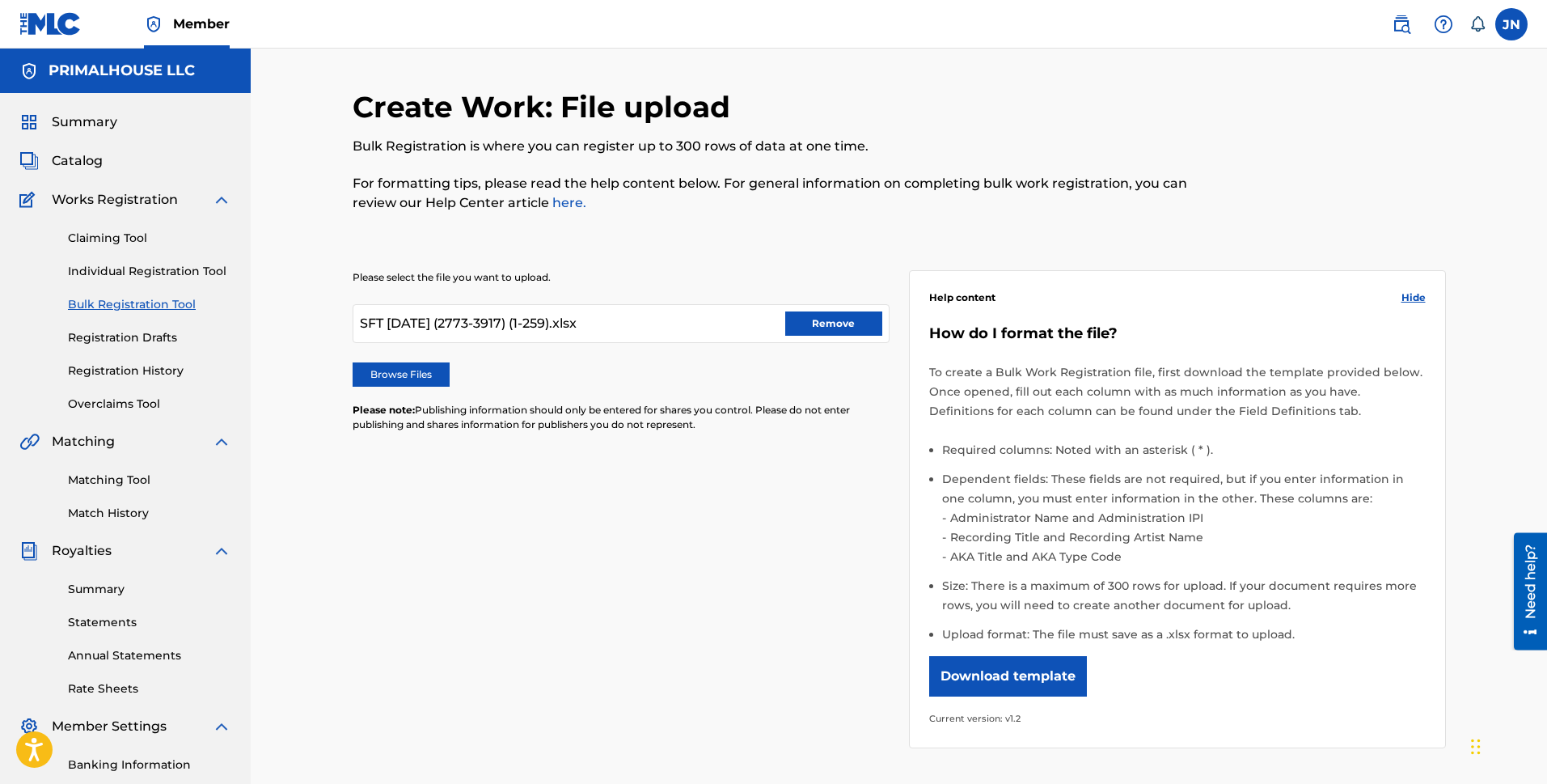
click at [793, 327] on button "Remove" at bounding box center [834, 323] width 97 height 25
click at [408, 371] on label "Browse Files" at bounding box center [401, 374] width 97 height 25
click at [0, 0] on input "Browse Files" at bounding box center [0, 0] width 0 height 0
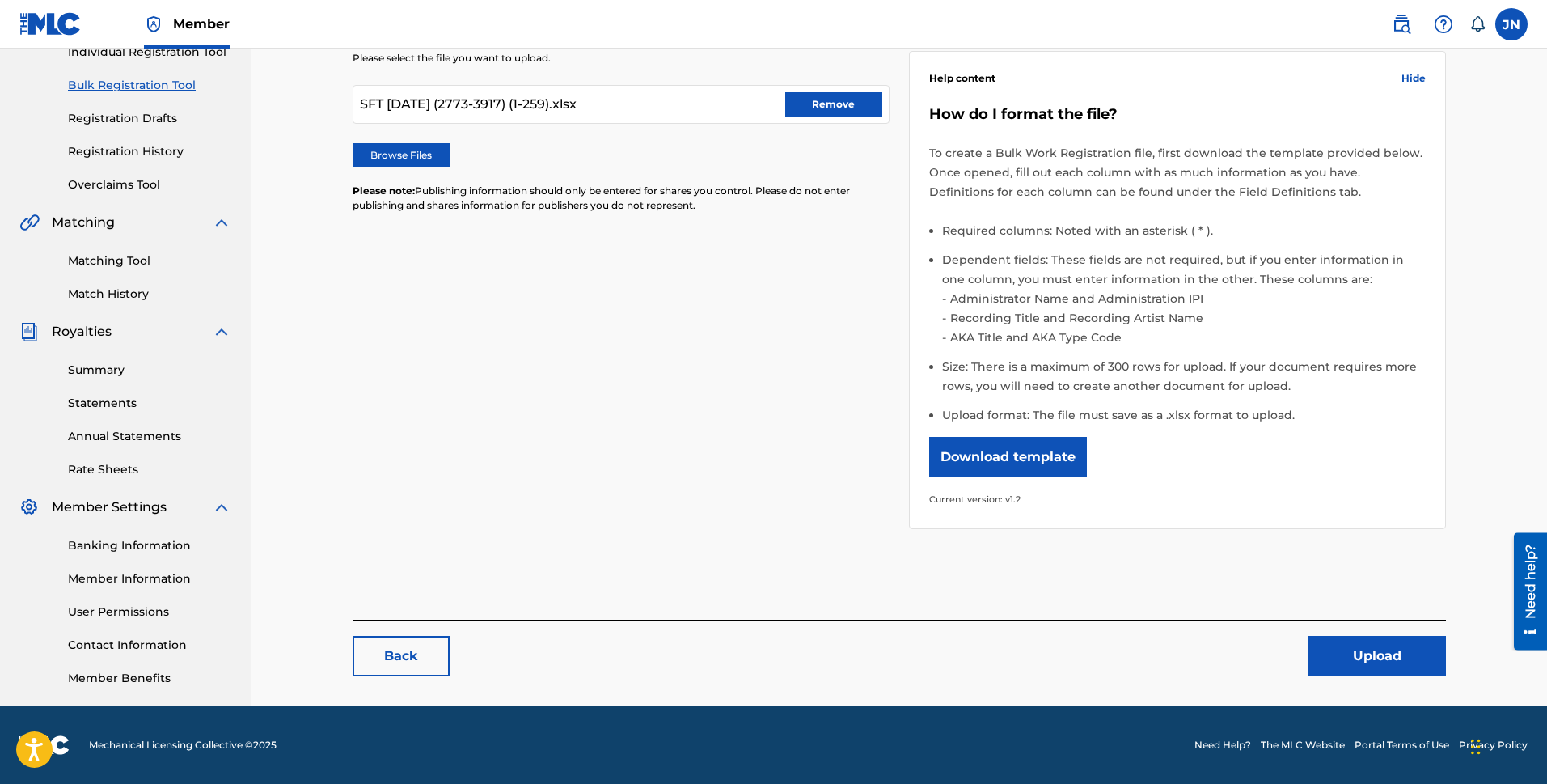
click at [1417, 665] on button "Upload" at bounding box center [1378, 656] width 137 height 41
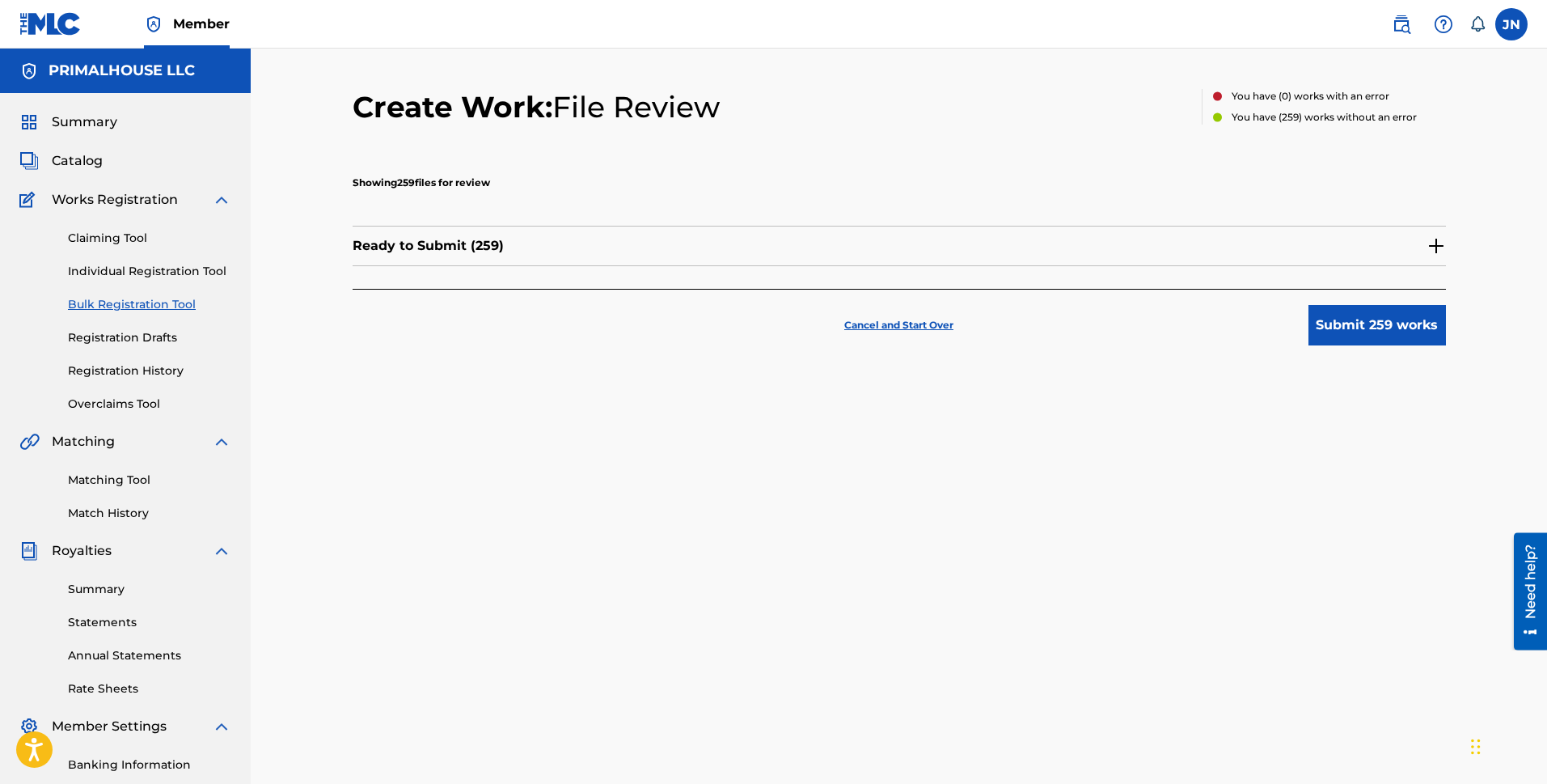
click at [1358, 332] on button "Submit 259 works" at bounding box center [1378, 325] width 137 height 41
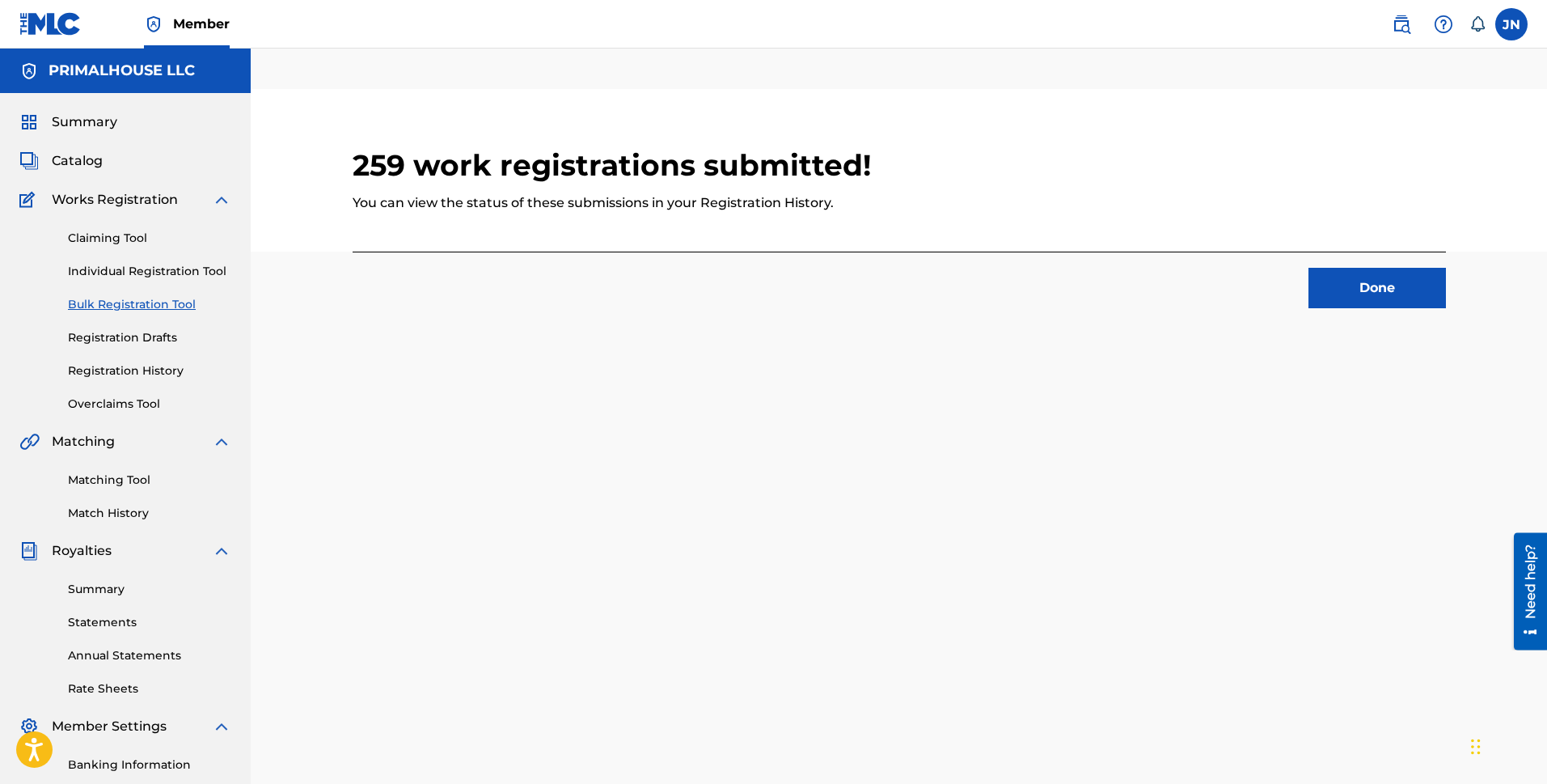
click at [1412, 287] on button "Done" at bounding box center [1378, 288] width 137 height 41
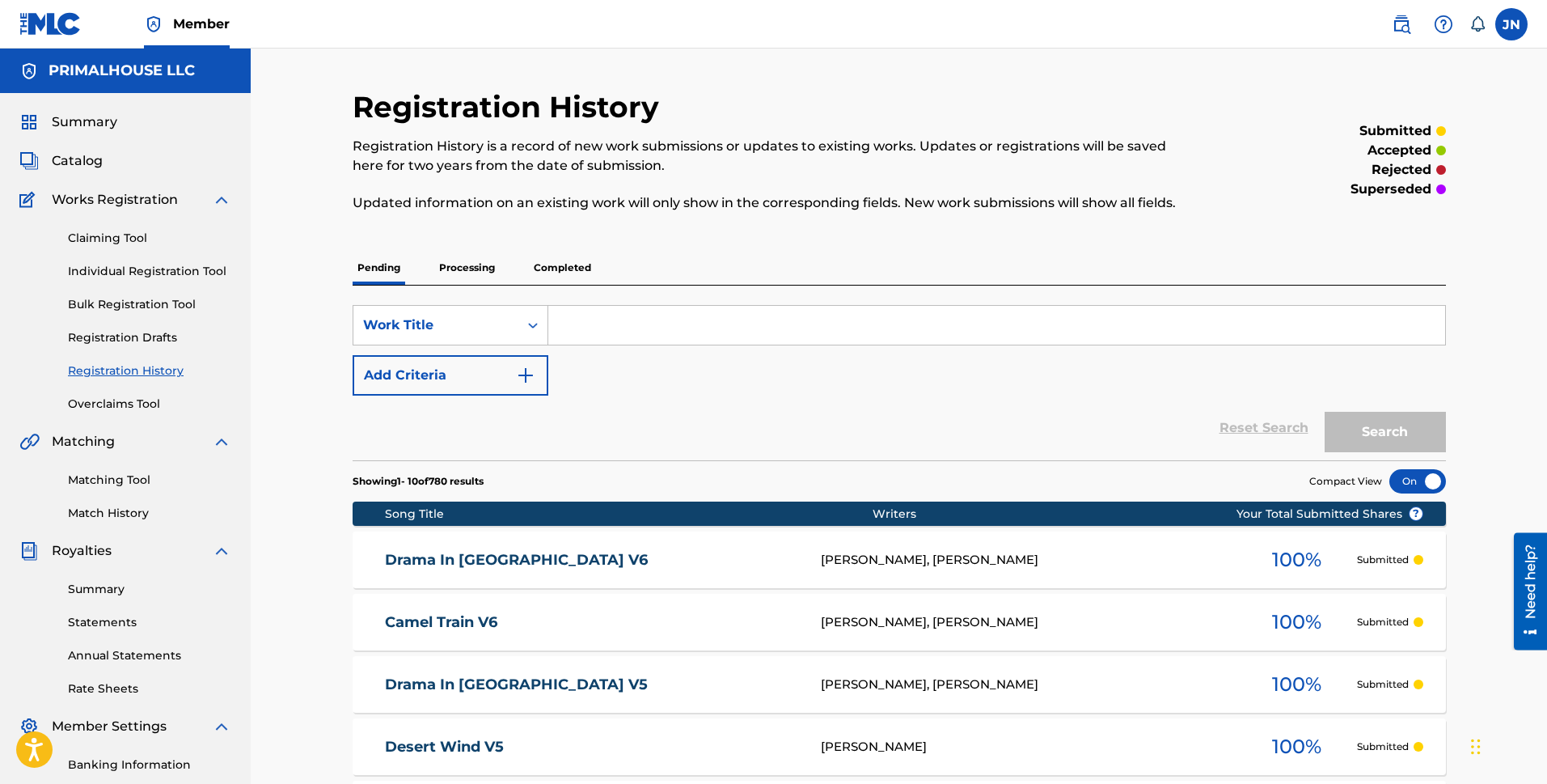
click at [121, 301] on link "Bulk Registration Tool" at bounding box center [149, 305] width 163 height 17
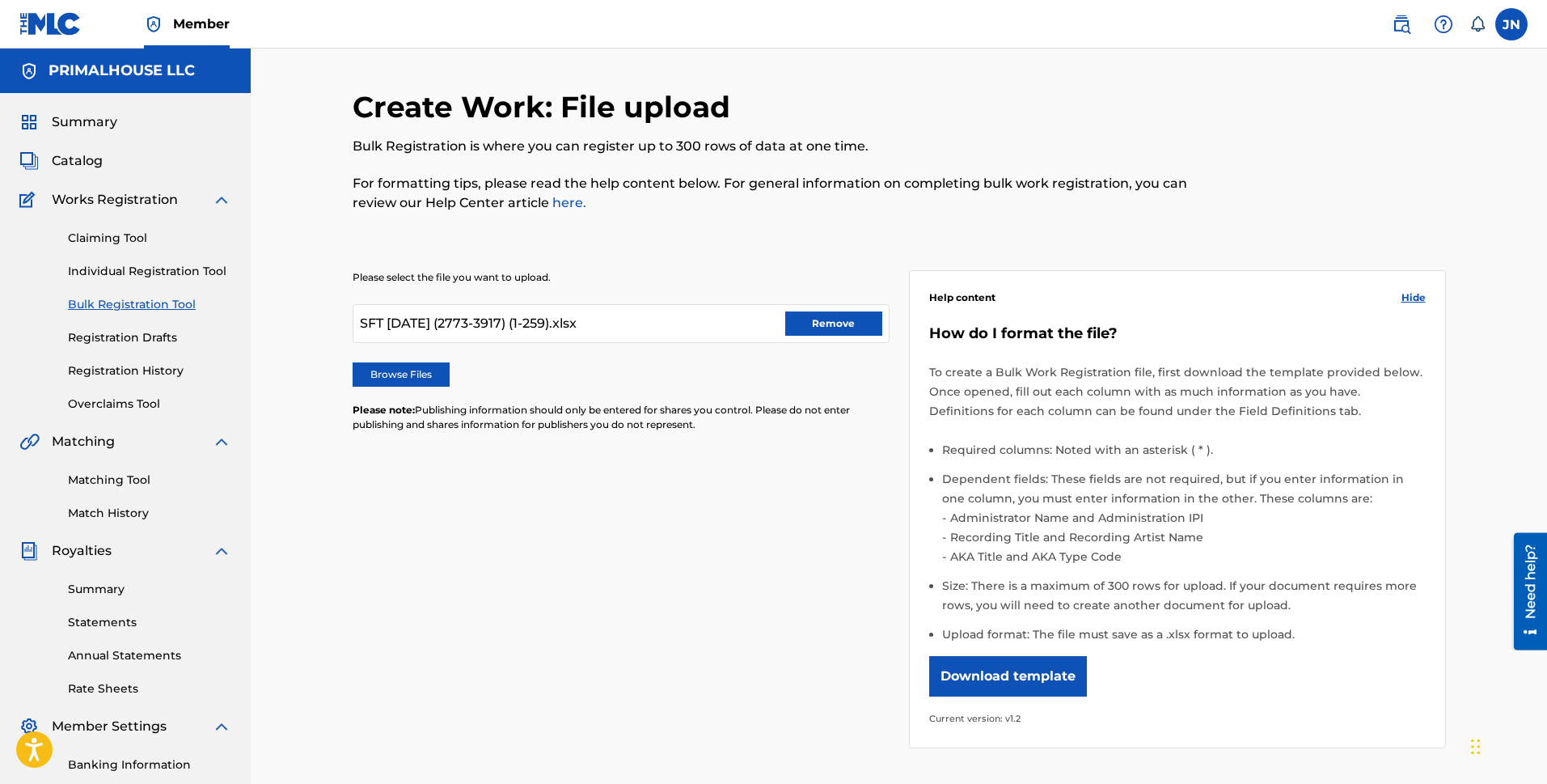
click at [844, 317] on button "Remove" at bounding box center [834, 323] width 97 height 25
click at [406, 374] on label "Browse Files" at bounding box center [401, 374] width 97 height 25
click at [0, 0] on input "Browse Files" at bounding box center [0, 0] width 0 height 0
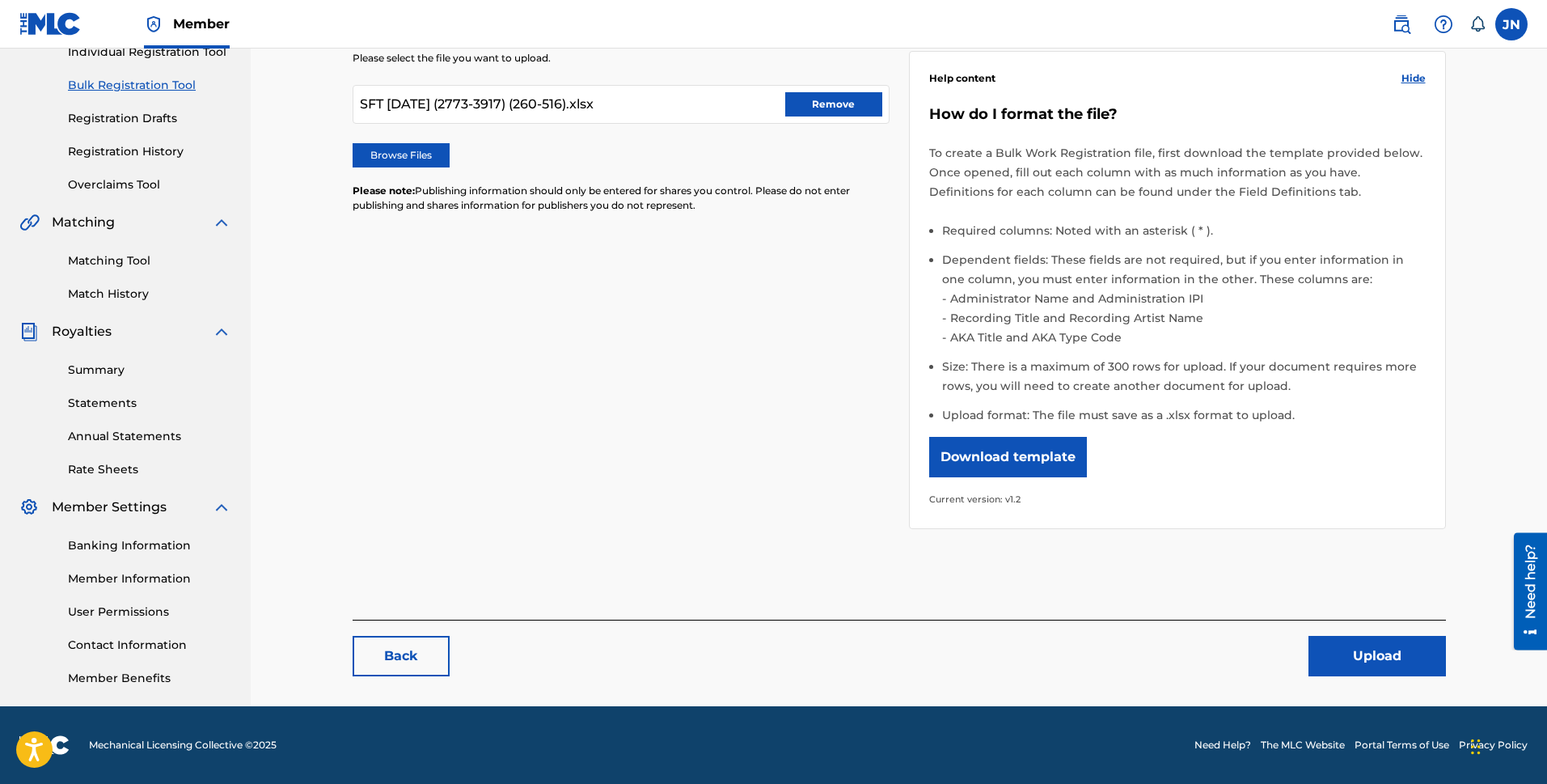
click at [1381, 649] on button "Upload" at bounding box center [1378, 656] width 137 height 41
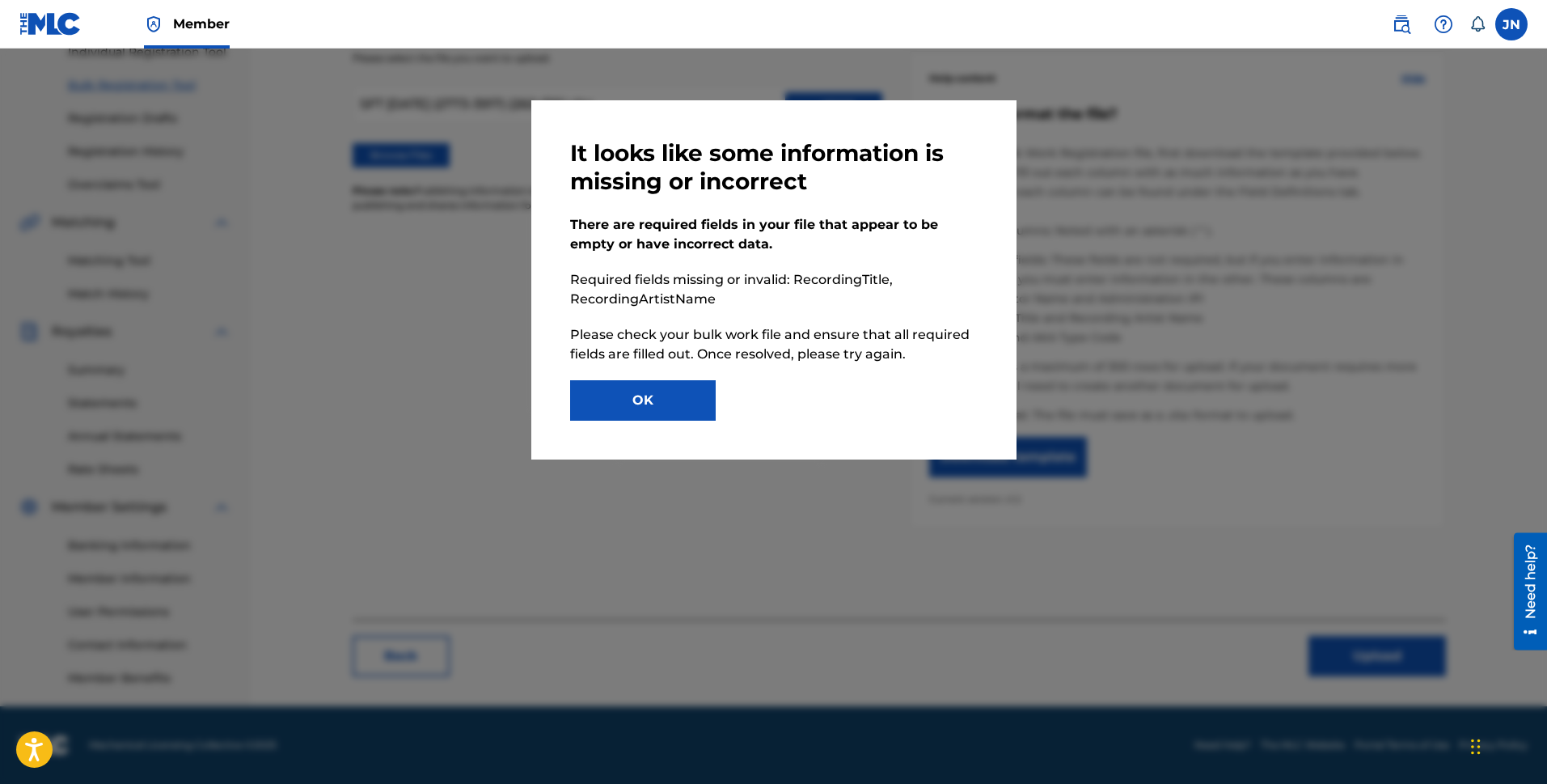
click at [628, 404] on button "OK" at bounding box center [643, 400] width 146 height 41
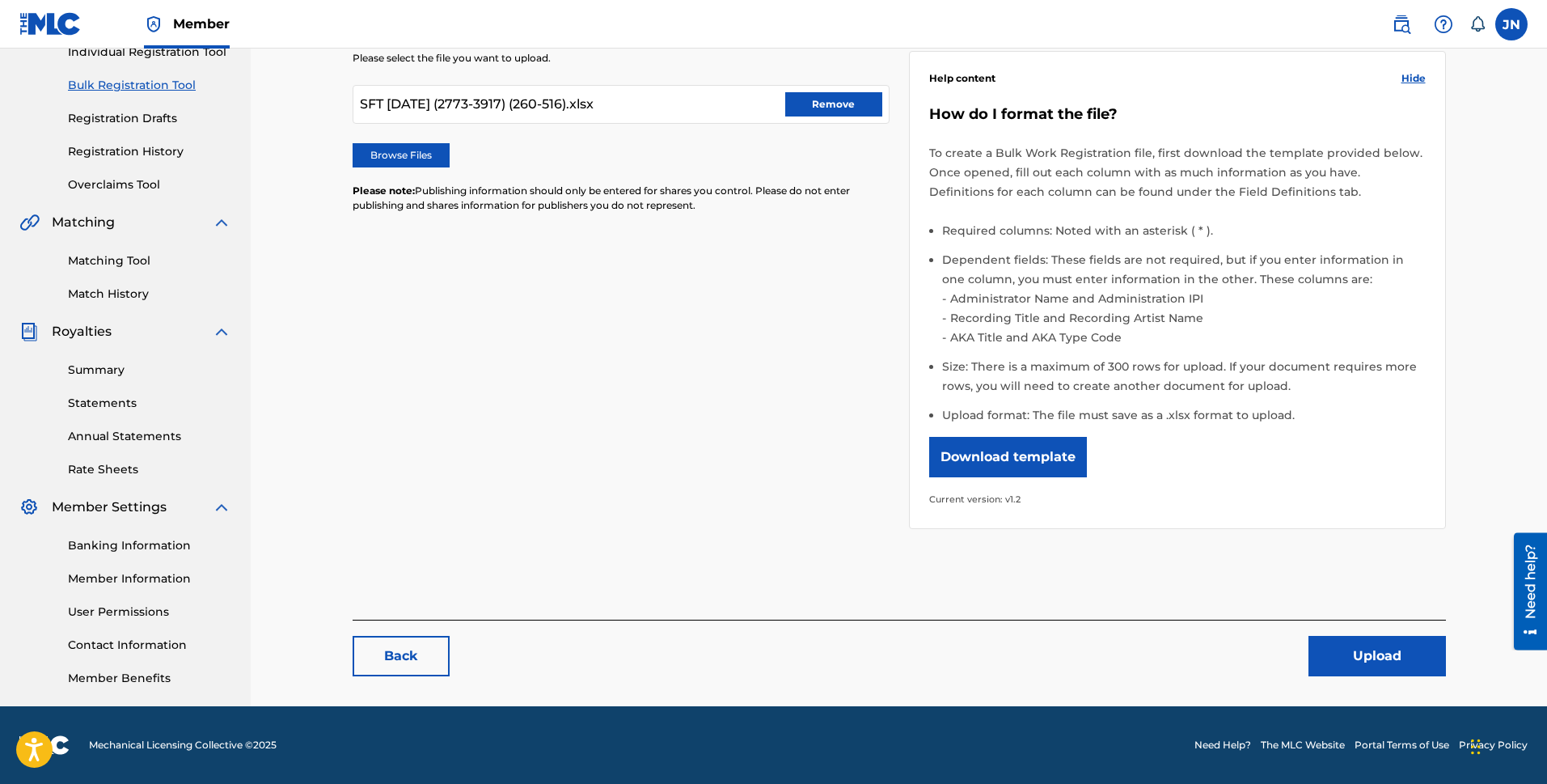
drag, startPoint x: 45, startPoint y: 27, endPoint x: 1514, endPoint y: 18, distance: 1469.0
click at [45, 27] on img at bounding box center [51, 24] width 63 height 24
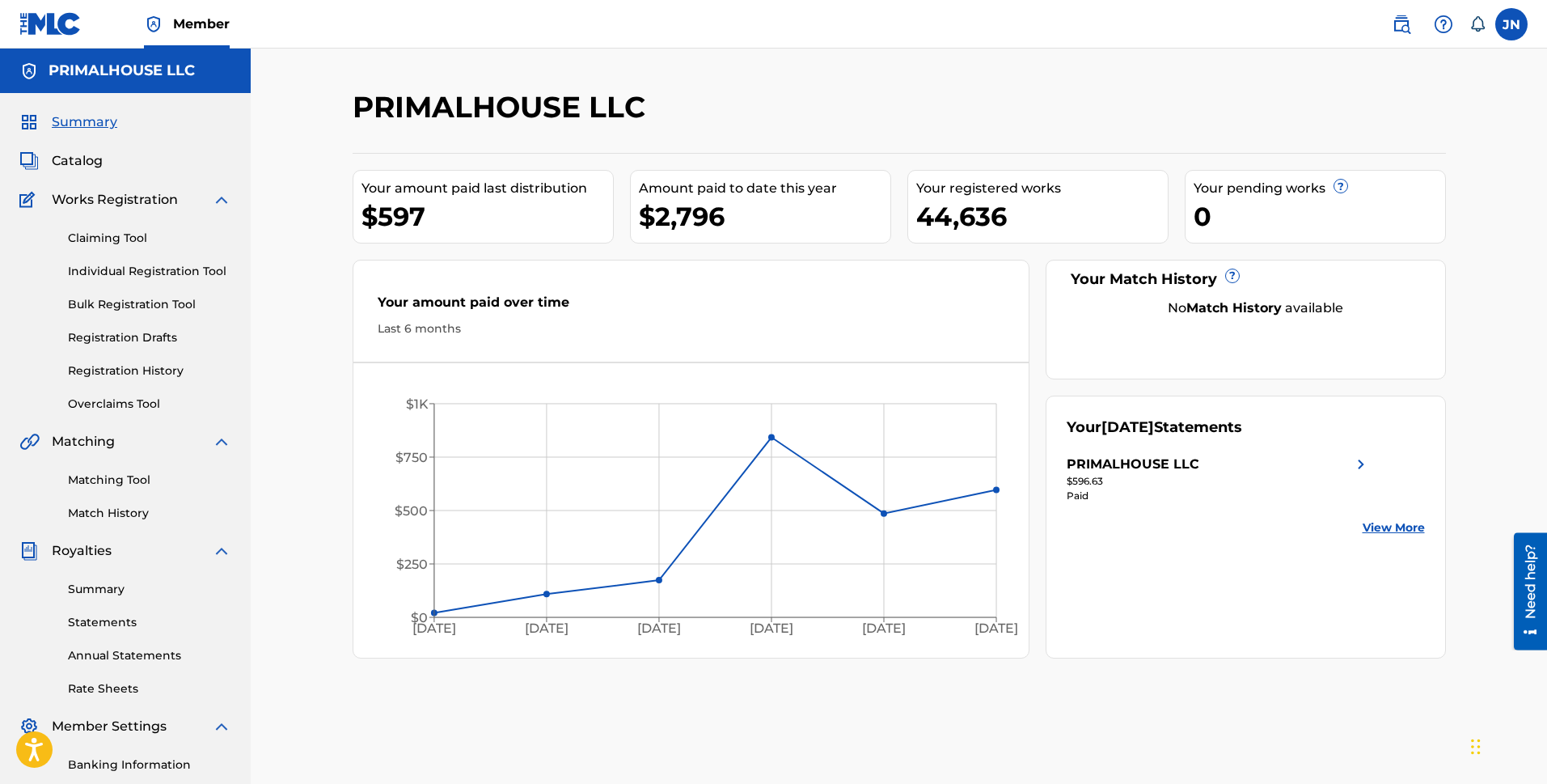
click at [124, 303] on link "Bulk Registration Tool" at bounding box center [149, 305] width 163 height 17
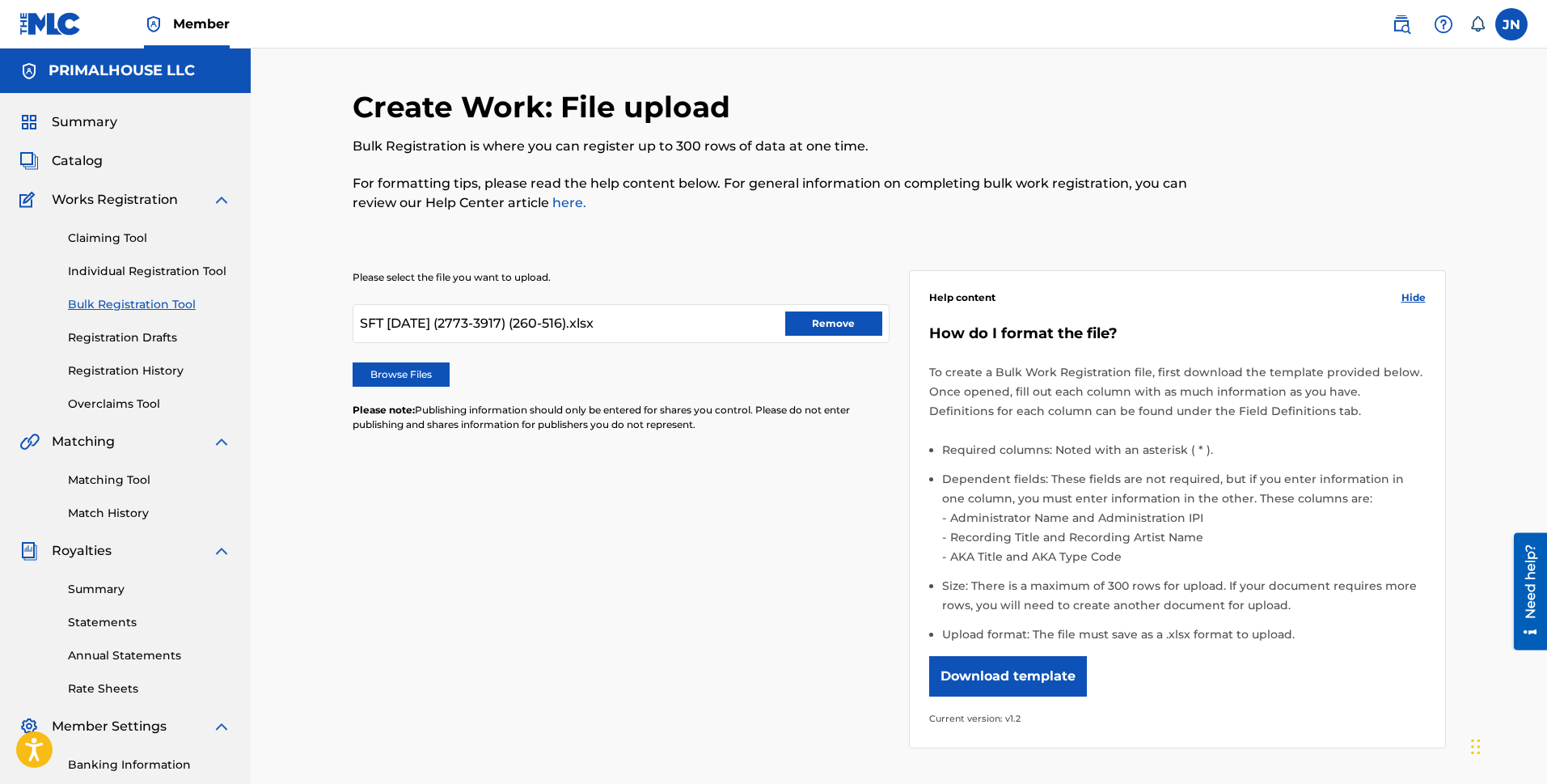
click at [838, 318] on button "Remove" at bounding box center [834, 323] width 97 height 25
click at [377, 379] on label "Browse Files" at bounding box center [401, 374] width 97 height 25
click at [0, 0] on input "Browse Files" at bounding box center [0, 0] width 0 height 0
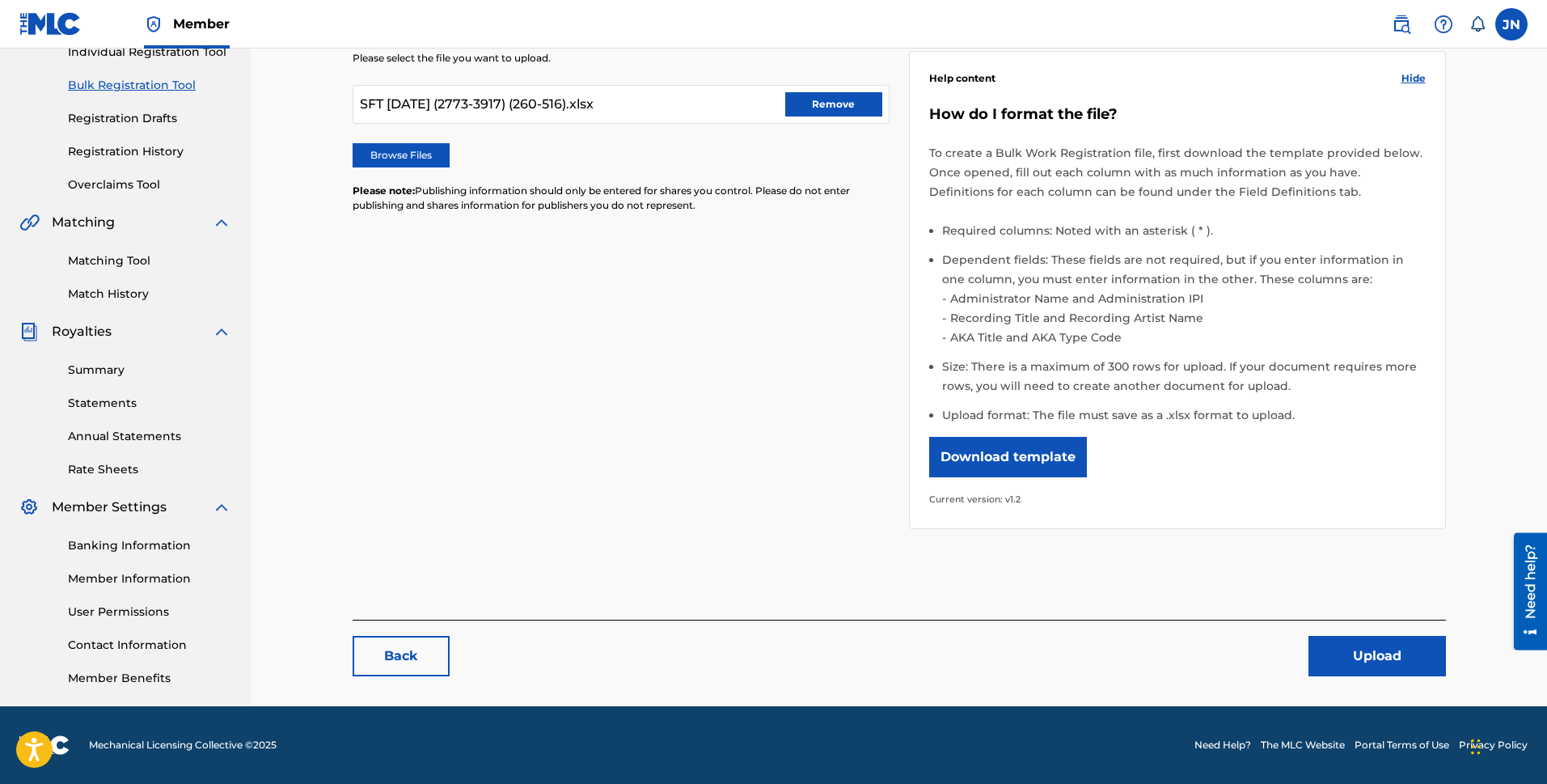
click at [1353, 665] on button "Upload" at bounding box center [1378, 656] width 137 height 41
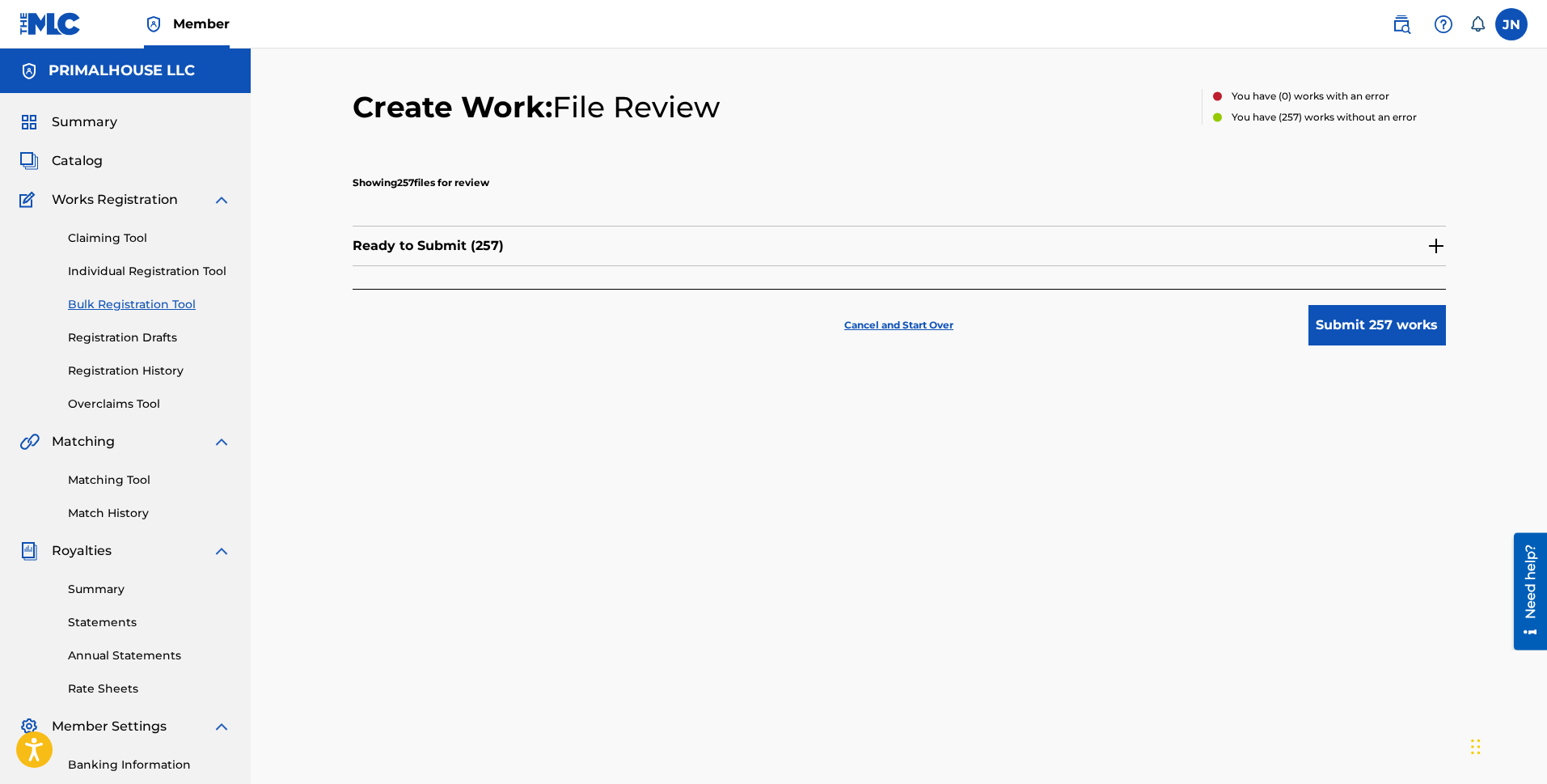
click at [1344, 314] on button "Submit 257 works" at bounding box center [1378, 325] width 137 height 41
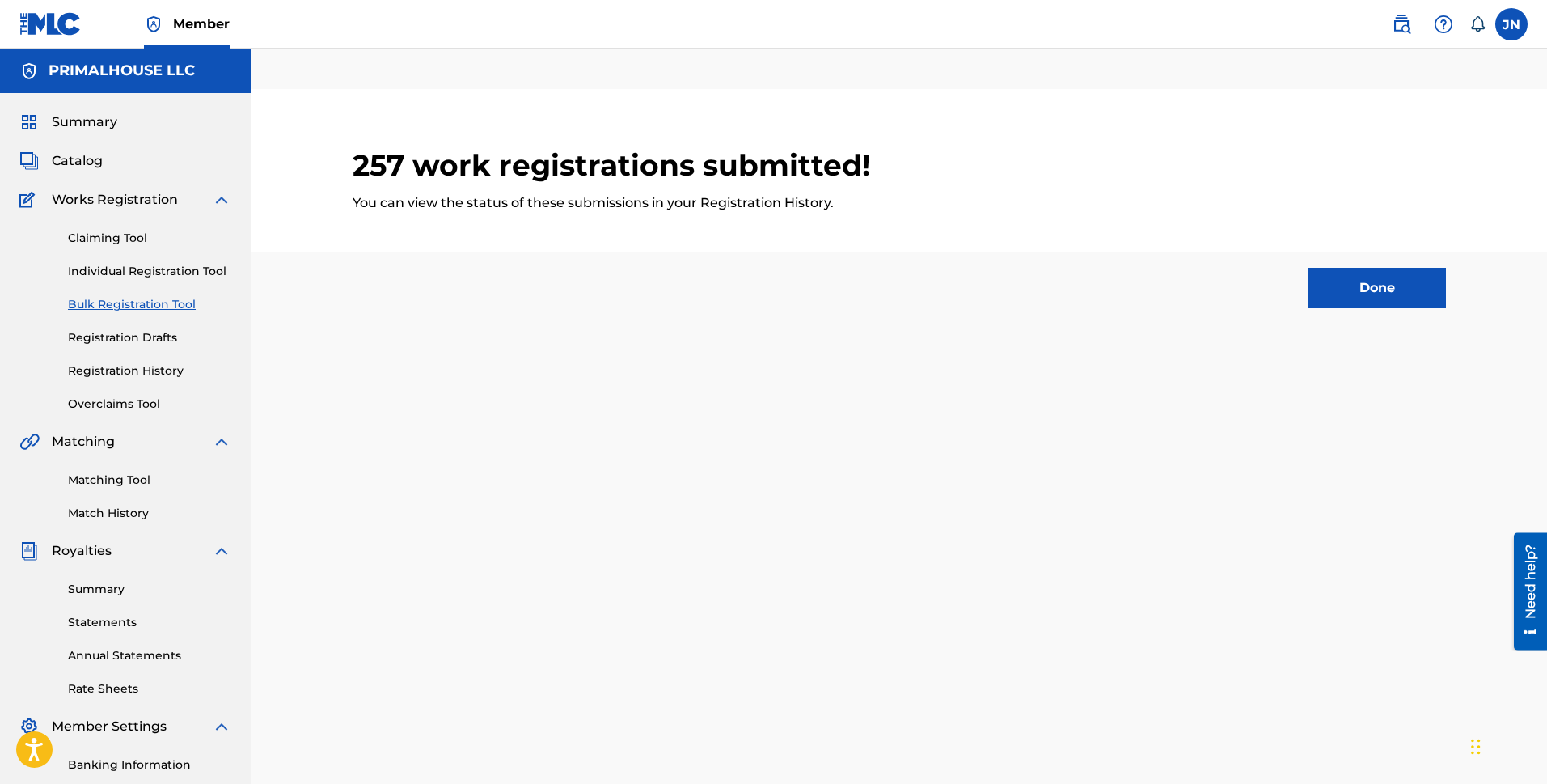
click at [1391, 299] on button "Done" at bounding box center [1378, 288] width 137 height 41
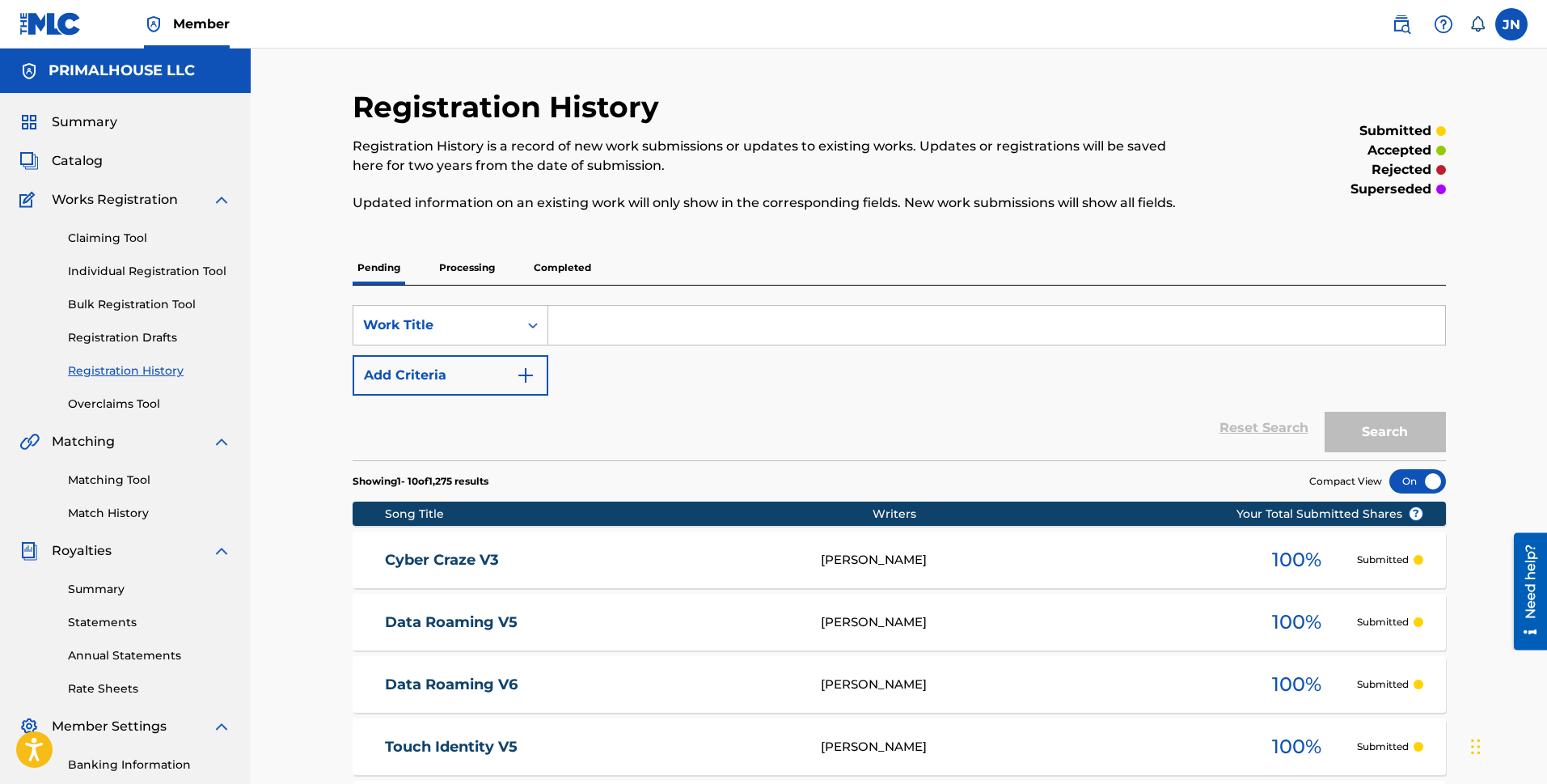
click at [109, 306] on link "Bulk Registration Tool" at bounding box center [149, 305] width 163 height 17
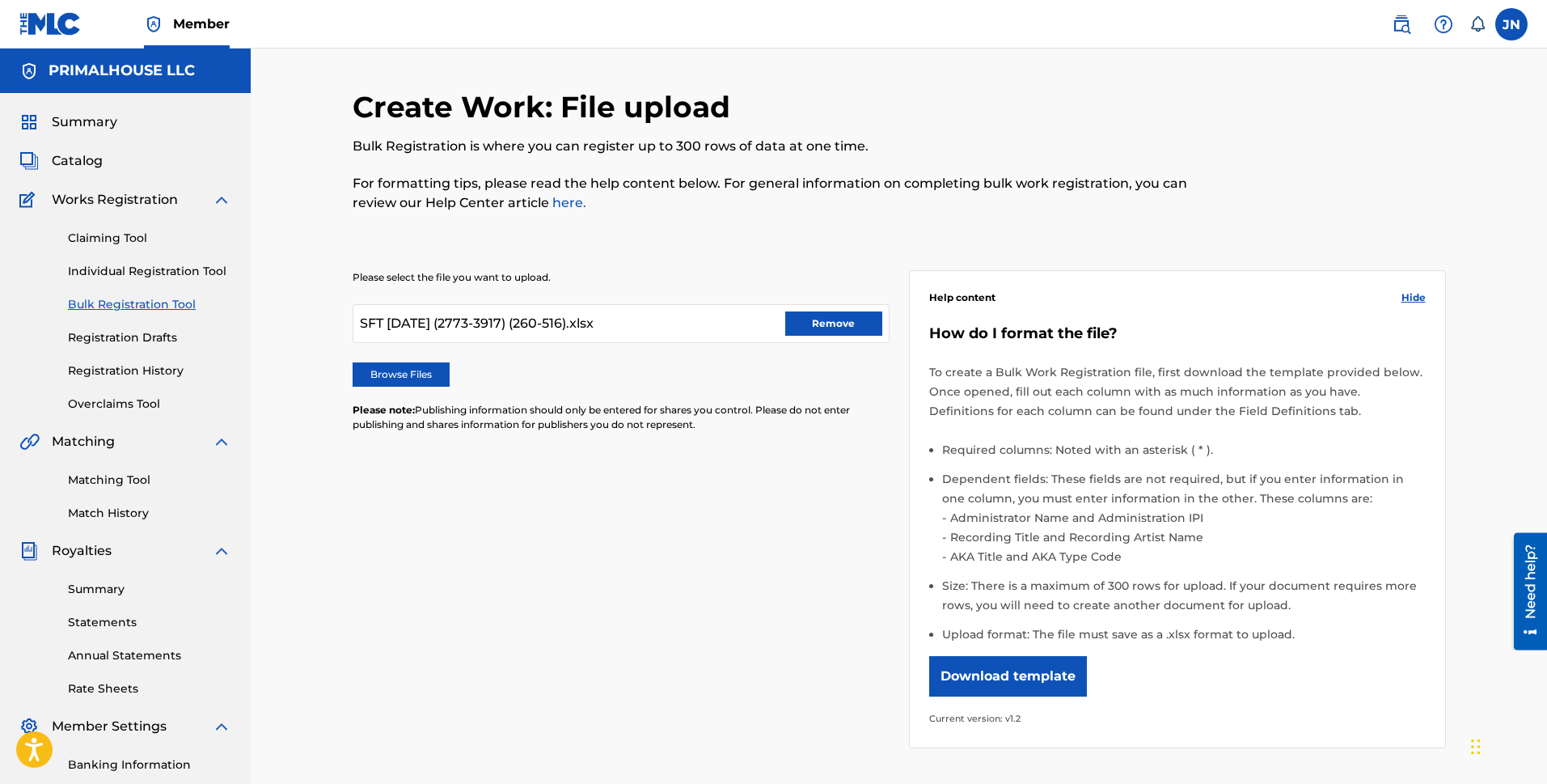
drag, startPoint x: 836, startPoint y: 328, endPoint x: 772, endPoint y: 350, distance: 67.7
click at [836, 328] on button "Remove" at bounding box center [834, 323] width 97 height 25
click at [410, 369] on label "Browse Files" at bounding box center [401, 374] width 97 height 25
click at [0, 0] on input "Browse Files" at bounding box center [0, 0] width 0 height 0
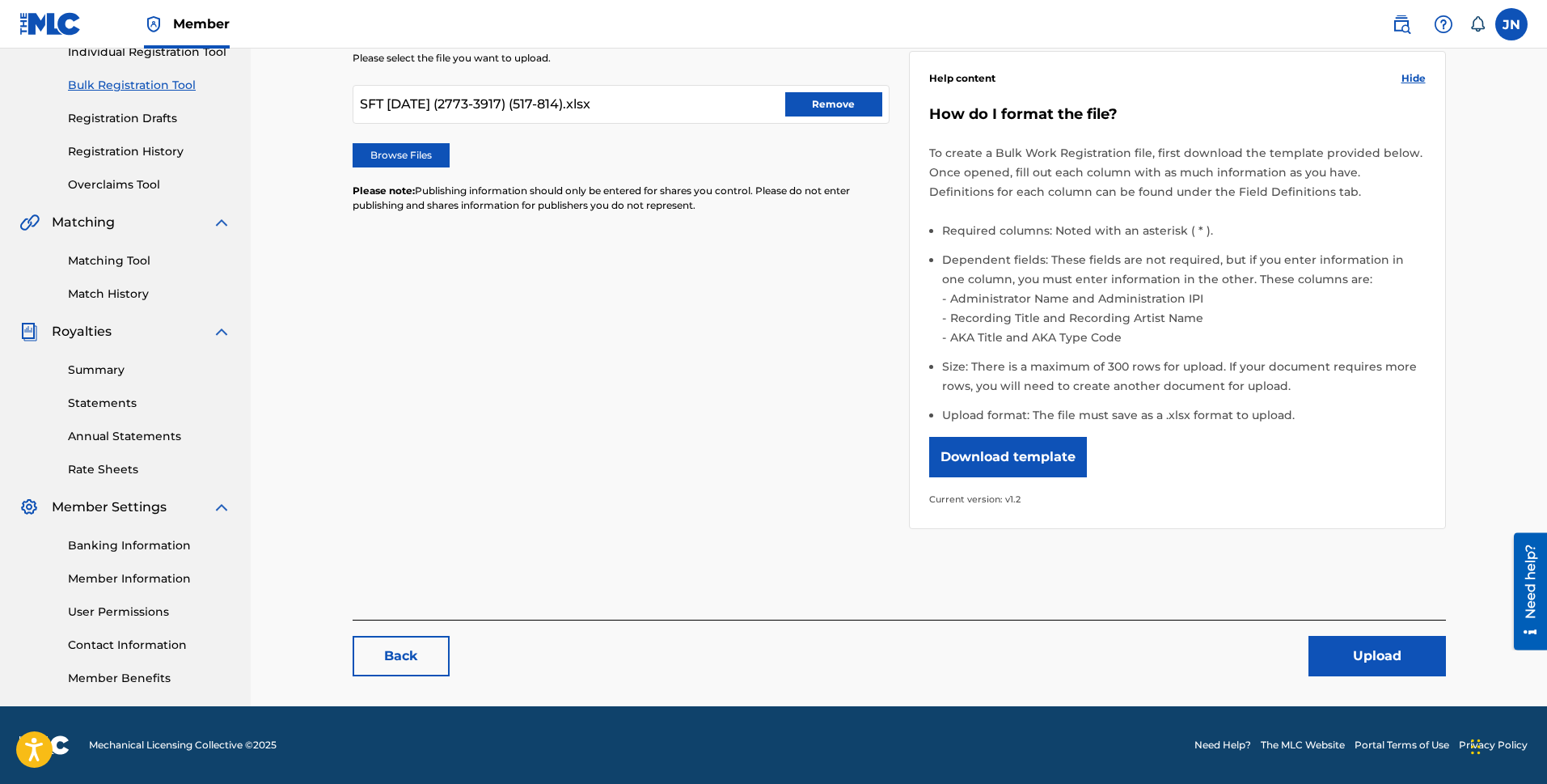
click at [1347, 648] on button "Upload" at bounding box center [1378, 656] width 137 height 41
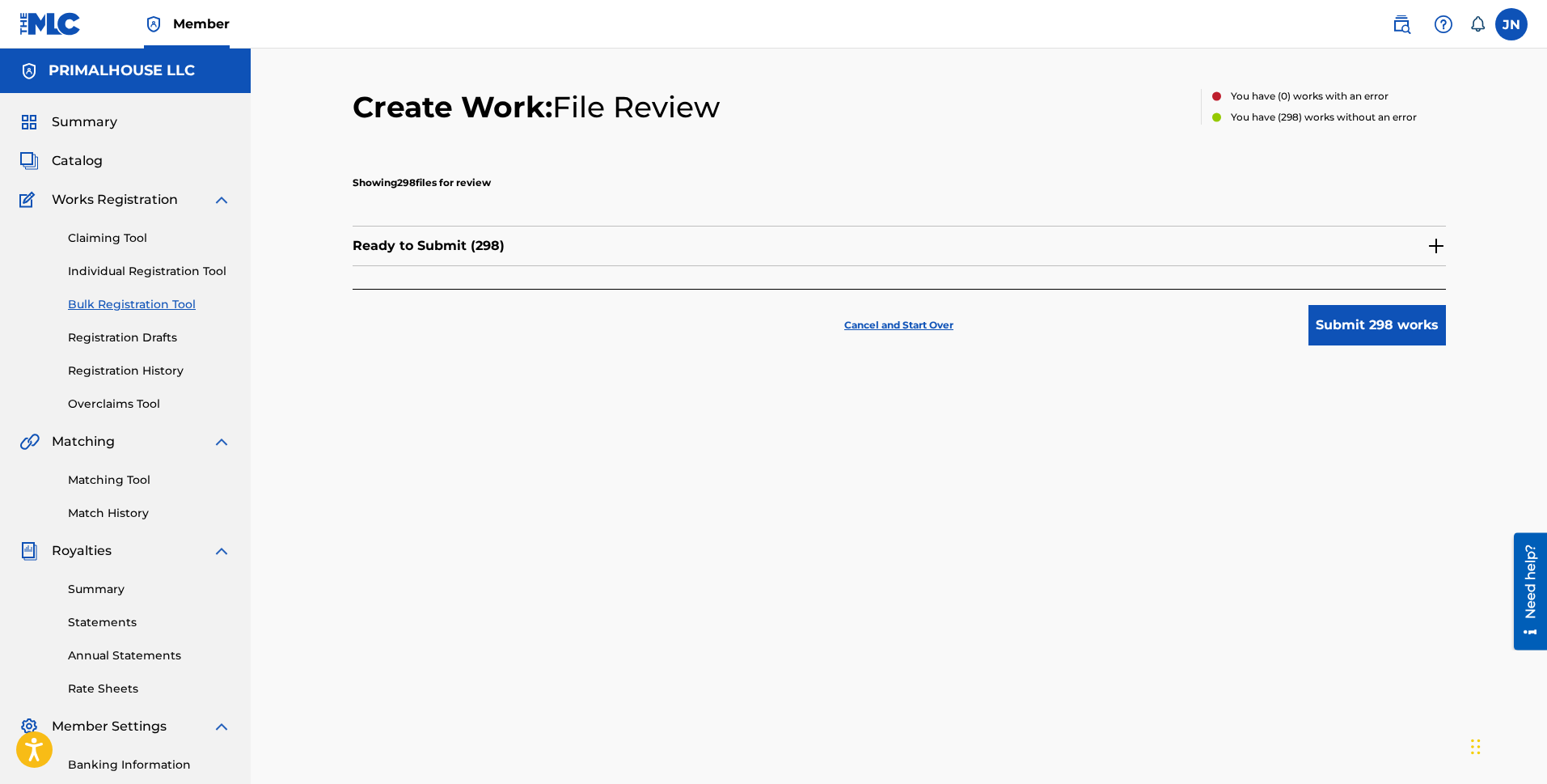
click at [1345, 327] on button "Submit 298 works" at bounding box center [1378, 325] width 137 height 41
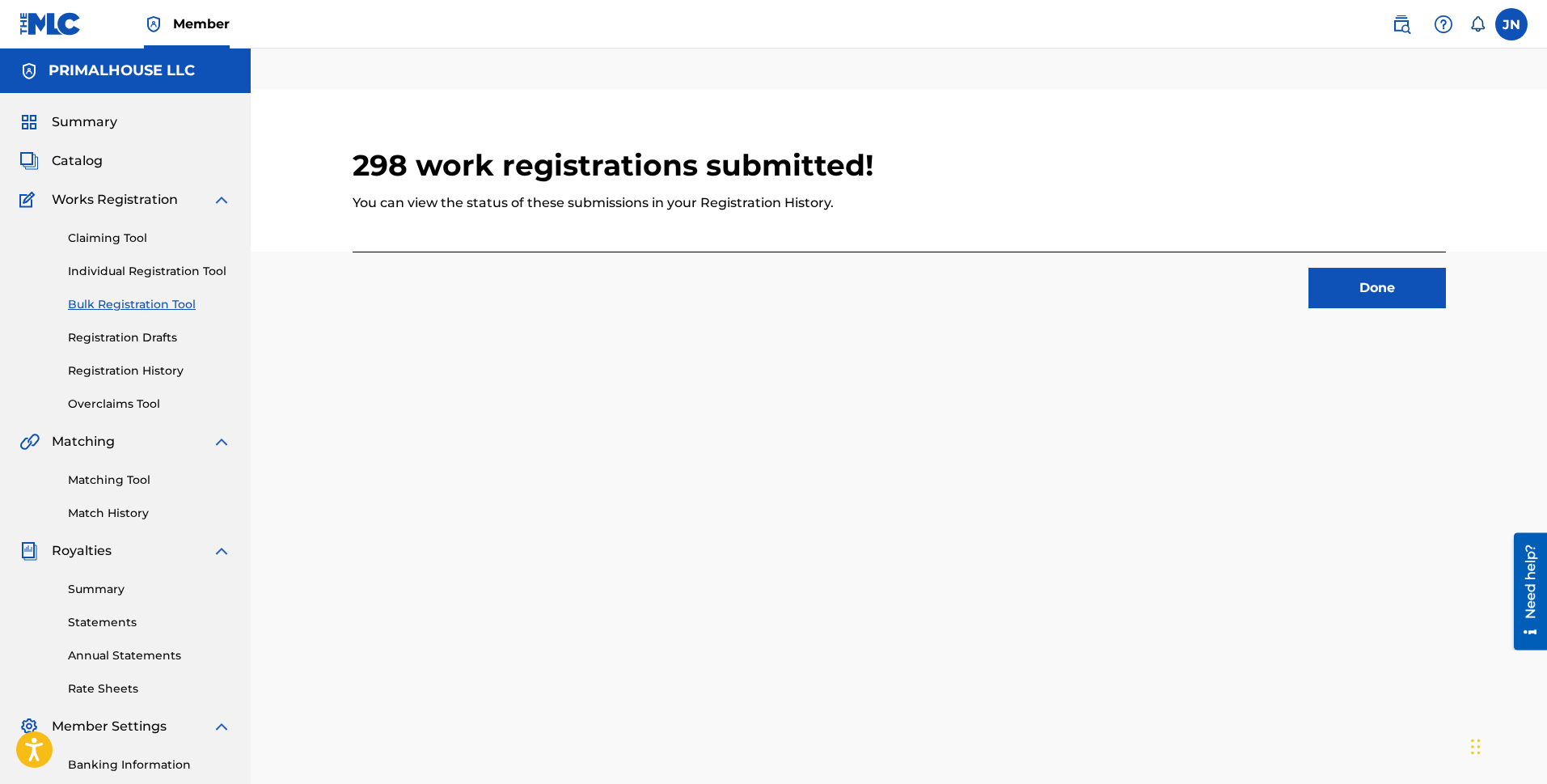
click at [1334, 290] on button "Done" at bounding box center [1378, 288] width 137 height 41
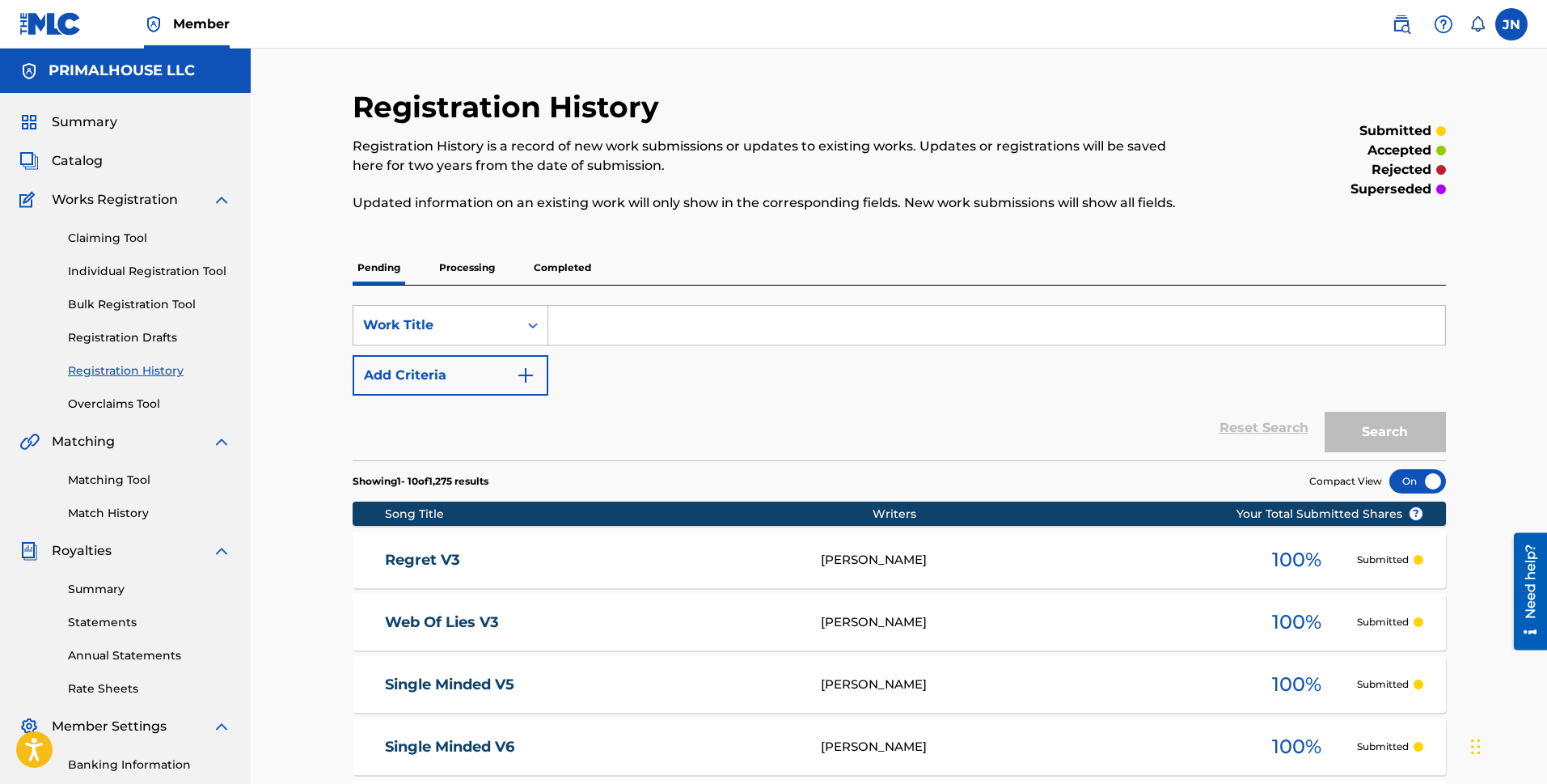
click at [173, 302] on link "Bulk Registration Tool" at bounding box center [149, 305] width 163 height 17
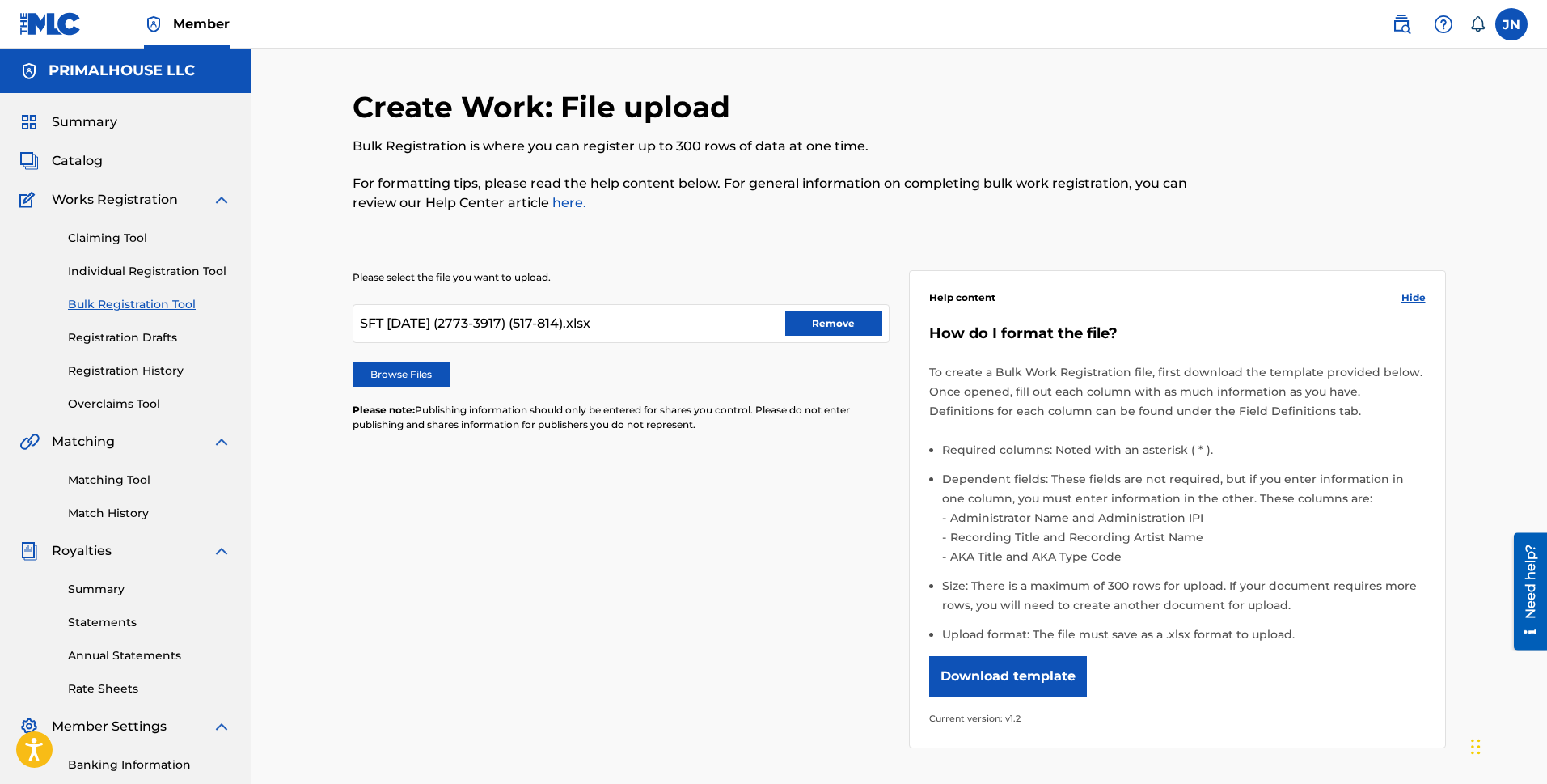
click at [846, 329] on button "Remove" at bounding box center [834, 323] width 97 height 25
click at [412, 378] on label "Browse Files" at bounding box center [401, 374] width 97 height 25
click at [0, 0] on input "Browse Files" at bounding box center [0, 0] width 0 height 0
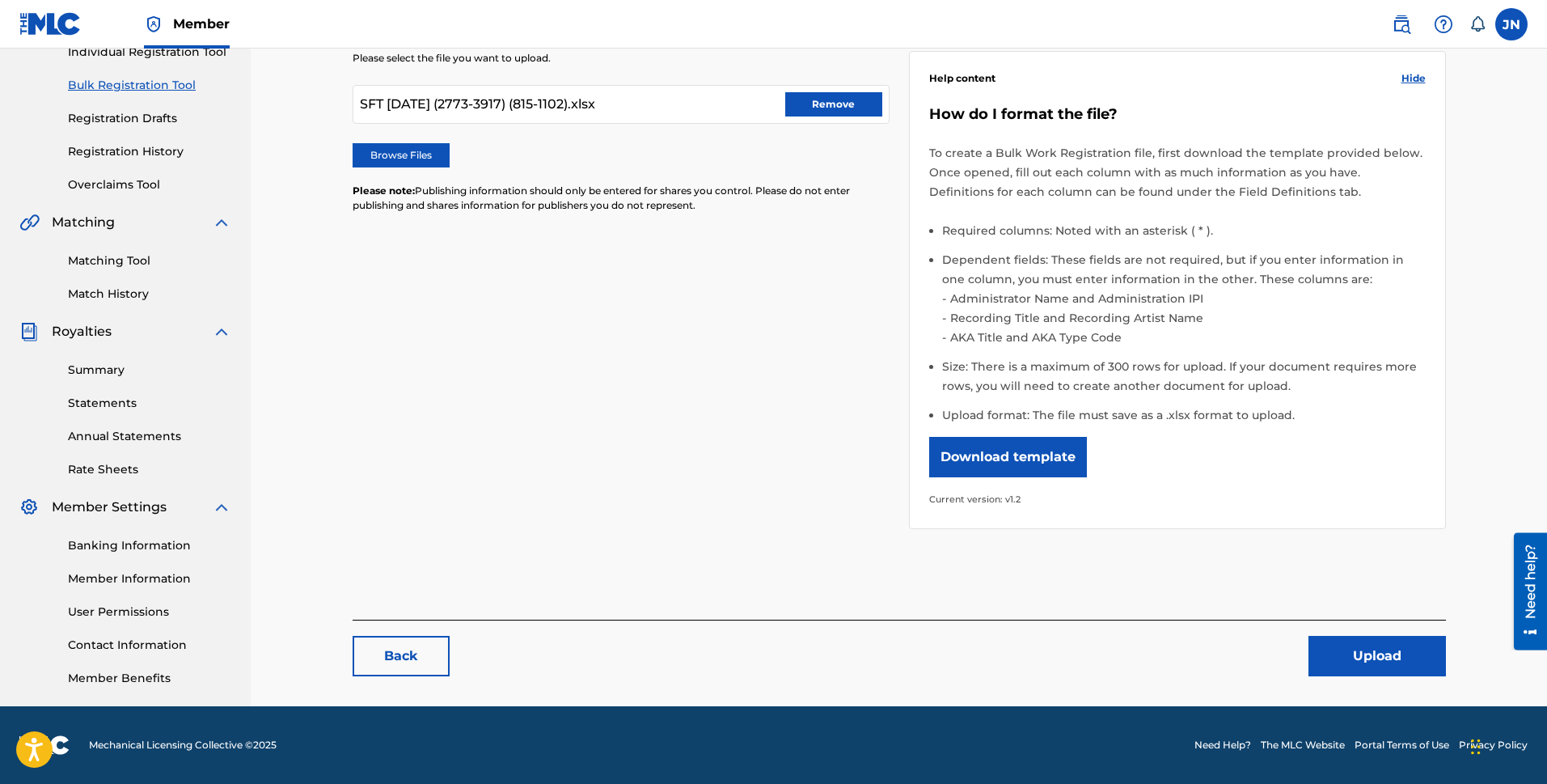
click at [1362, 653] on button "Upload" at bounding box center [1378, 656] width 137 height 41
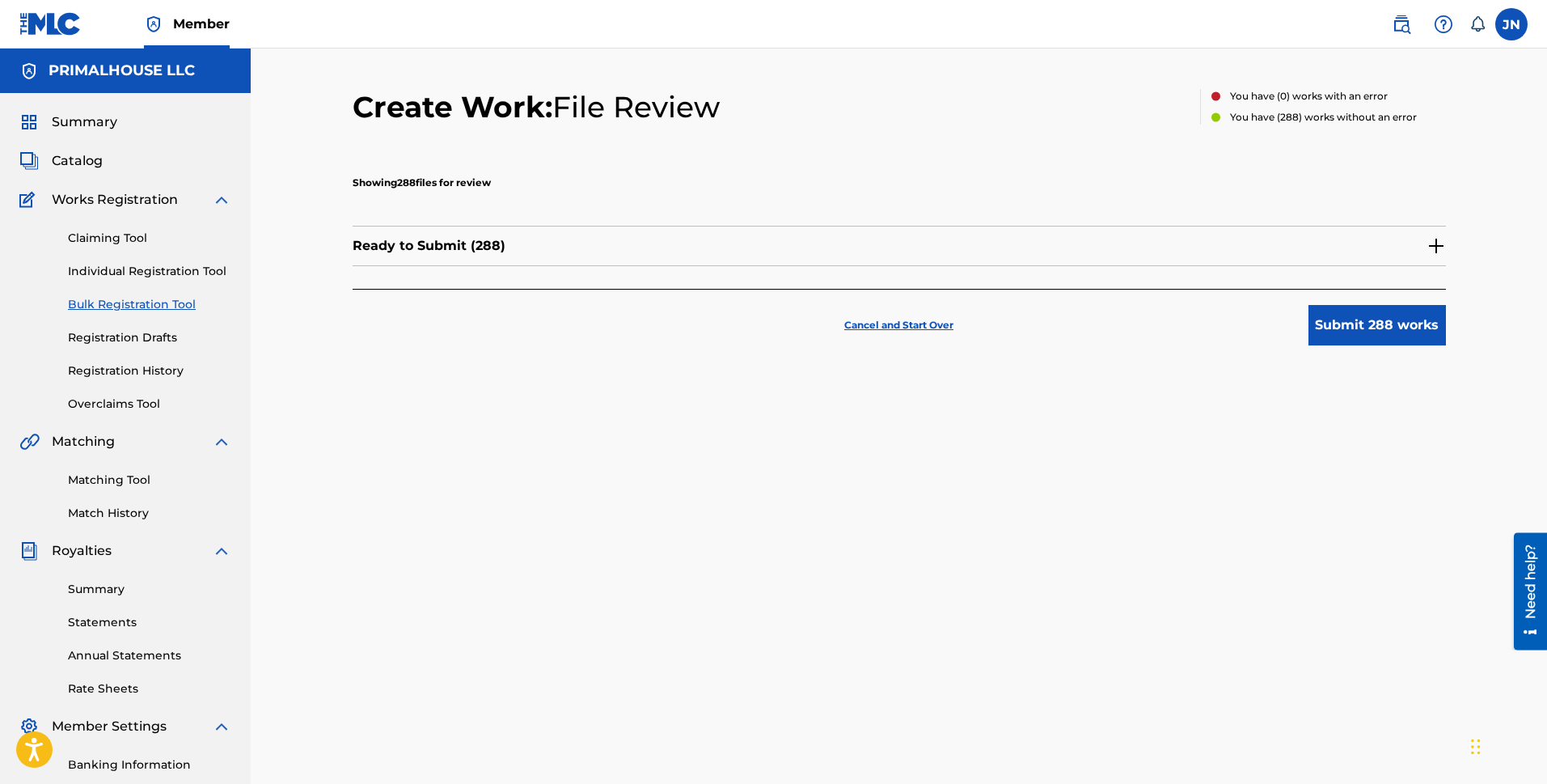
click at [1367, 323] on button "Submit 288 works" at bounding box center [1378, 325] width 137 height 41
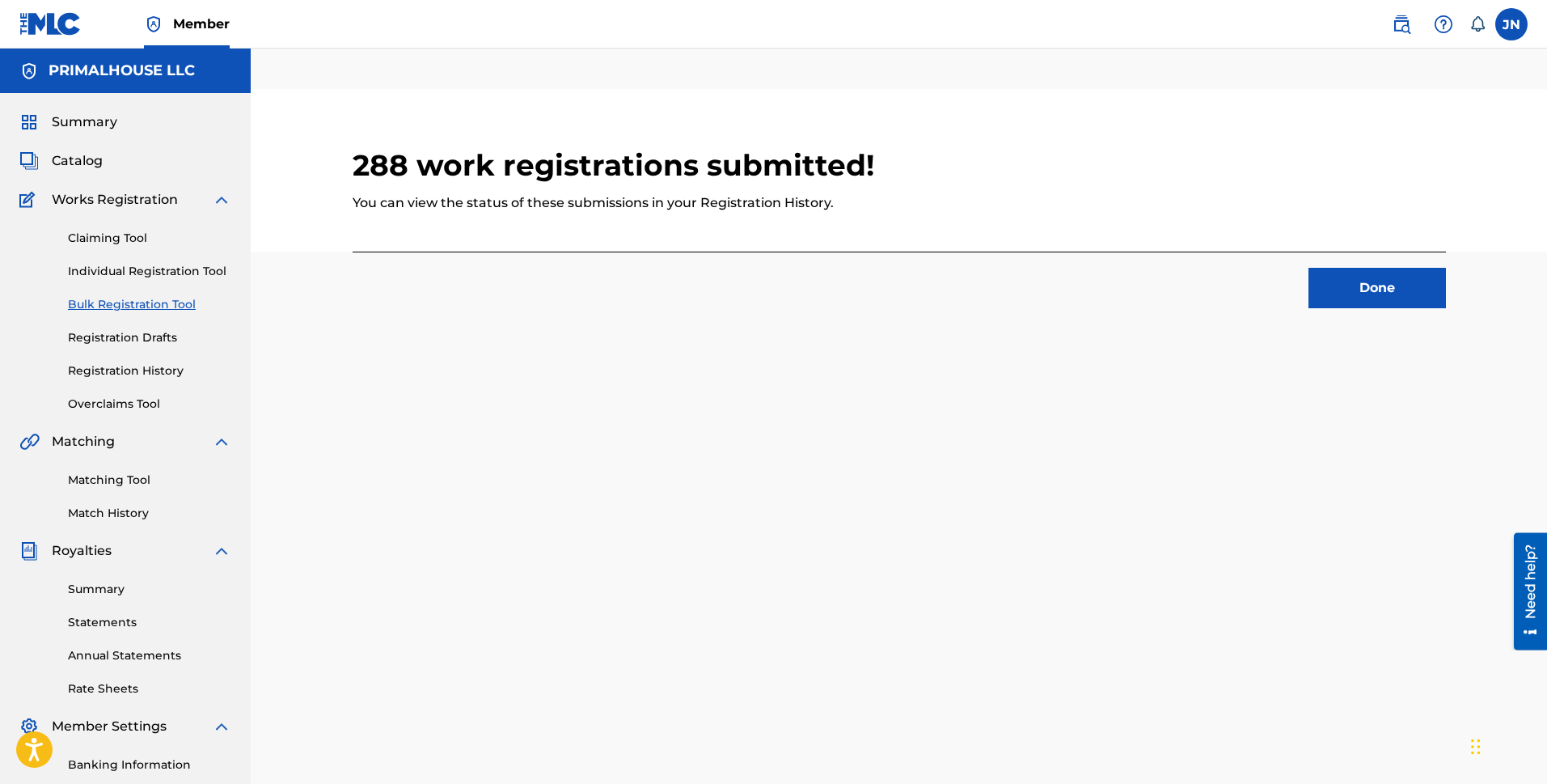
click at [1364, 298] on button "Done" at bounding box center [1378, 288] width 137 height 41
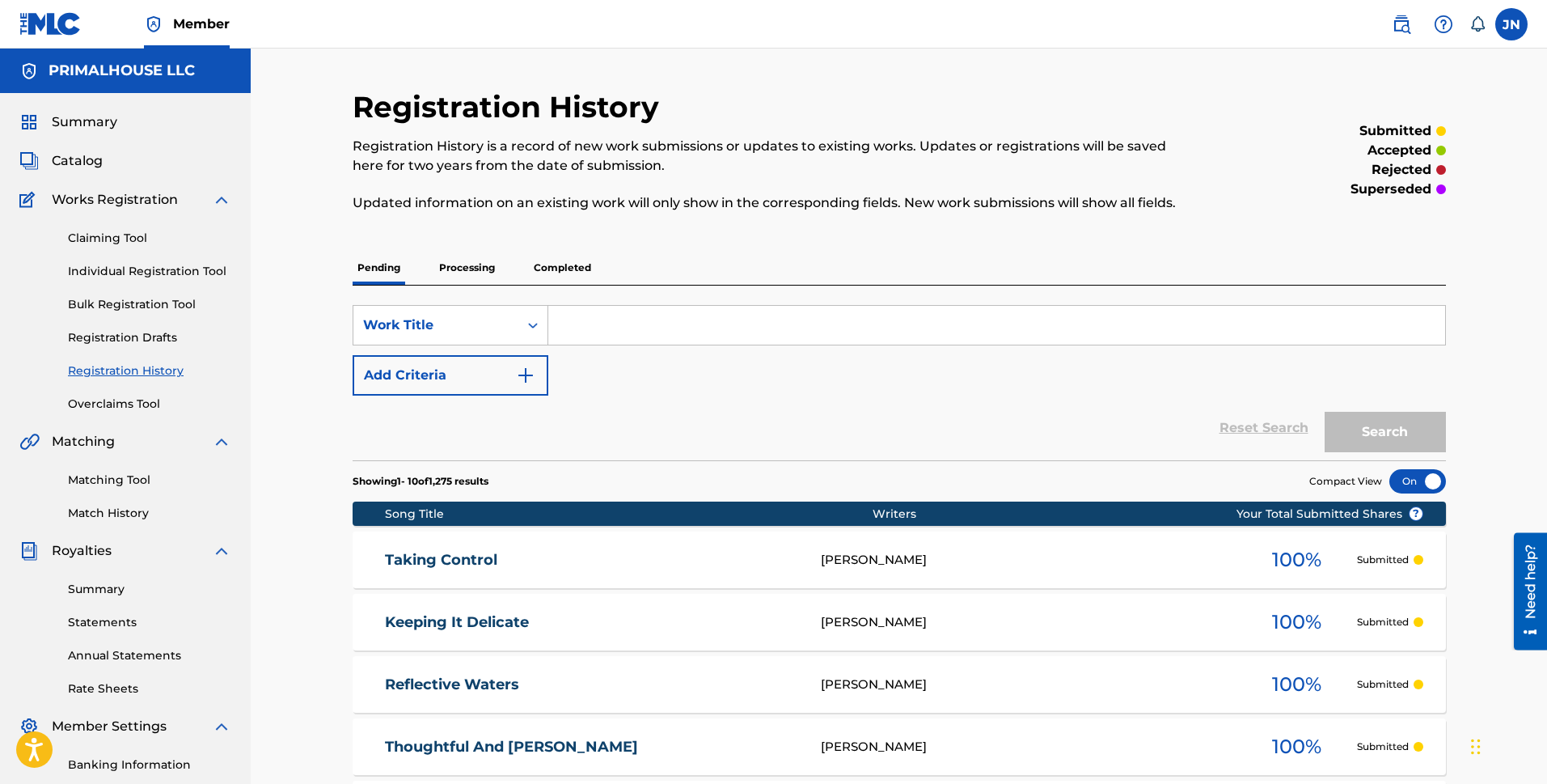
click at [125, 301] on link "Bulk Registration Tool" at bounding box center [149, 305] width 163 height 17
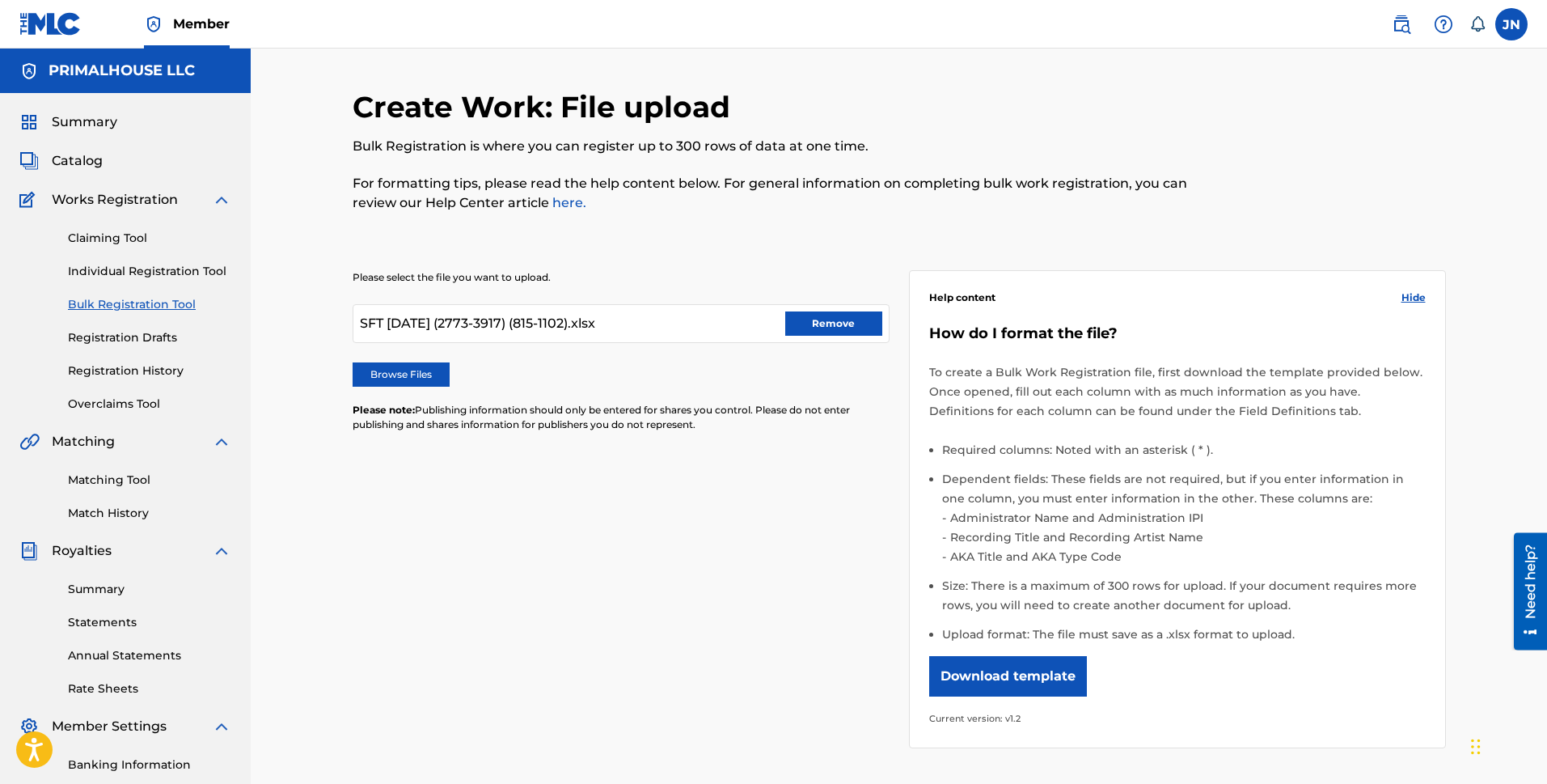
click at [800, 320] on button "Remove" at bounding box center [834, 323] width 97 height 25
click at [412, 389] on div "Please select the file you want to upload. Browse Files Please note: Publishing…" at bounding box center [621, 361] width 537 height 181
click at [417, 377] on label "Browse Files" at bounding box center [401, 374] width 97 height 25
click at [0, 0] on input "Browse Files" at bounding box center [0, 0] width 0 height 0
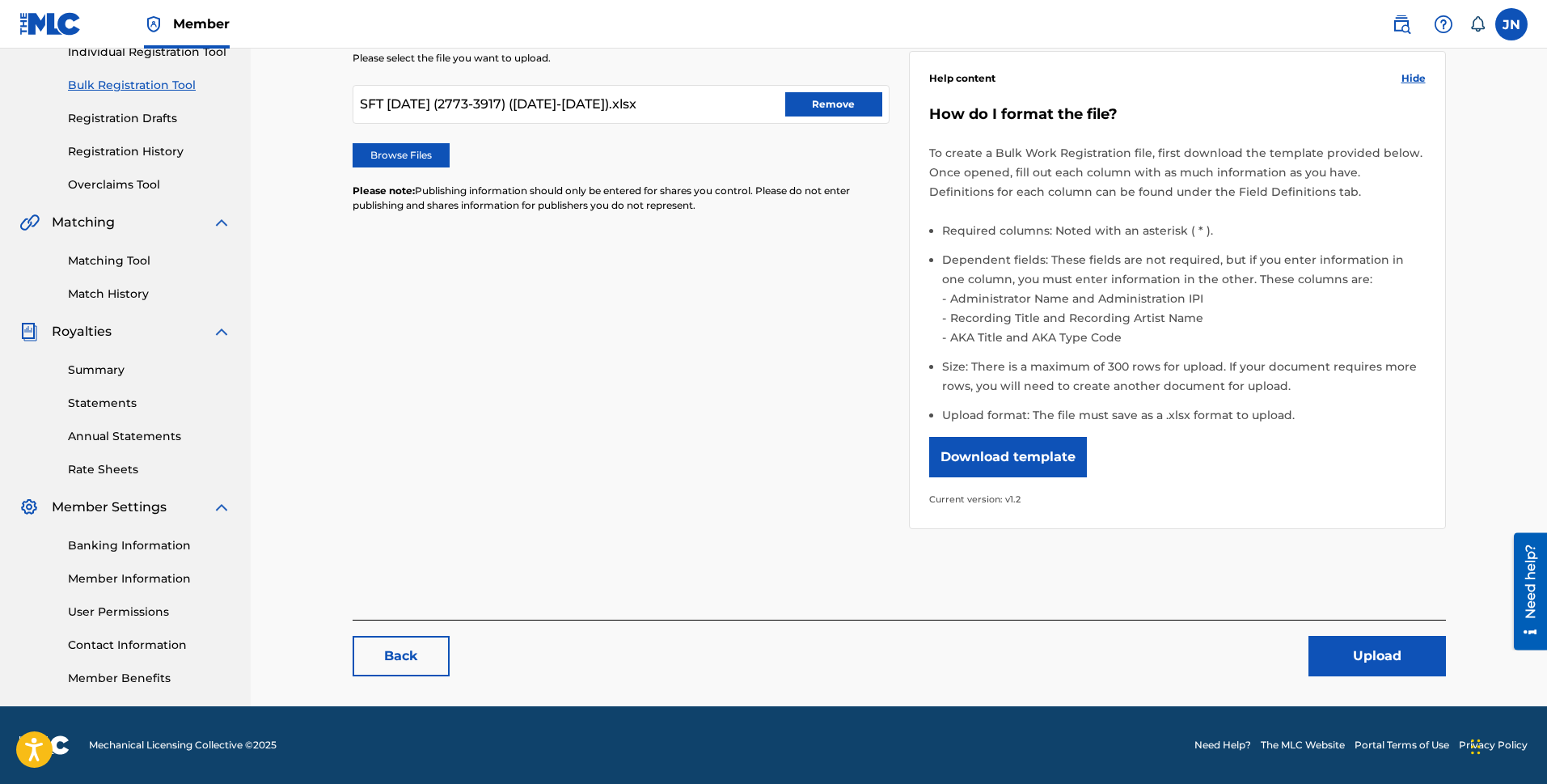
click at [1355, 657] on button "Upload" at bounding box center [1378, 656] width 137 height 41
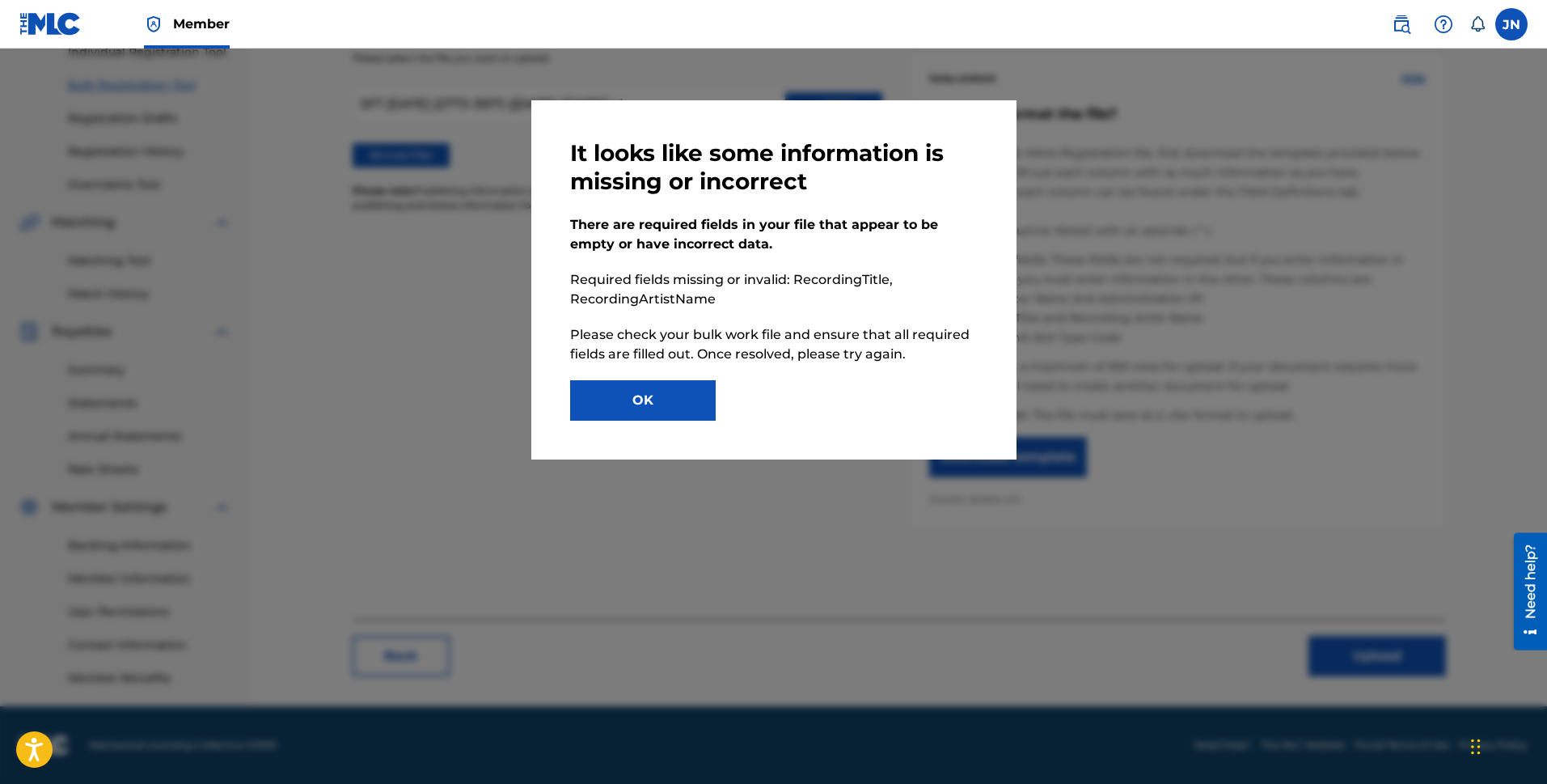
click at [657, 416] on button "OK" at bounding box center [643, 400] width 146 height 41
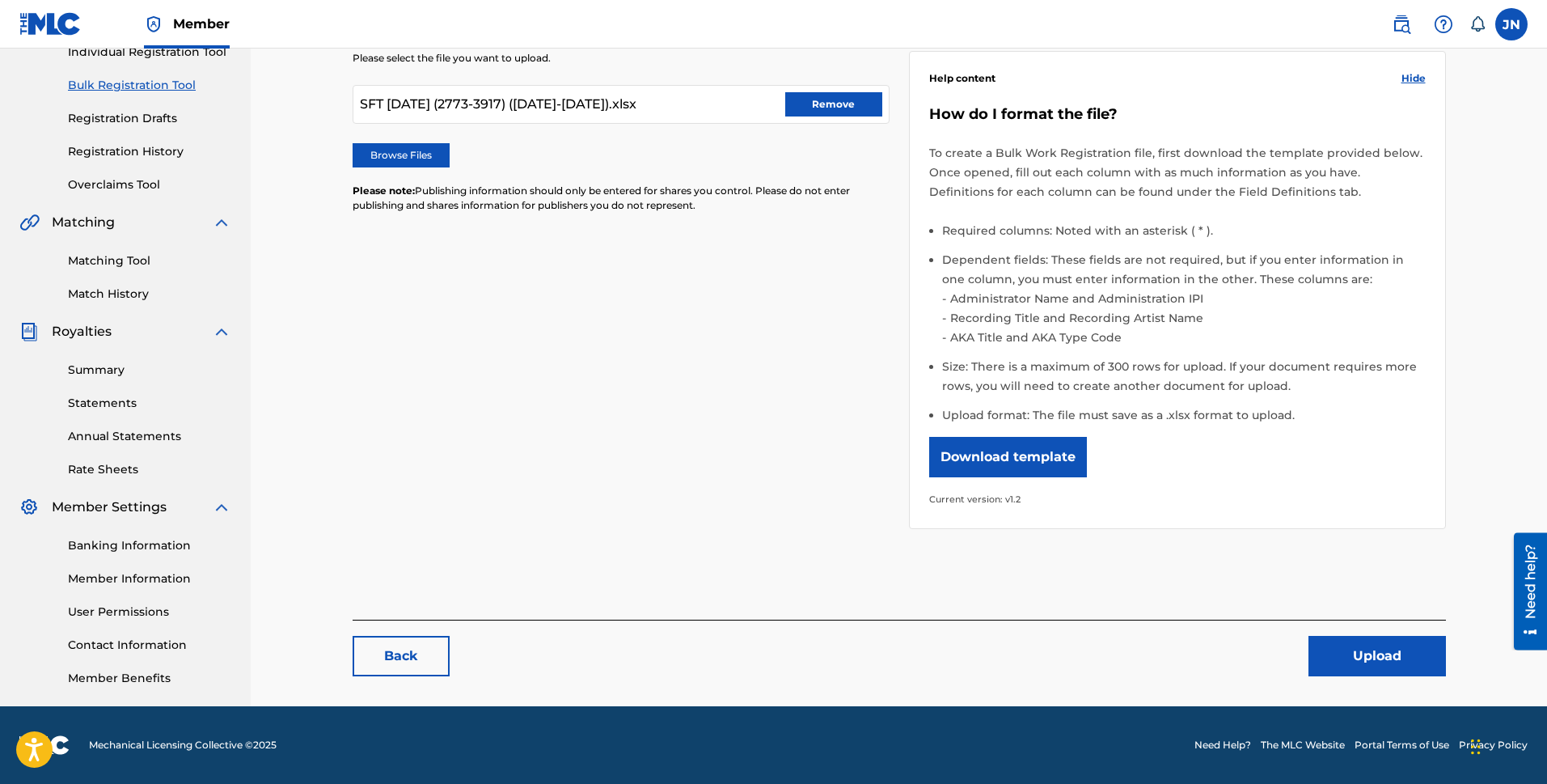
drag, startPoint x: 66, startPoint y: 19, endPoint x: 1548, endPoint y: 373, distance: 1523.7
click at [66, 19] on img at bounding box center [51, 24] width 63 height 24
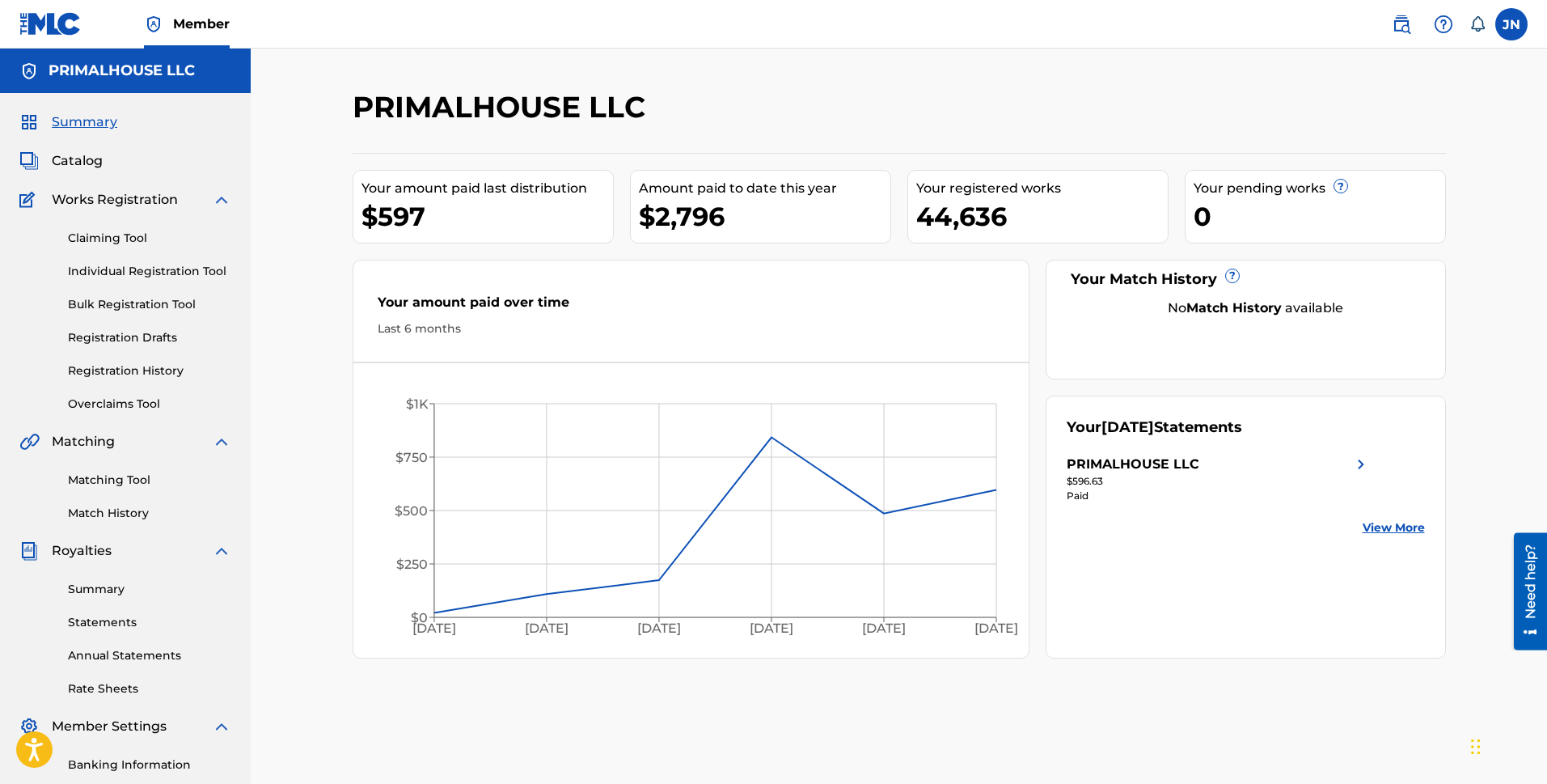
click at [153, 309] on link "Bulk Registration Tool" at bounding box center [149, 305] width 163 height 17
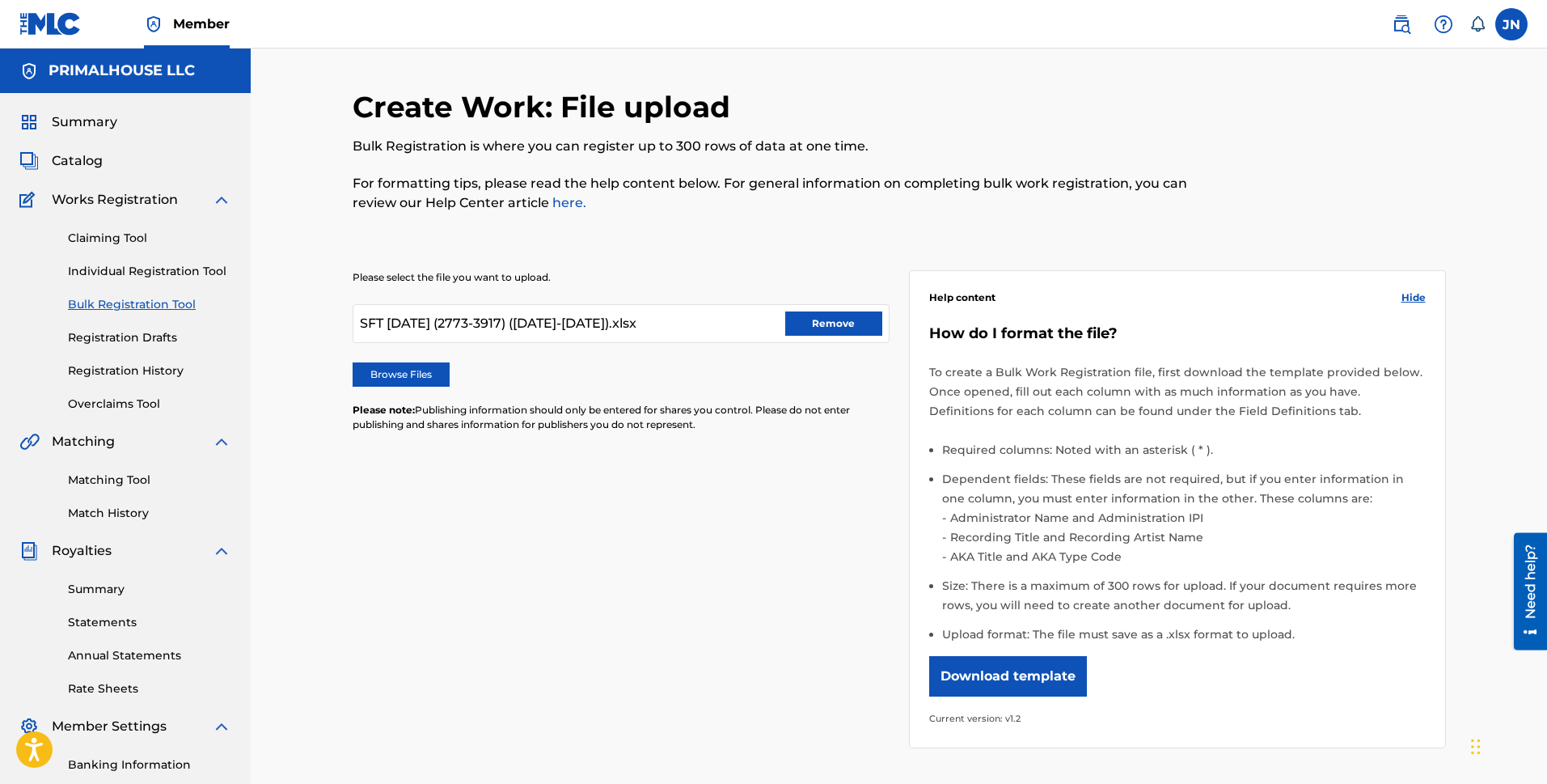
click at [403, 365] on label "Browse Files" at bounding box center [401, 374] width 97 height 25
click at [0, 0] on input "Browse Files" at bounding box center [0, 0] width 0 height 0
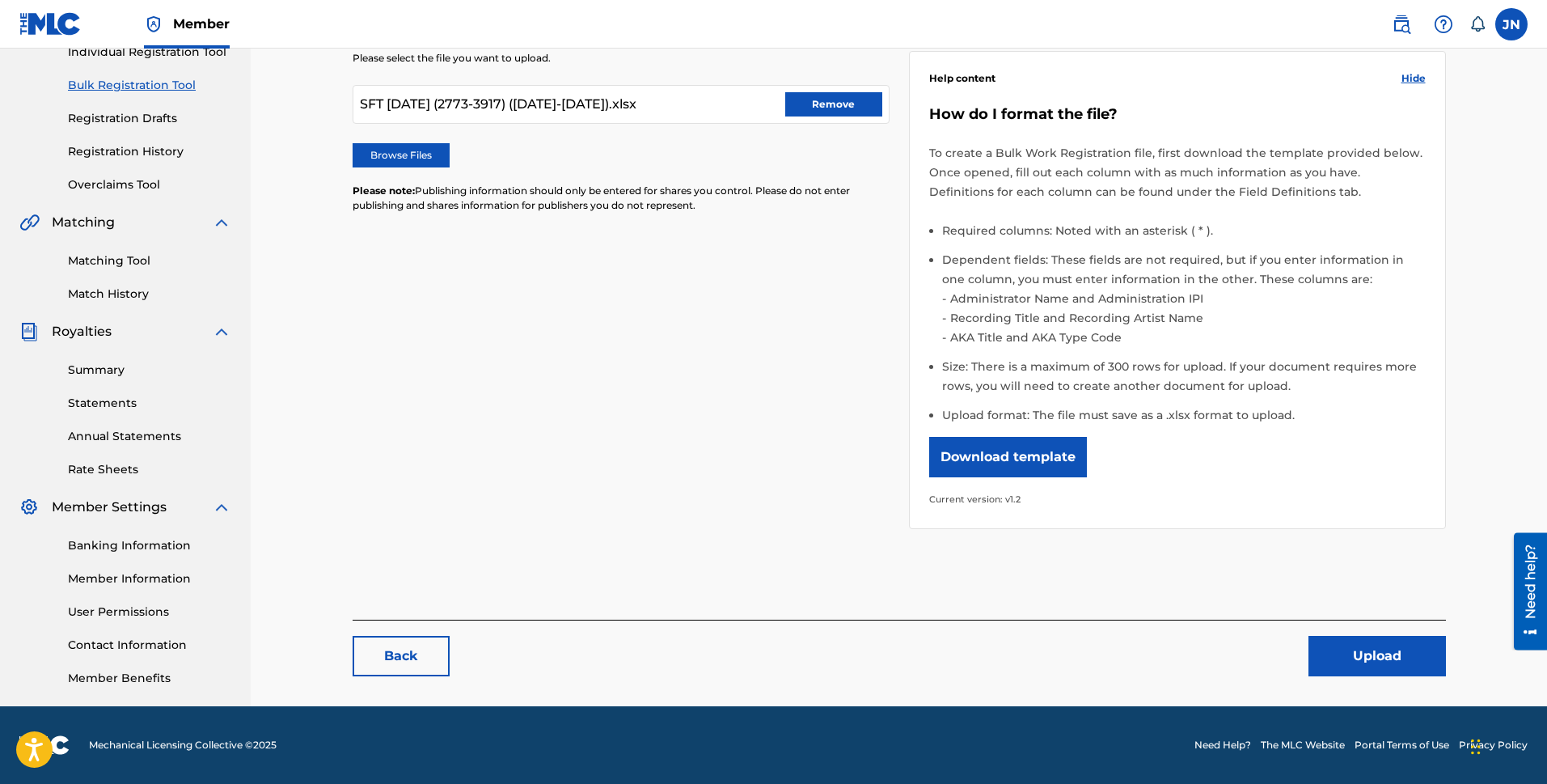
click at [1383, 660] on button "Upload" at bounding box center [1378, 656] width 137 height 41
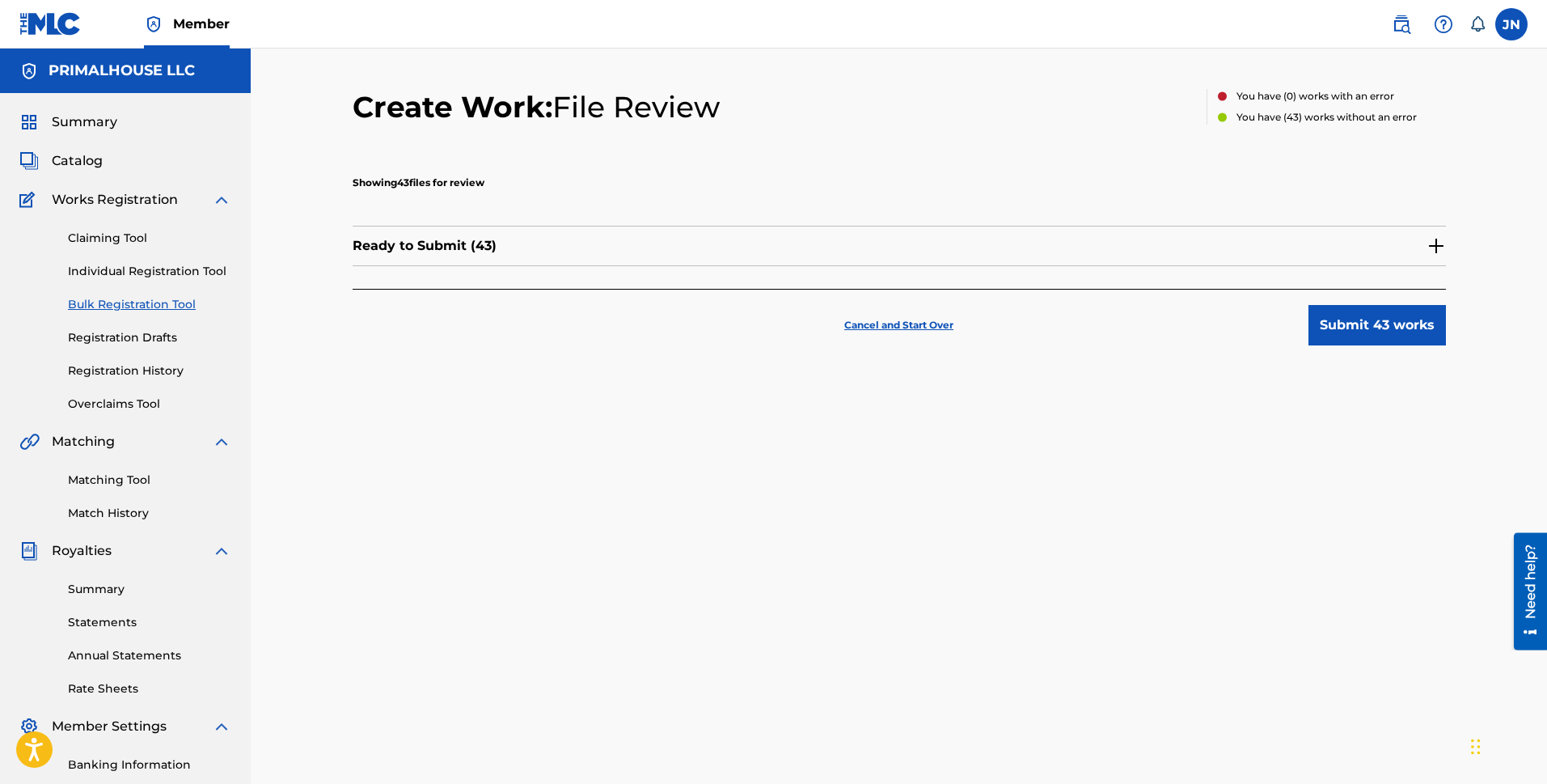
click at [1359, 313] on button "Submit 43 works" at bounding box center [1378, 325] width 137 height 41
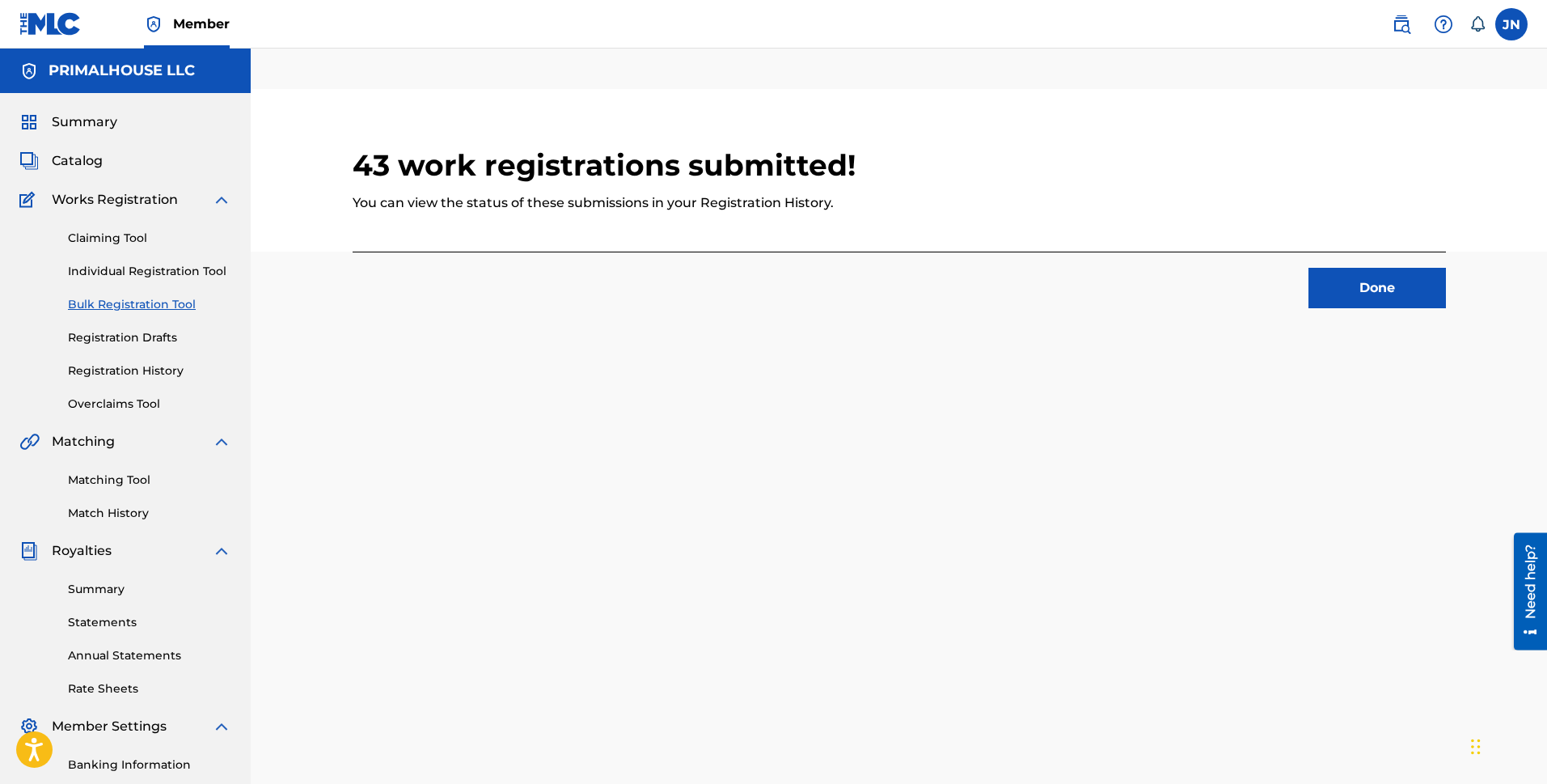
click at [1372, 279] on button "Done" at bounding box center [1378, 288] width 137 height 41
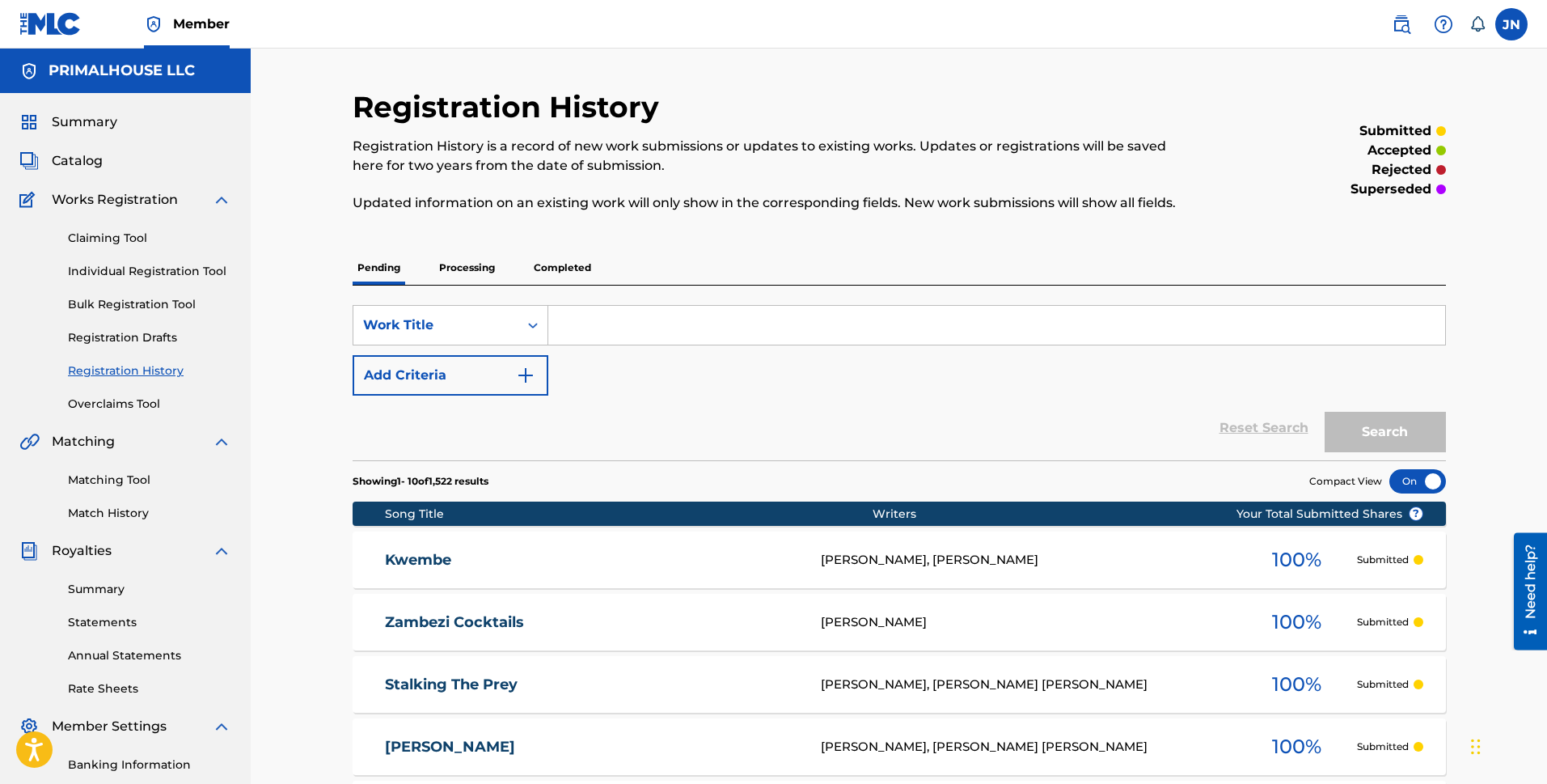
click at [466, 268] on p "Processing" at bounding box center [467, 268] width 65 height 34
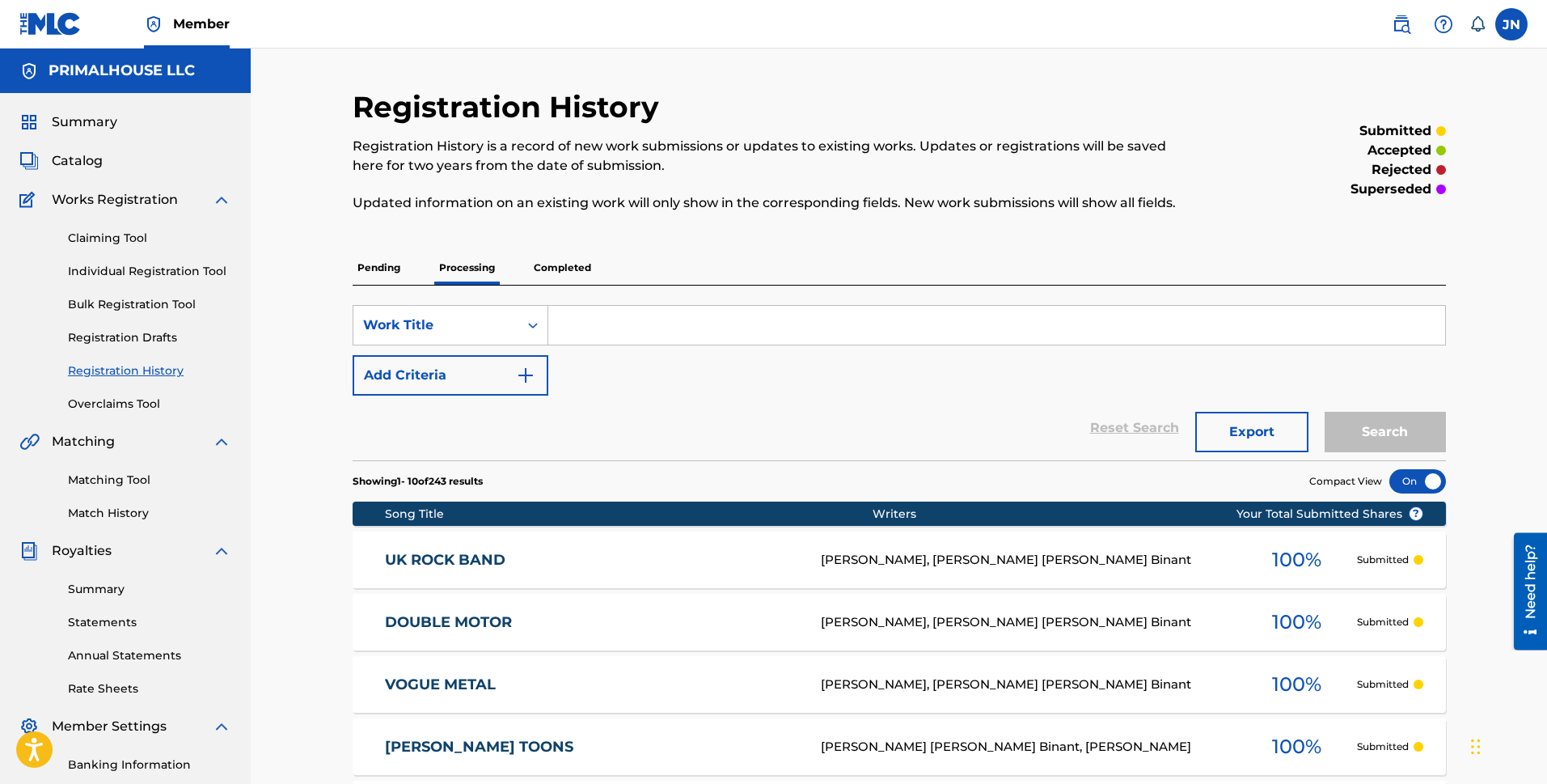
click at [703, 415] on div "Reset Search Export Search" at bounding box center [898, 428] width 1093 height 64
click at [62, 119] on span "Summary" at bounding box center [84, 122] width 65 height 19
